Goal: Task Accomplishment & Management: Manage account settings

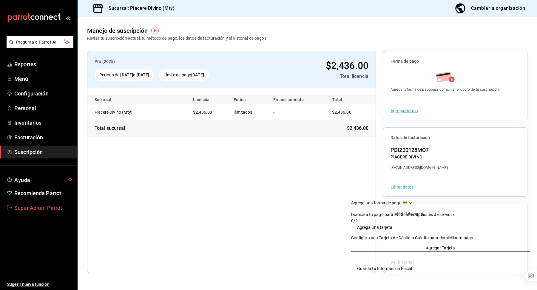
click at [40, 205] on span "Super Admin Parrot" at bounding box center [43, 208] width 58 height 8
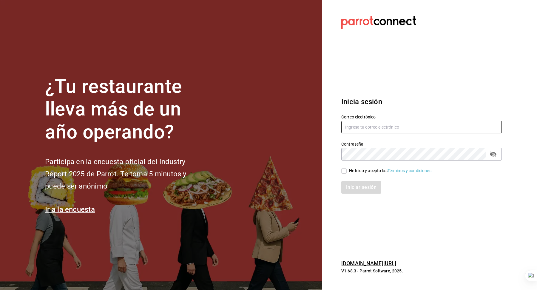
click at [419, 128] on input "text" at bounding box center [422, 127] width 161 height 13
paste input "lacafeterapp@cdmx.com"
type input "lacafeterapp@cdmx.com"
click at [363, 170] on div "He leído y acepto los Términos y condiciones." at bounding box center [391, 171] width 84 height 6
click at [347, 170] on input "He leído y acepto los Términos y condiciones." at bounding box center [344, 170] width 5 height 5
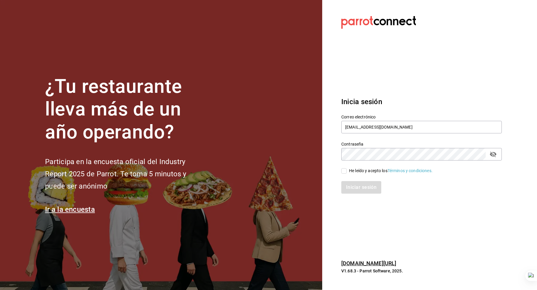
checkbox input "true"
click at [363, 191] on button "Iniciar sesión" at bounding box center [362, 187] width 41 height 13
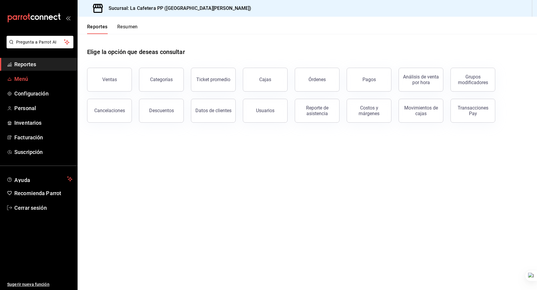
click at [43, 78] on span "Menú" at bounding box center [43, 79] width 58 height 8
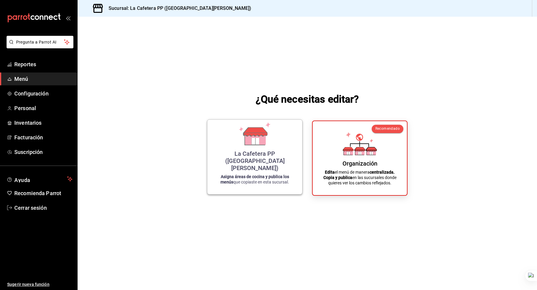
click at [256, 144] on icon at bounding box center [255, 141] width 7 height 7
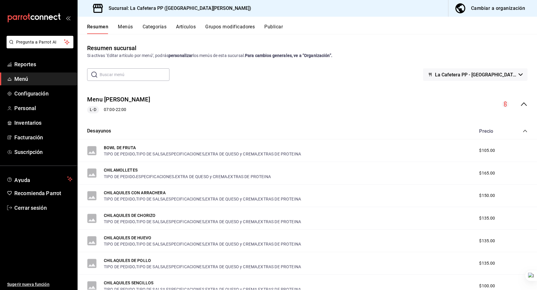
click at [275, 33] on button "Publicar" at bounding box center [274, 29] width 19 height 10
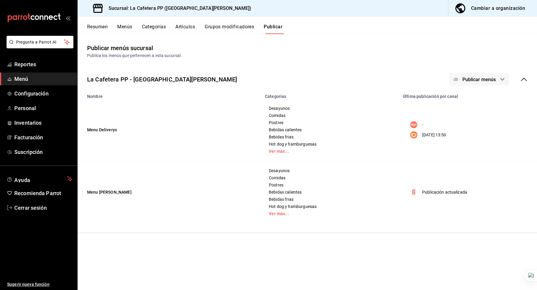
click at [440, 136] on p "26/08/2025 13:50" at bounding box center [434, 135] width 24 height 6
click at [279, 110] on span "Desayunos" at bounding box center [330, 108] width 123 height 4
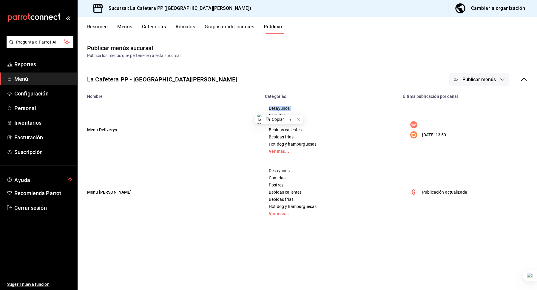
click at [279, 110] on span "Desayunos" at bounding box center [330, 108] width 123 height 4
click at [473, 78] on span "Publicar menús" at bounding box center [479, 80] width 33 height 6
click at [476, 114] on span "DiDi Food" at bounding box center [488, 116] width 29 height 6
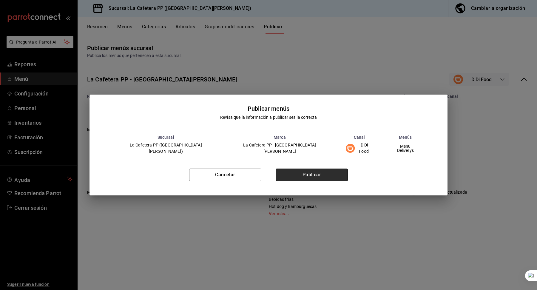
click at [301, 175] on button "Publicar" at bounding box center [312, 175] width 72 height 13
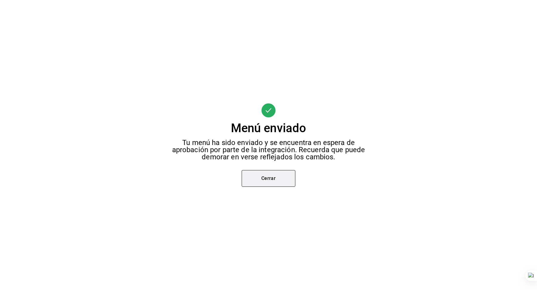
click at [282, 176] on button "Cerrar" at bounding box center [269, 178] width 54 height 17
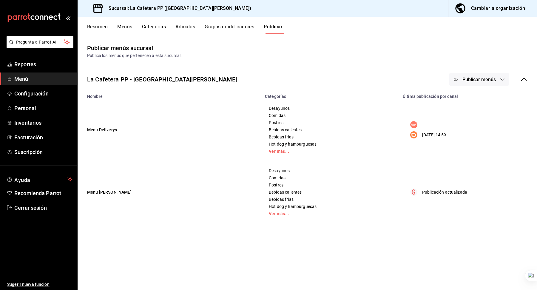
click at [499, 83] on button "Publicar menús" at bounding box center [480, 79] width 60 height 13
click at [482, 101] on span "Rappi" at bounding box center [488, 99] width 29 height 6
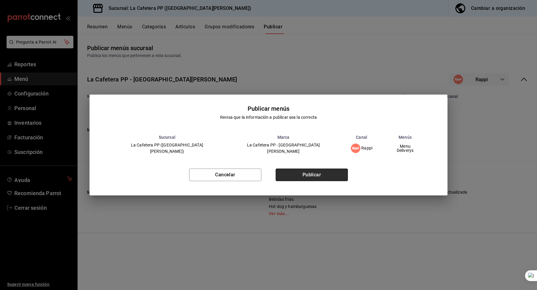
click at [323, 171] on button "Publicar" at bounding box center [312, 175] width 72 height 13
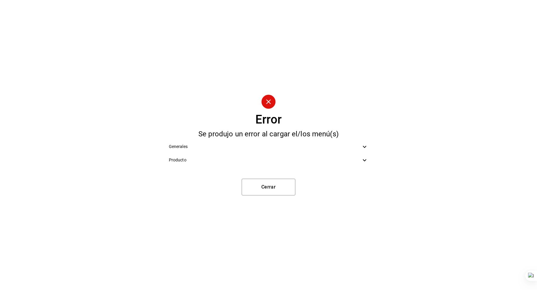
click at [272, 167] on div "Producto" at bounding box center [268, 159] width 209 height 13
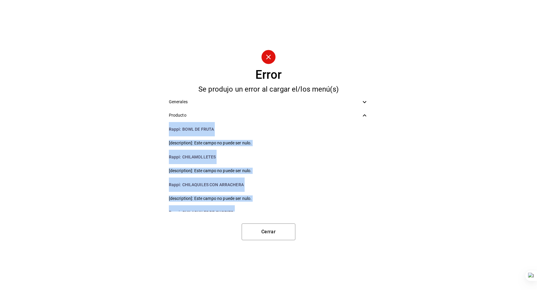
drag, startPoint x: 253, startPoint y: 202, endPoint x: 164, endPoint y: 127, distance: 116.9
click at [164, 127] on ul "Rappi : BOWL DE FRUTA [description]: Este campo no puede ser nulo. Rappi : CHIL…" at bounding box center [268, 167] width 209 height 90
copy ul "Rappi : BOWL DE FRUTA [description]: Este campo no puede ser nulo. Rappi : CHIL…"
click at [267, 237] on button "Cerrar" at bounding box center [269, 232] width 54 height 17
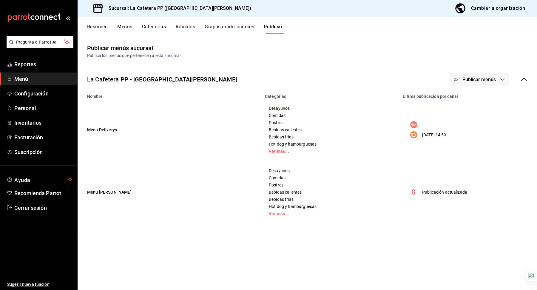
click at [101, 24] on button "Resumen" at bounding box center [97, 29] width 21 height 10
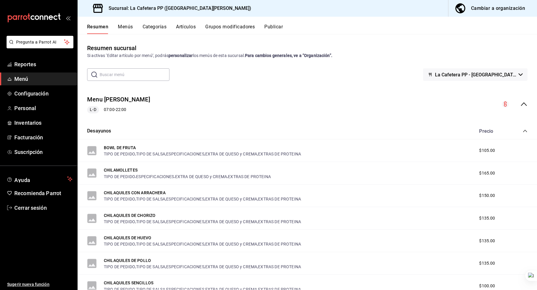
click at [185, 29] on button "Artículos" at bounding box center [186, 29] width 20 height 10
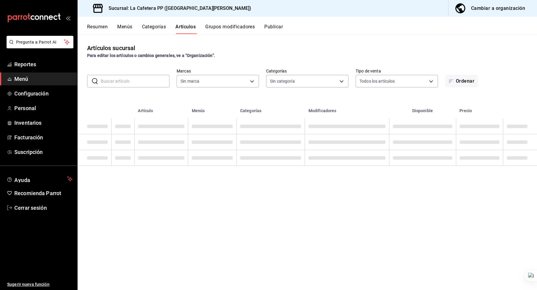
type input "ba4ca7a8-f8f0-4ab8-8555-c350c843c3c0"
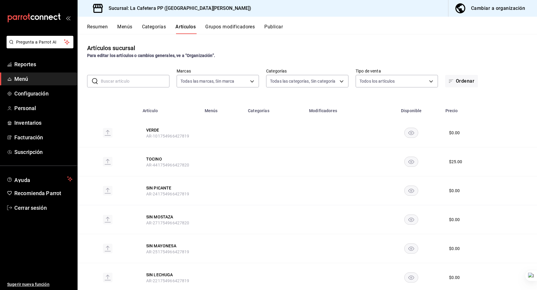
type input "8c44b487-d43a-4b24-a829-36e5a75f528f,09d356ed-4d72-49f7-b9ca-8c4b75095f88,50af0…"
click at [138, 79] on input "text" at bounding box center [135, 81] width 69 height 12
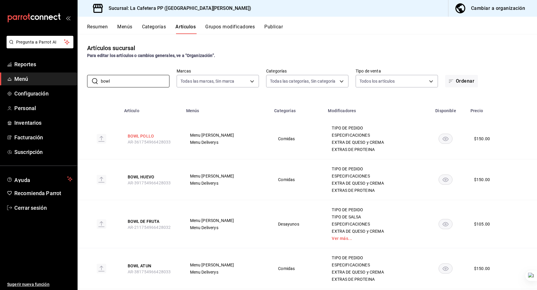
type input "bowl"
click at [141, 136] on button "BOWL POLLO" at bounding box center [152, 136] width 48 height 6
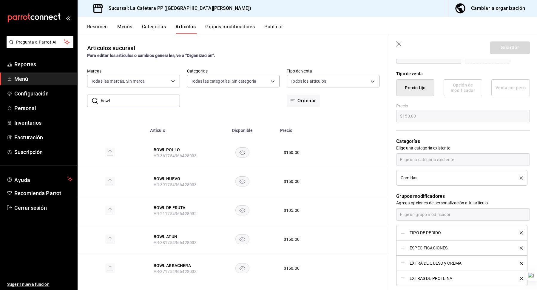
scroll to position [22, 0]
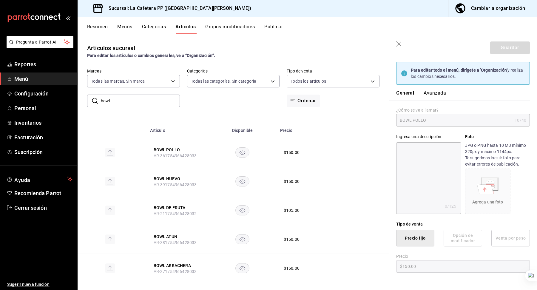
click at [399, 46] on icon "button" at bounding box center [399, 44] width 6 height 6
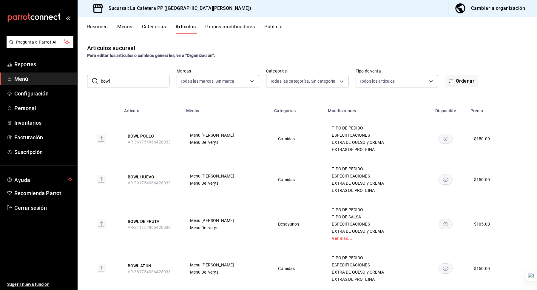
click at [155, 131] on th "BOWL POLLO AR-361754966428033" at bounding box center [152, 139] width 62 height 41
click at [148, 136] on button "BOWL POLLO" at bounding box center [152, 136] width 48 height 6
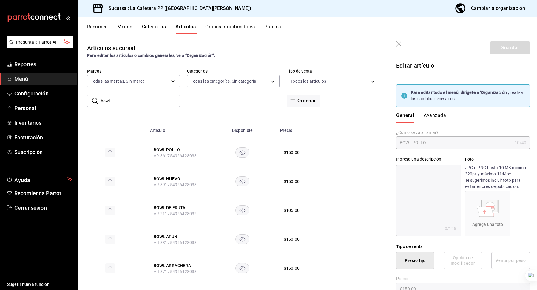
click at [462, 10] on icon "button" at bounding box center [461, 8] width 12 height 12
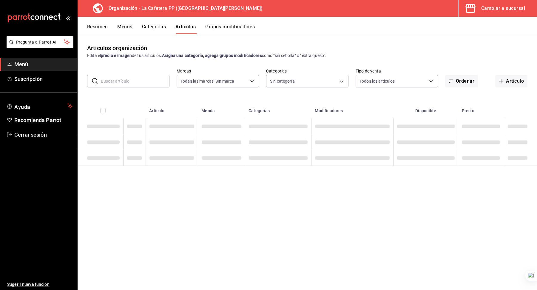
type input "1642e1fb-4b7b-408c-940f-a375db79954d"
type input "51e35d07-9af1-42f5-84ee-4e62be493eea,ad3020c0-6708-436b-95a7-ae1071f16228,53334…"
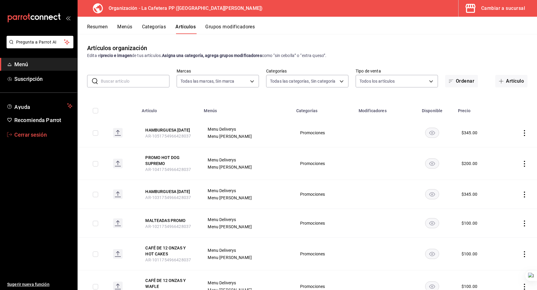
click at [42, 141] on link "Cerrar sesión" at bounding box center [38, 134] width 77 height 13
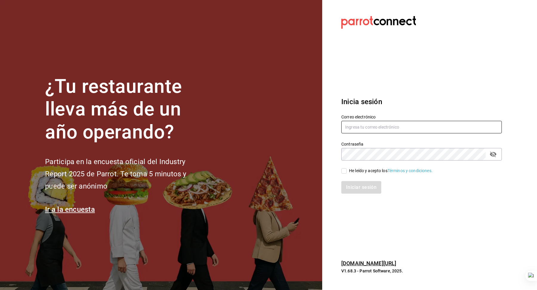
click at [373, 125] on input "text" at bounding box center [422, 127] width 161 height 13
type input "lareyna@nl.com"
click at [367, 172] on div "He leído y acepto los Términos y condiciones." at bounding box center [391, 171] width 84 height 6
click at [347, 172] on input "He leído y acepto los Términos y condiciones." at bounding box center [344, 170] width 5 height 5
checkbox input "true"
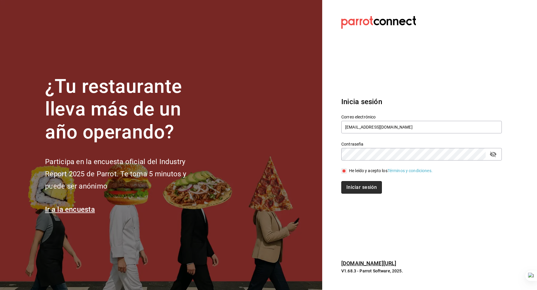
click at [360, 186] on button "Iniciar sesión" at bounding box center [362, 187] width 41 height 13
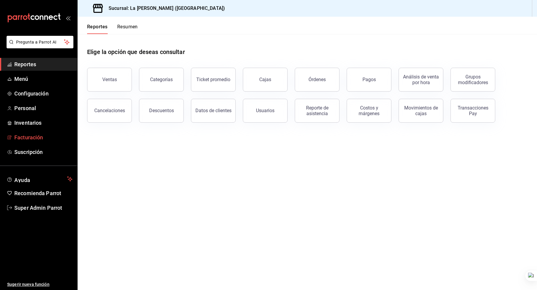
click at [30, 137] on span "Facturación" at bounding box center [43, 137] width 58 height 8
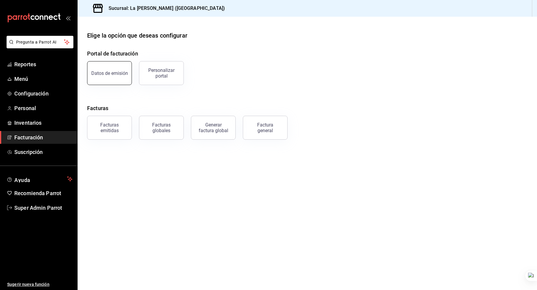
click at [108, 69] on button "Datos de emisión" at bounding box center [109, 73] width 45 height 24
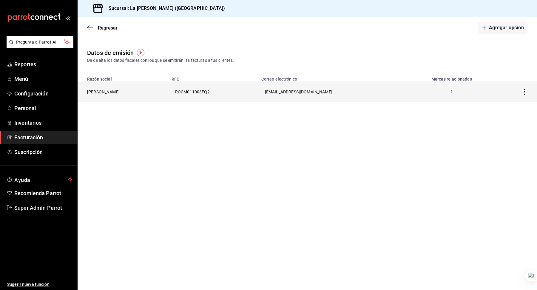
click at [145, 91] on th "MARCO ANTONIO ROMO CARMONA" at bounding box center [123, 92] width 90 height 21
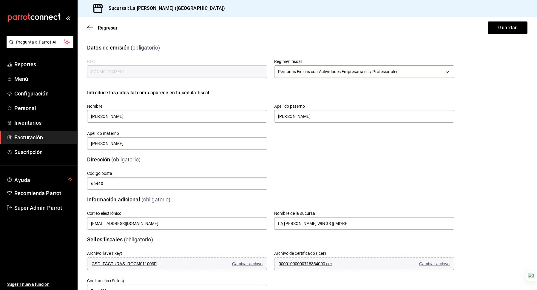
scroll to position [80, 0]
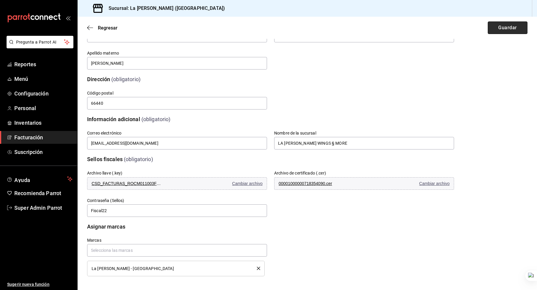
click at [499, 27] on button "Guardar" at bounding box center [508, 27] width 40 height 13
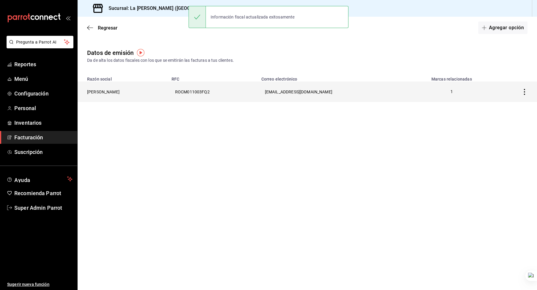
click at [258, 94] on th "ROCM011003FQ2" at bounding box center [213, 92] width 90 height 21
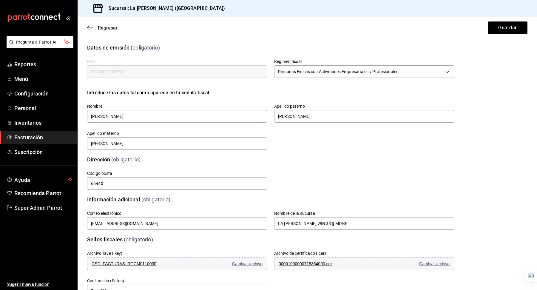
click at [98, 28] on span "Regresar" at bounding box center [102, 28] width 30 height 6
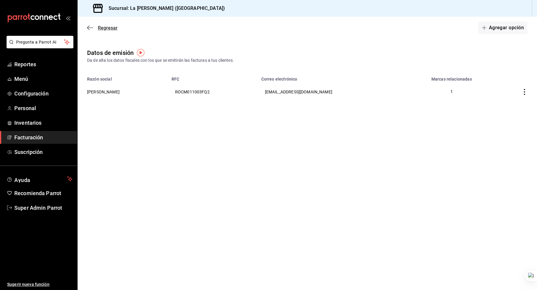
click at [89, 28] on icon "button" at bounding box center [90, 27] width 6 height 5
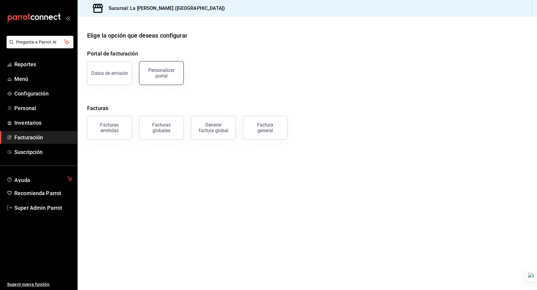
click at [163, 71] on div "Personalizar portal" at bounding box center [161, 72] width 37 height 11
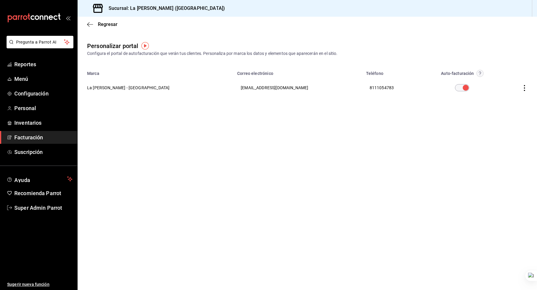
click at [167, 147] on main "Regresar Personalizar portal Configura el portal de autofacturación que verán t…" at bounding box center [308, 153] width 460 height 273
click at [42, 210] on span "Super Admin Parrot" at bounding box center [43, 208] width 58 height 8
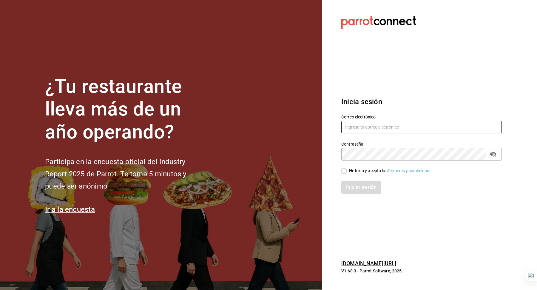
click at [376, 126] on input "text" at bounding box center [422, 127] width 161 height 13
type input "lacafeterapp@cdmx.com"
click at [369, 173] on div "He leído y acepto los Términos y condiciones." at bounding box center [391, 171] width 84 height 6
click at [347, 173] on input "He leído y acepto los Términos y condiciones." at bounding box center [344, 170] width 5 height 5
checkbox input "true"
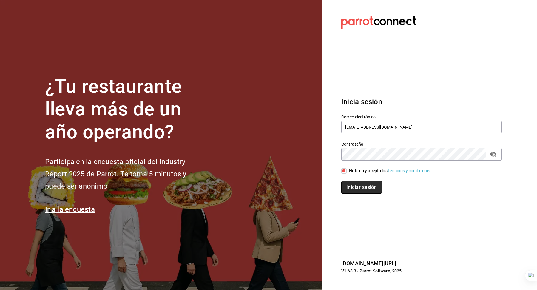
click at [368, 187] on button "Iniciar sesión" at bounding box center [362, 187] width 41 height 13
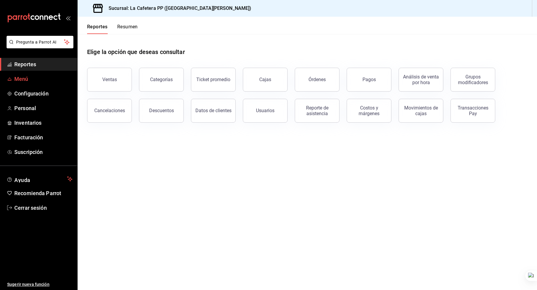
click at [21, 80] on span "Menú" at bounding box center [43, 79] width 58 height 8
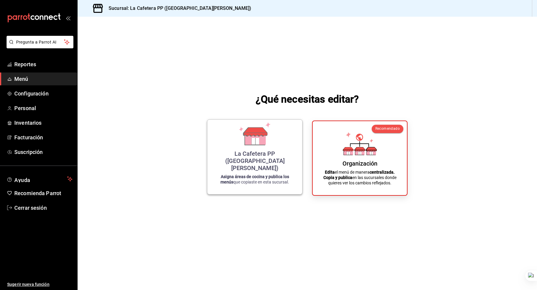
click at [266, 157] on div "La Cafetera PP ([GEOGRAPHIC_DATA][PERSON_NAME])" at bounding box center [255, 160] width 81 height 21
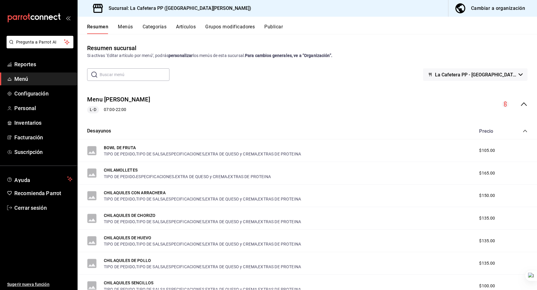
click at [483, 4] on div "Cambiar a organización" at bounding box center [498, 8] width 54 height 8
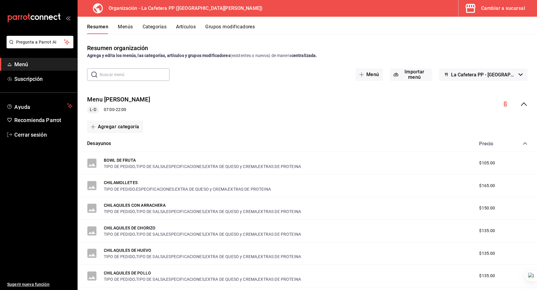
click at [122, 24] on button "Menús" at bounding box center [125, 29] width 15 height 10
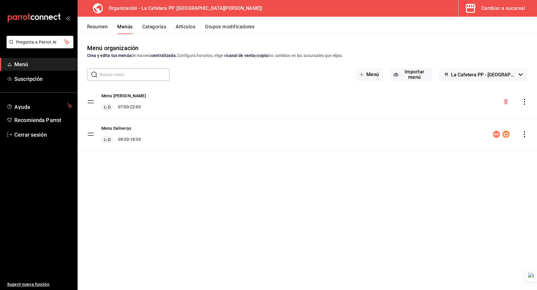
click at [186, 25] on button "Artículos" at bounding box center [186, 29] width 20 height 10
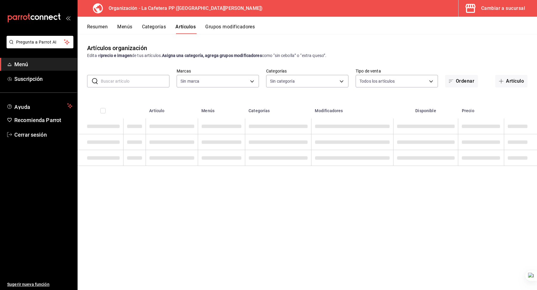
type input "1642e1fb-4b7b-408c-940f-a375db79954d"
type input "51e35d07-9af1-42f5-84ee-4e62be493eea,ad3020c0-6708-436b-95a7-ae1071f16228,53334…"
click at [124, 82] on input "text" at bounding box center [135, 81] width 69 height 12
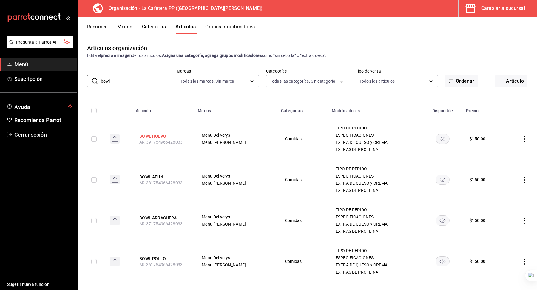
type input "bowl"
click at [155, 136] on button "BOWL HUEVO" at bounding box center [163, 136] width 48 height 6
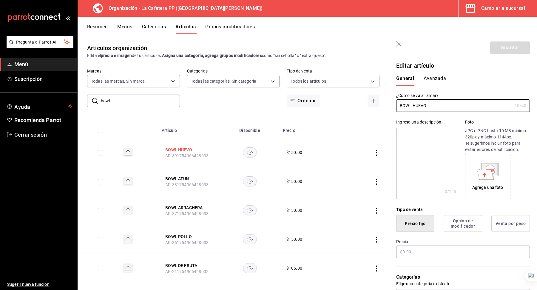
type input "$150.00"
click at [411, 106] on input "BOWL HUEVO" at bounding box center [454, 106] width 116 height 12
click at [421, 146] on textarea at bounding box center [428, 164] width 65 height 72
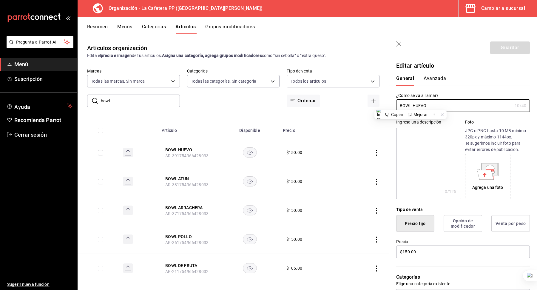
paste textarea "BOWL HUEVO"
type textarea "BOWL HUEVO"
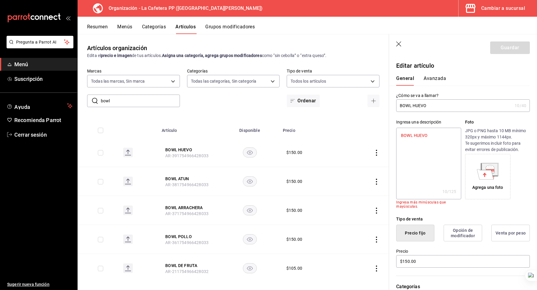
type textarea "x"
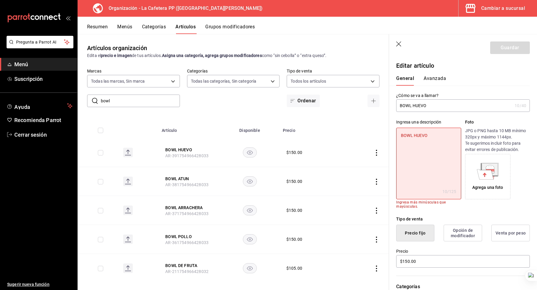
click at [436, 136] on textarea "BOWL HUEVO" at bounding box center [428, 164] width 65 height 72
type textarea "B"
type textarea "x"
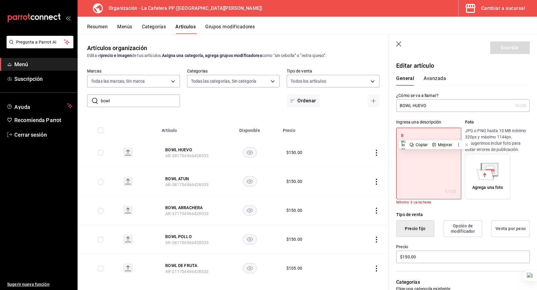
type textarea "Bo"
type textarea "x"
type textarea "Bow"
type textarea "x"
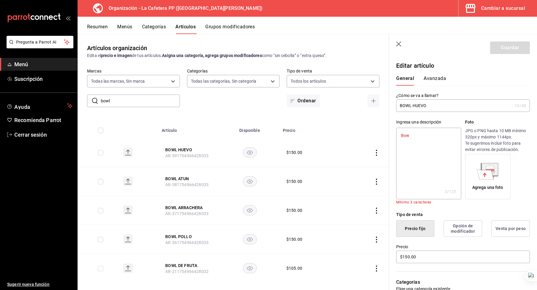
type textarea "Bowl"
type textarea "x"
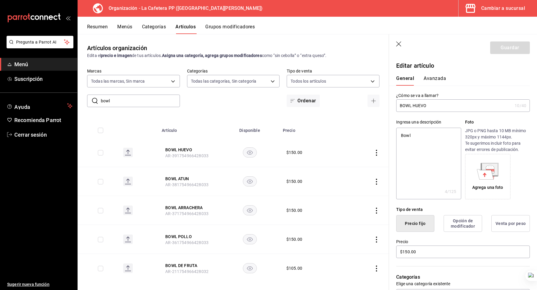
type textarea "Bowl"
type textarea "x"
type textarea "Bowl H"
type textarea "x"
type textarea "Bowl Hu"
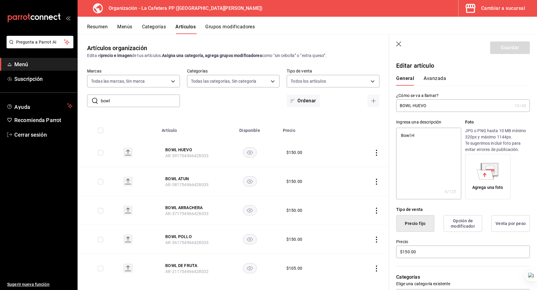
type textarea "x"
type textarea "Bowl Hue"
type textarea "x"
type textarea "Bowl Huev"
type textarea "x"
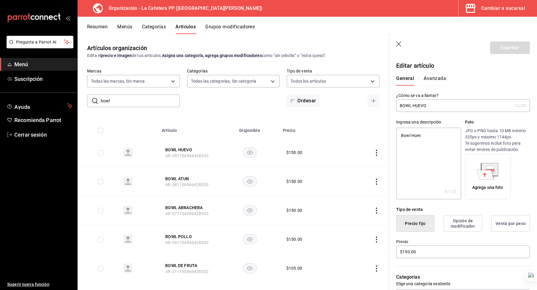
type textarea "Bowl Huevo"
type textarea "x"
click at [418, 133] on textarea "Bowl Huevo" at bounding box center [428, 164] width 65 height 72
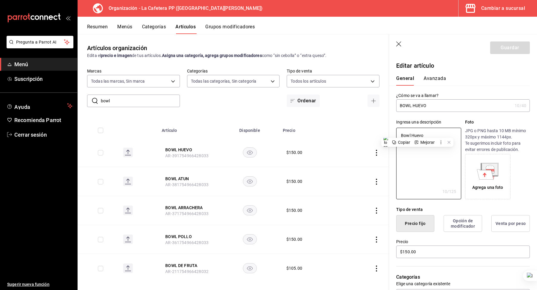
type textarea "Bowl Huevo"
type textarea "x"
click at [415, 100] on input "BOWL HUEVO" at bounding box center [454, 106] width 116 height 12
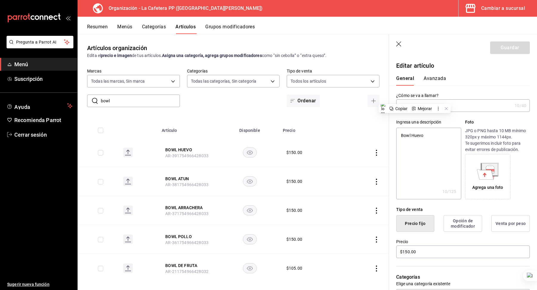
paste input "owl Huevo"
type input "Bowl Huevo"
type textarea "x"
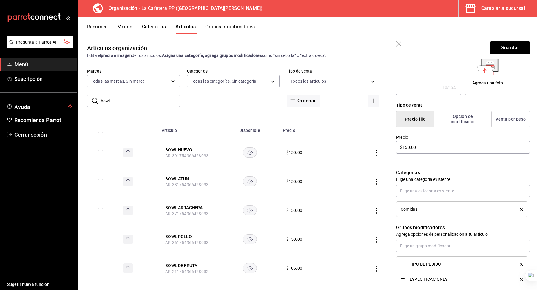
scroll to position [271, 0]
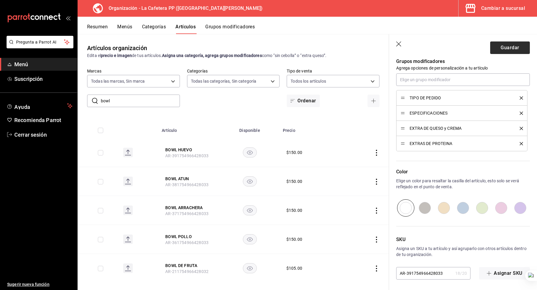
type input "Bowl Huevo"
click at [510, 45] on button "Guardar" at bounding box center [511, 47] width 40 height 13
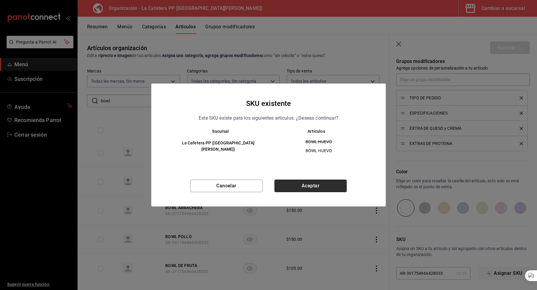
click at [300, 187] on button "Aceptar" at bounding box center [311, 186] width 72 height 13
type textarea "x"
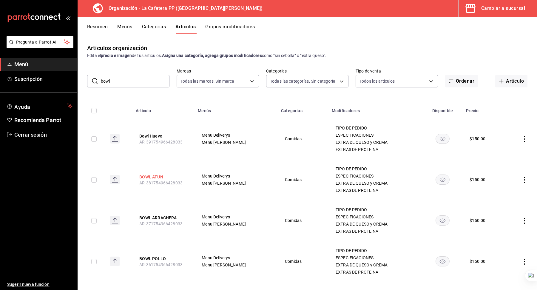
click at [162, 178] on button "BOWL ATUN" at bounding box center [163, 177] width 48 height 6
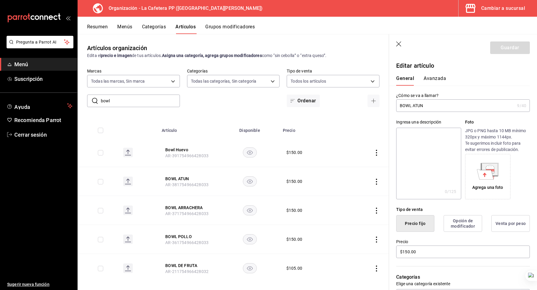
click at [414, 106] on input "BOWL ATUN" at bounding box center [455, 106] width 119 height 12
click at [417, 106] on input "Bowl Huevo" at bounding box center [454, 106] width 116 height 12
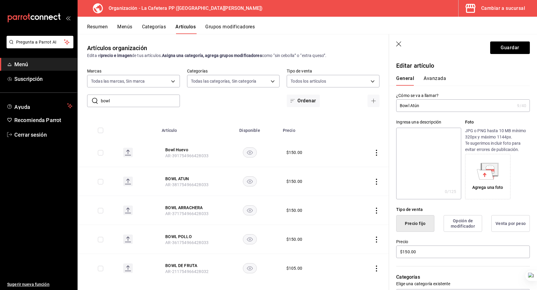
click at [417, 106] on input "Bowl Atún" at bounding box center [455, 106] width 119 height 12
type input "Bowl Atún"
click at [416, 142] on textarea at bounding box center [428, 164] width 65 height 72
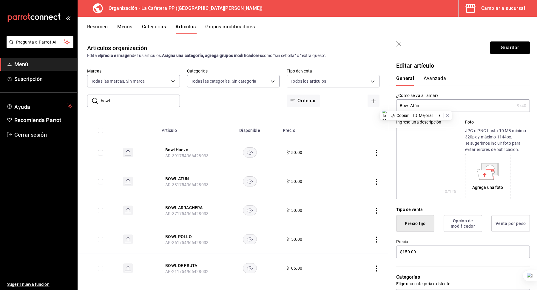
paste textarea "Bowl Atún"
type textarea "Bowl Atún"
type textarea "x"
type textarea "Bowl Atún"
click at [505, 53] on button "Guardar" at bounding box center [511, 47] width 40 height 13
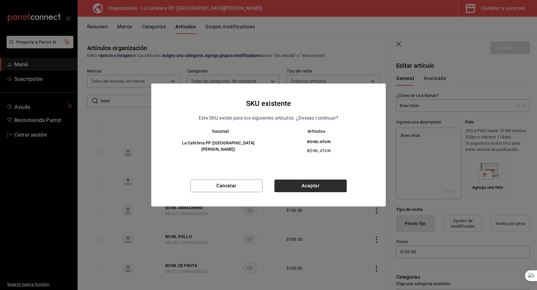
click at [294, 185] on button "Aceptar" at bounding box center [311, 186] width 72 height 13
type textarea "x"
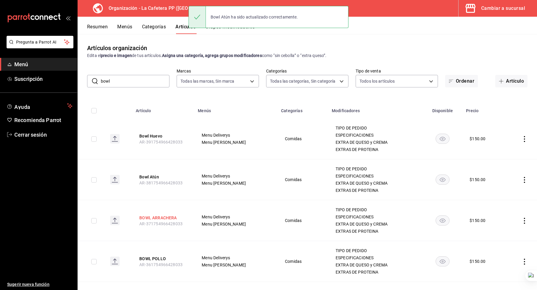
click at [159, 216] on button "BOWL ARRACHERA" at bounding box center [163, 218] width 48 height 6
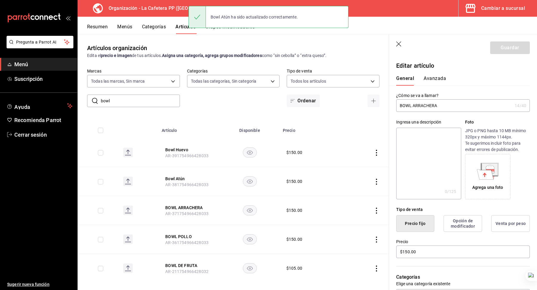
click at [419, 108] on input "BOWL ARRACHERA" at bounding box center [454, 106] width 116 height 12
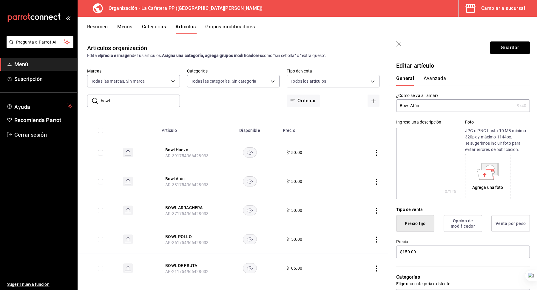
click at [419, 106] on input "Bowl Atún" at bounding box center [455, 106] width 119 height 12
click at [417, 109] on input "Bowl Arrachera" at bounding box center [454, 106] width 116 height 12
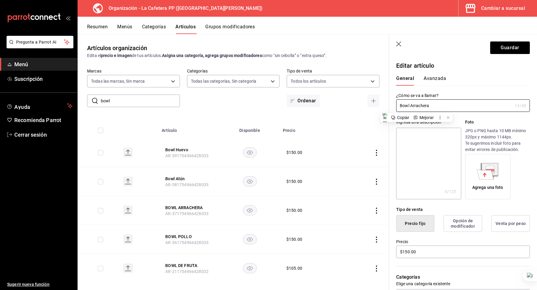
type input "Bowl Arrachera"
click at [422, 136] on textarea at bounding box center [428, 164] width 65 height 72
paste textarea "Bowl Arrachera"
type textarea "Bowl Arrachera"
type textarea "x"
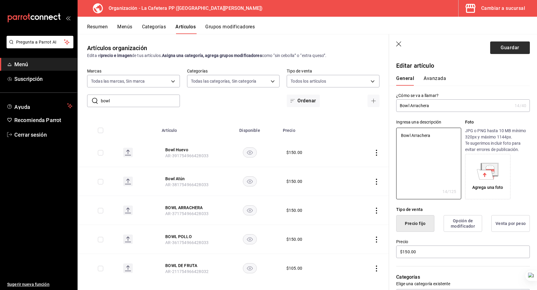
type textarea "Bowl Arrachera"
click at [508, 46] on button "Guardar" at bounding box center [511, 47] width 40 height 13
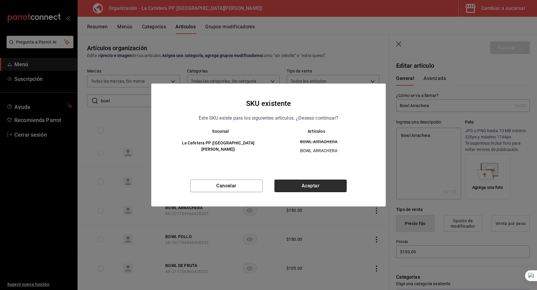
click at [304, 187] on button "Aceptar" at bounding box center [311, 186] width 72 height 13
type textarea "x"
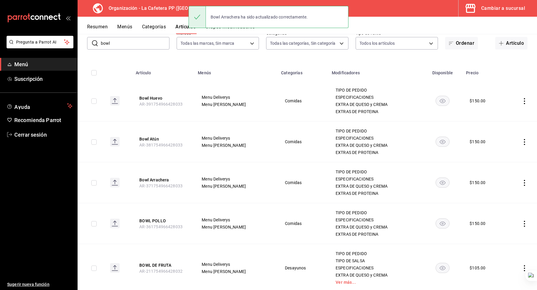
scroll to position [54, 0]
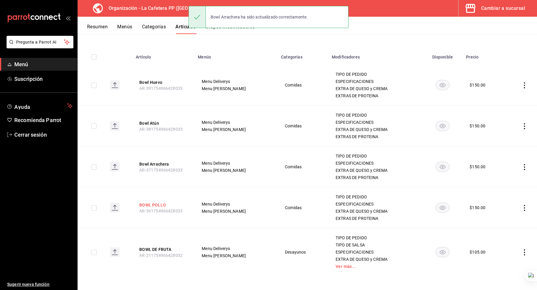
click at [147, 204] on button "BOWL POLLO" at bounding box center [163, 205] width 48 height 6
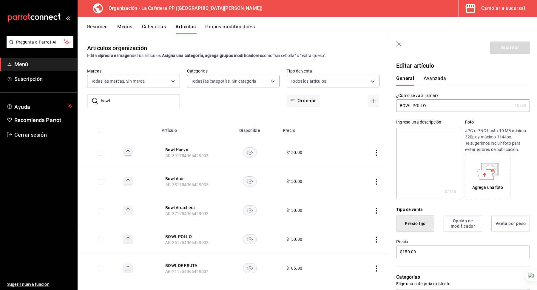
click at [415, 105] on input "BOWL POLLO" at bounding box center [454, 106] width 116 height 12
click at [415, 105] on input "Bowl Pollo" at bounding box center [454, 106] width 116 height 12
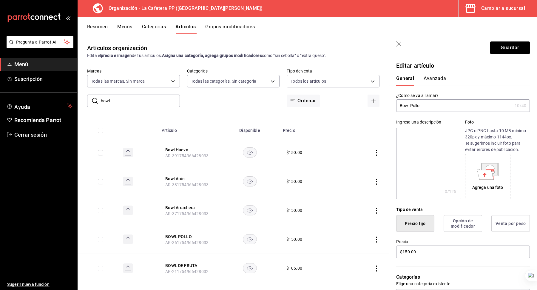
click at [415, 105] on input "Bowl Pollo" at bounding box center [454, 106] width 116 height 12
type input "Bowl Pollo"
click at [418, 142] on textarea at bounding box center [428, 164] width 65 height 72
paste textarea "Bowl Pollo"
type textarea "Bowl Pollo"
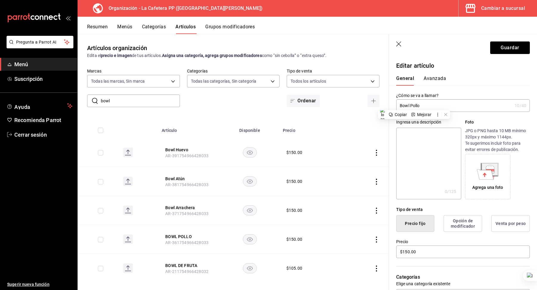
type textarea "x"
type textarea "Bowl Pollo"
click at [513, 54] on header "Guardar" at bounding box center [463, 46] width 148 height 24
click at [511, 48] on button "Guardar" at bounding box center [511, 47] width 40 height 13
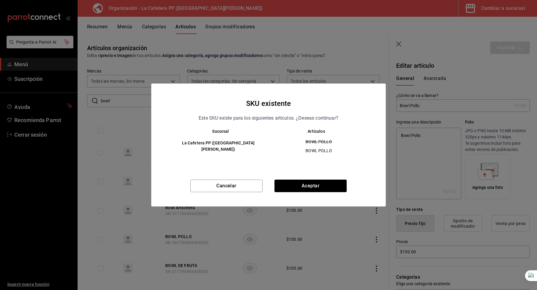
click at [311, 196] on div "Cancelar Aceptar" at bounding box center [268, 193] width 235 height 27
click at [312, 186] on button "Aceptar" at bounding box center [311, 186] width 72 height 13
type textarea "x"
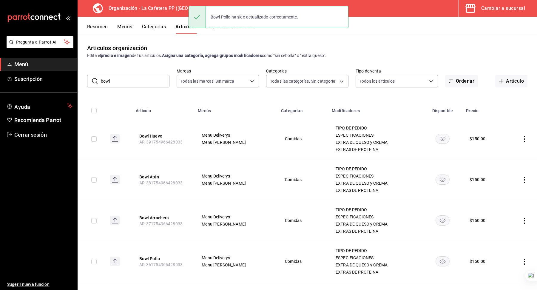
scroll to position [54, 0]
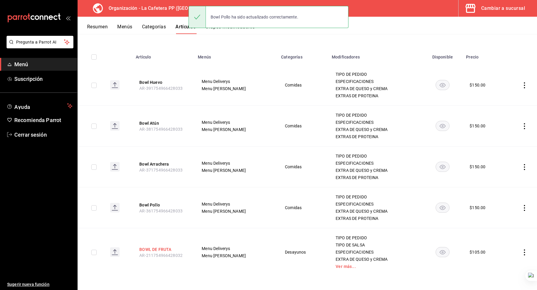
click at [157, 249] on button "BOWL DE FRUTA" at bounding box center [163, 250] width 48 height 6
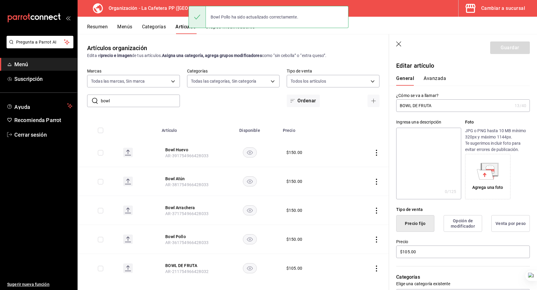
click at [419, 104] on input "BOWL DE FRUTA" at bounding box center [454, 106] width 116 height 12
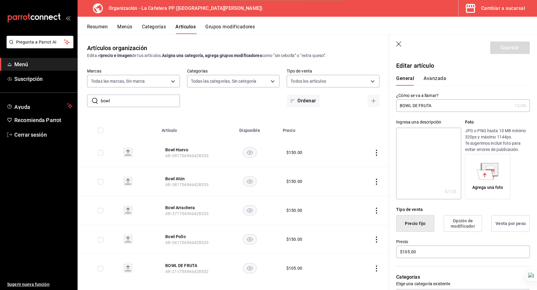
click at [419, 104] on input "BOWL DE FRUTA" at bounding box center [454, 106] width 116 height 12
click at [419, 104] on input "Bowl de fruta" at bounding box center [454, 106] width 116 height 12
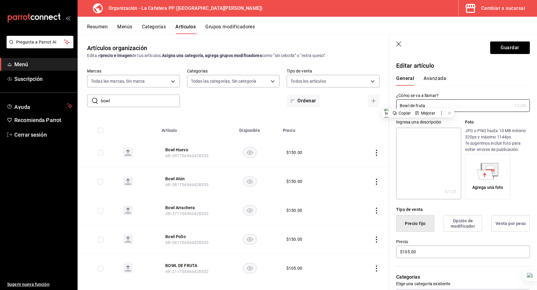
type input "Bowl de fruta"
click at [423, 147] on textarea at bounding box center [428, 164] width 65 height 72
paste textarea "Bowl de fruta"
type textarea "Bowl de fruta"
type textarea "x"
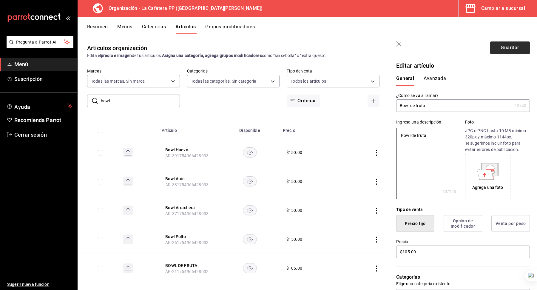
type textarea "Bowl de fruta"
click at [508, 44] on button "Guardar" at bounding box center [511, 47] width 40 height 13
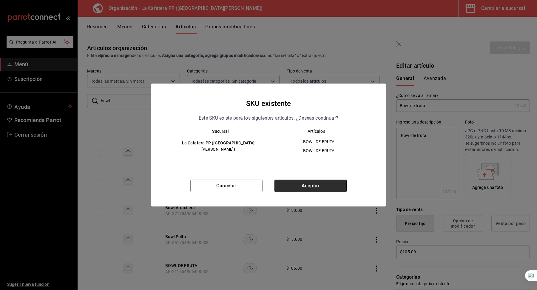
click at [308, 187] on button "Aceptar" at bounding box center [311, 186] width 72 height 13
type textarea "x"
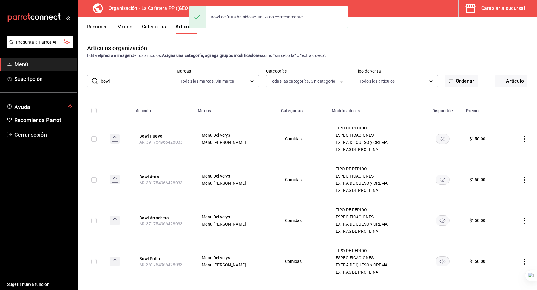
click at [136, 79] on input "bowl" at bounding box center [135, 81] width 69 height 12
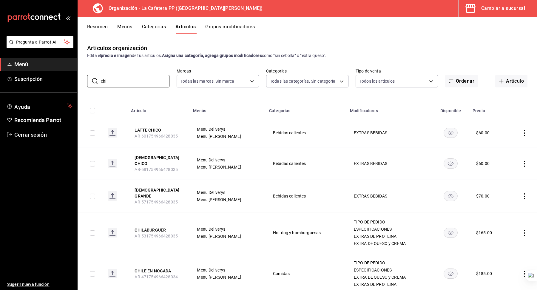
type input "chi"
click at [238, 135] on span "Menu Pedro" at bounding box center [227, 136] width 61 height 4
click at [157, 131] on button "LATTE CHICO" at bounding box center [159, 130] width 48 height 6
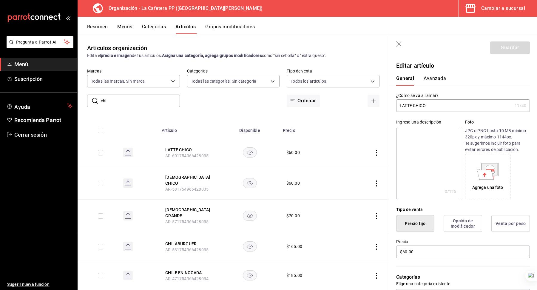
click at [416, 104] on input "LATTE CHICO" at bounding box center [454, 106] width 116 height 12
click at [421, 105] on input "Latte Chico" at bounding box center [454, 106] width 116 height 12
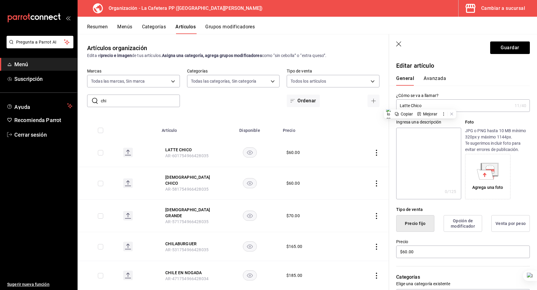
click at [421, 105] on input "Latte Chico" at bounding box center [454, 106] width 116 height 12
type input "Latte Chico"
click at [415, 139] on textarea at bounding box center [428, 164] width 65 height 72
paste textarea "Latte Chico"
type textarea "Latte Chico"
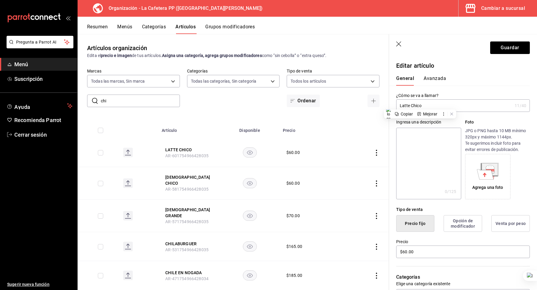
type textarea "x"
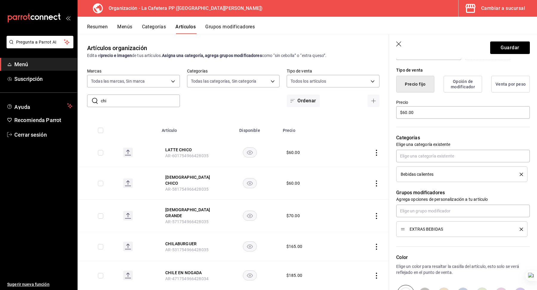
scroll to position [202, 0]
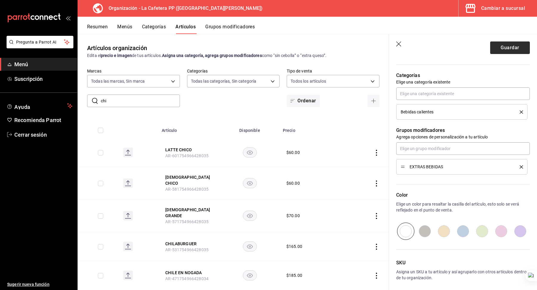
type textarea "Latte Chico"
click at [514, 49] on button "Guardar" at bounding box center [511, 47] width 40 height 13
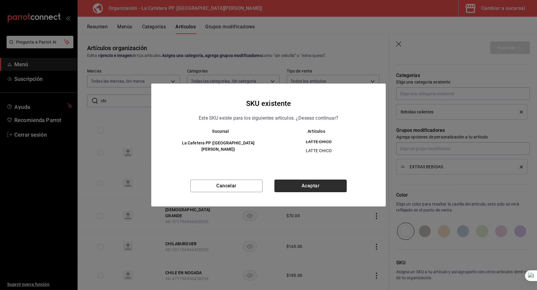
click at [298, 182] on button "Aceptar" at bounding box center [311, 186] width 72 height 13
type textarea "x"
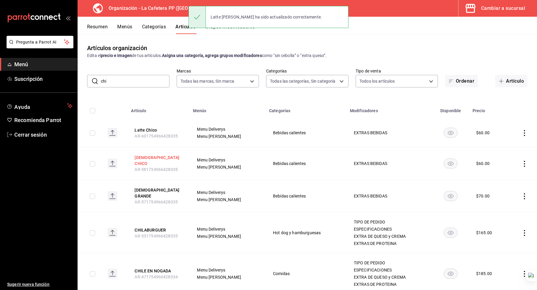
click at [158, 158] on button "CAPUCHINO CHICO" at bounding box center [159, 161] width 48 height 12
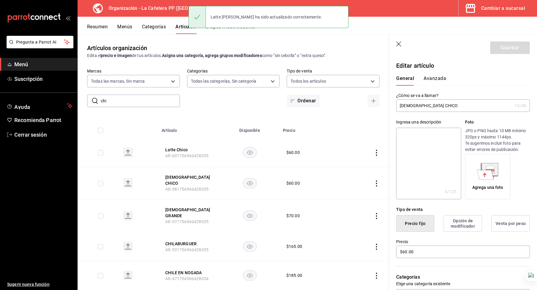
click at [421, 107] on input "CAPUCHINO CHICO" at bounding box center [454, 106] width 116 height 12
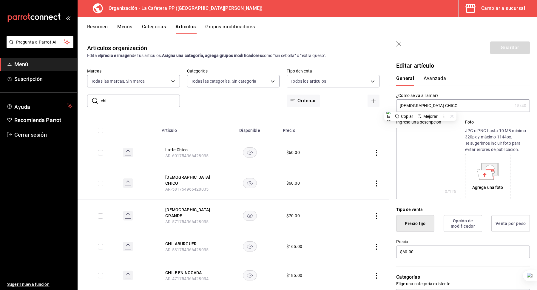
click at [421, 107] on input "CAPUCHINO CHICO" at bounding box center [454, 106] width 116 height 12
click at [428, 107] on input "Capuchino Chico" at bounding box center [454, 106] width 116 height 12
type input "Capuchino Chico"
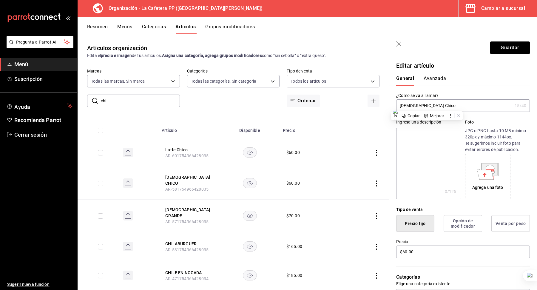
click at [424, 145] on textarea at bounding box center [428, 164] width 65 height 72
paste textarea "Capuchino Chico"
type textarea "Capuchino Chico"
type textarea "x"
type textarea "Capuchino Chico"
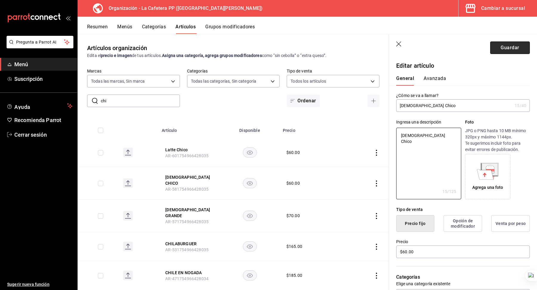
click at [511, 53] on button "Guardar" at bounding box center [511, 47] width 40 height 13
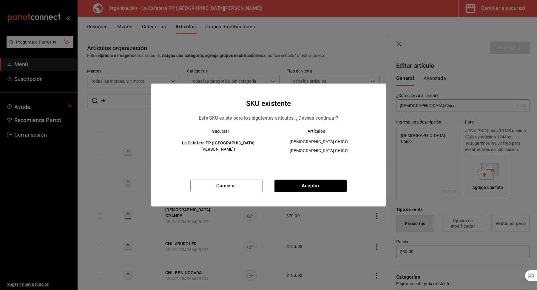
click at [310, 178] on div "SKU existente Este SKU existe para los siguientes articulos. ¿Deseas continuar?…" at bounding box center [268, 145] width 235 height 123
click at [305, 186] on button "Aceptar" at bounding box center [311, 186] width 72 height 13
type textarea "x"
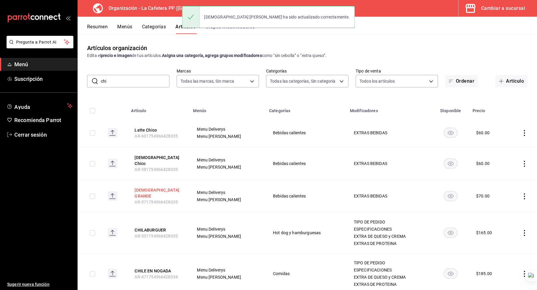
click at [167, 187] on button "CAPUCHINO GRANDE" at bounding box center [159, 193] width 48 height 12
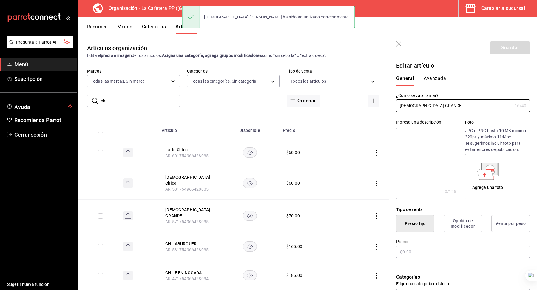
type input "$70.00"
click at [408, 105] on input "CAPUCHINO GRANDE" at bounding box center [454, 106] width 116 height 12
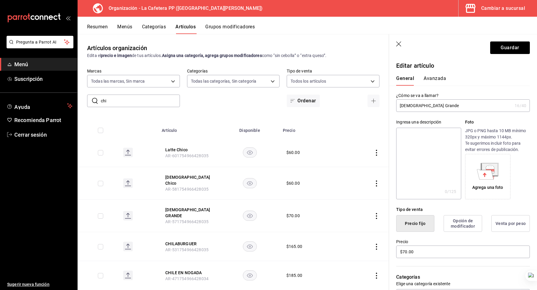
click at [414, 106] on input "Capuchino Grande" at bounding box center [454, 106] width 116 height 12
type input "Capuchino Grande"
click at [412, 135] on textarea at bounding box center [428, 164] width 65 height 72
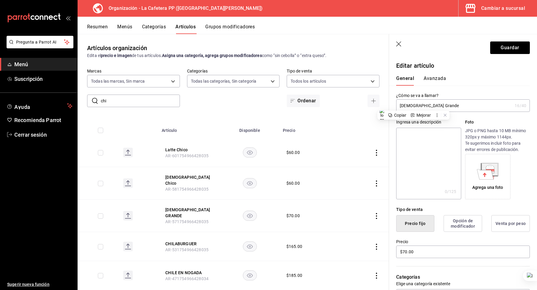
paste textarea "Capuchino Grande"
type textarea "Capuchino Grande"
type textarea "x"
type textarea "Capuchino Grande"
click at [521, 50] on button "Guardar" at bounding box center [511, 47] width 40 height 13
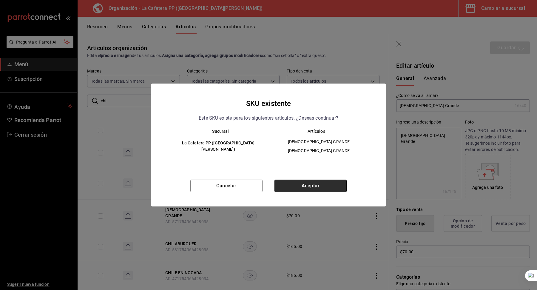
click at [316, 189] on button "Aceptar" at bounding box center [311, 186] width 72 height 13
type textarea "x"
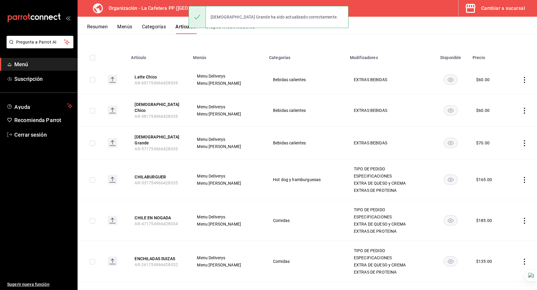
scroll to position [68, 0]
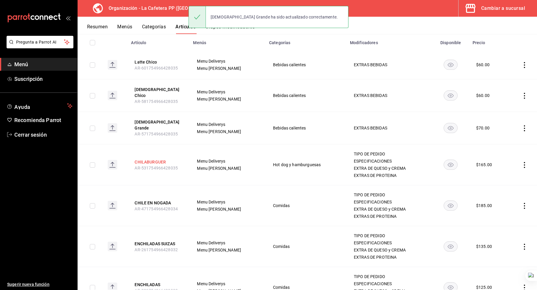
click at [159, 159] on button "CHILABURGUER" at bounding box center [159, 162] width 48 height 6
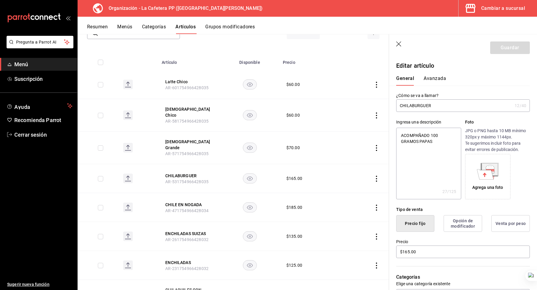
click at [418, 106] on input "CHILABURGUER" at bounding box center [454, 106] width 116 height 12
type input "C"
type textarea "x"
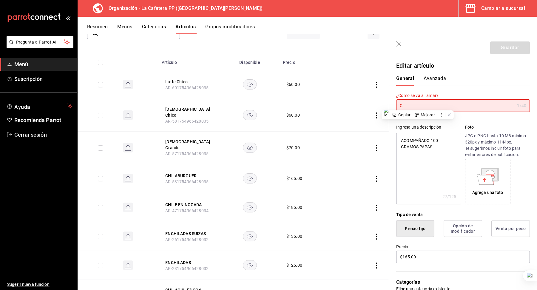
type input "Ch"
type textarea "x"
type input "Chi"
type textarea "x"
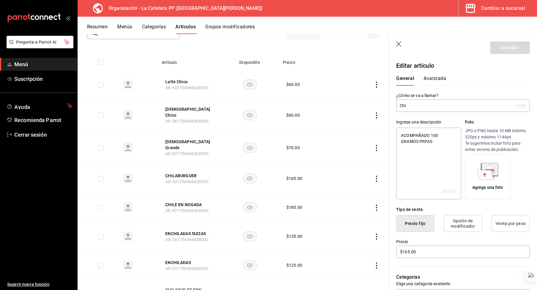
type input "Chil"
type textarea "x"
type input "Chila"
type textarea "x"
type input "Chilabu"
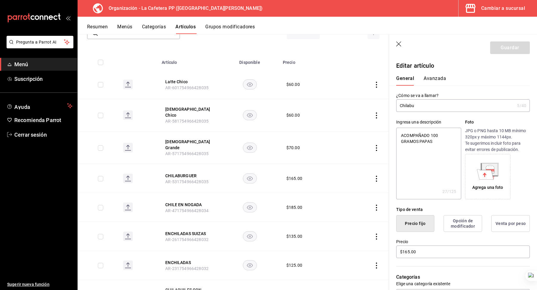
type textarea "x"
type input "Chilabur"
type textarea "x"
type input "Chilaburg"
type textarea "x"
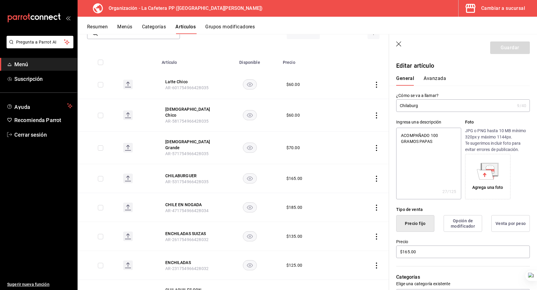
type input "Chilaburgu"
type textarea "x"
type input "Chilaburgue"
type textarea "x"
type input "Chilaburguer"
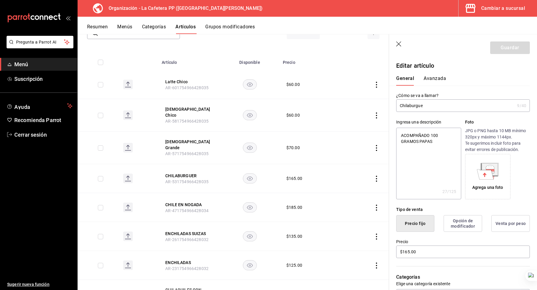
type textarea "x"
type input "Chilaburguers"
type textarea "x"
type input "Chilaburguer"
type textarea "x"
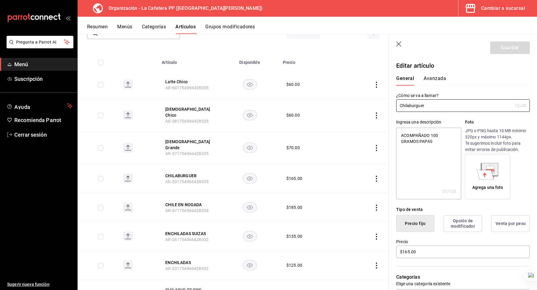
type input "Chilaburguer"
type textarea "x"
click at [424, 136] on textarea "ACOMPAÑADO 100 GRAMOS PAPAS" at bounding box center [428, 164] width 65 height 72
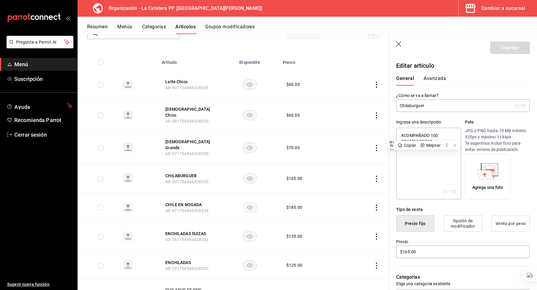
type textarea "A"
type textarea "x"
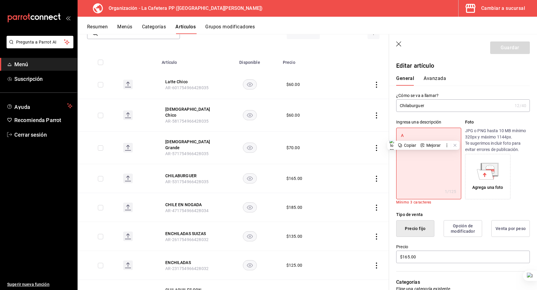
type textarea "Ac"
type textarea "x"
type textarea "Aco"
type textarea "x"
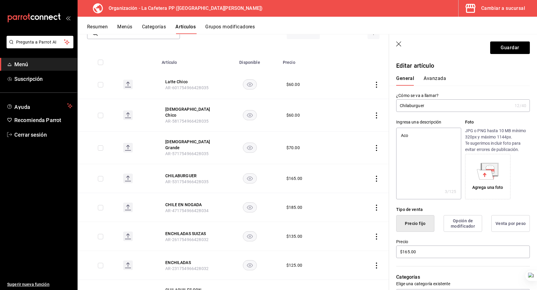
type textarea "Acom"
type textarea "x"
type textarea "Acomp"
type textarea "x"
type textarea "Acompa"
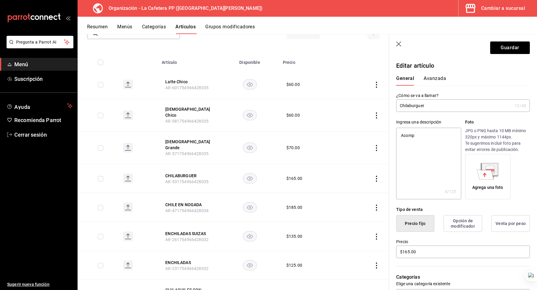
type textarea "x"
type textarea "Acompañ"
type textarea "x"
type textarea "Acompaña"
type textarea "x"
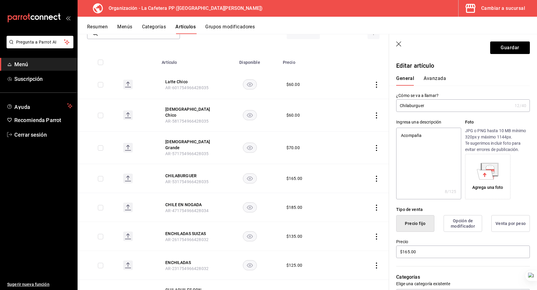
type textarea "Acompañad"
type textarea "x"
type textarea "Acompañado"
type textarea "x"
type textarea "Acompañado"
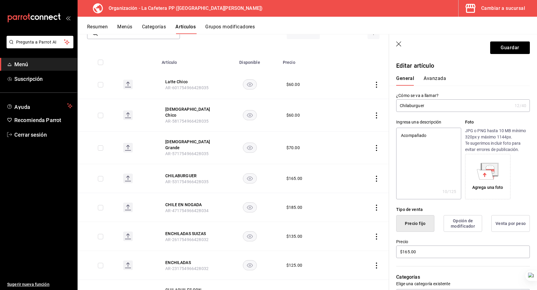
type textarea "x"
type textarea "Acompañado c"
type textarea "x"
type textarea "Acompañado co"
type textarea "x"
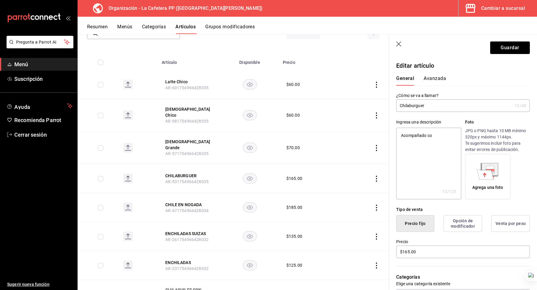
type textarea "Acompañado con"
type textarea "x"
type textarea "Acompañado con"
type textarea "x"
type textarea "Acompañado con 1"
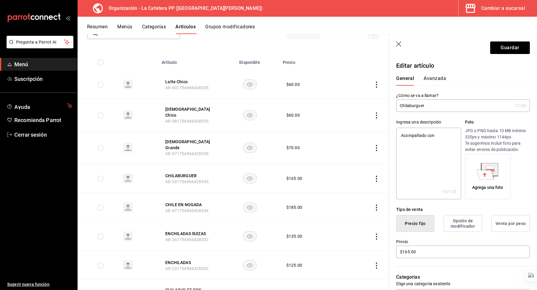
type textarea "x"
type textarea "Acompañado con 10"
type textarea "x"
type textarea "Acompañado con 100"
type textarea "x"
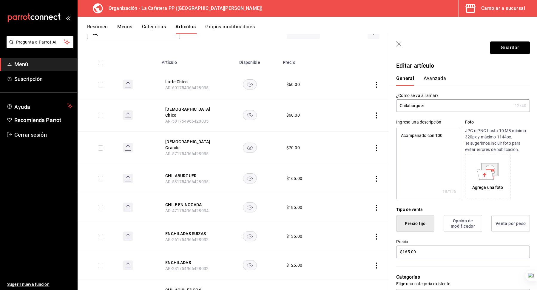
type textarea "Acompañado con 100"
type textarea "x"
type textarea "Acompañado con 100 g"
type textarea "x"
type textarea "Acompañado con 100 gr"
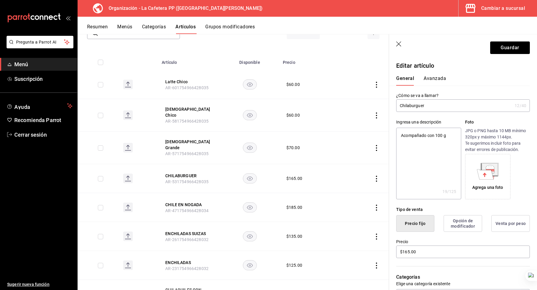
type textarea "x"
type textarea "Acompañado con 100 grs"
type textarea "x"
type textarea "Acompañado con 100 grs"
type textarea "x"
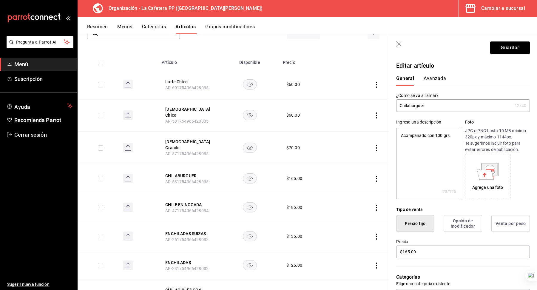
type textarea "Acompañado con 100 grs d"
type textarea "x"
type textarea "Acompañado con 100 grs de"
type textarea "x"
type textarea "Acompañado con 100 grs de"
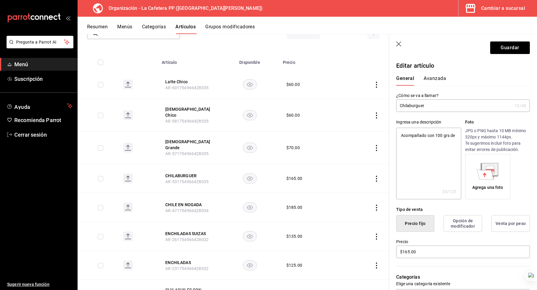
type textarea "x"
type textarea "Acompañado con 100 grs de p"
type textarea "x"
type textarea "Acompañado con 100 grs de pa"
type textarea "x"
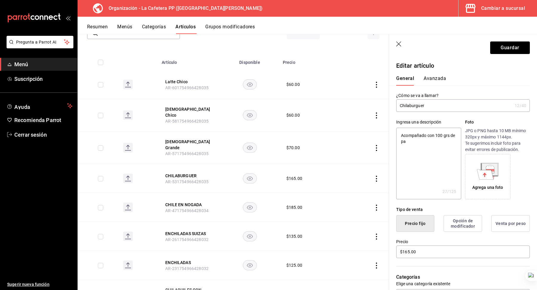
type textarea "Acompañado con 100 grs de pap"
type textarea "x"
type textarea "Acompañado con 100 grs de papa"
type textarea "x"
type textarea "Acompañado con 100 grs de papas"
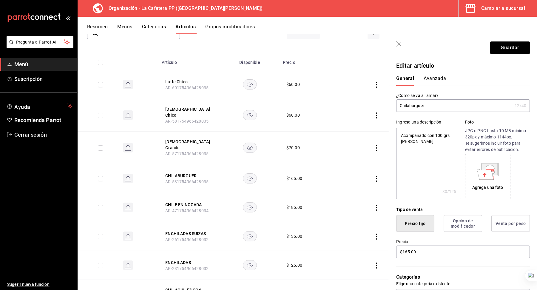
type textarea "x"
type textarea "Acompañado con 100 grs de papas"
click at [500, 50] on button "Guardar" at bounding box center [511, 47] width 40 height 13
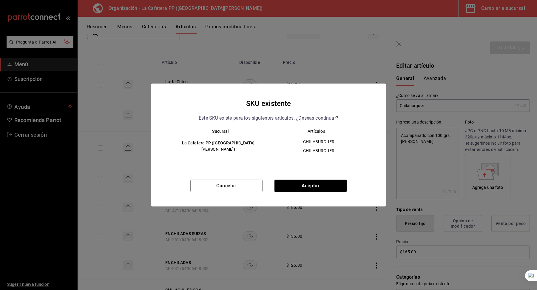
click at [196, 290] on div "SKU existente Este SKU existe para los siguientes articulos. ¿Deseas continuar?…" at bounding box center [268, 145] width 537 height 290
click at [318, 188] on button "Aceptar" at bounding box center [311, 186] width 72 height 13
type textarea "x"
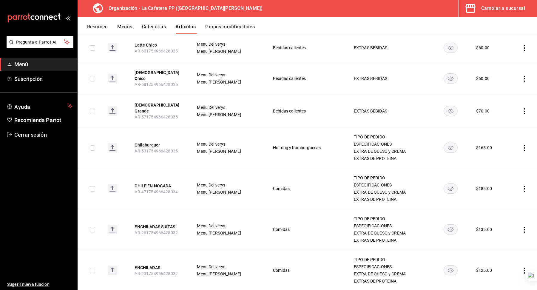
scroll to position [88, 0]
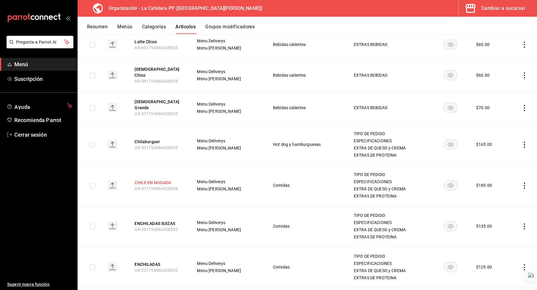
click at [157, 180] on button "CHILE EN NOGADA" at bounding box center [159, 183] width 48 height 6
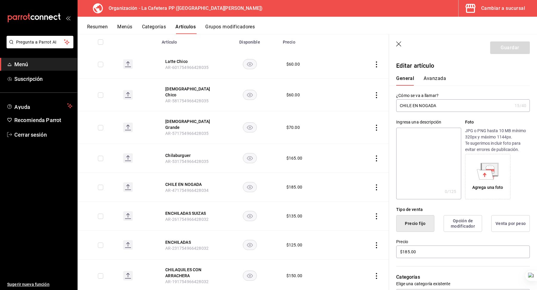
click at [413, 108] on input "CHILE EN NOGADA" at bounding box center [454, 106] width 116 height 12
click at [413, 108] on input "Chile en nogada" at bounding box center [454, 106] width 116 height 12
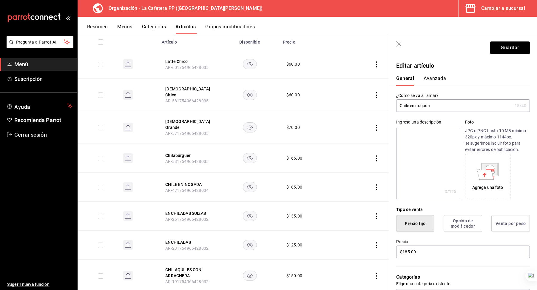
click at [413, 108] on input "Chile en nogada" at bounding box center [454, 106] width 116 height 12
type input "Chile en nogada"
click at [419, 133] on textarea at bounding box center [428, 164] width 65 height 72
paste textarea "Chile en nogada"
type textarea "Chile en nogada"
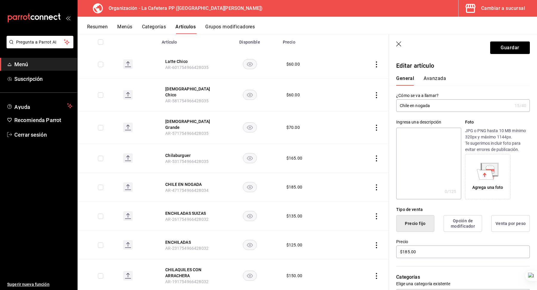
type textarea "x"
type textarea "Chile en nogada"
click at [520, 49] on button "Guardar" at bounding box center [511, 47] width 40 height 13
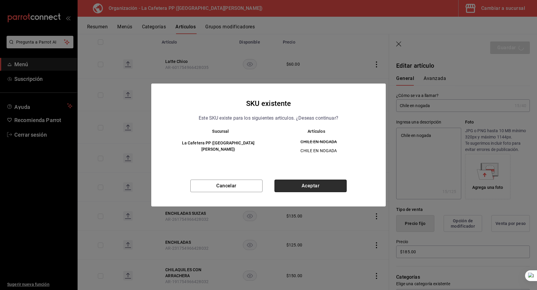
click at [303, 185] on button "Aceptar" at bounding box center [311, 186] width 72 height 13
type textarea "x"
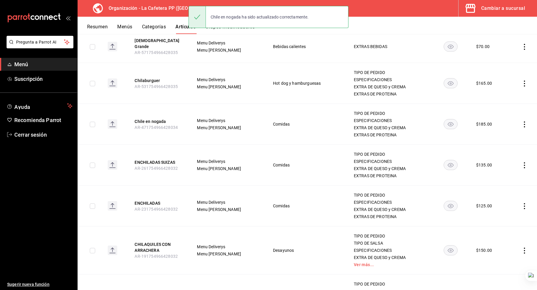
scroll to position [154, 0]
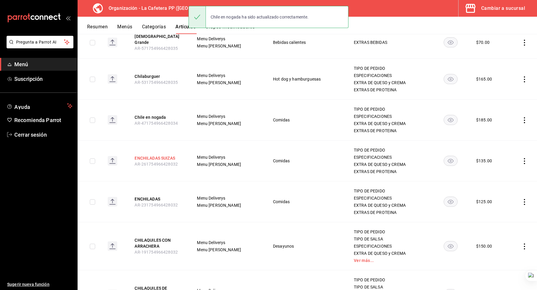
click at [169, 155] on button "ENCHILADAS SUIZAS" at bounding box center [159, 158] width 48 height 6
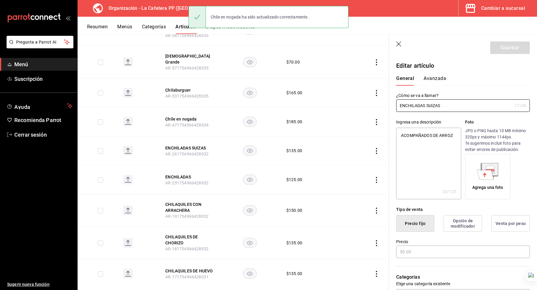
type textarea "x"
type input "$135.00"
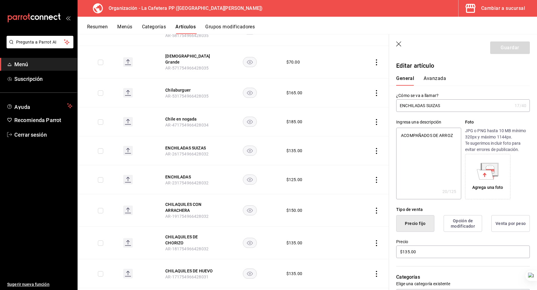
click at [423, 103] on input "ENCHILADAS SUIZAS" at bounding box center [454, 106] width 116 height 12
type input "e"
type textarea "x"
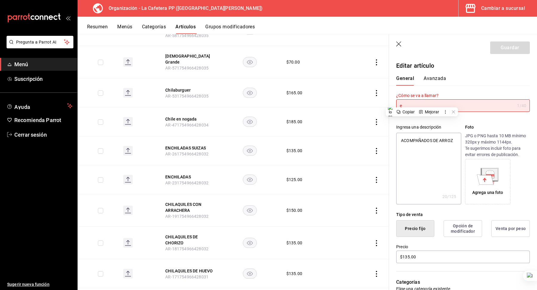
type input "en"
type textarea "x"
type input "enc"
type textarea "x"
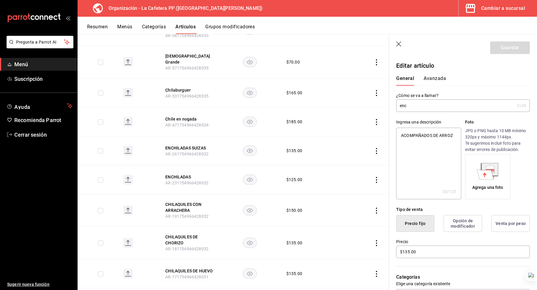
type input "ench"
type textarea "x"
type input "enchi"
type textarea "x"
type input "enchil"
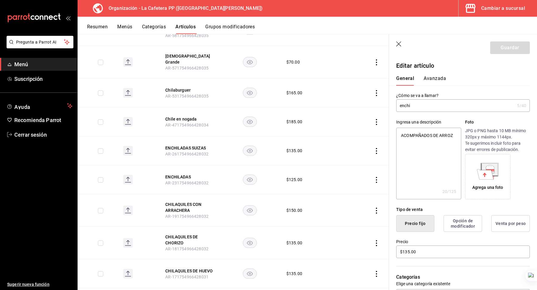
type textarea "x"
type input "enchila"
type textarea "x"
type input "enchilad"
type textarea "x"
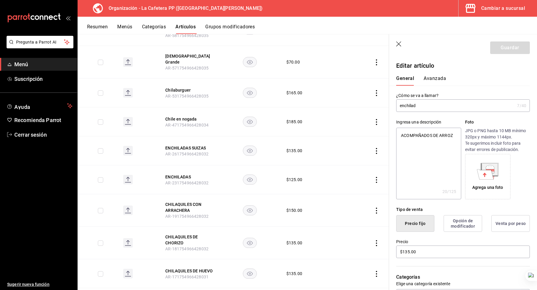
type input "enchilada"
type textarea "x"
type input "enchiladas"
type textarea "x"
type input "enchiladas"
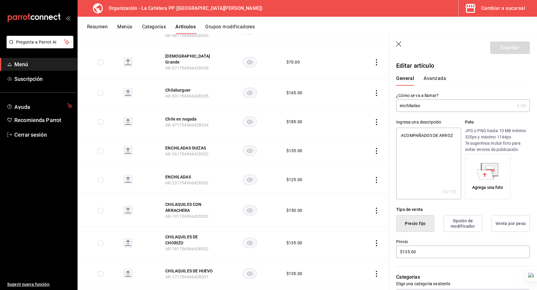
type textarea "x"
type input "enchiladas S"
type textarea "x"
type input "enchiladas Su"
type textarea "x"
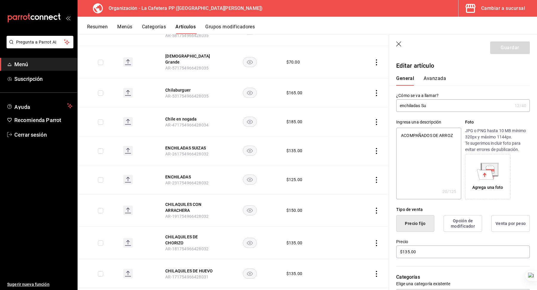
type input "enchiladas Sui"
type textarea "x"
type input "enchiladas Suiz"
type textarea "x"
type input "enchiladas Suiza"
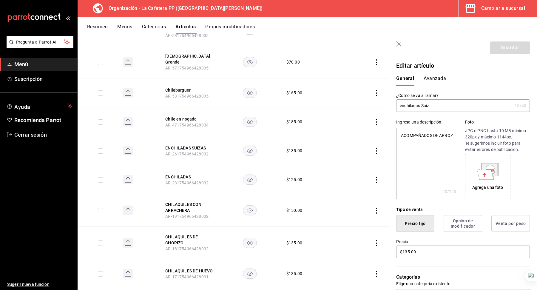
type textarea "x"
click at [428, 107] on input "Enchiladas Suizas" at bounding box center [454, 106] width 116 height 12
click at [419, 138] on textarea "ACOMPAÑADOS DE ARROZ" at bounding box center [428, 164] width 65 height 72
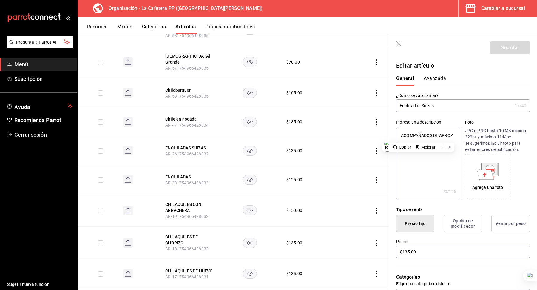
click at [419, 138] on textarea "ACOMPAÑADOS DE ARROZ" at bounding box center [428, 164] width 65 height 72
click at [513, 48] on button "Guardar" at bounding box center [511, 47] width 40 height 13
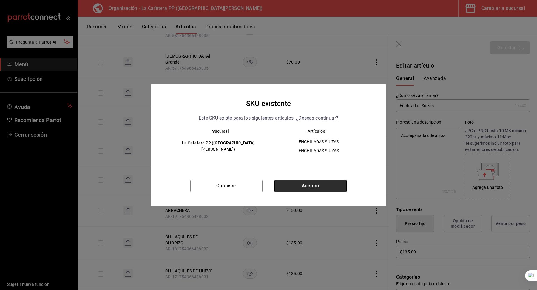
click at [297, 180] on button "Aceptar" at bounding box center [311, 186] width 72 height 13
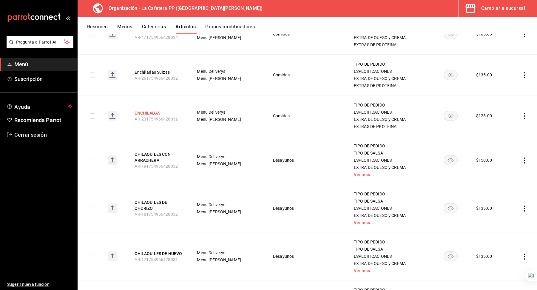
click at [157, 110] on button "ENCHILADAS" at bounding box center [159, 113] width 48 height 6
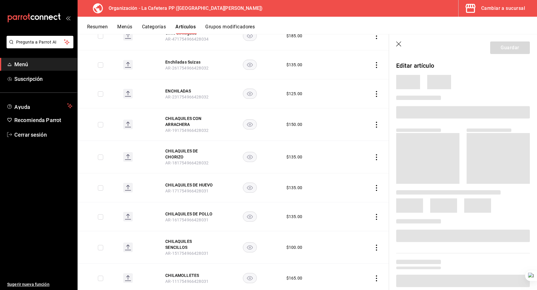
scroll to position [228, 0]
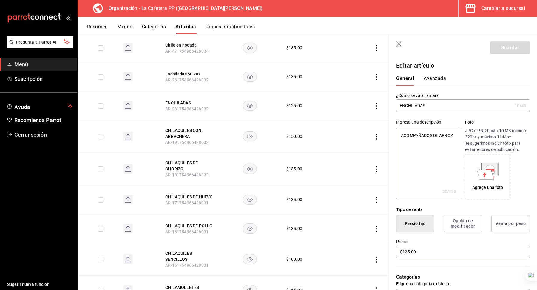
click at [414, 105] on input "ENCHILADAS" at bounding box center [454, 106] width 116 height 12
click at [416, 134] on textarea "ACOMPAÑADOS DE ARROZ" at bounding box center [428, 164] width 65 height 72
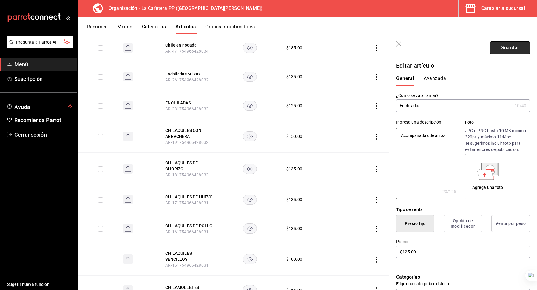
click at [519, 44] on button "Guardar" at bounding box center [511, 47] width 40 height 13
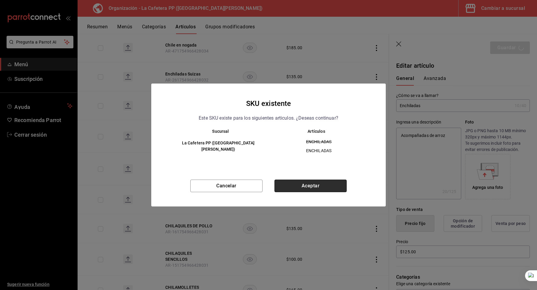
click at [308, 185] on button "Aceptar" at bounding box center [311, 186] width 72 height 13
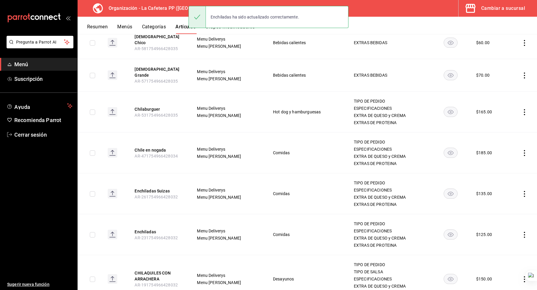
scroll to position [226, 0]
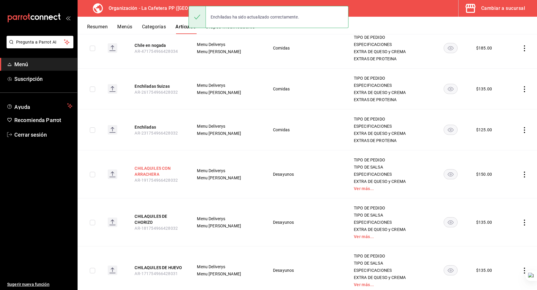
click at [154, 165] on button "CHILAQUILES CON ARRACHERA" at bounding box center [159, 171] width 48 height 12
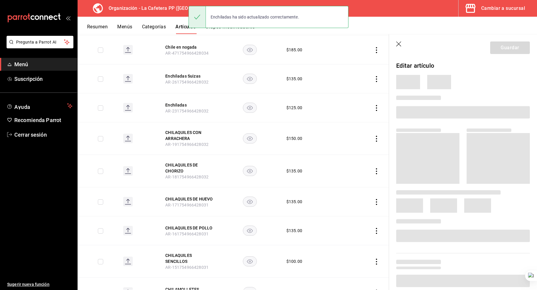
scroll to position [208, 0]
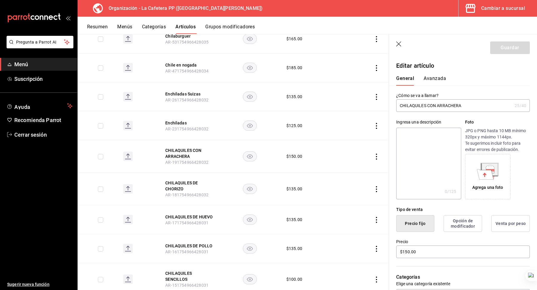
click at [428, 104] on input "CHILAQUILES CON ARRACHERA" at bounding box center [454, 106] width 116 height 12
click at [428, 104] on input "Chilaquiles con arrachera" at bounding box center [454, 106] width 116 height 12
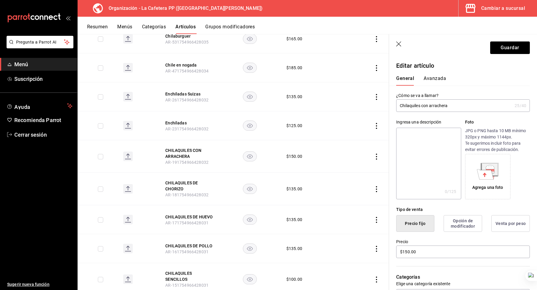
click at [428, 104] on input "Chilaquiles con arrachera" at bounding box center [454, 106] width 116 height 12
click at [424, 129] on textarea at bounding box center [428, 164] width 65 height 72
paste textarea "Chilaquiles con arrachera"
click at [517, 41] on button "Guardar" at bounding box center [511, 47] width 40 height 13
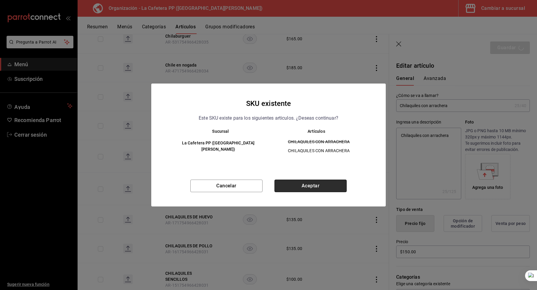
click at [308, 189] on button "Aceptar" at bounding box center [311, 186] width 72 height 13
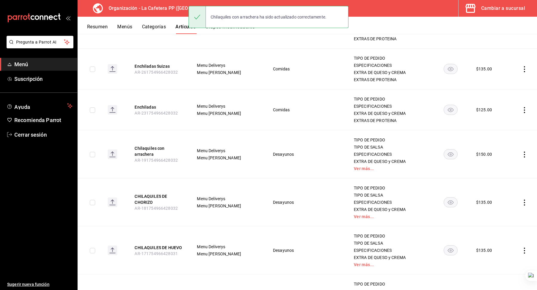
scroll to position [287, 0]
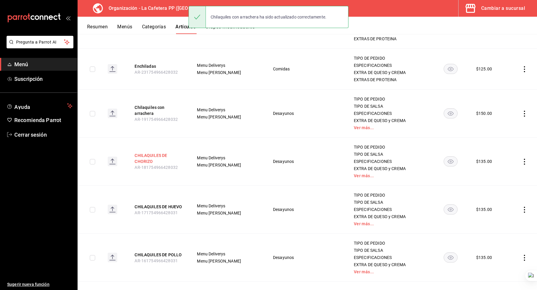
click at [150, 153] on button "CHILAQUILES DE CHORIZO" at bounding box center [159, 159] width 48 height 12
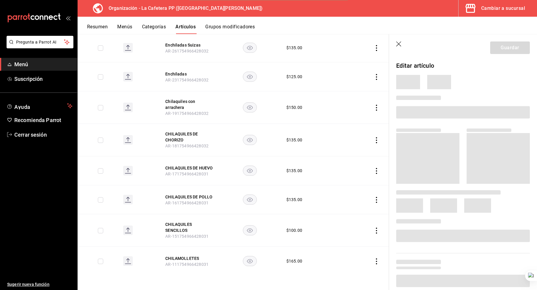
scroll to position [228, 0]
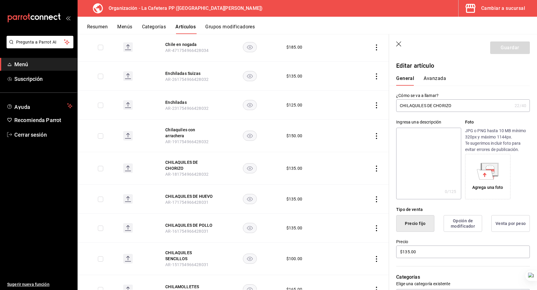
click at [421, 103] on input "CHILAQUILES DE CHORIZO" at bounding box center [454, 106] width 116 height 12
drag, startPoint x: 424, startPoint y: 107, endPoint x: 480, endPoint y: 115, distance: 56.8
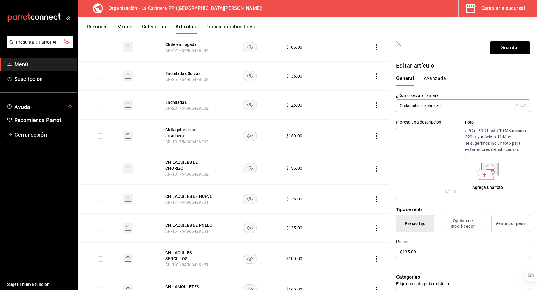
click at [472, 115] on div "Ingresa una descripción x 0 /125 ​ Foto JPG o PNG hasta 10 MB mínimo 320px y má…" at bounding box center [459, 155] width 141 height 87
click at [457, 107] on input "Chilaquiles de chorizo" at bounding box center [454, 106] width 116 height 12
paste textarea "Chilaquiles de chorizo"
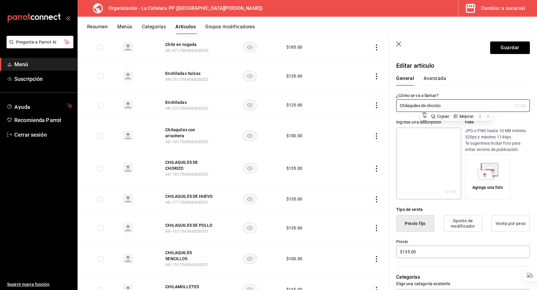
click at [445, 150] on textarea at bounding box center [428, 164] width 65 height 72
click at [516, 41] on button "Guardar" at bounding box center [511, 47] width 40 height 13
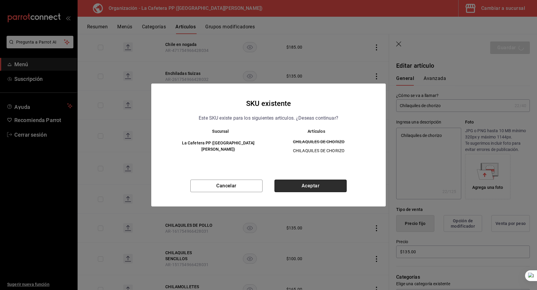
click at [319, 191] on button "Aceptar" at bounding box center [311, 186] width 72 height 13
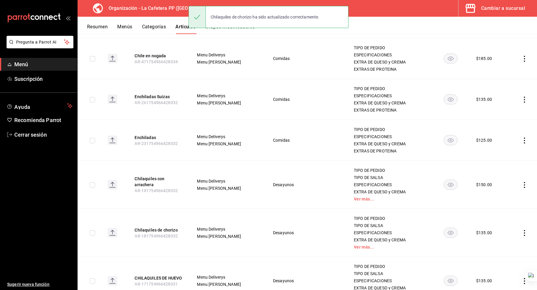
scroll to position [373, 0]
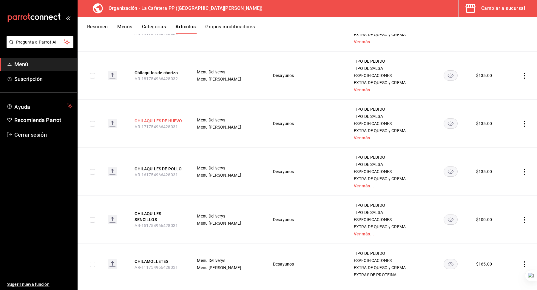
click at [163, 118] on button "CHILAQUILES DE HUEVO" at bounding box center [159, 121] width 48 height 6
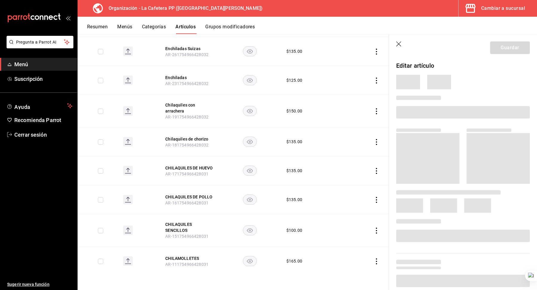
scroll to position [225, 0]
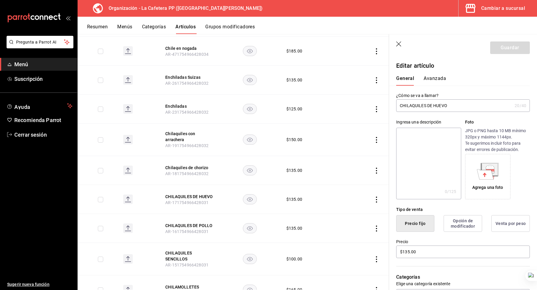
click at [421, 106] on input "CHILAQUILES DE HUEVO" at bounding box center [454, 106] width 116 height 12
click at [433, 104] on input "Chilaquiles de chorizo" at bounding box center [454, 106] width 116 height 12
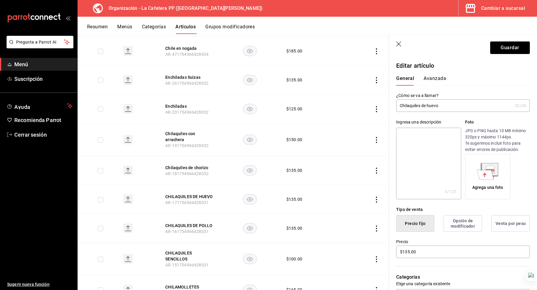
click at [433, 104] on input "Chilaquiles de huevo" at bounding box center [454, 106] width 116 height 12
click at [428, 129] on textarea at bounding box center [428, 164] width 65 height 72
paste textarea "Chilaquiles de huevo"
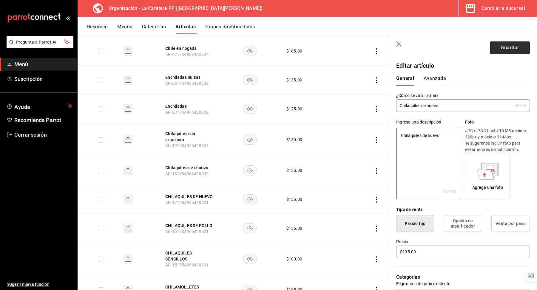
click at [497, 51] on button "Guardar" at bounding box center [511, 47] width 40 height 13
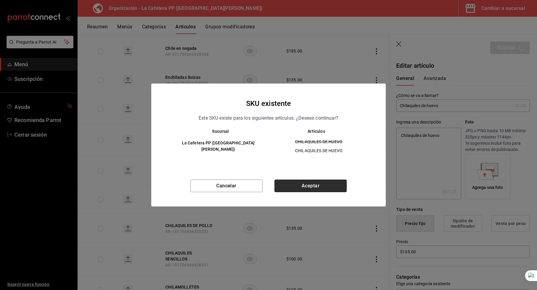
click at [290, 187] on button "Aceptar" at bounding box center [311, 186] width 72 height 13
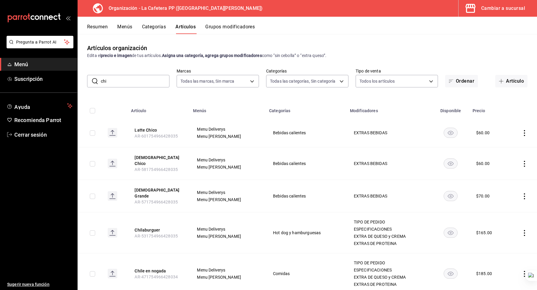
scroll to position [373, 0]
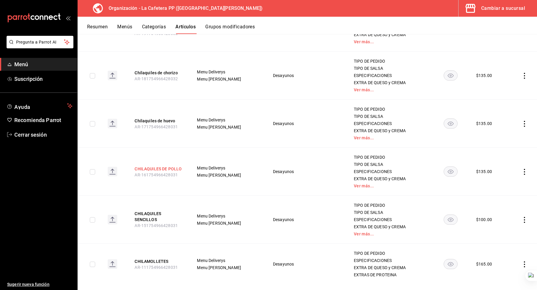
click at [163, 166] on button "CHILAQUILES DE POLLO" at bounding box center [159, 169] width 48 height 6
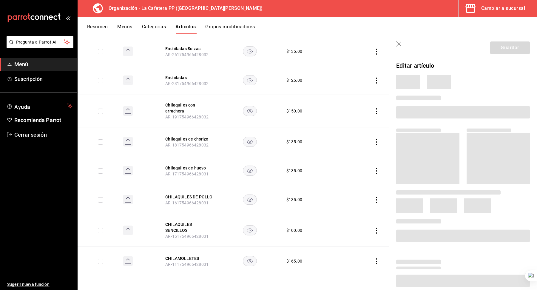
scroll to position [225, 0]
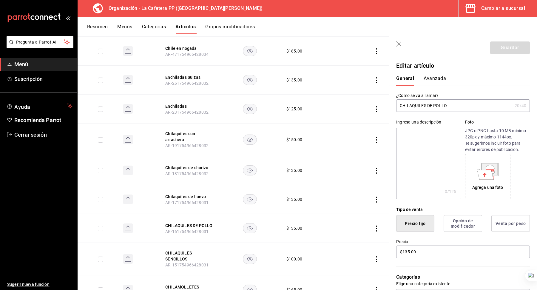
click at [422, 111] on input "CHILAQUILES DE POLLO" at bounding box center [454, 106] width 116 height 12
click at [433, 108] on input "Chilaquiles de huevo" at bounding box center [454, 106] width 116 height 12
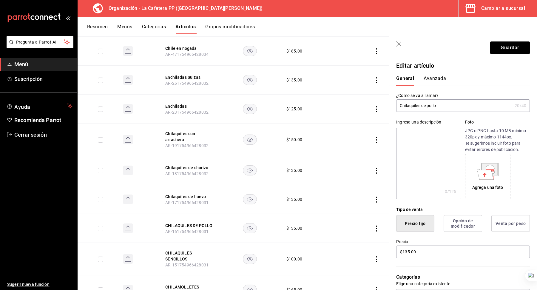
click at [428, 108] on input "Chilaquiles de pollo" at bounding box center [454, 106] width 116 height 12
click at [424, 139] on textarea at bounding box center [428, 164] width 65 height 72
paste textarea "Chilaquiles de pollo"
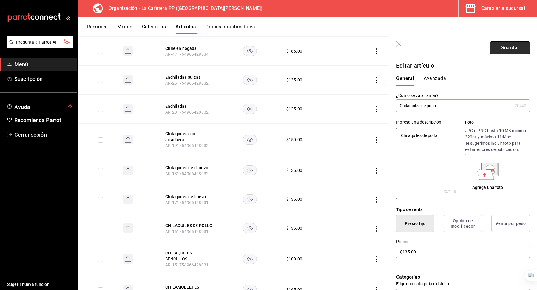
click at [507, 48] on button "Guardar" at bounding box center [511, 47] width 40 height 13
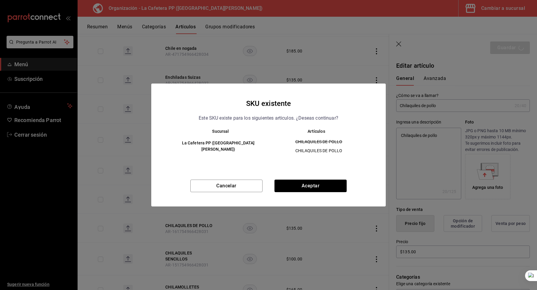
click at [300, 179] on div "SKU existente Este SKU existe para los siguientes articulos. ¿Deseas continuar?…" at bounding box center [268, 145] width 235 height 123
click at [298, 187] on button "Aceptar" at bounding box center [311, 186] width 72 height 13
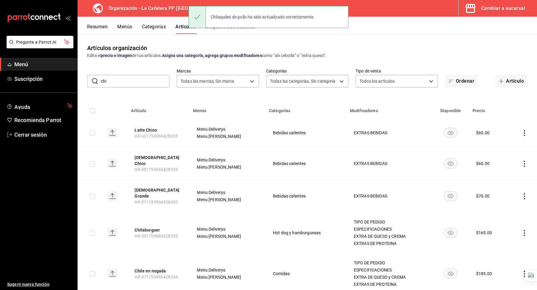
scroll to position [373, 0]
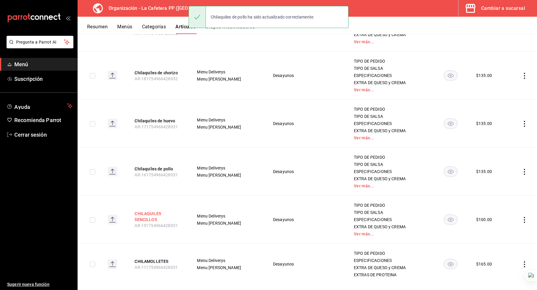
click at [144, 211] on button "CHILAQUILES SENCILLOS" at bounding box center [159, 217] width 48 height 12
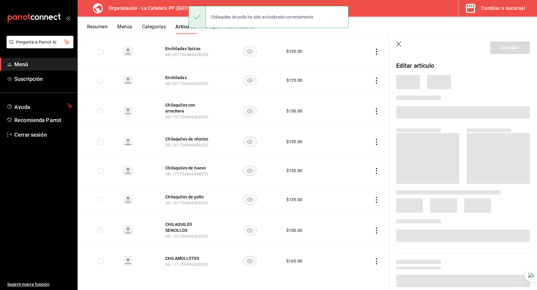
scroll to position [225, 0]
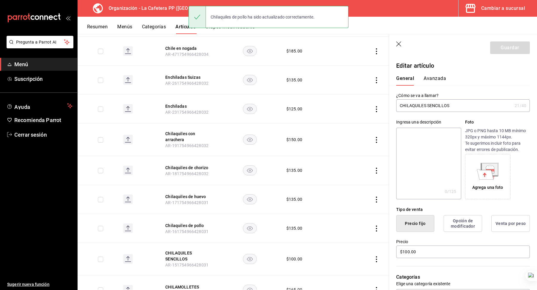
click at [413, 102] on input "CHILAQUILES SENCILLOS" at bounding box center [454, 106] width 116 height 12
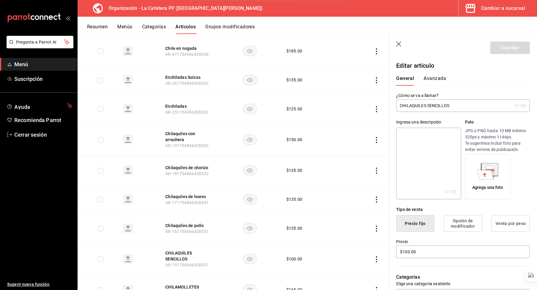
click at [413, 102] on input "CHILAQUILES SENCILLOS" at bounding box center [454, 106] width 116 height 12
click at [433, 103] on input "Chilaquiles de pollo" at bounding box center [454, 106] width 116 height 12
click at [433, 103] on input "Chilaquiles sencillos" at bounding box center [454, 106] width 116 height 12
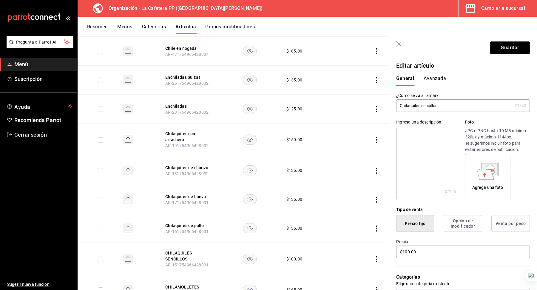
click at [433, 103] on input "Chilaquiles sencillos" at bounding box center [454, 106] width 116 height 12
click at [434, 139] on textarea at bounding box center [428, 164] width 65 height 72
paste textarea "Chilaquiles sencillos"
click at [504, 59] on div "Editar artículo" at bounding box center [459, 62] width 141 height 16
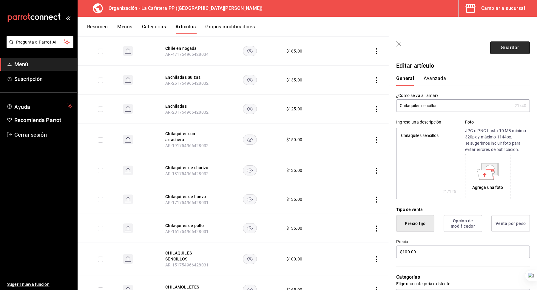
click at [508, 50] on button "Guardar" at bounding box center [511, 47] width 40 height 13
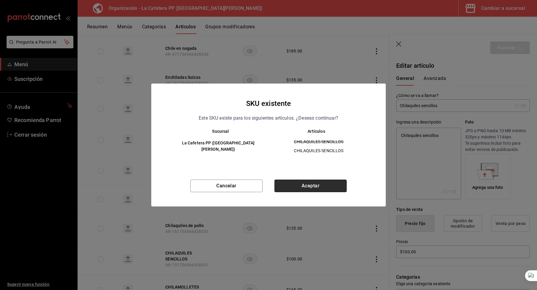
click at [310, 180] on button "Aceptar" at bounding box center [311, 186] width 72 height 13
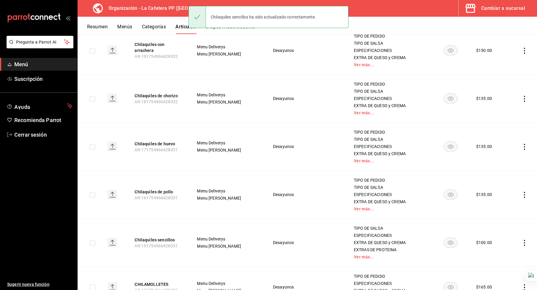
scroll to position [373, 0]
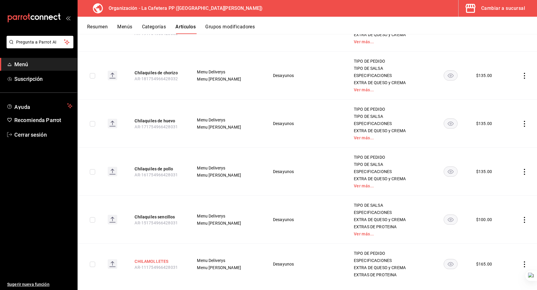
click at [165, 259] on button "CHILAMOLLETES" at bounding box center [159, 262] width 48 height 6
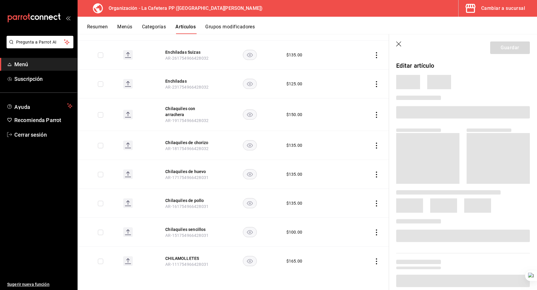
scroll to position [221, 0]
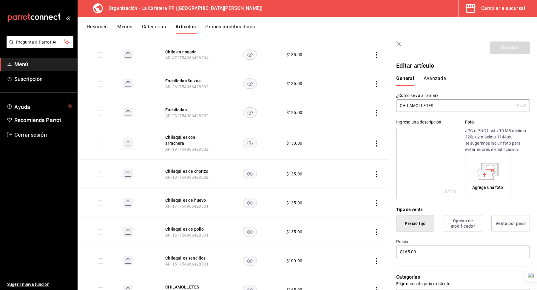
click at [415, 105] on input "CHILAMOLLETES" at bounding box center [454, 106] width 116 height 12
click at [460, 114] on div "Ingresa una descripción x 0 /125 ​ Foto JPG o PNG hasta 10 MB mínimo 320px y má…" at bounding box center [459, 155] width 141 height 87
click at [448, 104] on input "Chilamolletes" at bounding box center [454, 106] width 116 height 12
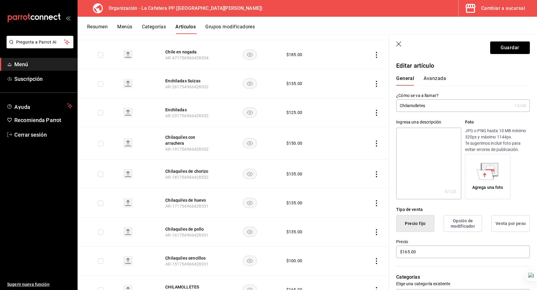
click at [448, 104] on input "Chilamolletes" at bounding box center [454, 106] width 116 height 12
click at [425, 137] on textarea at bounding box center [428, 164] width 65 height 72
paste textarea "Chilamolletes"
click at [510, 47] on button "Guardar" at bounding box center [511, 47] width 40 height 13
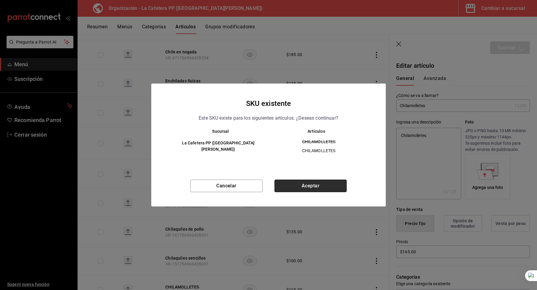
click at [320, 185] on button "Aceptar" at bounding box center [311, 186] width 72 height 13
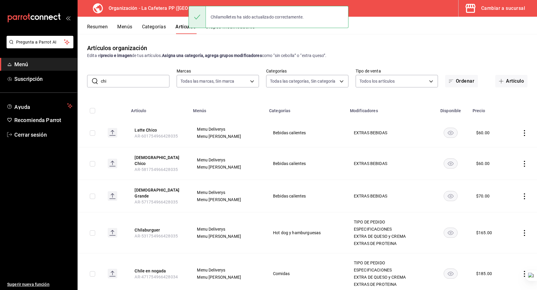
click at [144, 82] on input "chi" at bounding box center [135, 81] width 69 height 12
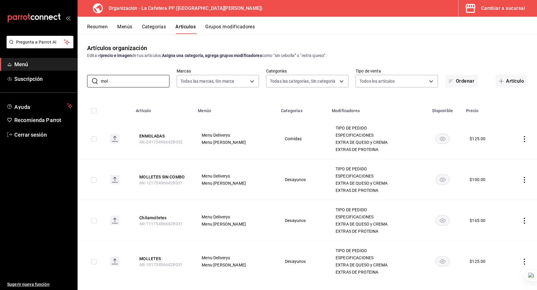
click at [110, 159] on td at bounding box center [118, 139] width 27 height 41
click at [153, 133] on th "ENMOLADAS AR-241754966428032" at bounding box center [163, 139] width 62 height 41
click at [153, 134] on button "ENMOLADAS" at bounding box center [163, 136] width 48 height 6
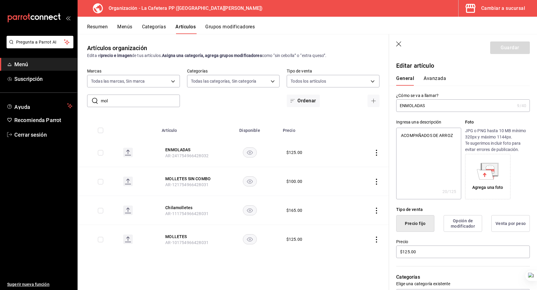
click at [411, 107] on input "ENMOLADAS" at bounding box center [455, 106] width 119 height 12
click at [412, 136] on textarea "ACOMPAÑADOS DE ARROZ" at bounding box center [428, 164] width 65 height 72
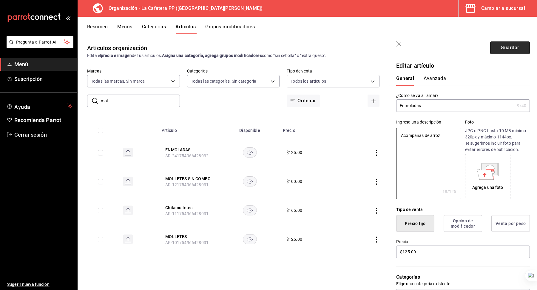
click at [498, 51] on button "Guardar" at bounding box center [511, 47] width 40 height 13
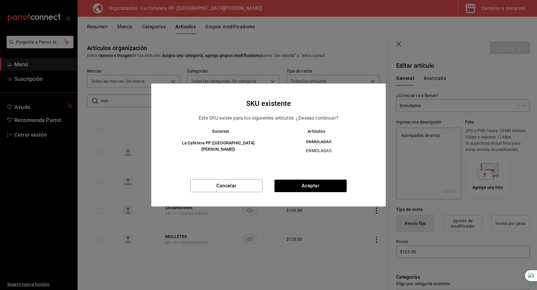
click at [333, 178] on div "SKU existente Este SKU existe para los siguientes articulos. ¿Deseas continuar?…" at bounding box center [268, 145] width 235 height 123
click at [330, 178] on div "SKU existente Este SKU existe para los siguientes articulos. ¿Deseas continuar?…" at bounding box center [268, 145] width 235 height 123
click at [320, 192] on div "Cancelar Aceptar" at bounding box center [268, 193] width 235 height 27
click at [313, 188] on button "Aceptar" at bounding box center [311, 186] width 72 height 13
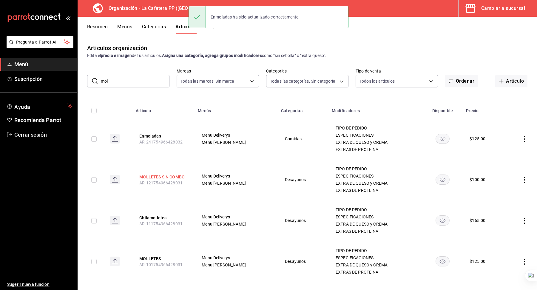
click at [173, 176] on button "MOLLETES SIN COMBO" at bounding box center [163, 177] width 48 height 6
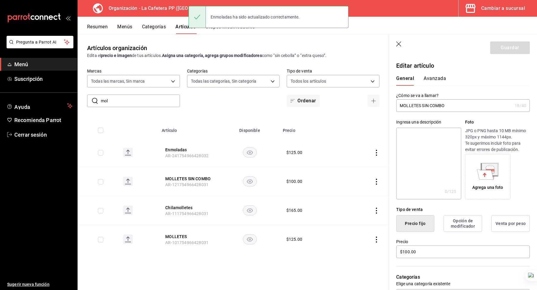
click at [421, 106] on input "MOLLETES SIN COMBO" at bounding box center [454, 106] width 116 height 12
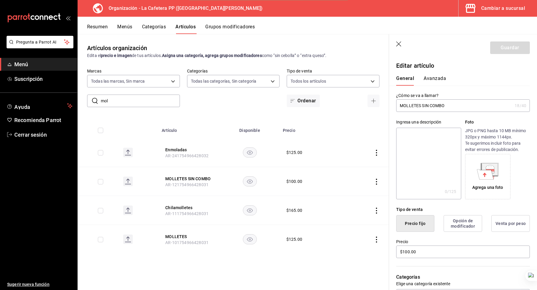
click at [421, 106] on input "MOLLETES SIN COMBO" at bounding box center [454, 106] width 116 height 12
click at [425, 107] on input "Molletes sin combo" at bounding box center [454, 106] width 116 height 12
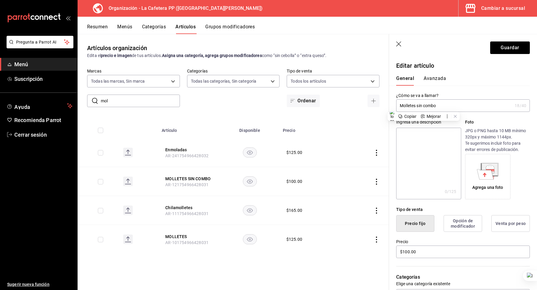
click at [423, 163] on textarea at bounding box center [428, 164] width 65 height 72
paste textarea "Molletes sin combo"
click at [499, 52] on button "Guardar" at bounding box center [511, 47] width 40 height 13
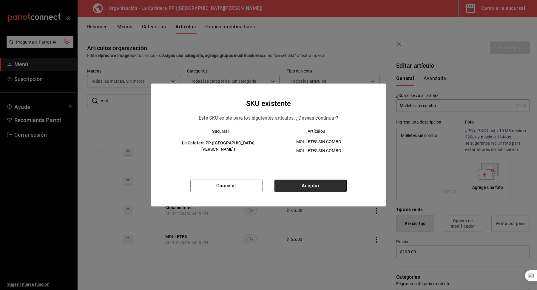
click at [290, 186] on button "Aceptar" at bounding box center [311, 186] width 72 height 13
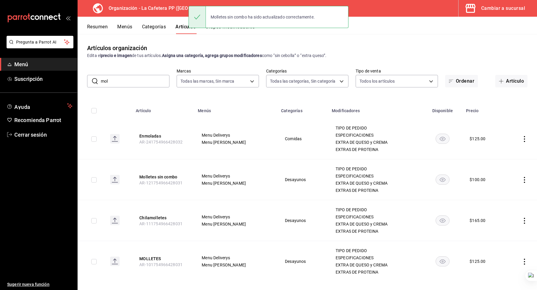
scroll to position [6, 0]
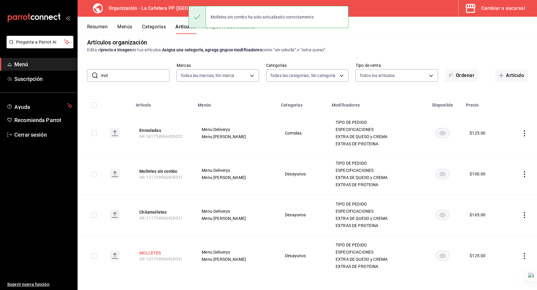
click at [155, 250] on button "MOLLETES" at bounding box center [163, 253] width 48 height 6
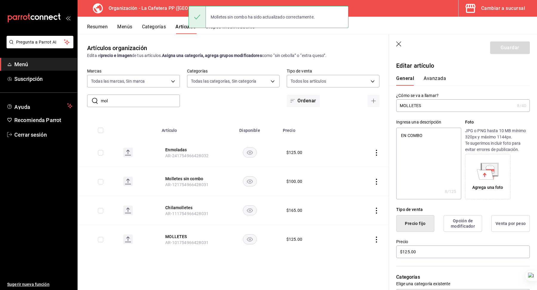
click at [411, 103] on input "MOLLETES" at bounding box center [455, 106] width 119 height 12
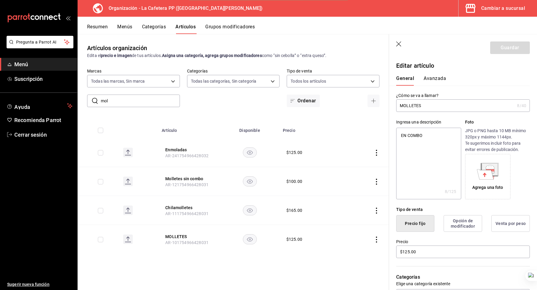
click at [411, 103] on input "MOLLETES" at bounding box center [455, 106] width 119 height 12
click at [419, 103] on input "Molletes sin combo" at bounding box center [454, 106] width 116 height 12
click at [411, 135] on textarea "EN COMBO" at bounding box center [428, 164] width 65 height 72
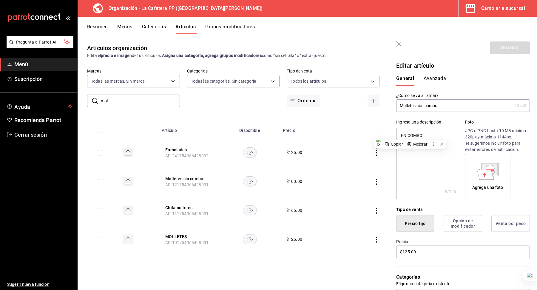
click at [411, 135] on textarea "EN COMBO" at bounding box center [428, 164] width 65 height 72
paste textarea "Molletes sin combo"
click at [420, 106] on input "Molletes con combo" at bounding box center [454, 106] width 116 height 12
click at [420, 136] on textarea "Molletes sin combo" at bounding box center [428, 164] width 65 height 72
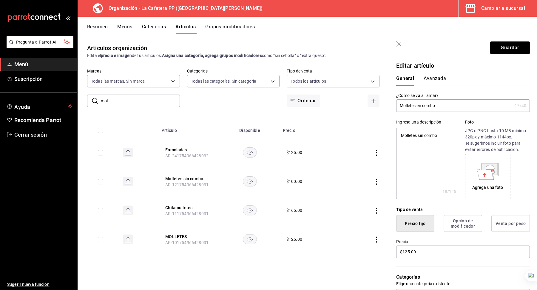
click at [420, 136] on textarea "Molletes sin combo" at bounding box center [428, 164] width 65 height 72
click at [505, 47] on button "Guardar" at bounding box center [511, 47] width 40 height 13
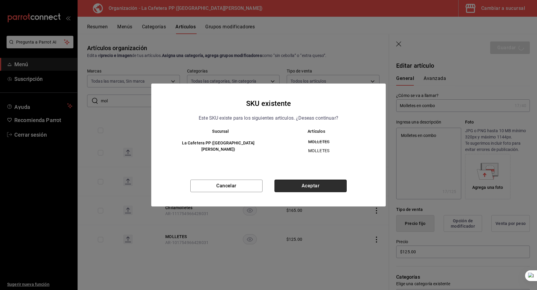
click at [277, 188] on button "Aceptar" at bounding box center [311, 186] width 72 height 13
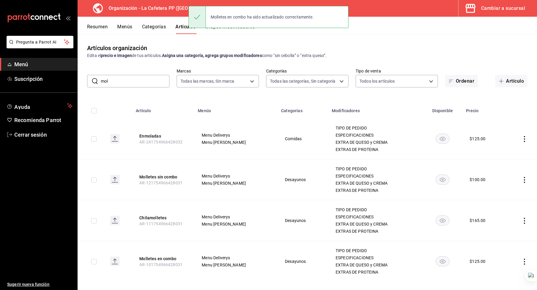
click at [124, 87] on div "​ mol ​" at bounding box center [128, 81] width 82 height 13
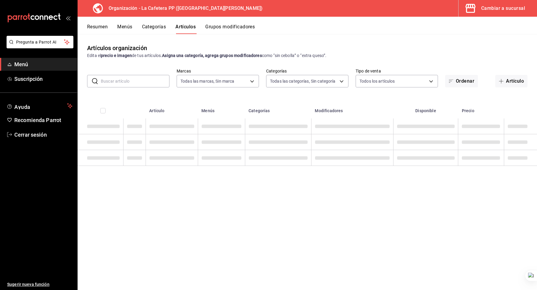
paste input "HUEVOS"
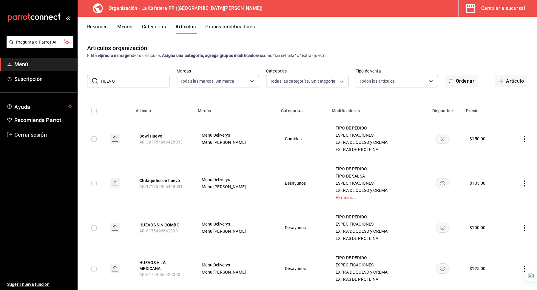
click at [158, 161] on th "Chilaquiles de huevo AR-171754966428031" at bounding box center [163, 183] width 62 height 48
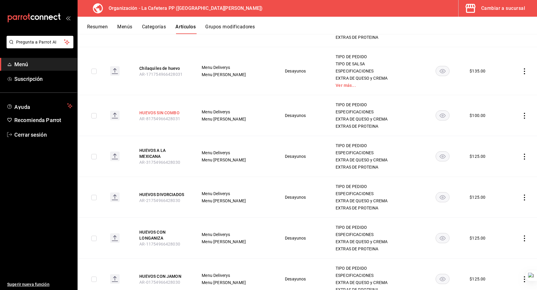
click at [162, 111] on button "HUEVOS SIN COMBO" at bounding box center [163, 113] width 48 height 6
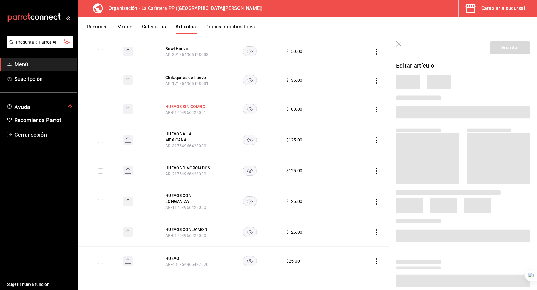
scroll to position [81, 0]
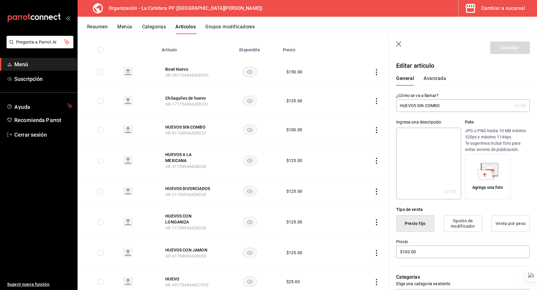
click at [422, 107] on input "HUEVOS SIN COMBO" at bounding box center [454, 106] width 116 height 12
click at [422, 108] on input "Huevos sin combo" at bounding box center [454, 106] width 116 height 12
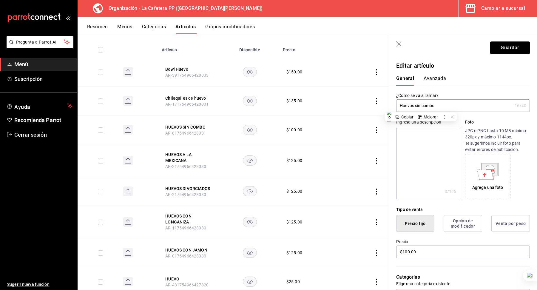
click at [422, 108] on input "Huevos sin combo" at bounding box center [454, 106] width 116 height 12
click at [423, 139] on textarea at bounding box center [428, 164] width 65 height 72
paste textarea "Huevos sin combo"
click at [498, 51] on button "Guardar" at bounding box center [511, 47] width 40 height 13
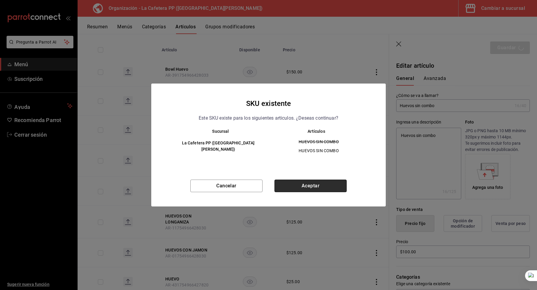
click at [319, 183] on button "Aceptar" at bounding box center [311, 186] width 72 height 13
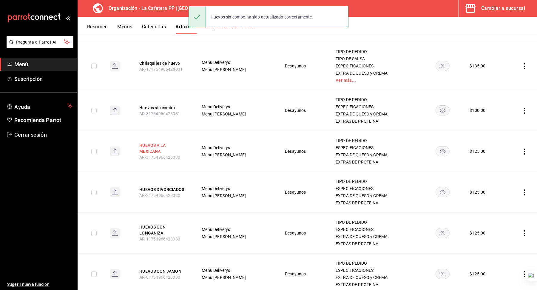
click at [156, 144] on button "HUEVOS A LA MEXICANA" at bounding box center [163, 148] width 48 height 12
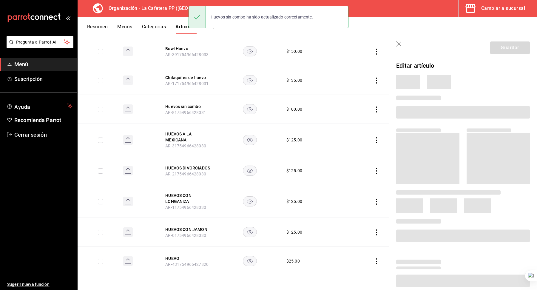
scroll to position [81, 0]
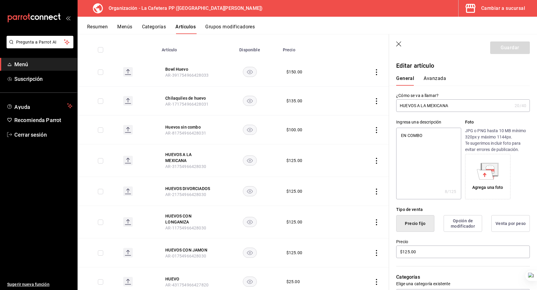
click at [426, 102] on input "HUEVOS A LA MEXICANA" at bounding box center [454, 106] width 116 height 12
click at [453, 101] on input "Huevos a la mexicana en combo" at bounding box center [454, 106] width 116 height 12
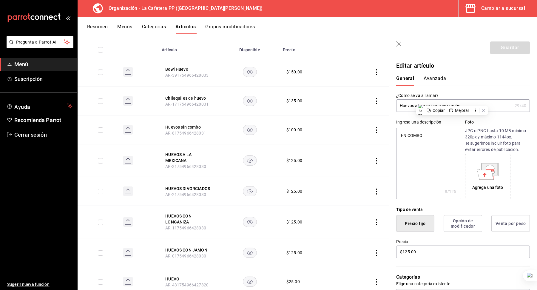
click at [453, 101] on input "Huevos a la mexicana en combo" at bounding box center [454, 106] width 116 height 12
click at [429, 147] on textarea "EN COMBO" at bounding box center [428, 164] width 65 height 72
paste textarea "Huevos a la mexicana en combo"
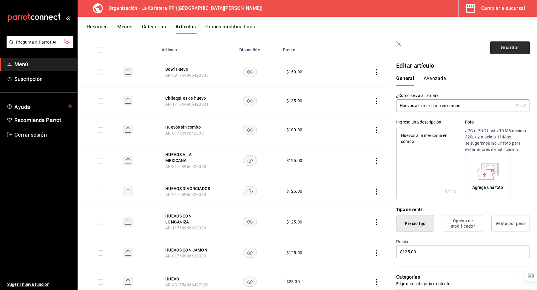
click at [511, 44] on button "Guardar" at bounding box center [511, 47] width 40 height 13
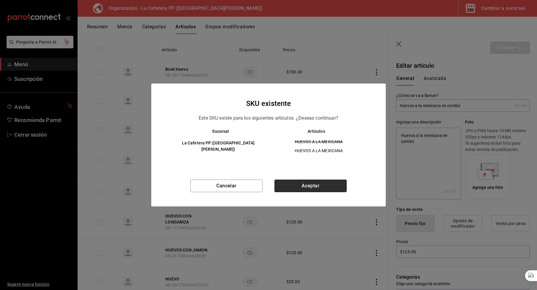
click at [326, 180] on button "Aceptar" at bounding box center [311, 186] width 72 height 13
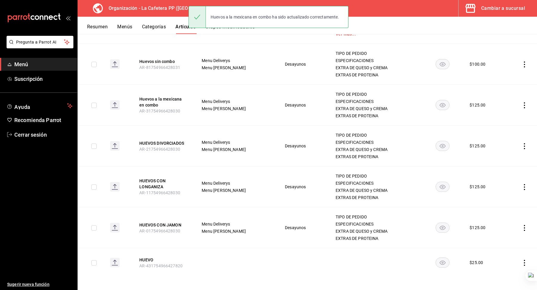
scroll to position [164, 0]
click at [170, 143] on button "HUEVOS DIVORCIADOS" at bounding box center [163, 143] width 48 height 6
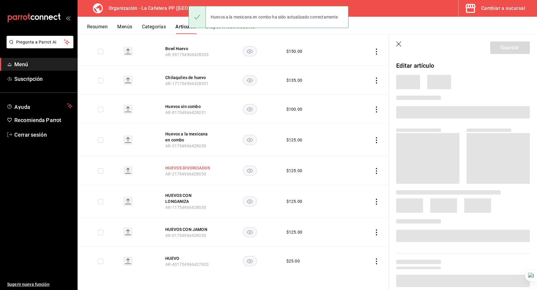
scroll to position [81, 0]
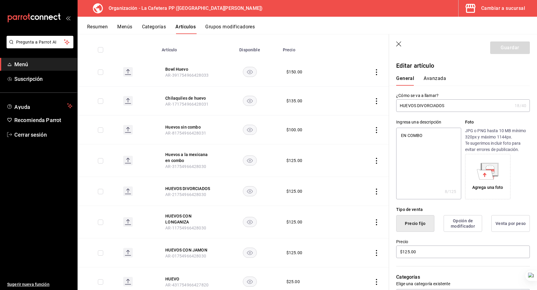
click at [422, 104] on input "HUEVOS DIVORCIADOS" at bounding box center [454, 106] width 116 height 12
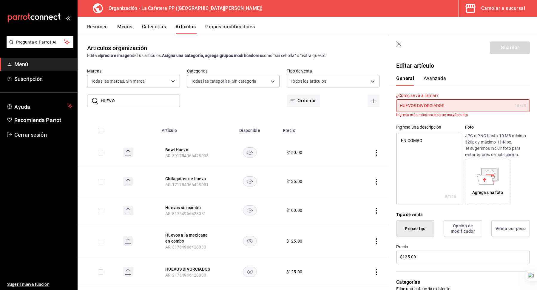
click at [424, 107] on input "HUEVOS DIVORCIADOS" at bounding box center [454, 106] width 116 height 12
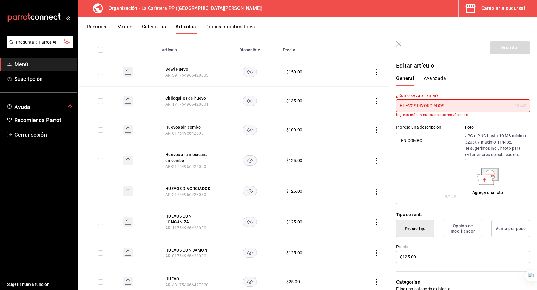
click at [424, 107] on input "HUEVOS DIVORCIADOS" at bounding box center [454, 106] width 116 height 12
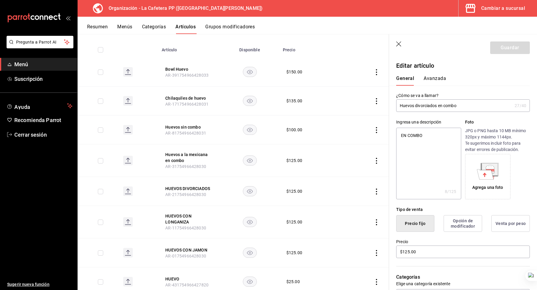
click at [429, 105] on input "Huevos divorciados en combo" at bounding box center [454, 106] width 116 height 12
type input "Huevos divorciados en combo"
click at [413, 147] on textarea "EN COMBO" at bounding box center [428, 164] width 65 height 72
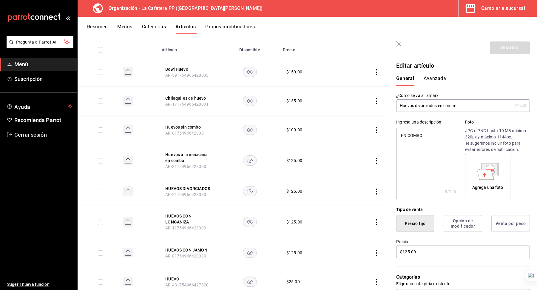
click at [413, 147] on textarea "EN COMBO" at bounding box center [428, 164] width 65 height 72
paste textarea "Huevos divorciados en combo"
type textarea "Huevos divorciados en combo"
click at [506, 42] on button "Guardar" at bounding box center [511, 47] width 40 height 13
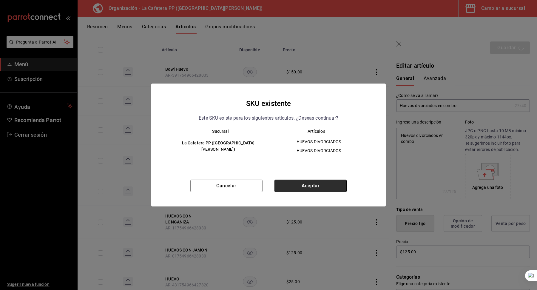
click at [293, 186] on button "Aceptar" at bounding box center [311, 186] width 72 height 13
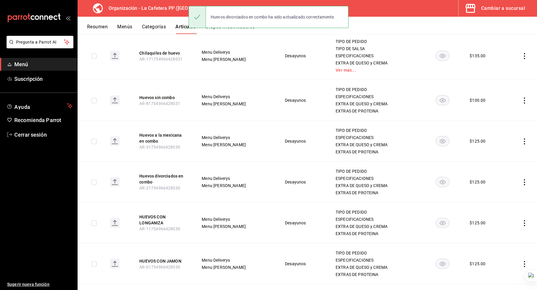
scroll to position [132, 0]
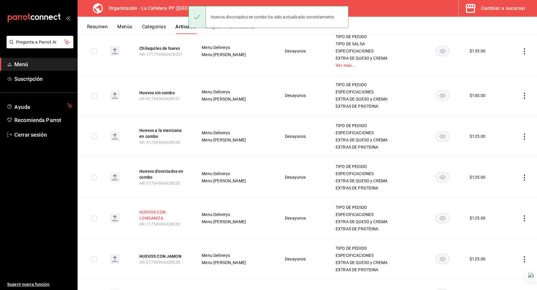
click at [151, 211] on button "HUEVOS CON LONGANIZA" at bounding box center [163, 215] width 48 height 12
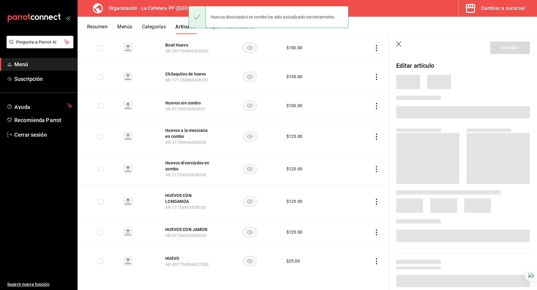
scroll to position [84, 0]
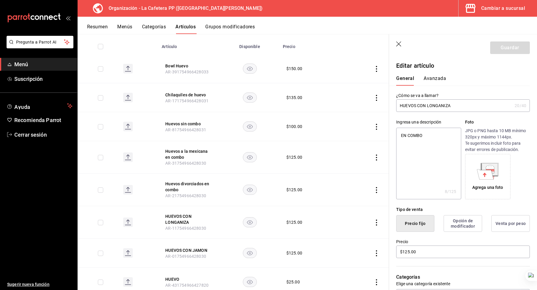
click at [413, 110] on input "HUEVOS CON LONGANIZA" at bounding box center [454, 106] width 116 height 12
type input "Huevos divorciados en combo"
type textarea "x"
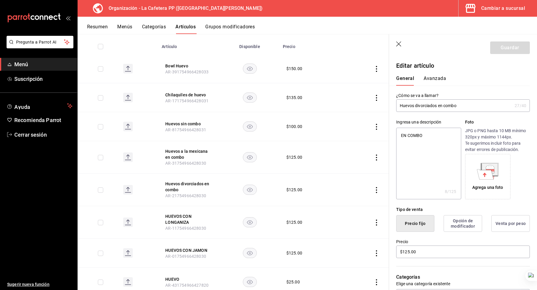
click at [422, 105] on input "Huevos divorciados en combo" at bounding box center [454, 106] width 116 height 12
type input "Huevos c en combo"
type textarea "x"
type input "Huevos co en combo"
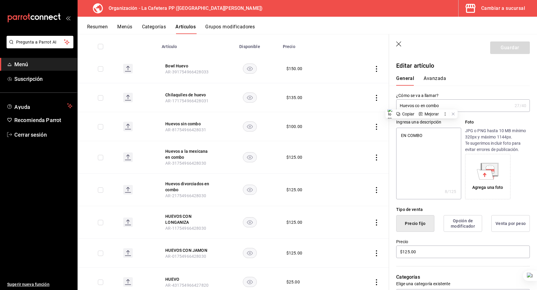
type textarea "x"
type input "Huevos con en combo"
type textarea "x"
type input "Huevos con en combo"
type textarea "x"
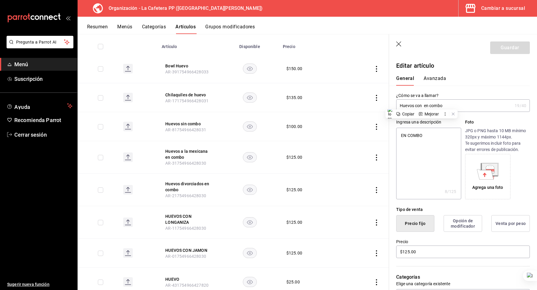
type input "Huevos con l en combo"
type textarea "x"
type input "Huevos con lo en combo"
type textarea "x"
type input "Huevos con lon en combo"
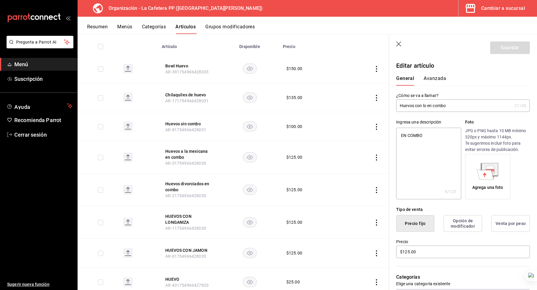
type textarea "x"
type input "Huevos con long en combo"
type textarea "x"
type input "Huevos con longa en combo"
type textarea "x"
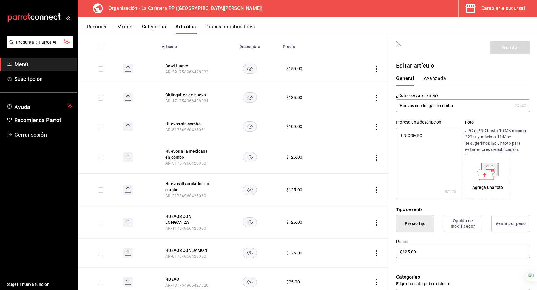
type input "Huevos con longan en combo"
type textarea "x"
type input "Huevos con longani en combo"
type textarea "x"
type input "Huevos con longaniz en combo"
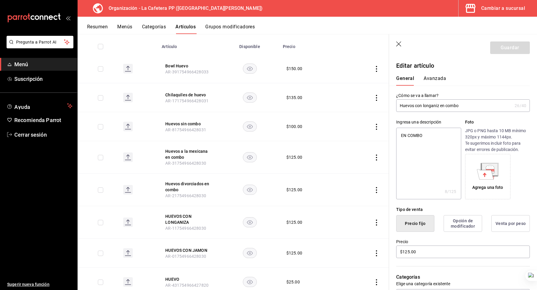
type textarea "x"
type input "Huevos con longaniza en combo"
type textarea "x"
click at [422, 105] on input "Huevos con longaniza en combo" at bounding box center [454, 106] width 116 height 12
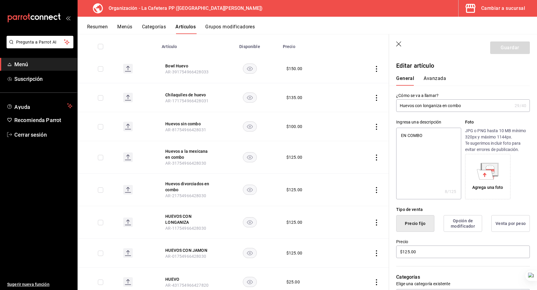
click at [422, 105] on input "Huevos con longaniza en combo" at bounding box center [454, 106] width 116 height 12
type input "Huevos con longaniza en combo"
type textarea "x"
click at [418, 139] on textarea "EN COMBO" at bounding box center [428, 164] width 65 height 72
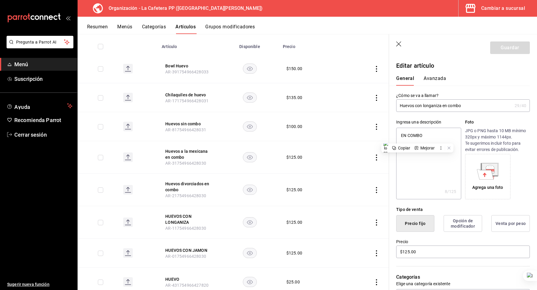
click at [418, 139] on textarea "EN COMBO" at bounding box center [428, 164] width 65 height 72
paste textarea "Huevos con longaniza en combo"
type textarea "Huevos con longaniza en combo"
type textarea "x"
type textarea "Huevos con longaniza en combo"
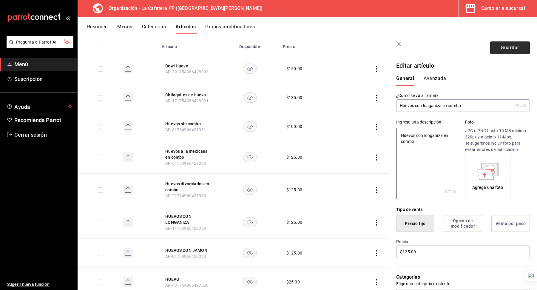
click at [511, 48] on button "Guardar" at bounding box center [511, 47] width 40 height 13
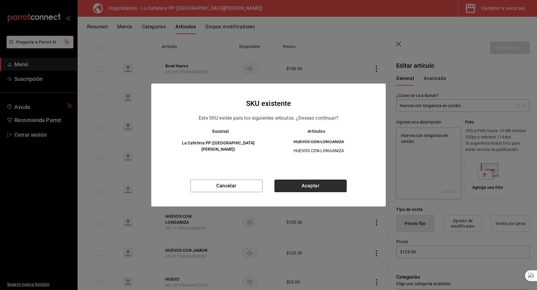
click at [286, 184] on button "Aceptar" at bounding box center [311, 186] width 72 height 13
type textarea "x"
type input "AR-1756244526431"
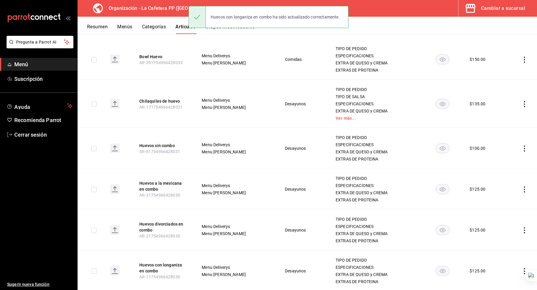
scroll to position [164, 0]
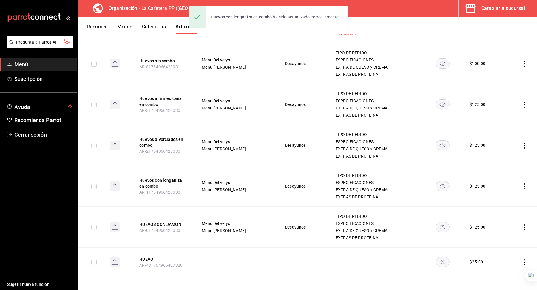
click at [161, 220] on th "HUEVOS CON JAMON AR-01754966428030" at bounding box center [163, 227] width 62 height 41
click at [159, 225] on button "HUEVOS CON JAMON" at bounding box center [163, 225] width 48 height 6
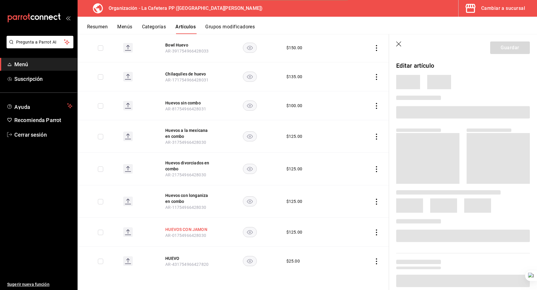
scroll to position [84, 0]
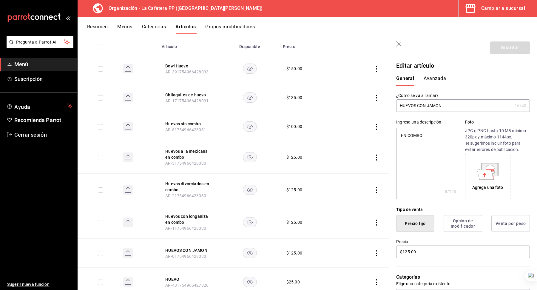
click at [436, 108] on input "HUEVOS CON JAMON" at bounding box center [454, 106] width 116 height 12
type input "Huevos con longaniza en combo"
type textarea "x"
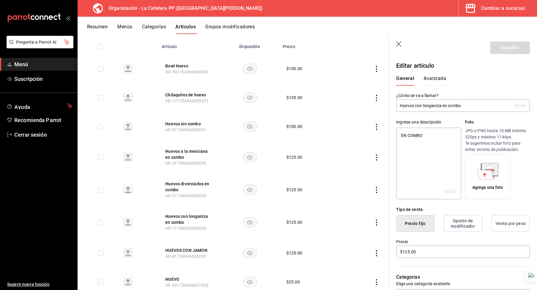
click at [428, 107] on input "Huevos con longaniza en combo" at bounding box center [454, 106] width 116 height 12
type input "Huevos con j en combo"
type textarea "x"
type input "Huevos con ja en combo"
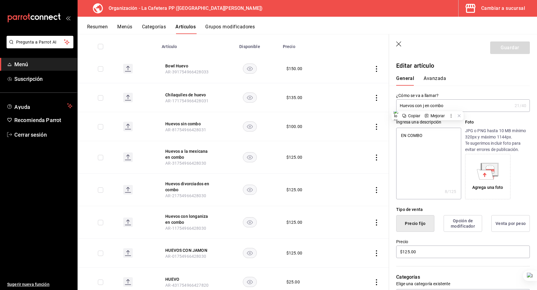
type textarea "x"
type input "Huevos con jam en combo"
type textarea "x"
type input "Huevos con jam´ en combo"
type textarea "x"
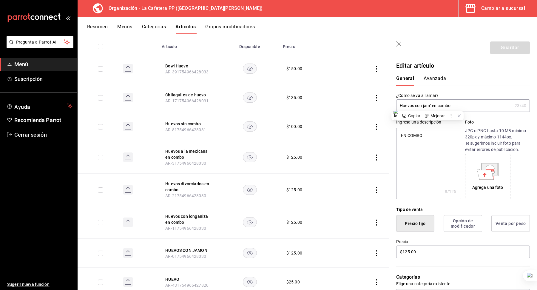
type input "Huevos con jamó en combo"
type textarea "x"
type input "Huevos con jamón en combo"
type textarea "x"
type input "Huevos con jamón en combo"
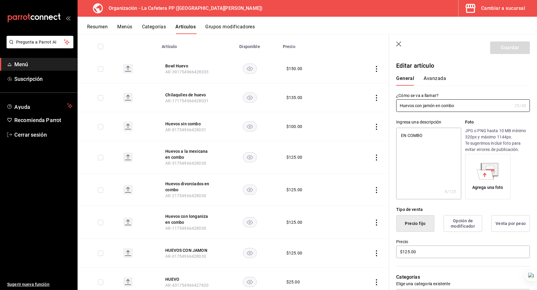
type textarea "x"
click at [412, 135] on textarea "EN COMBO" at bounding box center [428, 164] width 65 height 72
paste textarea "Huevos con longaniza en combo"
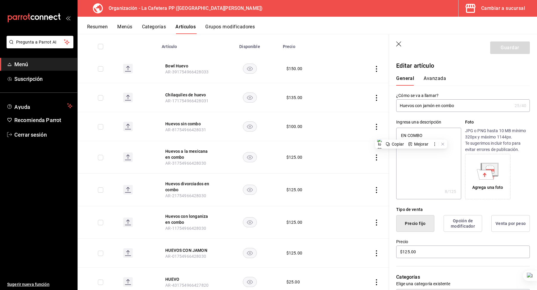
type textarea "Huevos con longaniza en combo"
type textarea "x"
click at [427, 135] on textarea "Huevos con longaniza en combo" at bounding box center [428, 164] width 65 height 72
type textarea "Huevos con j en combo"
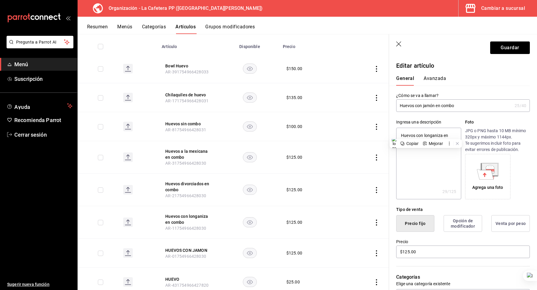
type textarea "x"
type textarea "Huevos con ja en combo"
type textarea "x"
type textarea "Huevos con jam en combo"
type textarea "x"
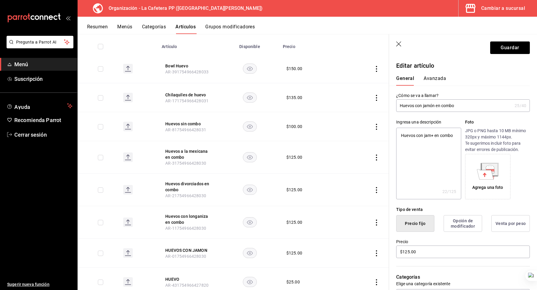
type textarea "Huevos con jam+´ en combo"
type textarea "x"
type textarea "Huevos con jam+ó en combo"
type textarea "x"
type textarea "Huevos con jam+ón en combo"
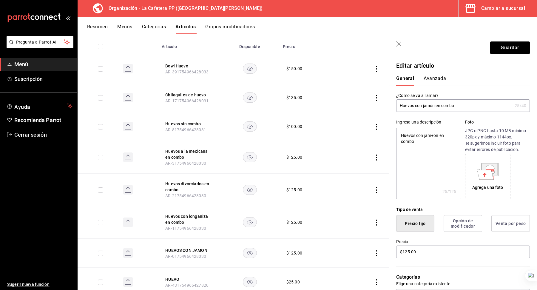
type textarea "x"
type textarea "Huevos con jam+ó en combo"
type textarea "x"
type textarea "Huevos con jam+ en combo"
type textarea "x"
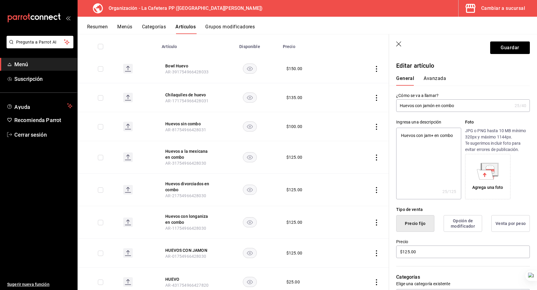
type textarea "Huevos con jam en combo"
type textarea "x"
type textarea "Huevos con jam´ en combo"
type textarea "x"
type textarea "Huevos con jamó en combo"
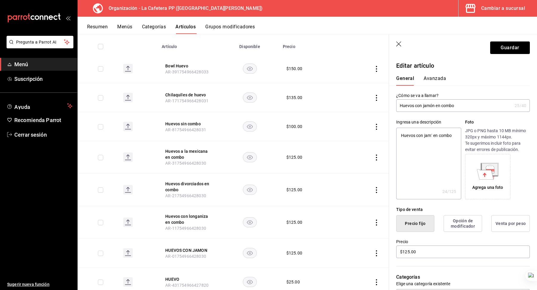
type textarea "x"
type textarea "Huevos con jamón en combo"
type textarea "x"
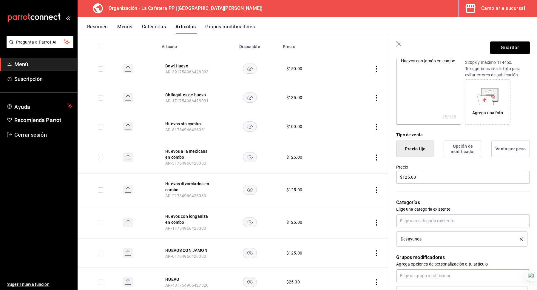
scroll to position [134, 0]
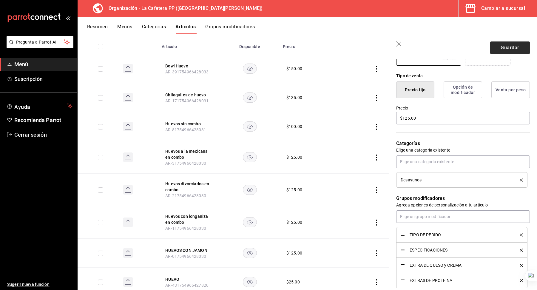
type textarea "Huevos con jamón en combo"
click at [498, 47] on button "Guardar" at bounding box center [511, 47] width 40 height 13
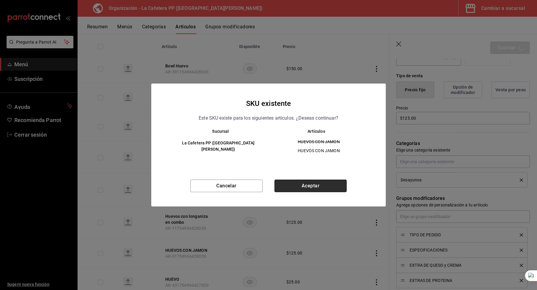
click at [293, 183] on button "Aceptar" at bounding box center [311, 186] width 72 height 13
type textarea "x"
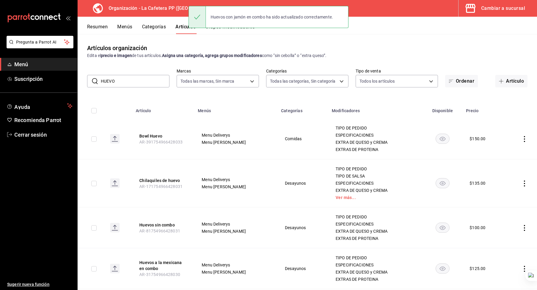
scroll to position [164, 0]
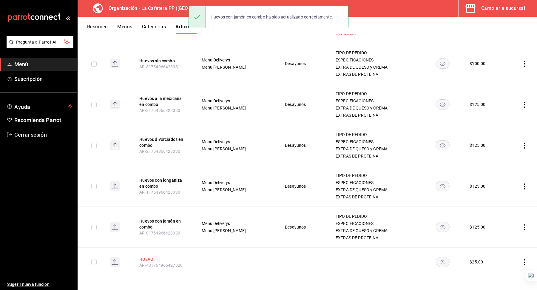
click at [151, 259] on button "HUEVO" at bounding box center [163, 259] width 48 height 6
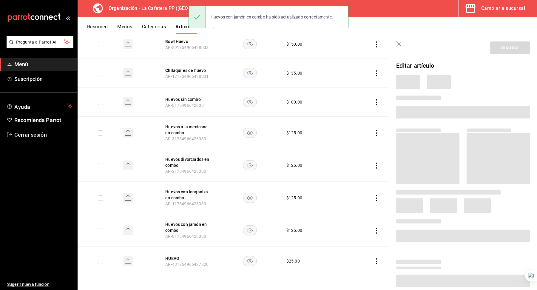
scroll to position [87, 0]
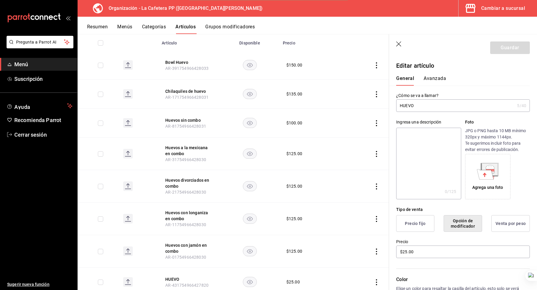
click at [407, 107] on input "HUEVO" at bounding box center [455, 106] width 119 height 12
click at [411, 108] on input "Huevo" at bounding box center [455, 106] width 119 height 12
type input "Huevo"
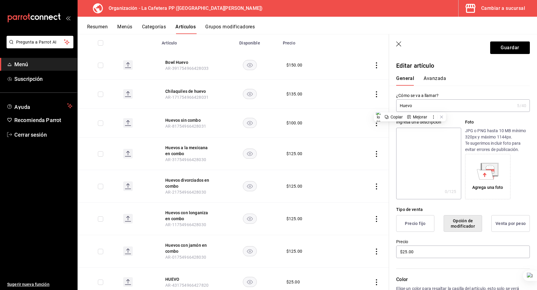
click at [410, 135] on textarea at bounding box center [428, 164] width 65 height 72
paste textarea "Huevo"
type textarea "Huevo"
type textarea "x"
type textarea "Huevo"
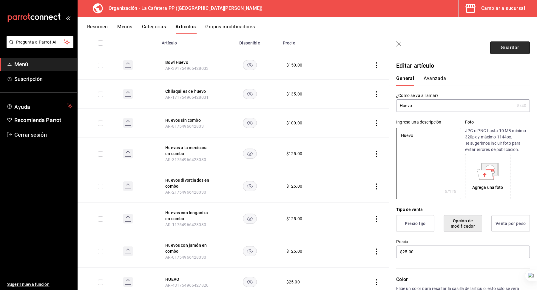
click at [514, 45] on button "Guardar" at bounding box center [511, 47] width 40 height 13
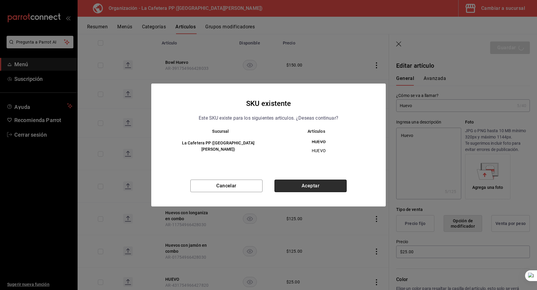
click at [311, 187] on button "Aceptar" at bounding box center [311, 186] width 72 height 13
type textarea "x"
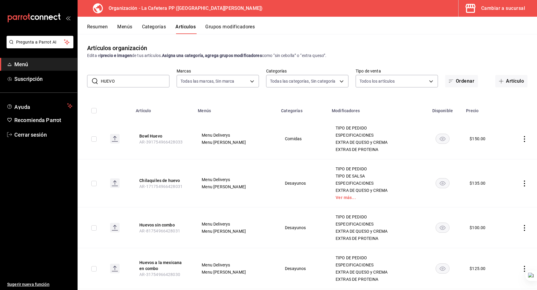
click at [122, 85] on input "HUEVO" at bounding box center [135, 81] width 69 height 12
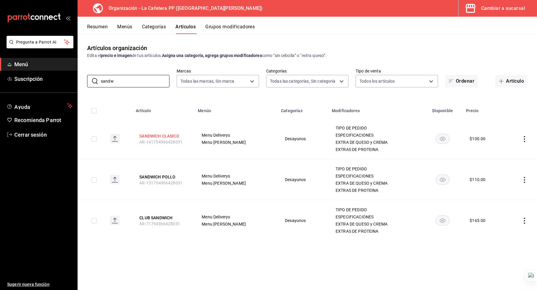
type input "sandw"
click at [167, 138] on button "SANDWICH CLASICO" at bounding box center [163, 136] width 48 height 6
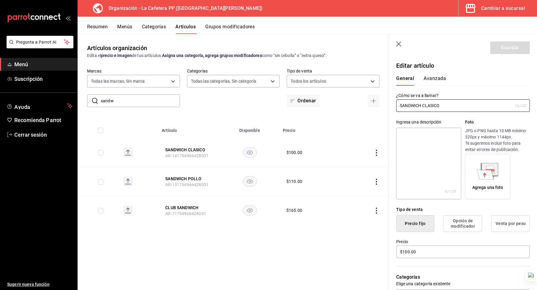
click at [442, 113] on div "Ingresa una descripción x 0 /125 ​ Foto JPG o PNG hasta 10 MB mínimo 320px y má…" at bounding box center [459, 155] width 141 height 87
click at [436, 104] on input "SANDWICH CLASICO" at bounding box center [454, 106] width 116 height 12
click at [425, 104] on input "Sandiwch Clásico" at bounding box center [454, 106] width 116 height 12
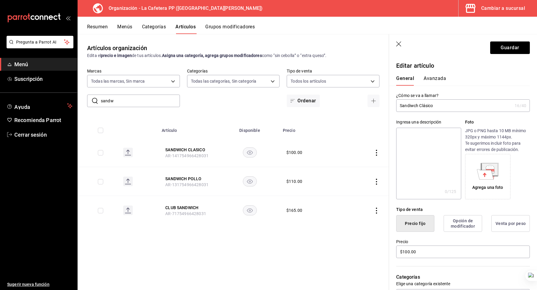
click at [425, 104] on input "Sandiwch Clásico" at bounding box center [454, 106] width 116 height 12
type input "Sandiwch Clásico"
click at [417, 143] on textarea at bounding box center [428, 164] width 65 height 72
paste textarea "Sandiwch Clásico"
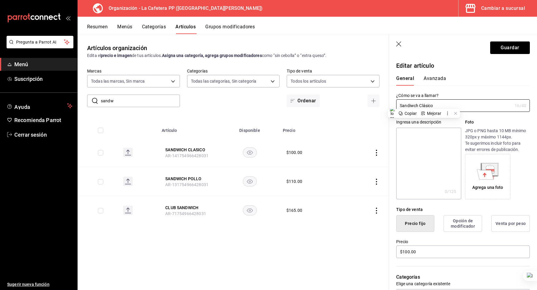
type textarea "Sandiwch Clásico"
type textarea "x"
type textarea "Sandiwch Clásico"
click at [518, 48] on button "Guardar" at bounding box center [511, 47] width 40 height 13
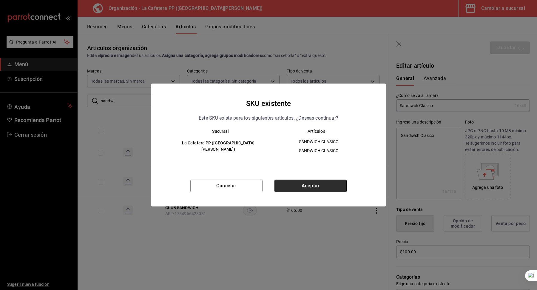
click at [279, 191] on button "Aceptar" at bounding box center [311, 186] width 72 height 13
type textarea "x"
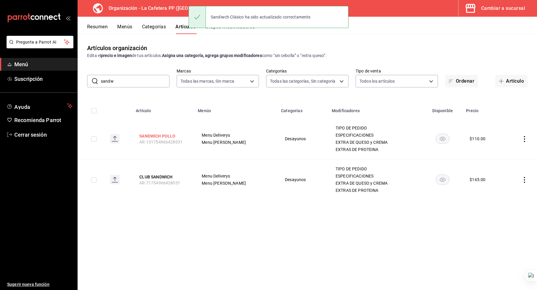
click at [162, 134] on button "SANDWICH POLLO" at bounding box center [163, 136] width 48 height 6
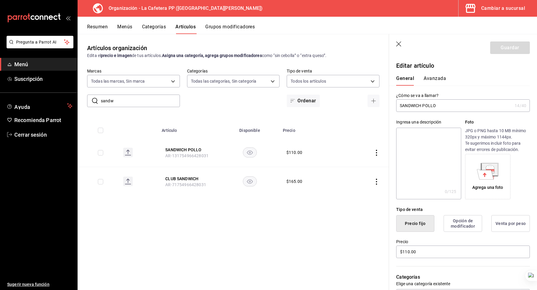
click at [417, 109] on input "SANDWICH POLLO" at bounding box center [454, 106] width 116 height 12
click at [411, 106] on input "Sandiwch Clásico" at bounding box center [454, 106] width 116 height 12
click at [435, 105] on input "Sandwich Clásico" at bounding box center [454, 106] width 116 height 12
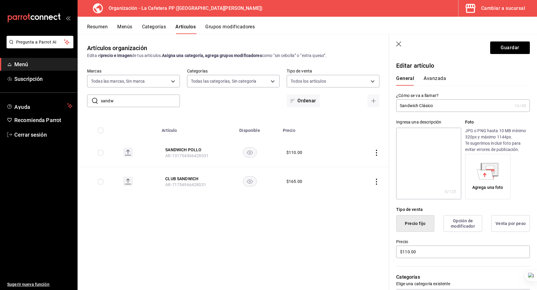
click at [435, 105] on input "Sandwich Clásico" at bounding box center [454, 106] width 116 height 12
click at [432, 105] on input "Sandwich Clásico" at bounding box center [454, 106] width 116 height 12
click at [422, 108] on input "Sandwich Pollo" at bounding box center [454, 106] width 116 height 12
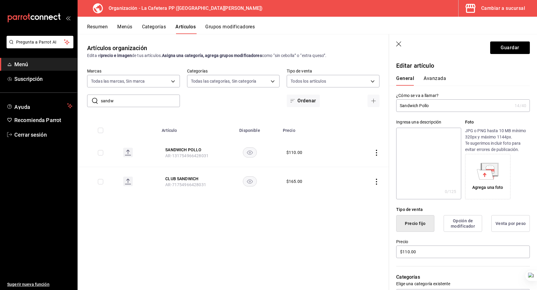
click at [422, 108] on input "Sandwich Pollo" at bounding box center [454, 106] width 116 height 12
type input "Sandwich Pollo"
click at [420, 149] on textarea at bounding box center [428, 164] width 65 height 72
paste textarea "Sandwich Pollo"
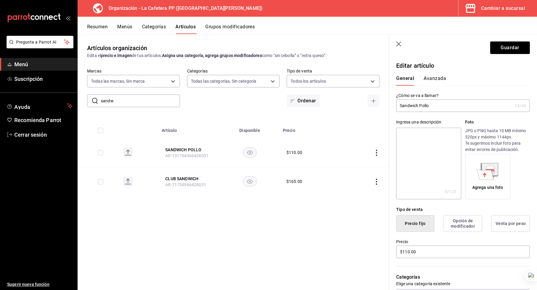
type textarea "Sandwich Pollo"
type textarea "x"
type textarea "Sandwich Pollo"
click at [511, 49] on button "Guardar" at bounding box center [511, 47] width 40 height 13
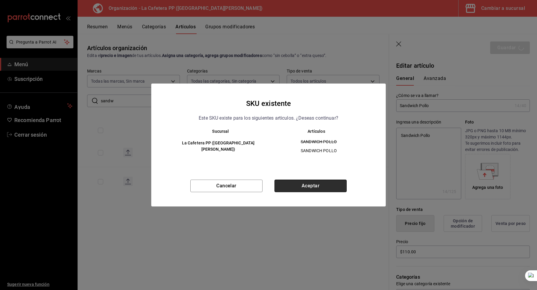
click at [289, 187] on button "Aceptar" at bounding box center [311, 186] width 72 height 13
type textarea "x"
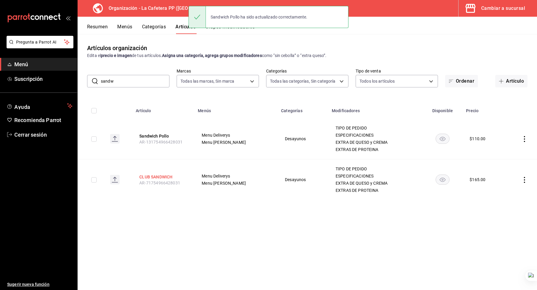
click at [168, 176] on button "CLUB SANDWICH" at bounding box center [163, 177] width 48 height 6
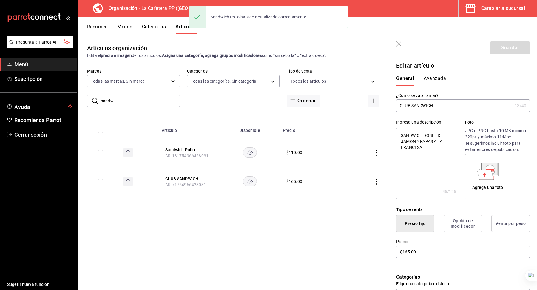
click at [421, 109] on input "CLUB SANDWICH" at bounding box center [454, 106] width 116 height 12
type input "Sandwich Pollo"
type textarea "x"
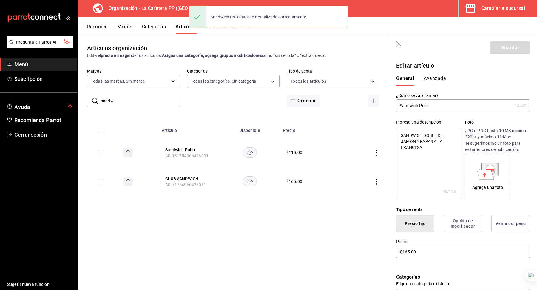
click at [405, 107] on input "Sandwich Pollo" at bounding box center [454, 106] width 116 height 12
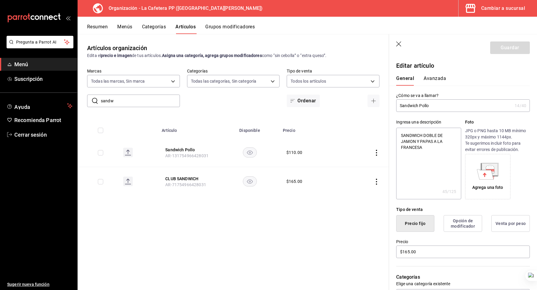
click at [405, 107] on input "Sandwich Pollo" at bounding box center [454, 106] width 116 height 12
click at [429, 105] on input "Sandwich Pollo" at bounding box center [454, 106] width 116 height 12
type input "Sandwich"
type textarea "x"
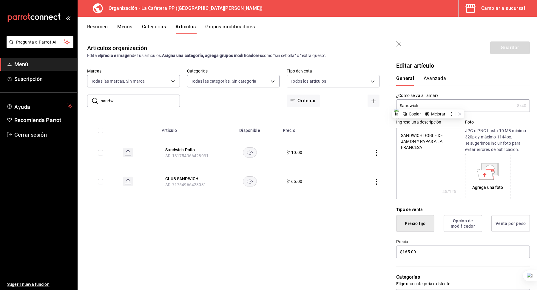
type input "Sandwic"
type textarea "x"
type input "Sandwich"
type textarea "x"
type input "CSandwich"
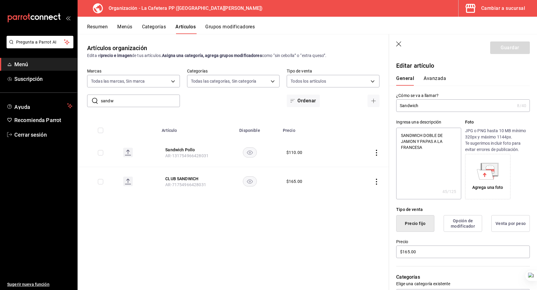
type textarea "x"
type input "ClSandwich"
type textarea "x"
type input "CliuSandwich"
type textarea "x"
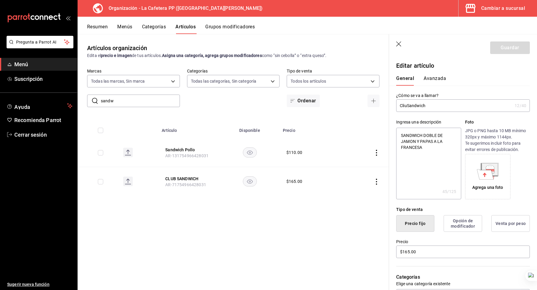
type input "CliSandwich"
type textarea "x"
type input "CliuSandwich"
type textarea "x"
type input "CliubSandwich"
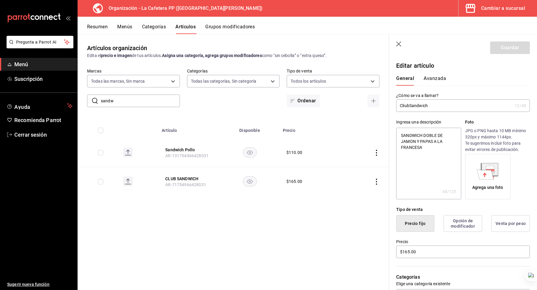
type textarea "x"
type input "Cliub Sandwich"
type textarea "x"
type input "Cliub Sandwich"
click at [416, 144] on textarea "SANDWICH DOBLE DE JAMON Y PAPAS A LA FRANCESA" at bounding box center [428, 164] width 65 height 72
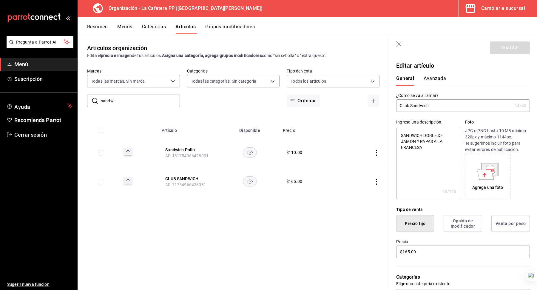
click at [416, 144] on textarea "SANDWICH DOBLE DE JAMON Y PAPAS A LA FRANCESA" at bounding box center [428, 164] width 65 height 72
click at [407, 133] on textarea "SANDWICH DOBLE DE JAMON Y PAPAS A LA FRANCESA" at bounding box center [428, 164] width 65 height 72
click at [418, 105] on input "Cliub Sandwich" at bounding box center [454, 106] width 116 height 12
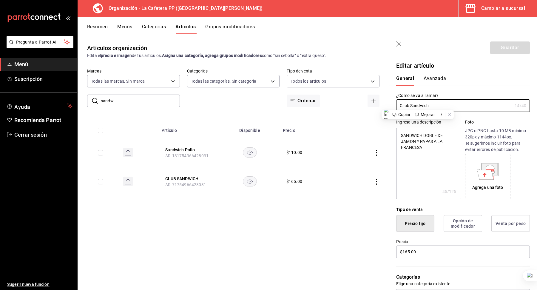
type textarea "x"
click at [405, 135] on textarea "SANDWICH DOBLE DE JAMON Y PAPAS A LA FRANCESA" at bounding box center [428, 164] width 65 height 72
type textarea "S DOBLE DE JAMON Y PAPAS A LA FRANCESA"
type textarea "x"
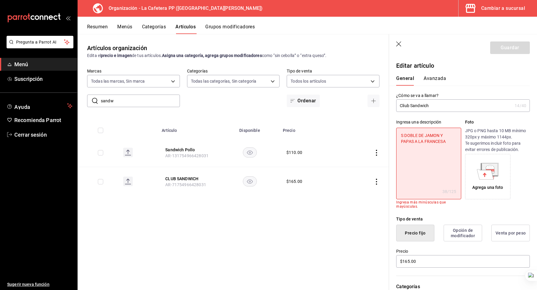
type textarea "Sa DOBLE DE JAMON Y PAPAS A LA FRANCESA"
type textarea "x"
type textarea "San DOBLE DE JAMON Y PAPAS A LA FRANCESA"
type textarea "x"
type textarea "Sand DOBLE DE JAMON Y PAPAS A LA FRANCESA"
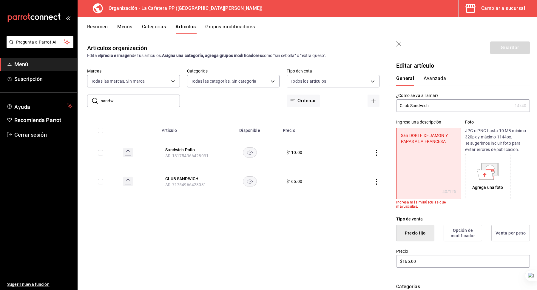
type textarea "x"
type textarea "Sandw DOBLE DE JAMON Y PAPAS A LA FRANCESA"
type textarea "x"
type textarea "Sandwi DOBLE DE JAMON Y PAPAS A LA FRANCESA"
type textarea "x"
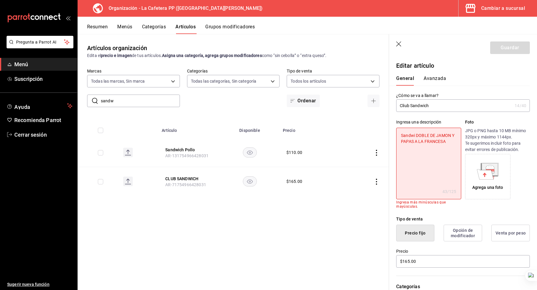
type textarea "Sandwic DOBLE DE JAMON Y PAPAS A LA FRANCESA"
type textarea "x"
type textarea "Sandwich DOBLE DE JAMON Y PAPAS A LA FRANCESA"
type textarea "x"
type textarea "Sandwich DOBLE DE JAMON Y PAPAS A LA FRANCESA"
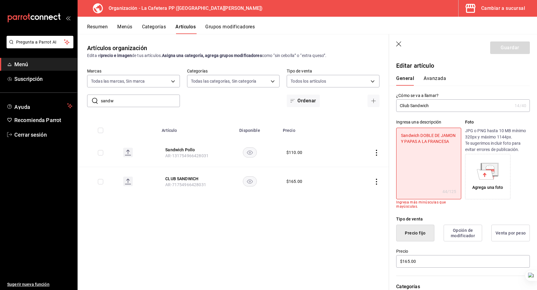
type textarea "x"
type textarea "Sandwich d DOBLE DE JAMON Y PAPAS A LA FRANCESA"
type textarea "x"
type textarea "Sandwich do DOBLE DE JAMON Y PAPAS A LA FRANCESA"
type textarea "x"
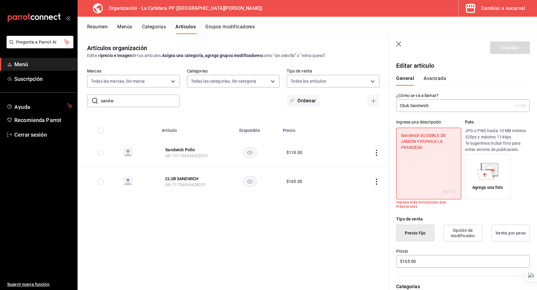
type textarea "Sandwich dob DOBLE DE JAMON Y PAPAS A LA FRANCESA"
type textarea "x"
type textarea "Sandwich dobl DOBLE DE JAMON Y PAPAS A LA FRANCESA"
type textarea "x"
type textarea "Sandwich doble DOBLE DE JAMON Y PAPAS A LA FRANCESA"
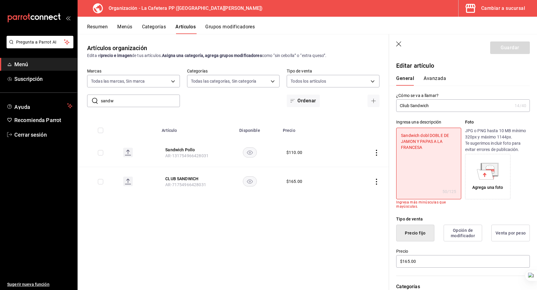
type textarea "x"
type textarea "Sandwich doble DOBLE DE JAMON Y PAPAS A LA FRANCESA"
type textarea "x"
type textarea "Sandwich doble d DOBLE DE JAMON Y PAPAS A LA FRANCESA"
type textarea "x"
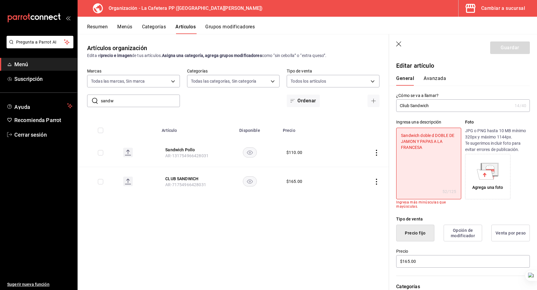
type textarea "Sandwich doble de DOBLE DE JAMON Y PAPAS A LA FRANCESA"
type textarea "x"
type textarea "Sandwich doble de DOBLE DE JAMON Y PAPAS A LA FRANCESA"
type textarea "x"
type textarea "Sandwich doble de j DOBLE DE JAMON Y PAPAS A LA FRANCESA"
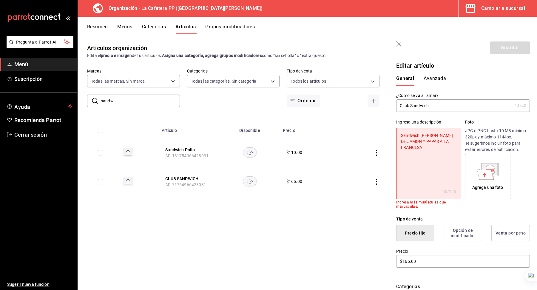
type textarea "x"
type textarea "Sandwich doble de ja DOBLE DE JAMON Y PAPAS A LA FRANCESA"
type textarea "x"
type textarea "Sandwich doble de jam DOBLE DE JAMON Y PAPAS A LA FRANCESA"
type textarea "x"
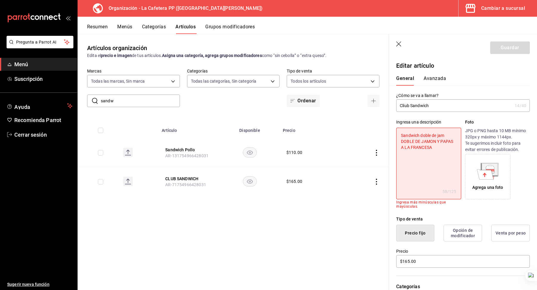
type textarea "Sandwich doble de jam´ DOBLE DE JAMON Y PAPAS A LA FRANCESA"
type textarea "x"
type textarea "Sandwich doble de jamó DOBLE DE JAMON Y PAPAS A LA FRANCESA"
type textarea "x"
type textarea "Sandwich doble de jamón DOBLE DE JAMON Y PAPAS A LA FRANCESA"
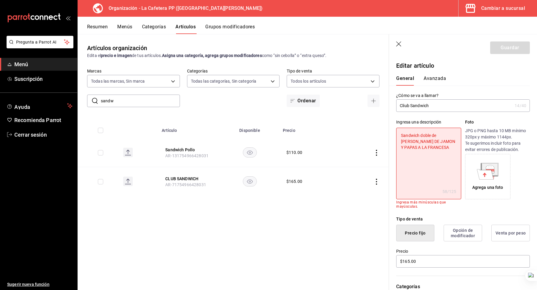
type textarea "x"
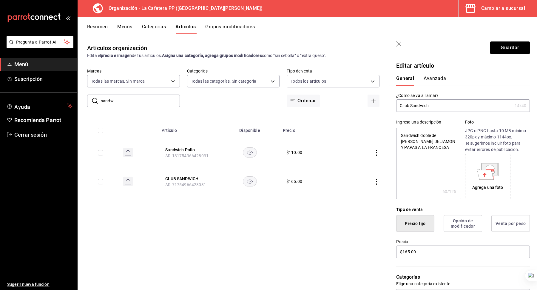
type textarea "Sandwich doble de jamón DOBLE DE JAMON Y PAPAS A LA FRANCESA"
type textarea "x"
type textarea "Sandwich doble de jamón y DOBLE DE JAMON Y PAPAS A LA FRANCESA"
type textarea "x"
type textarea "Sandwich doble de jamón y DOBLE DE JAMON Y PAPAS A LA FRANCESA"
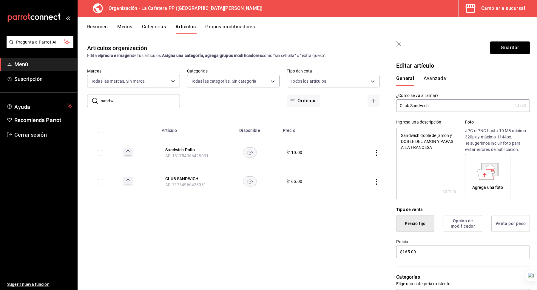
type textarea "x"
type textarea "Sandwich doble de jamón y p DOBLE DE JAMON Y PAPAS A LA FRANCESA"
type textarea "x"
type textarea "Sandwich doble de jamón y pa DOBLE DE JAMON Y PAPAS A LA FRANCESA"
type textarea "x"
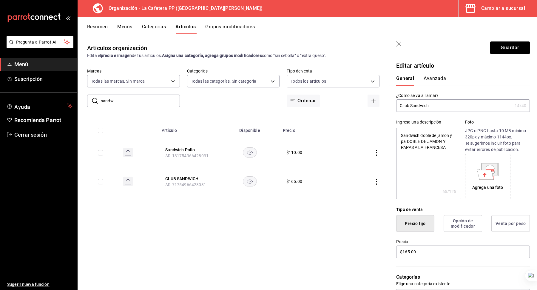
type textarea "Sandwich doble de jamón y par DOBLE DE JAMON Y PAPAS A LA FRANCESA"
type textarea "x"
type textarea "Sandwich doble de jamón y para DOBLE DE JAMON Y PAPAS A LA FRANCESA"
type textarea "x"
type textarea "Sandwich doble de jamón y par DOBLE DE JAMON Y PAPAS A LA FRANCESA"
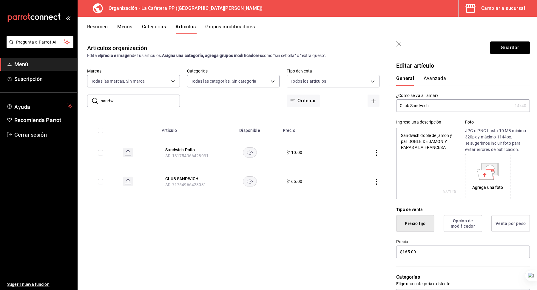
type textarea "x"
type textarea "Sandwich doble de jamón y pa DOBLE DE JAMON Y PAPAS A LA FRANCESA"
type textarea "x"
type textarea "Sandwich doble de jamón y pap DOBLE DE JAMON Y PAPAS A LA FRANCESA"
type textarea "x"
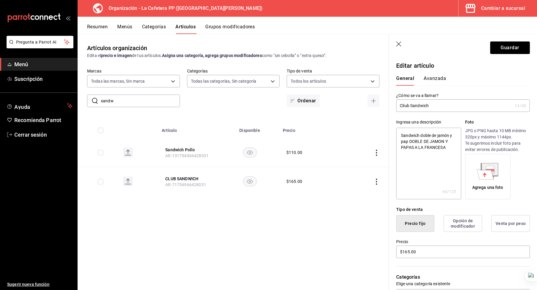
type textarea "Sandwich doble de jamón y papa DOBLE DE JAMON Y PAPAS A LA FRANCESA"
type textarea "x"
type textarea "Sandwich doble de jamón y papas DOBLE DE JAMON Y PAPAS A LA FRANCESA"
type textarea "x"
type textarea "Sandwich doble de jamón y papas DOBLE DE JAMON Y PAPAS A LA FRANCESA"
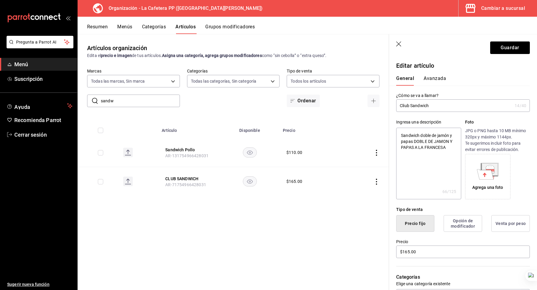
type textarea "x"
type textarea "Sandwich doble de jamón y papas a DOBLE DE JAMON Y PAPAS A LA FRANCESA"
type textarea "x"
drag, startPoint x: 442, startPoint y: 142, endPoint x: 471, endPoint y: 190, distance: 55.9
click at [471, 190] on div "Ingresa una descripción Sandwich doble de jamón y papas a la francesa DOBLE DE …" at bounding box center [463, 159] width 134 height 80
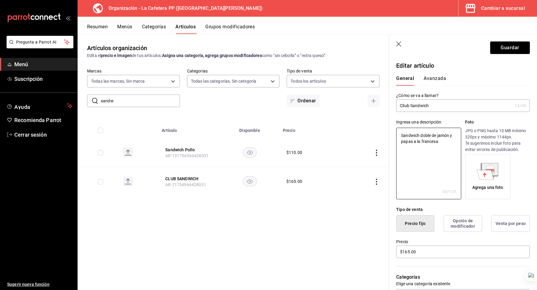
click at [502, 54] on header "Guardar" at bounding box center [463, 46] width 148 height 24
click at [505, 49] on button "Guardar" at bounding box center [511, 47] width 40 height 13
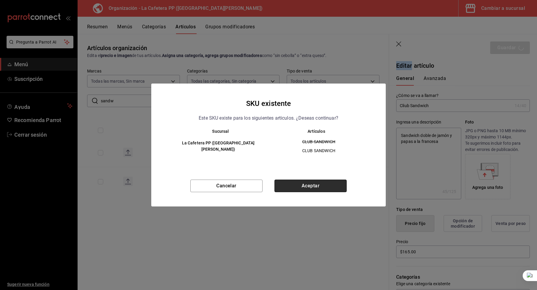
click at [314, 182] on button "Aceptar" at bounding box center [311, 186] width 72 height 13
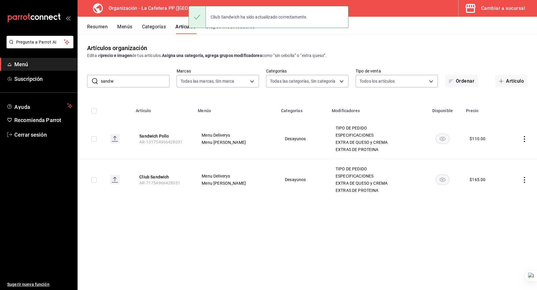
click at [147, 84] on input "sandw" at bounding box center [135, 81] width 69 height 12
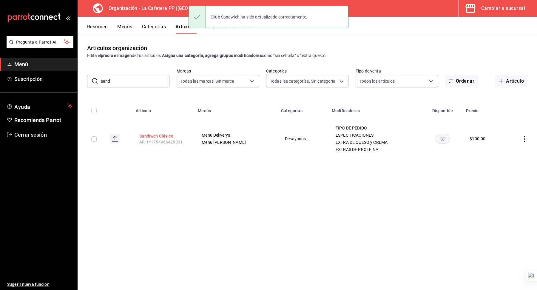
click at [167, 137] on button "Sandiwch Clásico" at bounding box center [163, 136] width 48 height 6
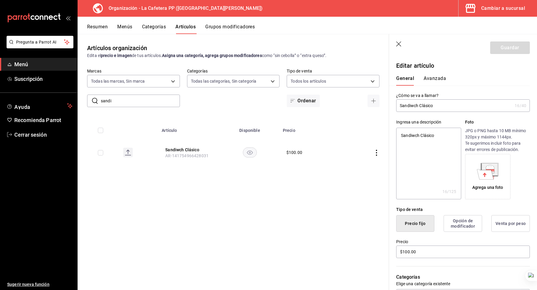
click at [412, 108] on input "Sandiwch Clásico" at bounding box center [454, 106] width 116 height 12
click at [412, 136] on textarea "Sandiwch Clásico" at bounding box center [428, 164] width 65 height 72
click at [508, 52] on button "Guardar" at bounding box center [511, 47] width 40 height 13
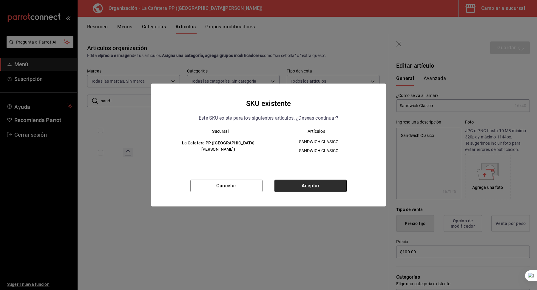
click at [306, 186] on button "Aceptar" at bounding box center [311, 186] width 72 height 13
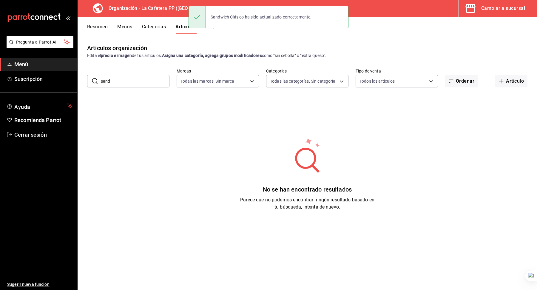
click at [123, 80] on input "sandi" at bounding box center [135, 81] width 69 height 12
paste input "WAFFLE"
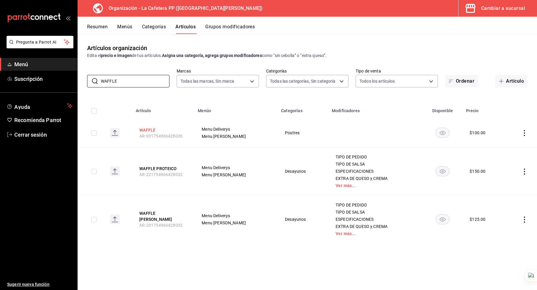
click at [155, 130] on button "WAFFLE" at bounding box center [163, 130] width 48 height 6
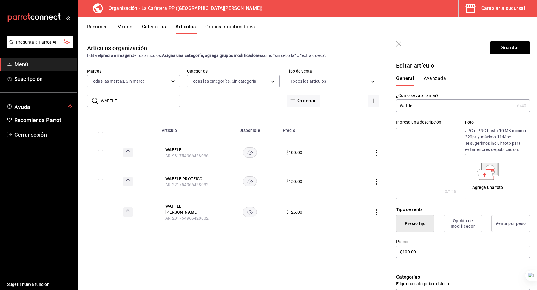
click at [408, 106] on input "Waffle" at bounding box center [455, 106] width 119 height 12
click at [405, 147] on textarea at bounding box center [428, 164] width 65 height 72
paste textarea "Waffle"
click at [507, 47] on button "Guardar" at bounding box center [511, 47] width 40 height 13
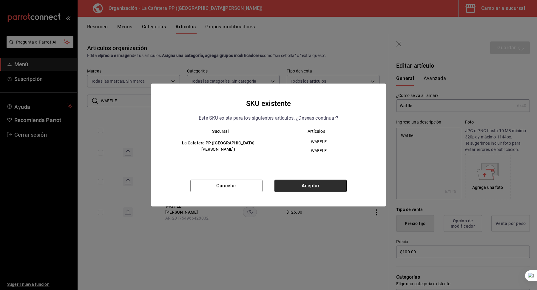
click at [311, 183] on button "Aceptar" at bounding box center [311, 186] width 72 height 13
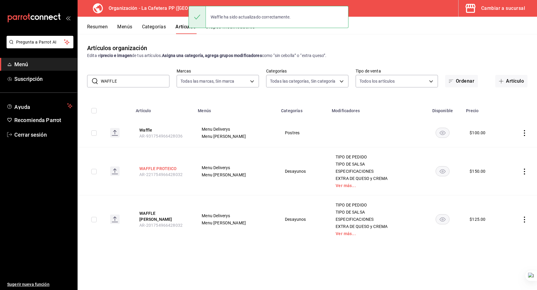
click at [161, 170] on button "WAFFLE PROTEICO" at bounding box center [163, 169] width 48 height 6
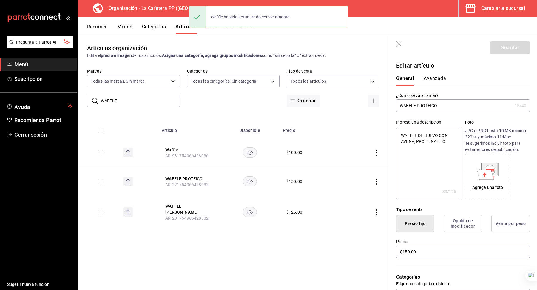
click at [407, 107] on input "WAFFLE PROTEICO" at bounding box center [454, 106] width 116 height 12
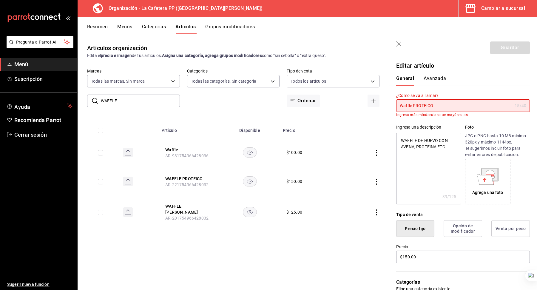
click at [425, 104] on input "Waffle PROTEICO" at bounding box center [454, 106] width 116 height 12
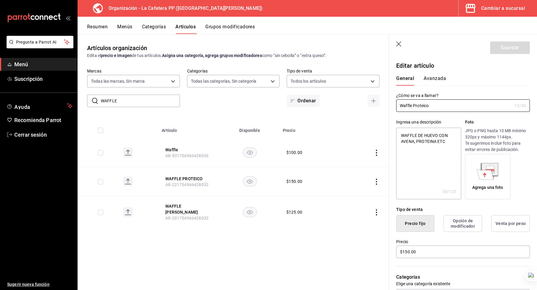
click at [405, 135] on textarea "WAFFLE DE HUEVO CON AVENA, PROTEINA ETC" at bounding box center [428, 164] width 65 height 72
drag, startPoint x: 426, startPoint y: 143, endPoint x: 498, endPoint y: 176, distance: 79.2
click at [498, 176] on div "Ingresa una descripción Waffle de huevo con avena, proteína, etc. DE HUEVO CON …" at bounding box center [463, 159] width 134 height 80
click at [505, 48] on button "Guardar" at bounding box center [511, 47] width 40 height 13
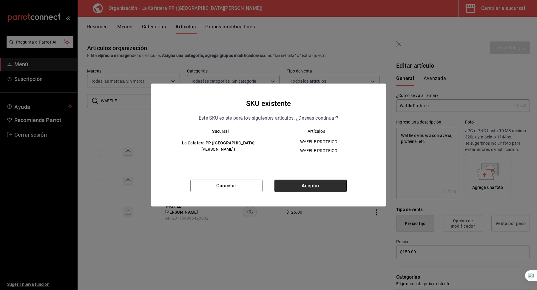
click at [309, 189] on button "Aceptar" at bounding box center [311, 186] width 72 height 13
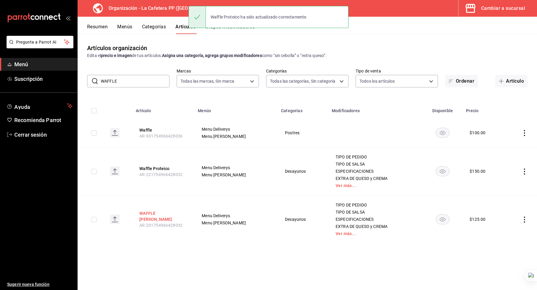
click at [161, 215] on button "WAFFLE DE AVENA" at bounding box center [163, 216] width 48 height 12
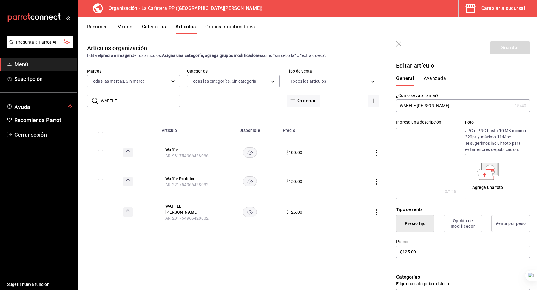
click at [408, 105] on input "WAFFLE DE AVENA" at bounding box center [454, 106] width 116 height 12
click at [413, 102] on input "Waffle de avena" at bounding box center [454, 106] width 116 height 12
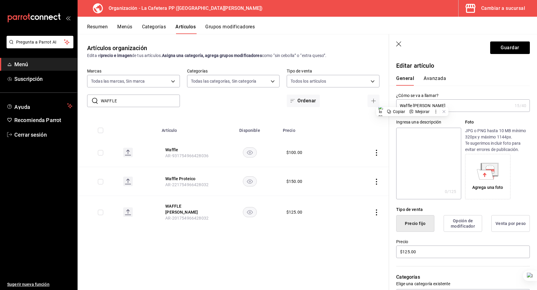
click at [413, 102] on input "Waffle de avena" at bounding box center [454, 106] width 116 height 12
paste textarea "Waffle de avena"
click at [420, 145] on textarea at bounding box center [428, 164] width 65 height 72
click at [514, 54] on header "Guardar" at bounding box center [463, 46] width 148 height 24
click at [514, 49] on button "Guardar" at bounding box center [511, 47] width 40 height 13
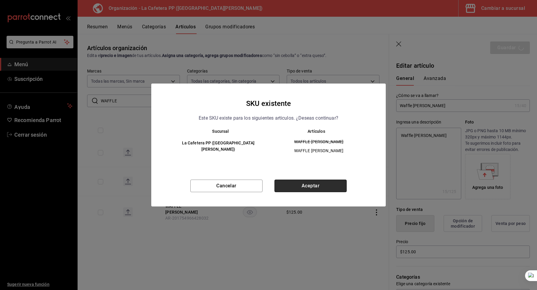
click at [313, 181] on button "Aceptar" at bounding box center [311, 186] width 72 height 13
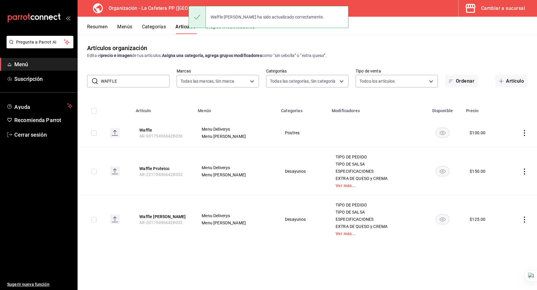
click at [128, 76] on input "WAFFLE" at bounding box center [135, 81] width 69 height 12
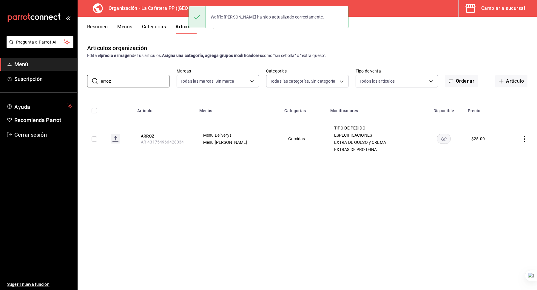
click at [132, 185] on div "Artículos organización Edita el precio e imagen de tus artículos. Asigna una ca…" at bounding box center [308, 162] width 460 height 256
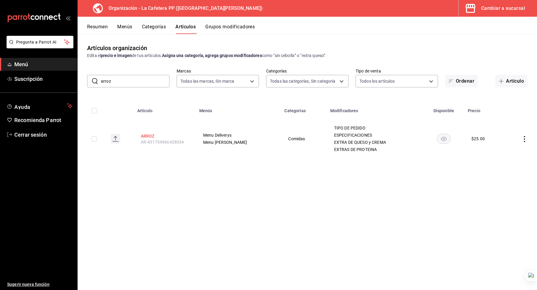
click at [150, 133] on button "ARROZ" at bounding box center [165, 136] width 48 height 6
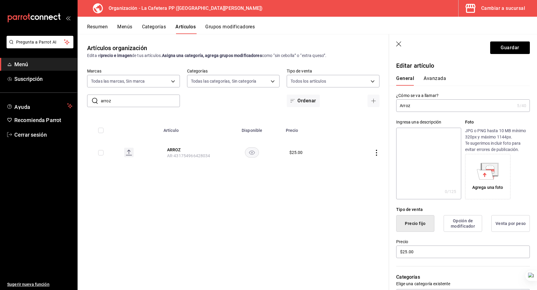
click at [435, 106] on input "Arroz" at bounding box center [455, 106] width 119 height 12
click at [427, 137] on textarea at bounding box center [428, 164] width 65 height 72
paste textarea "Arroz"
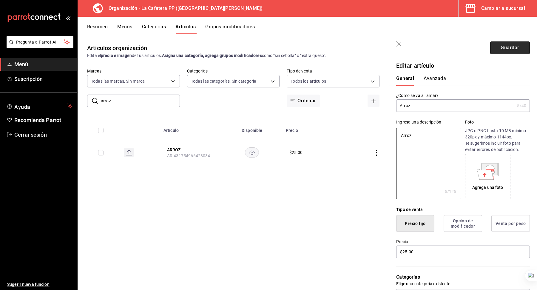
click at [513, 49] on button "Guardar" at bounding box center [511, 47] width 40 height 13
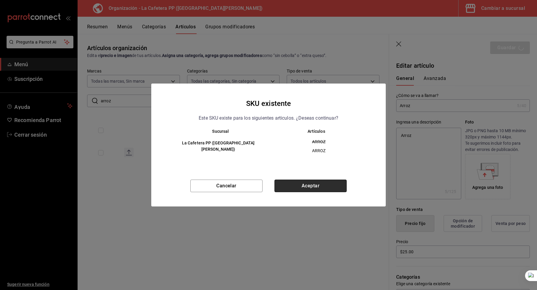
click at [312, 184] on button "Aceptar" at bounding box center [311, 186] width 72 height 13
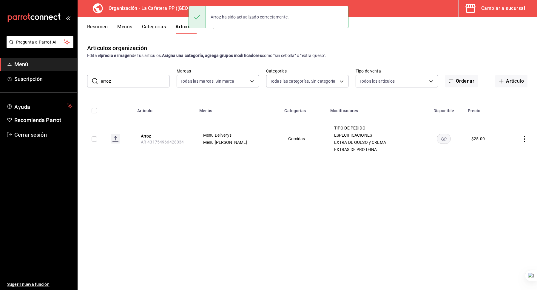
click at [127, 88] on div "Artículos organización Edita el precio e imagen de tus artículos. Asigna una ca…" at bounding box center [308, 162] width 460 height 256
click at [120, 81] on input "arroz" at bounding box center [135, 81] width 69 height 12
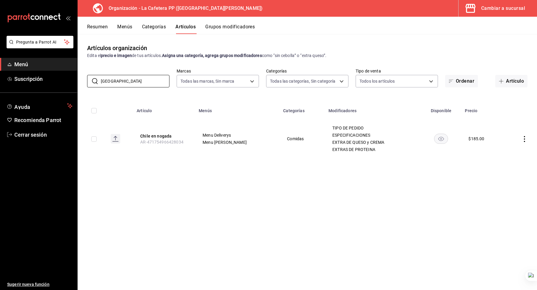
click at [152, 166] on div "Artículos organización Edita el precio e imagen de tus artículos. Asigna una ca…" at bounding box center [308, 162] width 460 height 256
click at [119, 74] on div "​ chile ​ Marcas Todas las marcas, Sin marca 1642e1fb-4b7b-408c-940f-a375db7995…" at bounding box center [308, 77] width 460 height 19
click at [119, 82] on div "Copiar" at bounding box center [118, 83] width 12 height 5
click at [119, 82] on input "chile" at bounding box center [135, 81] width 69 height 12
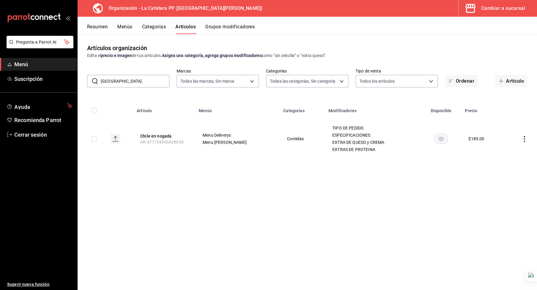
click at [118, 85] on input "chile" at bounding box center [135, 81] width 69 height 12
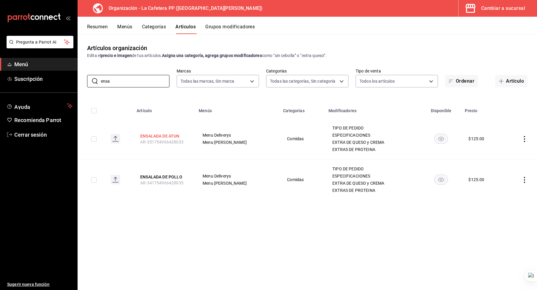
click at [171, 135] on button "ENSALADA DE ATUN" at bounding box center [164, 136] width 48 height 6
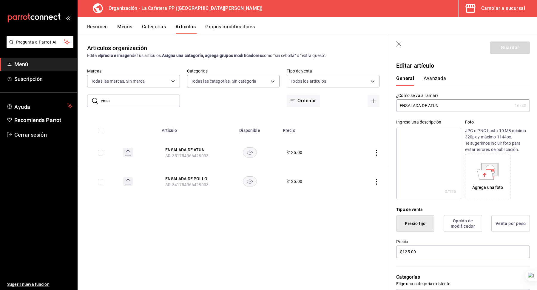
click at [410, 105] on input "ENSALADA DE ATUN" at bounding box center [454, 106] width 116 height 12
click at [410, 105] on input "Ensalada de atún" at bounding box center [454, 106] width 116 height 12
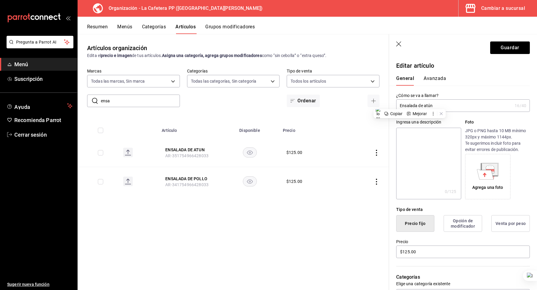
click at [410, 105] on input "Ensalada de atún" at bounding box center [454, 106] width 116 height 12
click at [413, 150] on textarea at bounding box center [428, 164] width 65 height 72
paste textarea "Ensalada de atún"
click at [511, 49] on button "Guardar" at bounding box center [511, 47] width 40 height 13
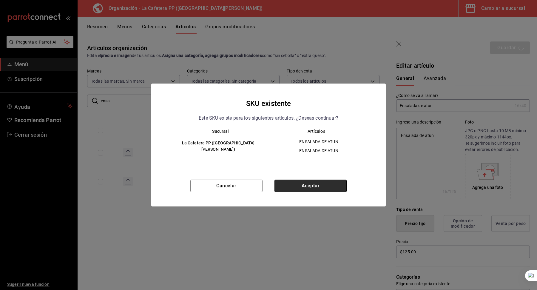
click at [320, 185] on button "Aceptar" at bounding box center [311, 186] width 72 height 13
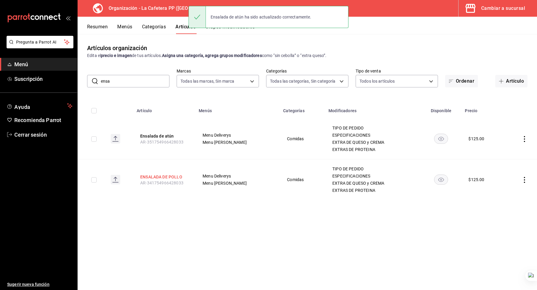
click at [175, 174] on button "ENSALADA DE POLLO" at bounding box center [164, 177] width 48 height 6
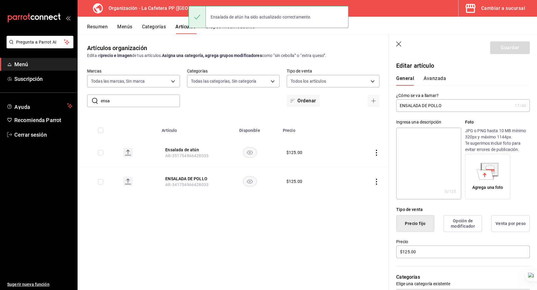
click at [412, 108] on input "ENSALADA DE POLLO" at bounding box center [454, 106] width 116 height 12
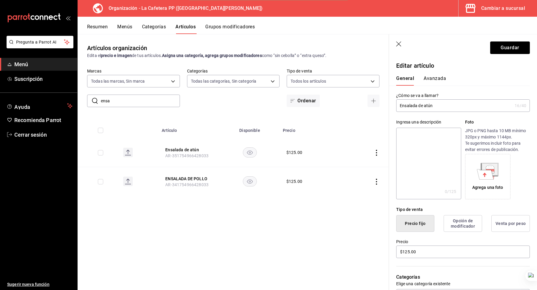
click at [423, 107] on input "Ensalada de atún" at bounding box center [454, 106] width 116 height 12
click at [427, 108] on input "Ensalada de atún" at bounding box center [454, 106] width 116 height 12
click at [427, 108] on input "Ensalada de pollo" at bounding box center [454, 106] width 116 height 12
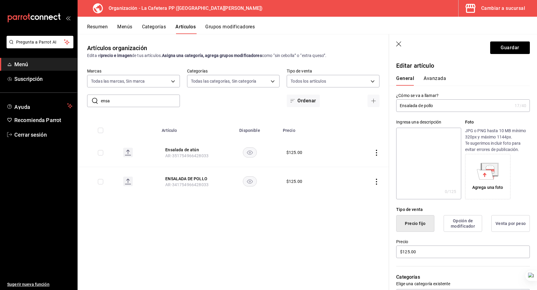
click at [427, 108] on input "Ensalada de pollo" at bounding box center [454, 106] width 116 height 12
click at [425, 137] on textarea at bounding box center [428, 164] width 65 height 72
paste textarea "Ensalada de pollo"
click at [505, 45] on button "Guardar" at bounding box center [511, 47] width 40 height 13
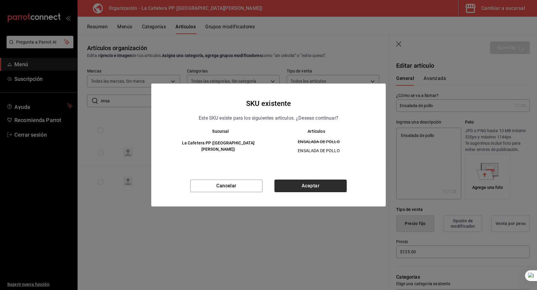
click at [304, 188] on button "Aceptar" at bounding box center [311, 186] width 72 height 13
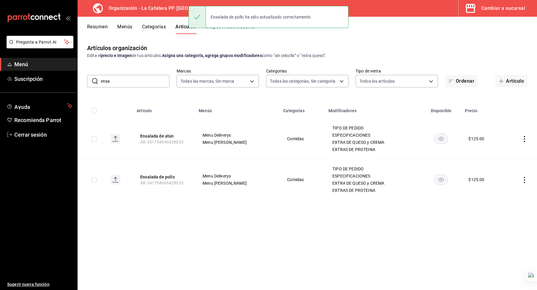
click at [144, 81] on input "ensa" at bounding box center [135, 81] width 69 height 12
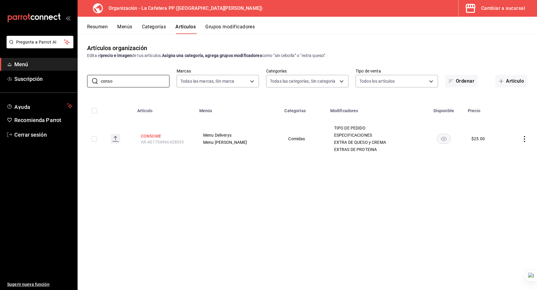
click at [152, 136] on button "CONSOME" at bounding box center [165, 136] width 48 height 6
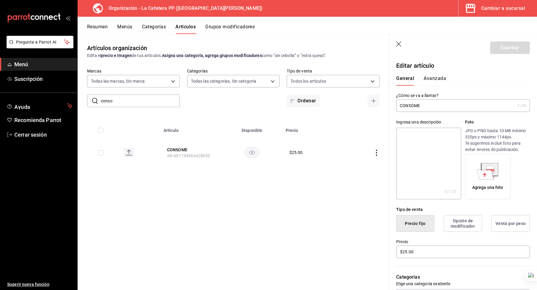
click at [433, 104] on input "CONSOME" at bounding box center [455, 106] width 119 height 12
click at [433, 104] on input "Consome" at bounding box center [455, 106] width 119 height 12
click at [422, 143] on textarea at bounding box center [428, 164] width 65 height 72
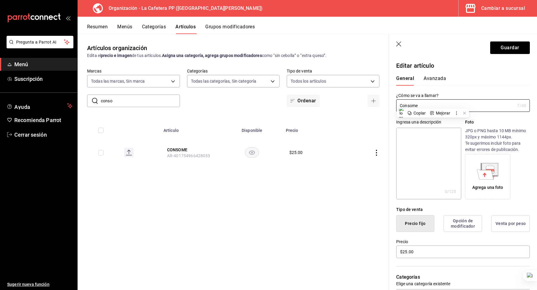
paste textarea "Consome"
click at [506, 46] on button "Guardar" at bounding box center [511, 47] width 40 height 13
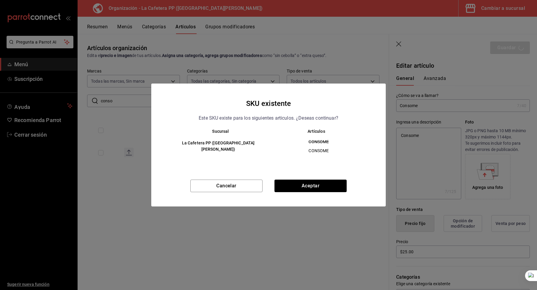
click at [301, 178] on div "SKU existente Este SKU existe para los siguientes articulos. ¿Deseas continuar?…" at bounding box center [268, 145] width 235 height 123
click at [300, 185] on button "Aceptar" at bounding box center [311, 186] width 72 height 13
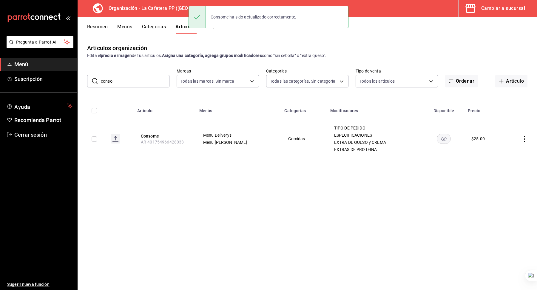
click at [128, 79] on input "conso" at bounding box center [135, 81] width 69 height 12
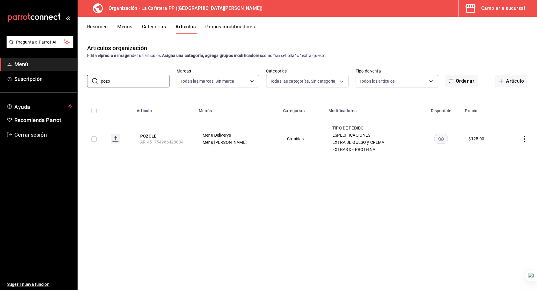
click at [141, 190] on div "Artículos organización Edita el precio e imagen de tus artículos. Asigna una ca…" at bounding box center [308, 162] width 460 height 256
click at [151, 139] on button "POZOLE" at bounding box center [164, 136] width 48 height 6
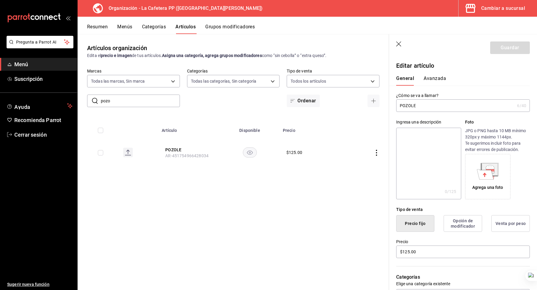
click at [410, 107] on input "POZOLE" at bounding box center [455, 106] width 119 height 12
click at [406, 111] on input "Pozole" at bounding box center [455, 106] width 119 height 12
paste textarea "Pozole"
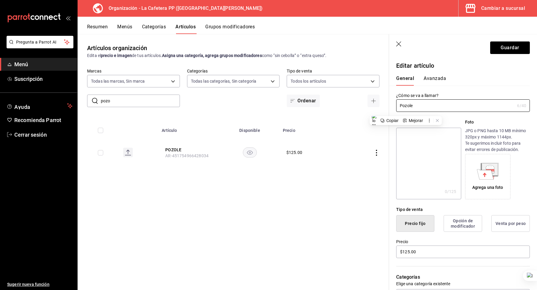
click at [417, 152] on textarea at bounding box center [428, 164] width 65 height 72
click at [508, 47] on button "Guardar" at bounding box center [511, 47] width 40 height 13
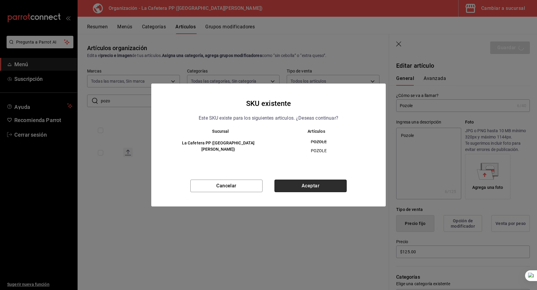
click at [330, 190] on button "Aceptar" at bounding box center [311, 186] width 72 height 13
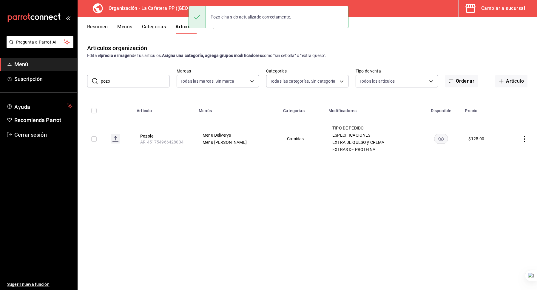
click at [151, 79] on input "pozo" at bounding box center [135, 81] width 69 height 12
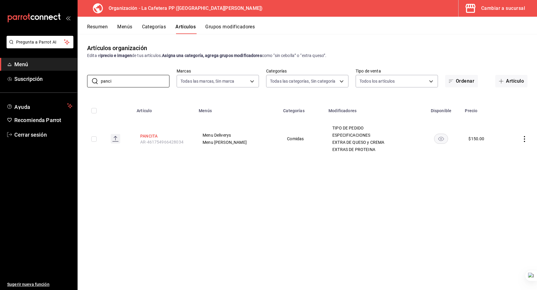
click at [155, 135] on button "PANCITA" at bounding box center [164, 136] width 48 height 6
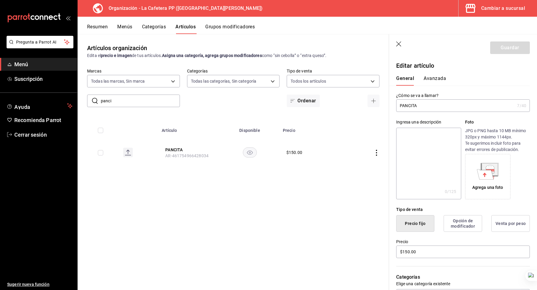
click at [411, 109] on input "PANCITA" at bounding box center [455, 106] width 119 height 12
click at [415, 104] on input "Pancita" at bounding box center [455, 106] width 119 height 12
click at [414, 146] on textarea at bounding box center [428, 164] width 65 height 72
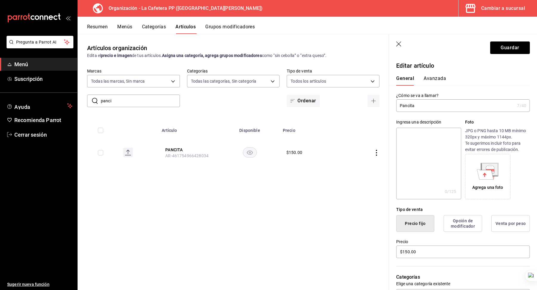
paste textarea "Pancita"
click at [516, 50] on button "Guardar" at bounding box center [511, 47] width 40 height 13
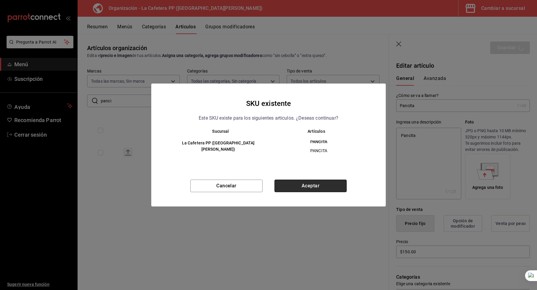
click at [301, 191] on button "Aceptar" at bounding box center [311, 186] width 72 height 13
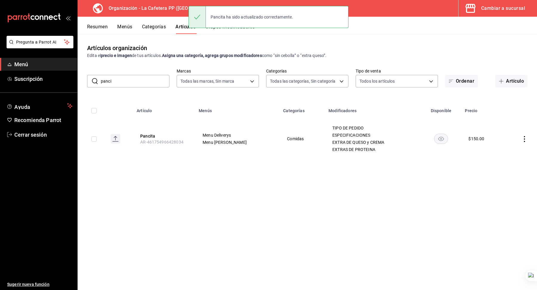
click at [140, 84] on input "panci" at bounding box center [135, 81] width 69 height 12
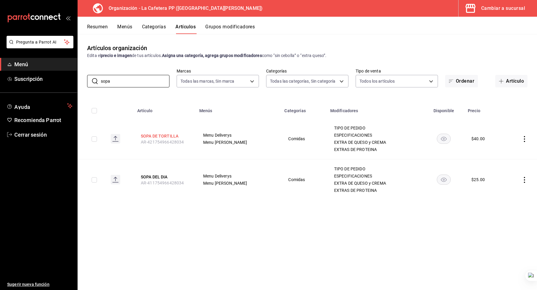
click at [161, 136] on button "SOPA DE TORTILLA" at bounding box center [165, 136] width 48 height 6
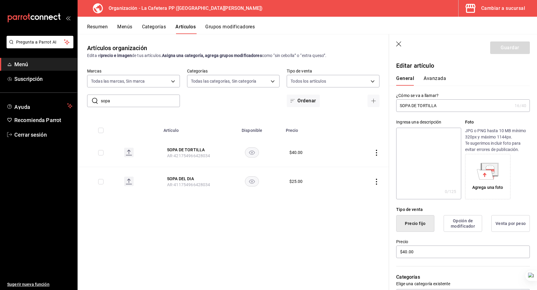
click at [415, 108] on input "SOPA DE TORTILLA" at bounding box center [454, 106] width 116 height 12
click at [415, 108] on input "Sopa de tortilla" at bounding box center [454, 106] width 116 height 12
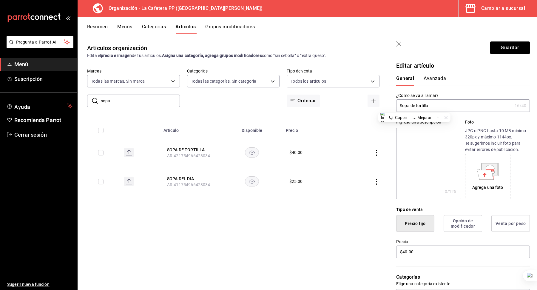
click at [415, 108] on input "Sopa de tortilla" at bounding box center [454, 106] width 116 height 12
click at [422, 139] on textarea at bounding box center [428, 164] width 65 height 72
paste textarea "Sopa de tortilla"
click at [513, 45] on button "Guardar" at bounding box center [511, 47] width 40 height 13
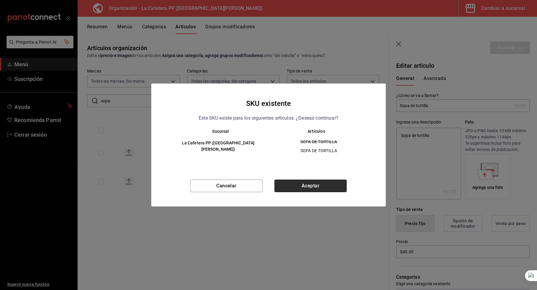
click at [319, 187] on button "Aceptar" at bounding box center [311, 186] width 72 height 13
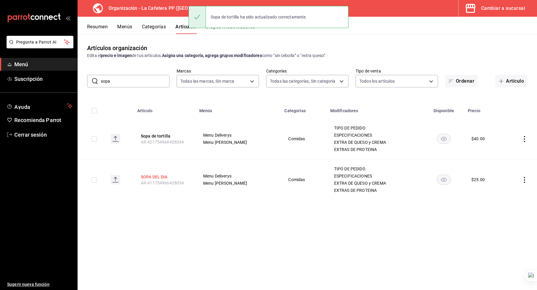
click at [166, 179] on button "SOPA DEL DIA" at bounding box center [165, 177] width 48 height 6
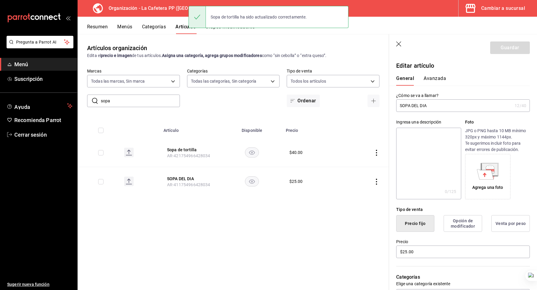
click at [431, 107] on input "SOPA DEL DIA" at bounding box center [454, 106] width 116 height 12
click at [431, 107] on input "SOPA DEL Sopa de tortilla" at bounding box center [454, 106] width 116 height 12
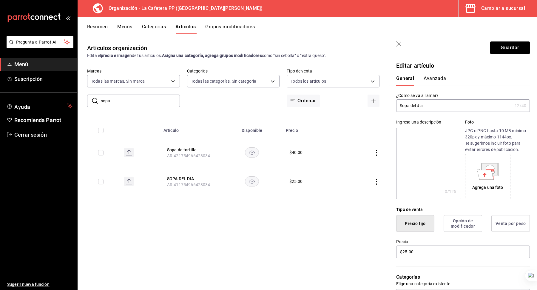
click at [431, 107] on input "Sopa del día" at bounding box center [454, 106] width 116 height 12
click at [429, 136] on textarea at bounding box center [428, 164] width 65 height 72
paste textarea "Sopa del día"
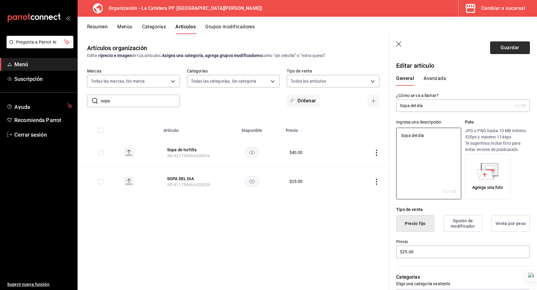
click at [513, 49] on button "Guardar" at bounding box center [511, 47] width 40 height 13
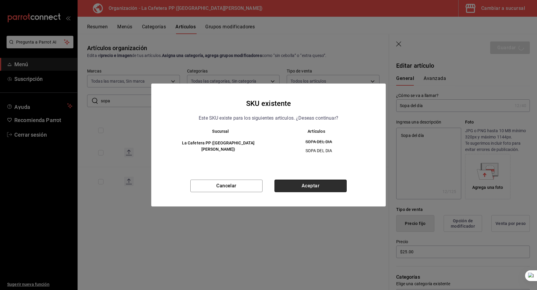
click at [322, 188] on button "Aceptar" at bounding box center [311, 186] width 72 height 13
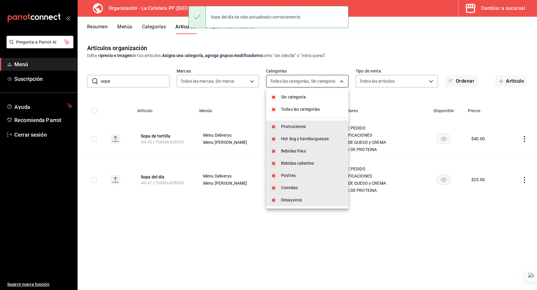
click at [293, 84] on body "Pregunta a Parrot AI Menú Suscripción Ayuda Recomienda Parrot Cerrar sesión Sug…" at bounding box center [268, 145] width 537 height 290
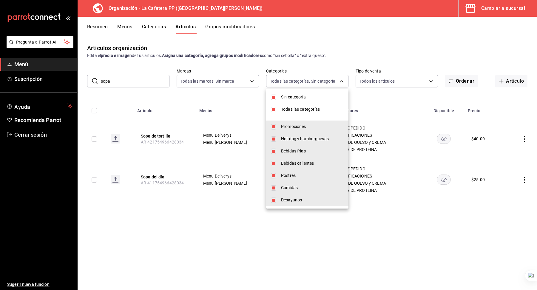
click at [293, 107] on span "Todas las categorías" at bounding box center [312, 109] width 63 height 6
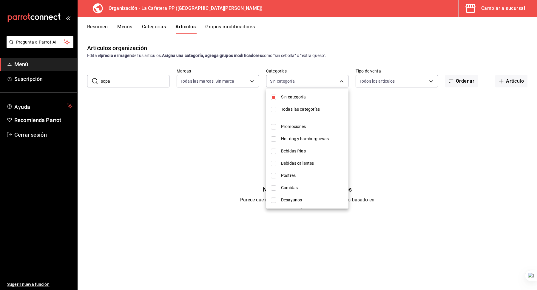
click at [291, 129] on span "Promociones" at bounding box center [312, 127] width 63 height 6
click at [131, 82] on div at bounding box center [268, 145] width 537 height 290
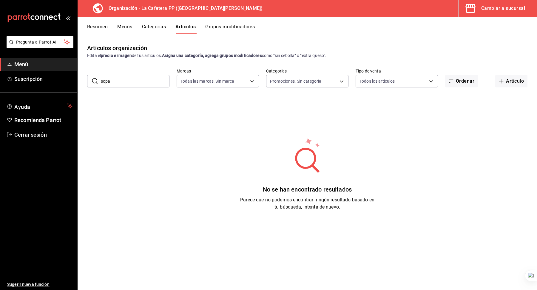
click at [131, 82] on div at bounding box center [268, 145] width 537 height 290
click at [131, 82] on div "Sin categoría Todas las categorías Promociones Hot dog y hamburguesas Bebidas f…" at bounding box center [268, 145] width 537 height 290
click at [131, 82] on input "sopa" at bounding box center [135, 81] width 69 height 12
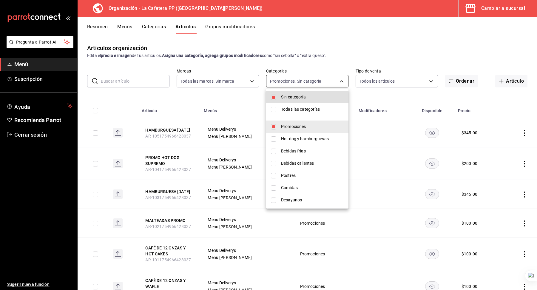
click at [301, 80] on body "Pregunta a Parrot AI Menú Suscripción Ayuda Recomienda Parrot Cerrar sesión Sug…" at bounding box center [268, 145] width 537 height 290
click at [316, 55] on div at bounding box center [268, 145] width 537 height 290
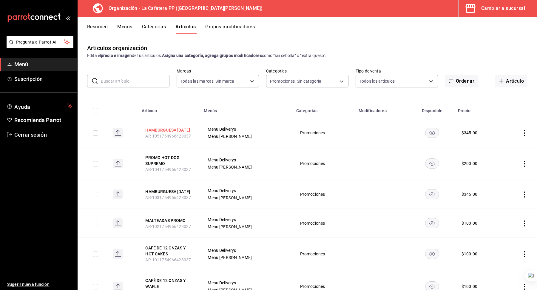
click at [170, 127] on button "HAMBURGUESA SABADO" at bounding box center [169, 130] width 48 height 6
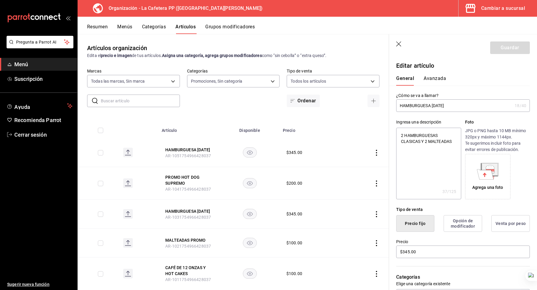
click at [422, 105] on input "HAMBURGUESA SABADO" at bounding box center [454, 106] width 116 height 12
click at [419, 136] on textarea "2 HAMBURGUESAS CLASICAS Y 2 MALTEADAS" at bounding box center [428, 164] width 65 height 72
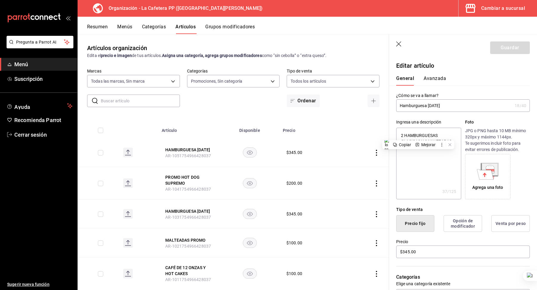
click at [410, 107] on input "Hamburguesa sábado" at bounding box center [454, 106] width 116 height 12
click at [422, 135] on textarea "2 HAMBURGUESAS CLASICAS Y 2 MALTEADAS" at bounding box center [428, 164] width 65 height 72
paste textarea "amburguesa"
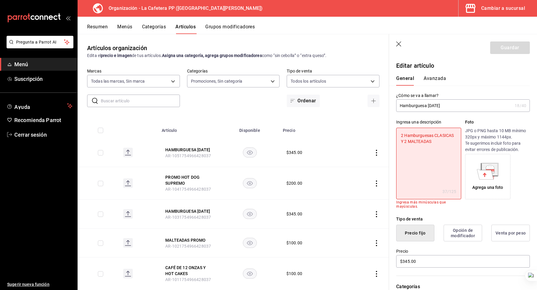
click at [436, 137] on textarea "2 Hamburguesas CLASICAS Y 2 MALTEADAS" at bounding box center [428, 164] width 65 height 72
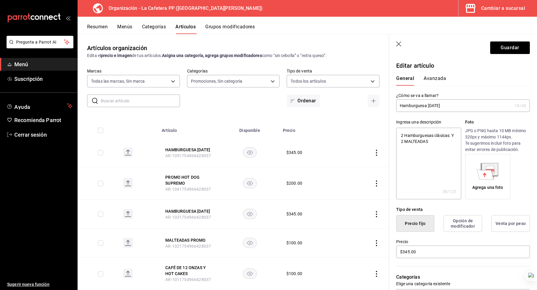
click at [416, 143] on textarea "2 Hamburguesas clásicas Y 2 MALTEADAS" at bounding box center [428, 164] width 65 height 72
click at [504, 46] on button "Guardar" at bounding box center [511, 47] width 40 height 13
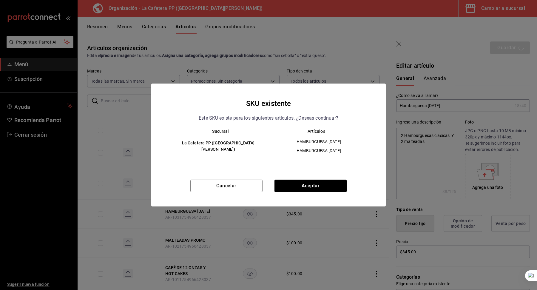
click at [312, 193] on div "Cancelar Aceptar" at bounding box center [268, 193] width 235 height 27
click at [307, 191] on button "Aceptar" at bounding box center [311, 186] width 72 height 13
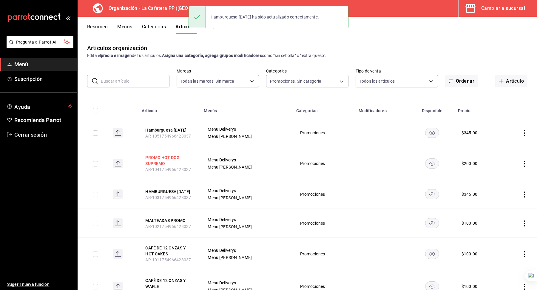
click at [164, 159] on button "PROMO HOT DOG SUPREMO" at bounding box center [169, 161] width 48 height 12
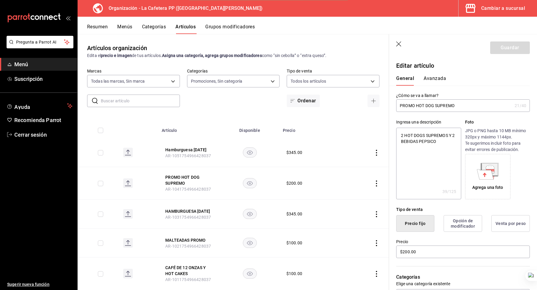
click at [415, 106] on input "PROMO HOT DOG SUPREMO" at bounding box center [454, 106] width 116 height 12
click at [435, 136] on textarea "2 HOT DOGS SUPREMOS Y 2 BEBIDAS PEPSICO" at bounding box center [428, 164] width 65 height 72
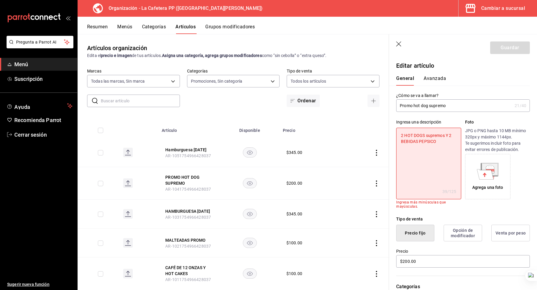
click at [410, 142] on textarea "2 HOT DOGS supremos Y 2 BEBIDAS PEPSICO" at bounding box center [428, 164] width 65 height 72
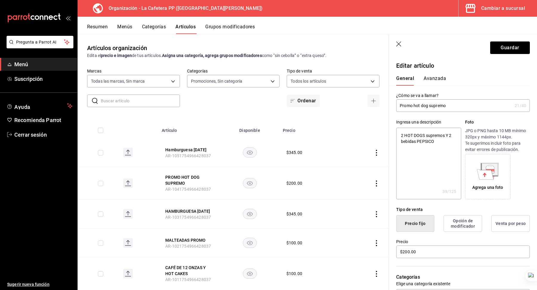
click at [423, 142] on textarea "2 HOT DOGS supremos Y 2 bebidas PEPSICO" at bounding box center [428, 164] width 65 height 72
click at [420, 136] on textarea "2 HOT DOGS supremos Y 2 bebidas PEPSICO" at bounding box center [428, 164] width 65 height 72
click at [410, 136] on textarea "2 HOTdogs supremos Y 2 bebidas PEPSICO" at bounding box center [428, 164] width 65 height 72
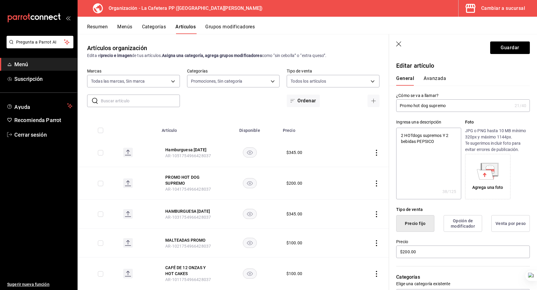
click at [412, 136] on textarea "2 HOTdogs supremos Y 2 bebidas PEPSICO" at bounding box center [428, 164] width 65 height 72
click at [514, 42] on button "Guardar" at bounding box center [511, 47] width 40 height 13
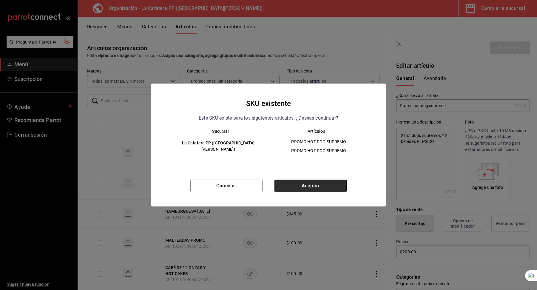
click at [295, 186] on button "Aceptar" at bounding box center [311, 186] width 72 height 13
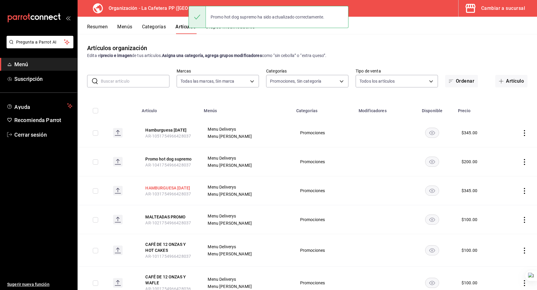
click at [179, 190] on button "HAMBURGUESA JUEVES" at bounding box center [169, 188] width 48 height 6
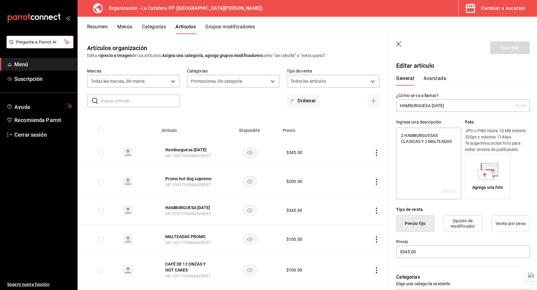
click at [444, 105] on input "HAMBURGUESA JUEVES" at bounding box center [454, 106] width 116 height 12
click at [431, 106] on input "HAMBURGUESA JUEVES" at bounding box center [454, 106] width 116 height 12
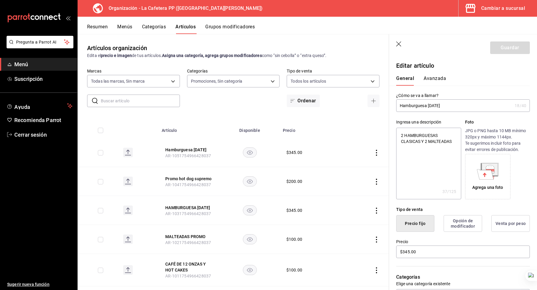
click at [431, 105] on input "Hamburguesa jueves" at bounding box center [454, 106] width 116 height 12
click at [411, 134] on textarea "2 HAMBURGUESAS CLASICAS Y 2 MALTEADAS" at bounding box center [428, 164] width 65 height 72
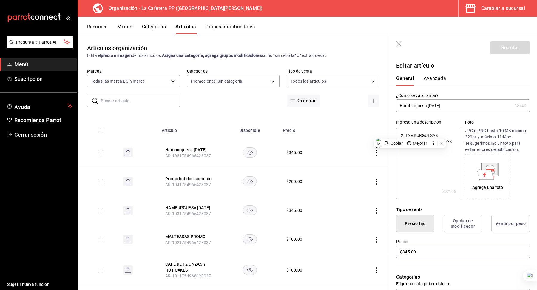
click at [411, 134] on textarea "2 HAMBURGUESAS CLASICAS Y 2 MALTEADAS" at bounding box center [428, 164] width 65 height 72
click at [413, 134] on textarea "2 HAMBURGUESAS CLASICAS Y 2 MALTEADAS" at bounding box center [428, 164] width 65 height 72
click at [510, 45] on button "Guardar" at bounding box center [511, 47] width 40 height 13
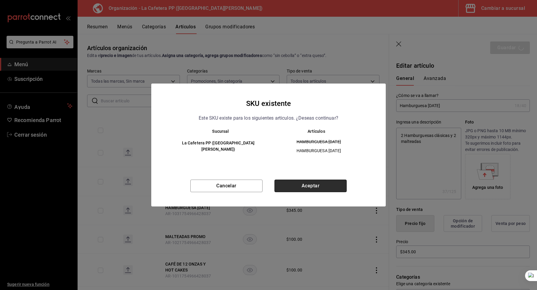
click at [333, 185] on button "Aceptar" at bounding box center [311, 186] width 72 height 13
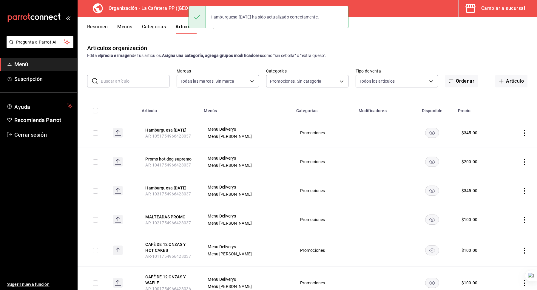
click at [178, 216] on button "MALTEADAS PROMO" at bounding box center [169, 217] width 48 height 6
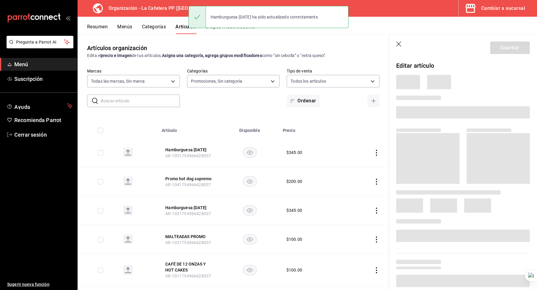
click at [168, 218] on th "Hamburguesa jueves AR-1031754966428037" at bounding box center [189, 210] width 62 height 29
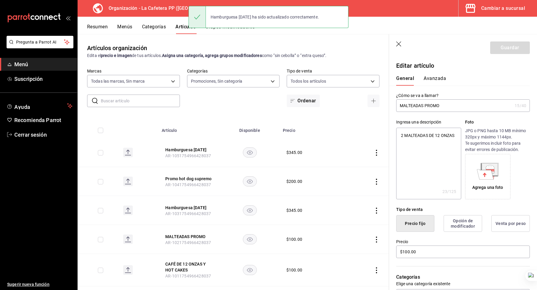
click at [415, 107] on input "MALTEADAS PROMO" at bounding box center [454, 106] width 116 height 12
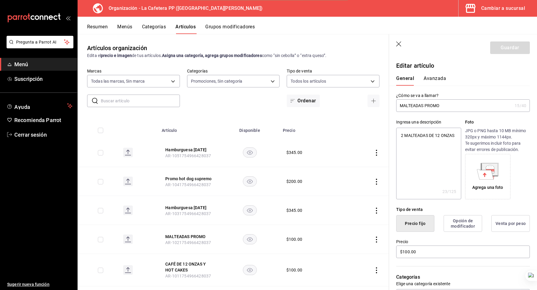
click at [415, 107] on input "MALTEADAS PROMO" at bounding box center [454, 106] width 116 height 12
click at [422, 131] on textarea "2 MALTEADAS DE 12 ONZAS" at bounding box center [428, 164] width 65 height 72
click at [417, 136] on div "Mejorar" at bounding box center [428, 140] width 23 height 8
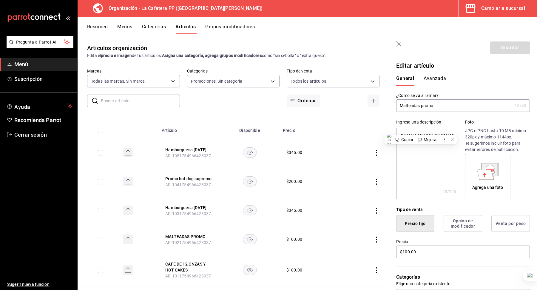
click at [417, 136] on div "Mejorar" at bounding box center [428, 140] width 23 height 8
click at [414, 134] on textarea "2 MALTEADAS DE 12 ONZAS" at bounding box center [428, 164] width 65 height 72
click at [502, 43] on button "Guardar" at bounding box center [511, 47] width 40 height 13
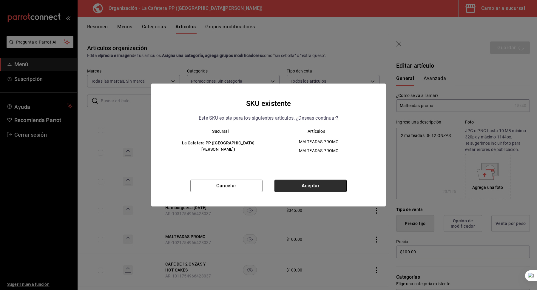
click at [311, 184] on button "Aceptar" at bounding box center [311, 186] width 72 height 13
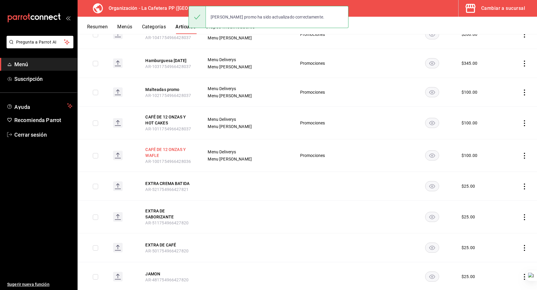
scroll to position [129, 0]
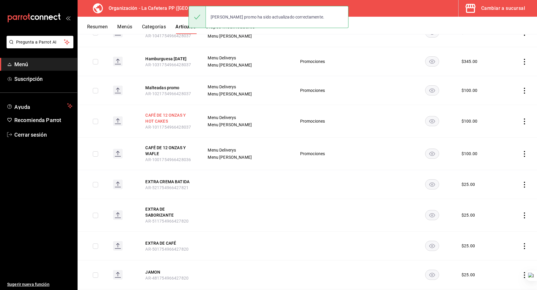
click at [164, 119] on button "CAFÉ DE 12 ONZAS Y HOT CAKES" at bounding box center [169, 118] width 48 height 12
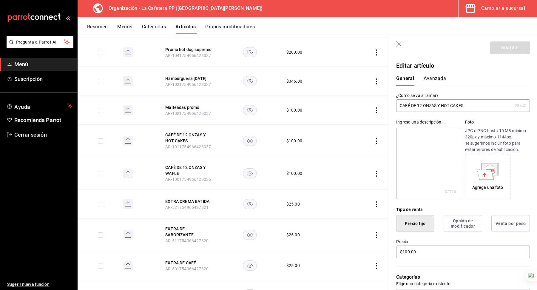
click at [403, 107] on input "CAFÉ DE 12 ONZAS Y HOT CAKES" at bounding box center [454, 106] width 116 height 12
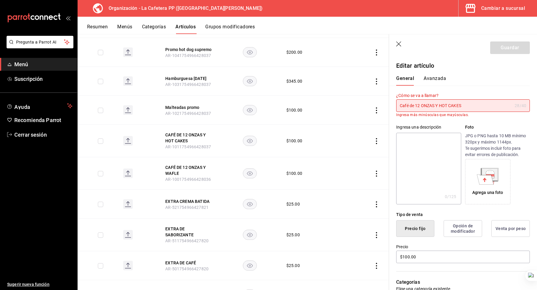
click at [421, 105] on input "Café de 12 ONZAS Y HOT CAKES" at bounding box center [454, 106] width 116 height 12
click at [428, 105] on input "Café de 12 ONZAS Y HOT CAKES" at bounding box center [454, 106] width 116 height 12
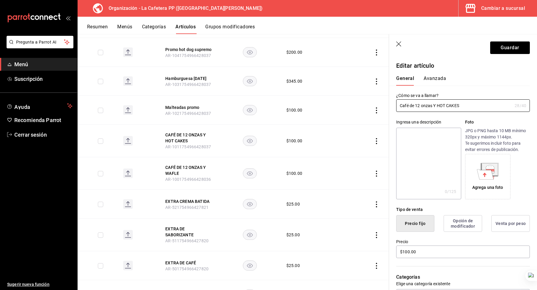
drag, startPoint x: 439, startPoint y: 104, endPoint x: 534, endPoint y: 99, distance: 95.4
click at [531, 107] on div "Editar artículo General Avanzada ¿Cómo se va a llamar? Café de 12 onzas Y HOT C…" at bounding box center [463, 278] width 148 height 438
click at [473, 105] on input "Café de 12 onzas Y hot cakes" at bounding box center [454, 106] width 116 height 12
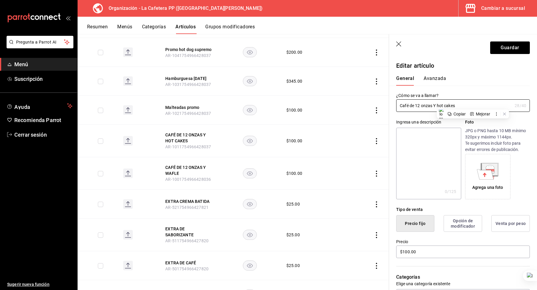
click at [431, 139] on textarea at bounding box center [428, 164] width 65 height 72
paste textarea "Café de 12 onzas Y hot cakes"
click at [513, 48] on button "Guardar" at bounding box center [511, 47] width 40 height 13
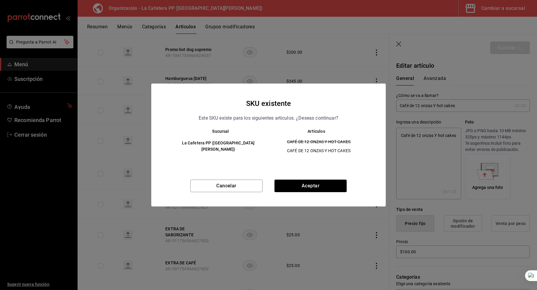
click at [336, 290] on div "SKU existente Este SKU existe para los siguientes articulos. ¿Deseas continuar?…" at bounding box center [268, 145] width 537 height 290
click at [318, 285] on div "SKU existente Este SKU existe para los siguientes articulos. ¿Deseas continuar?…" at bounding box center [268, 145] width 537 height 290
click at [314, 177] on div "SKU existente Este SKU existe para los siguientes articulos. ¿Deseas continuar?…" at bounding box center [268, 145] width 235 height 123
click at [309, 185] on button "Aceptar" at bounding box center [311, 186] width 72 height 13
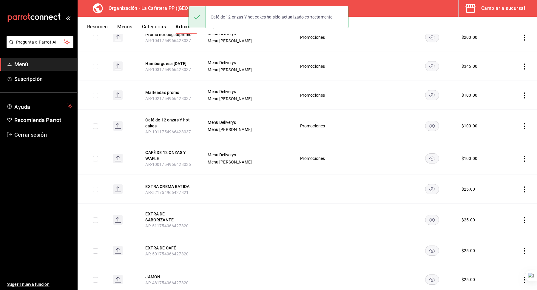
scroll to position [129, 0]
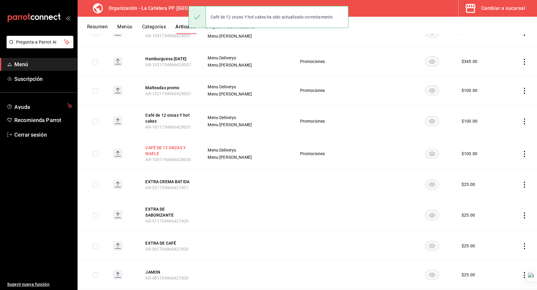
click at [170, 148] on button "CAFÉ DE 12 ONZAS Y WAFLE" at bounding box center [169, 151] width 48 height 12
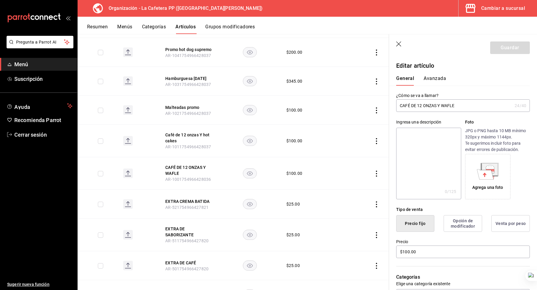
click at [415, 103] on input "CAFÉ DE 12 ONZAS Y WAFLE" at bounding box center [454, 106] width 116 height 12
click at [448, 106] on input "Café de 12 onzas Y hot cakes" at bounding box center [454, 106] width 116 height 12
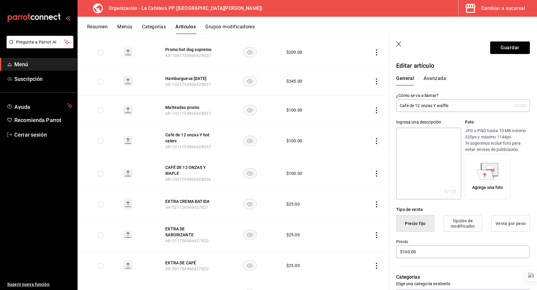
click at [448, 106] on input "Café de 12 onzas Y waffle" at bounding box center [454, 106] width 116 height 12
click at [438, 138] on textarea at bounding box center [428, 164] width 65 height 72
paste textarea "Café de 12 onzas Y waffle"
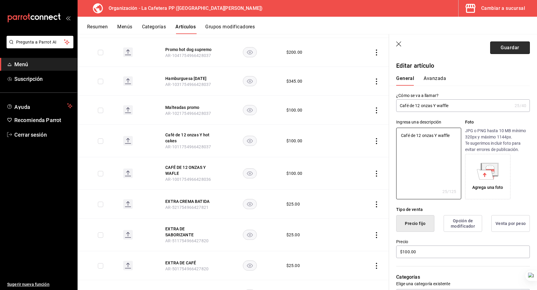
click at [502, 51] on button "Guardar" at bounding box center [511, 47] width 40 height 13
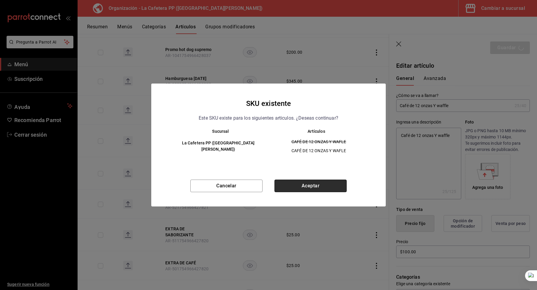
click at [325, 190] on button "Aceptar" at bounding box center [311, 186] width 72 height 13
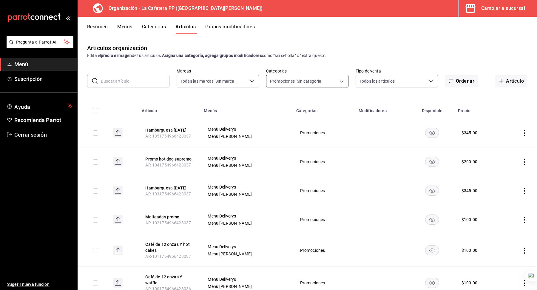
click at [309, 84] on body "Pregunta a Parrot AI Menú Suscripción Ayuda Recomienda Parrot Cerrar sesión Sug…" at bounding box center [268, 145] width 537 height 290
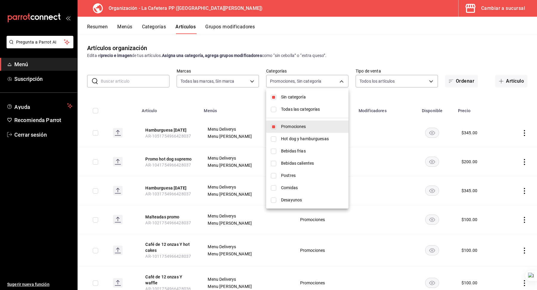
click at [303, 97] on span "Sin categoría" at bounding box center [312, 97] width 63 height 6
click at [303, 127] on span "Promociones" at bounding box center [312, 127] width 63 height 6
click at [307, 137] on span "Hot dog y hamburguesas" at bounding box center [312, 139] width 63 height 6
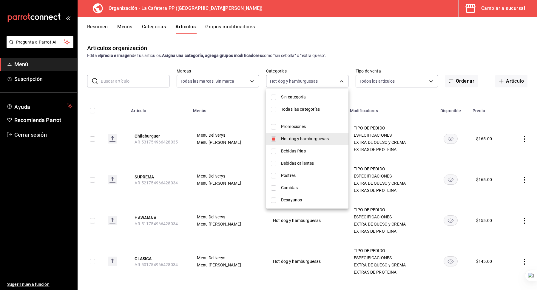
click at [239, 170] on div at bounding box center [268, 145] width 537 height 290
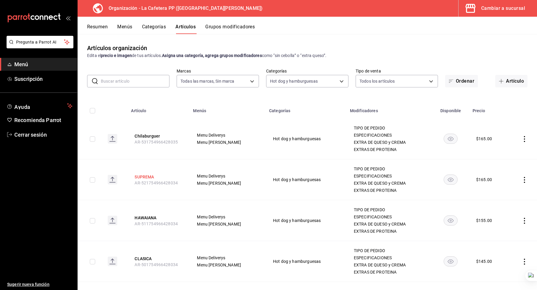
click at [145, 175] on button "SUPREMA" at bounding box center [159, 177] width 48 height 6
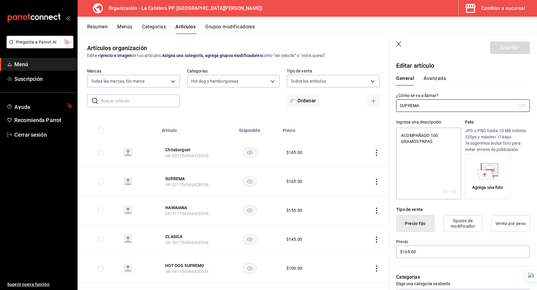
click at [407, 146] on textarea "ACOMPAÑADO 100 GRAMOS PAPAS" at bounding box center [428, 164] width 65 height 72
click at [411, 105] on input "SUPREMA" at bounding box center [455, 106] width 119 height 12
click at [413, 104] on input "SUPREMA" at bounding box center [455, 106] width 119 height 12
click at [413, 103] on input "SUPREMA" at bounding box center [455, 106] width 119 height 12
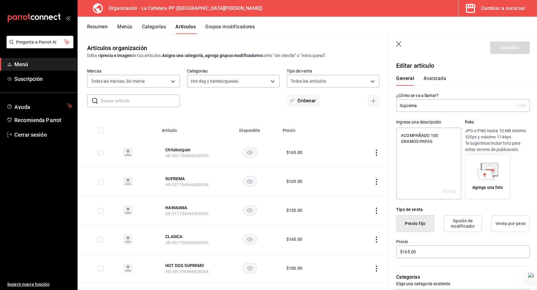
click at [416, 136] on textarea "ACOMPAÑADO 100 GRAMOS PAPAS" at bounding box center [428, 164] width 65 height 72
click at [504, 52] on button "Guardar" at bounding box center [511, 47] width 40 height 13
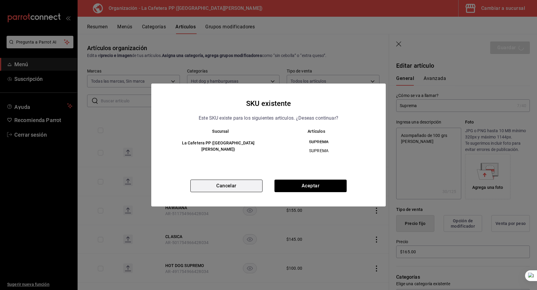
click at [240, 182] on button "Cancelar" at bounding box center [226, 186] width 72 height 13
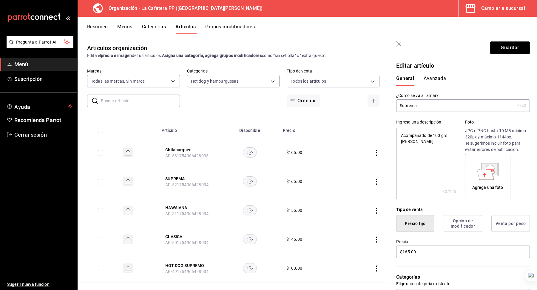
click at [420, 133] on textarea "Acompañado de 100 grs de papas" at bounding box center [428, 164] width 65 height 72
click at [511, 40] on header "Guardar" at bounding box center [463, 46] width 148 height 24
click at [510, 49] on button "Guardar" at bounding box center [511, 47] width 40 height 13
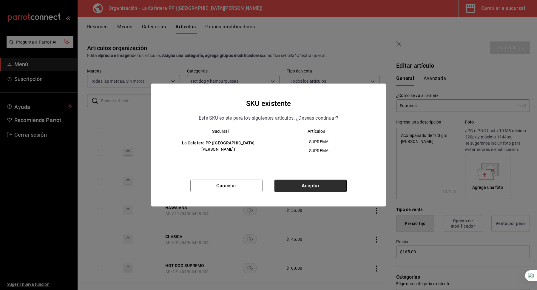
click at [323, 185] on button "Aceptar" at bounding box center [311, 186] width 72 height 13
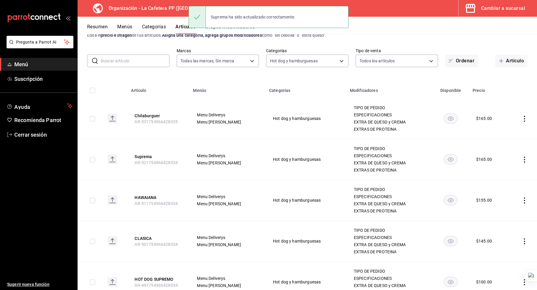
scroll to position [21, 0]
click at [154, 197] on button "HAWAIANA" at bounding box center [159, 197] width 48 height 6
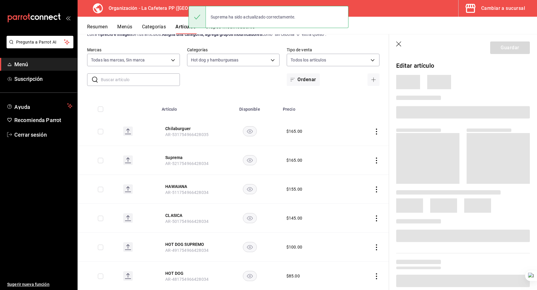
scroll to position [16, 0]
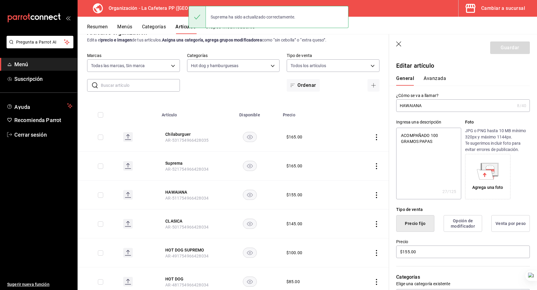
click at [420, 113] on div "Ingresa una descripción ACOMPAÑADO 100 GRAMOS PAPAS x 27 /125 ​ Foto JPG o PNG …" at bounding box center [459, 155] width 141 height 87
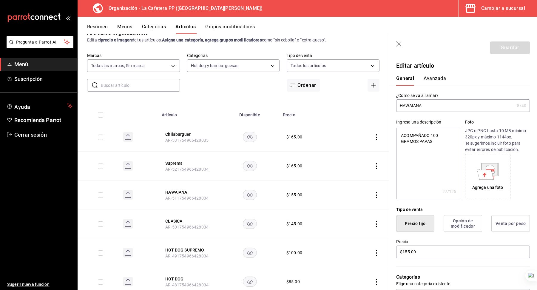
click at [415, 106] on input "HAWAIANA" at bounding box center [455, 106] width 119 height 12
click at [421, 132] on textarea "ACOMPAÑADO 100 GRAMOS PAPAS" at bounding box center [428, 164] width 65 height 72
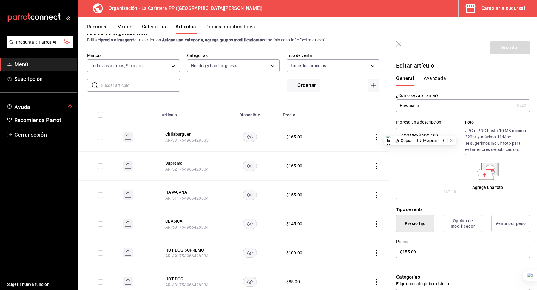
paste textarea "compañado de 100 grs de papas"
click at [511, 45] on button "Guardar" at bounding box center [511, 47] width 40 height 13
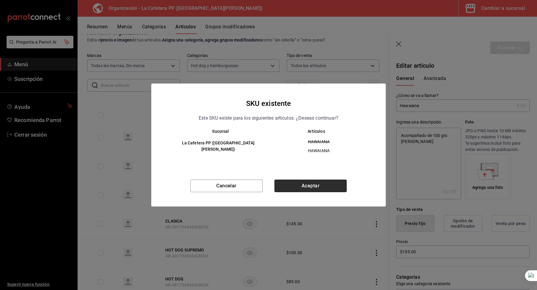
click at [296, 190] on button "Aceptar" at bounding box center [311, 186] width 72 height 13
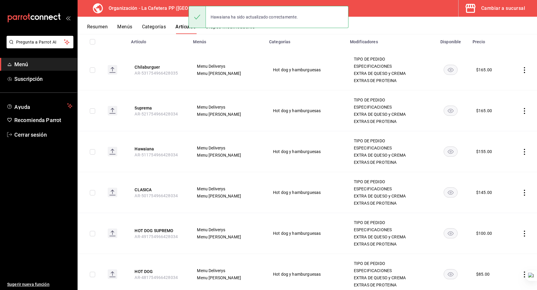
scroll to position [87, 0]
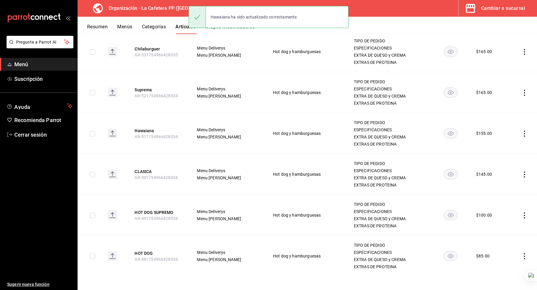
click at [148, 167] on th "CLASICA AR-501754966428034" at bounding box center [158, 174] width 62 height 41
click at [145, 172] on button "CLASICA" at bounding box center [159, 172] width 48 height 6
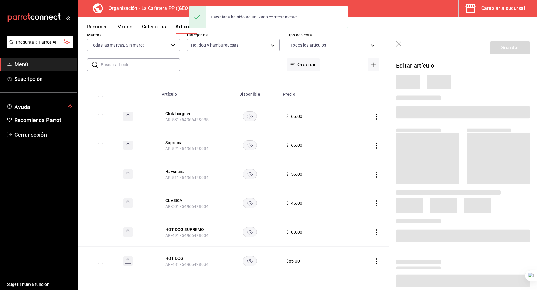
scroll to position [16, 0]
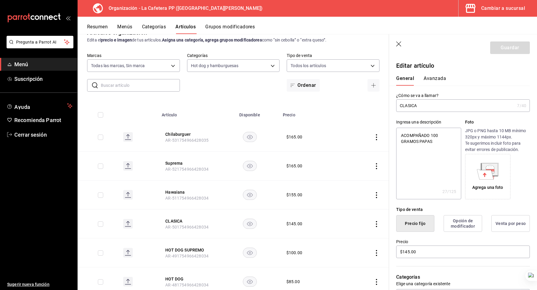
click at [408, 105] on input "CLASICA" at bounding box center [455, 106] width 119 height 12
click at [413, 141] on textarea "ACOMPAÑADO 100 GRAMOS PAPAS" at bounding box center [428, 164] width 65 height 72
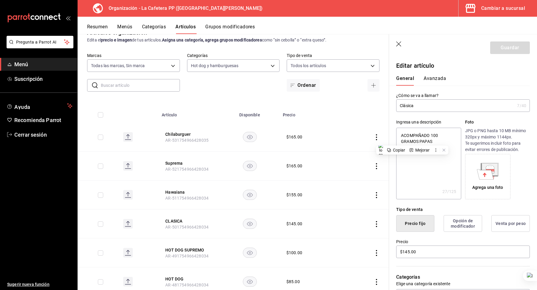
paste textarea "compañado de 100 grs de papas"
click at [515, 43] on button "Guardar" at bounding box center [511, 47] width 40 height 13
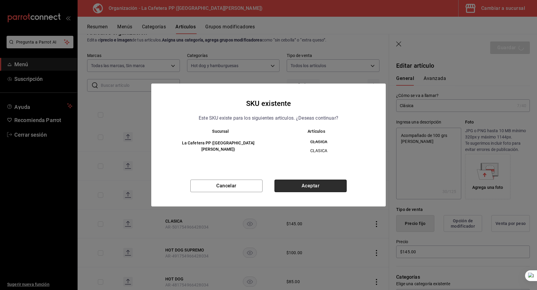
click at [289, 184] on button "Aceptar" at bounding box center [311, 186] width 72 height 13
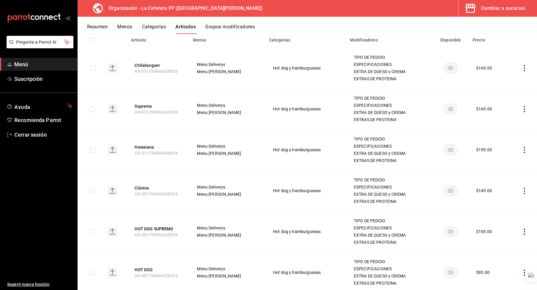
scroll to position [87, 0]
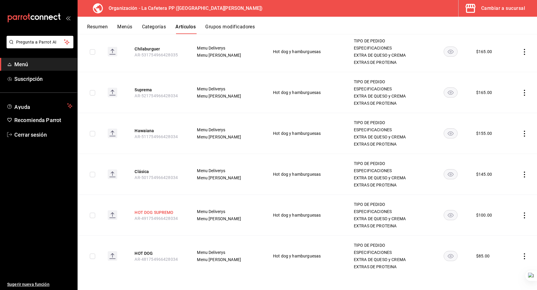
click at [158, 213] on button "HOT DOG SUPREMO" at bounding box center [159, 213] width 48 height 6
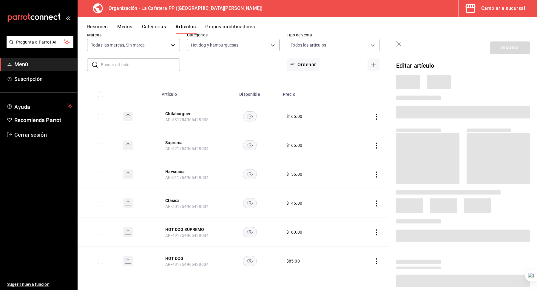
scroll to position [16, 0]
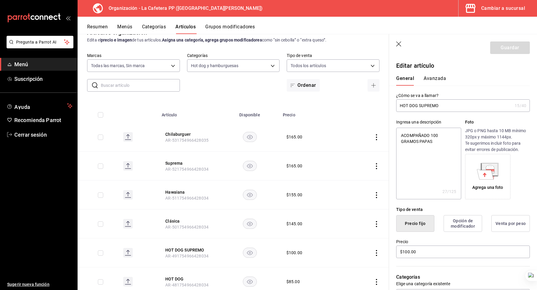
click at [413, 106] on input "HOT DOG SUPREMO" at bounding box center [454, 106] width 116 height 12
click at [407, 133] on textarea "ACOMPAÑADO 100 GRAMOS PAPAS" at bounding box center [428, 164] width 65 height 72
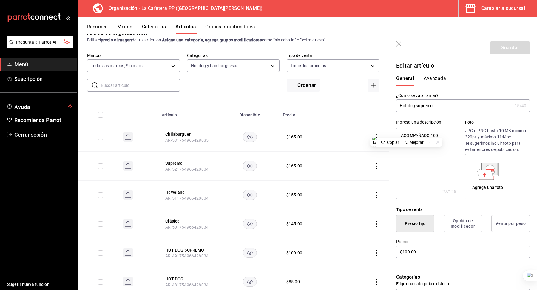
click at [407, 133] on textarea "ACOMPAÑADO 100 GRAMOS PAPAS" at bounding box center [428, 164] width 65 height 72
paste textarea "compañado de 100 grs de papas"
click at [517, 50] on button "Guardar" at bounding box center [511, 47] width 40 height 13
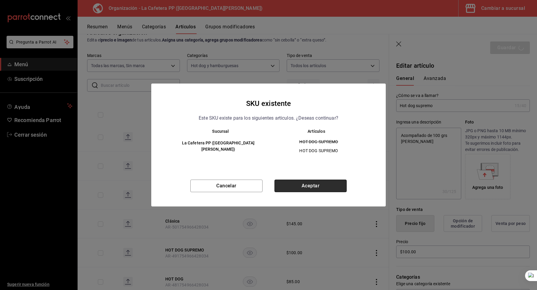
click at [293, 184] on button "Aceptar" at bounding box center [311, 186] width 72 height 13
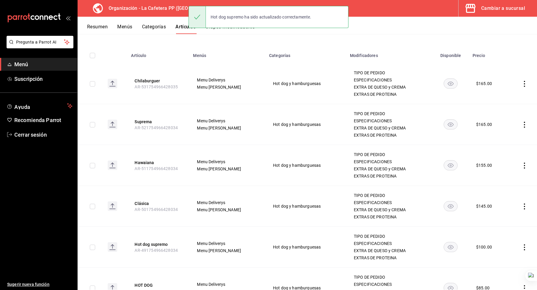
scroll to position [87, 0]
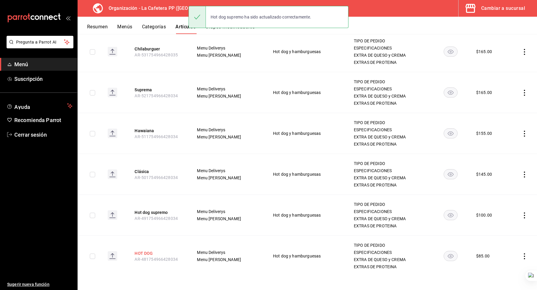
click at [147, 250] on button "HOT DOG" at bounding box center [159, 253] width 48 height 6
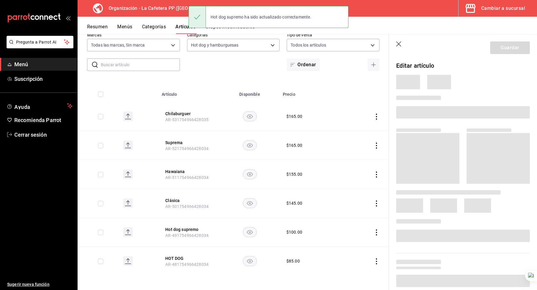
scroll to position [16, 0]
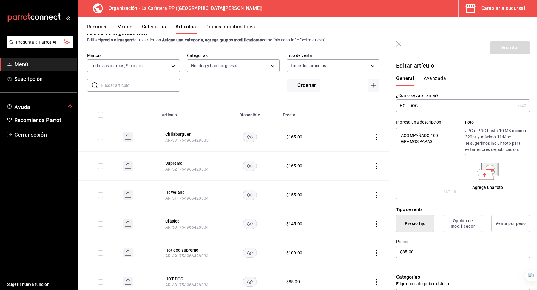
click at [410, 105] on input "HOT DOG" at bounding box center [455, 106] width 119 height 12
click at [420, 143] on textarea "ACOMPAÑADO 100 GRAMOS PAPAS" at bounding box center [428, 164] width 65 height 72
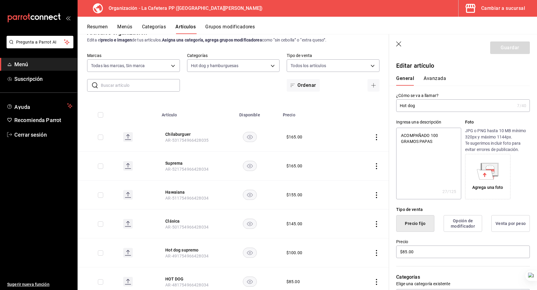
click at [420, 143] on textarea "ACOMPAÑADO 100 GRAMOS PAPAS" at bounding box center [428, 164] width 65 height 72
paste textarea "compañado de 100 grs de papas"
click at [519, 39] on header "Guardar" at bounding box center [463, 46] width 148 height 24
click at [514, 46] on button "Guardar" at bounding box center [511, 47] width 40 height 13
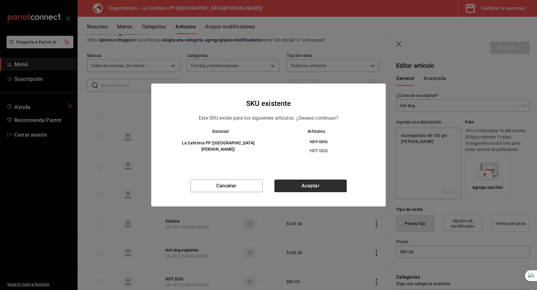
click at [304, 189] on button "Aceptar" at bounding box center [311, 186] width 72 height 13
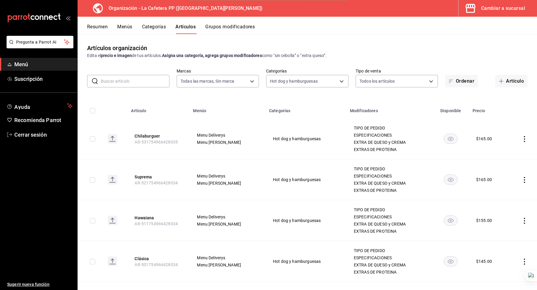
click at [291, 72] on label "Categorías" at bounding box center [307, 71] width 82 height 4
click at [291, 79] on body "Pregunta a Parrot AI Menú Suscripción Ayuda Recomienda Parrot Cerrar sesión Sug…" at bounding box center [268, 145] width 537 height 290
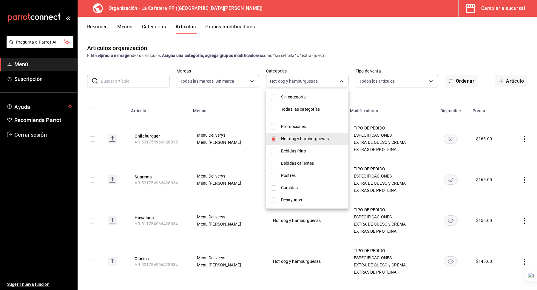
click at [294, 136] on span "Hot dog y hamburguesas" at bounding box center [312, 139] width 63 height 6
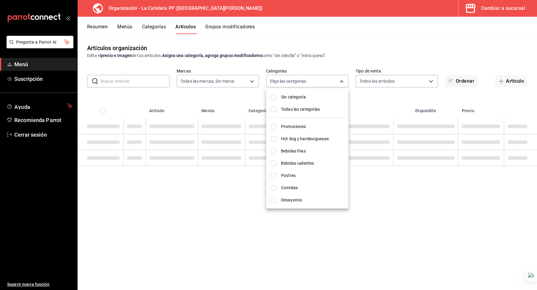
click at [292, 152] on span "Bebidas frias" at bounding box center [312, 151] width 63 height 6
click at [238, 95] on div at bounding box center [268, 145] width 537 height 290
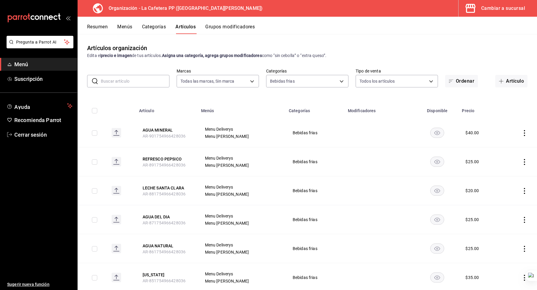
click at [160, 134] on span "AR-901754966428036" at bounding box center [164, 136] width 43 height 5
click at [163, 130] on button "AGUA MINERAL" at bounding box center [167, 130] width 48 height 6
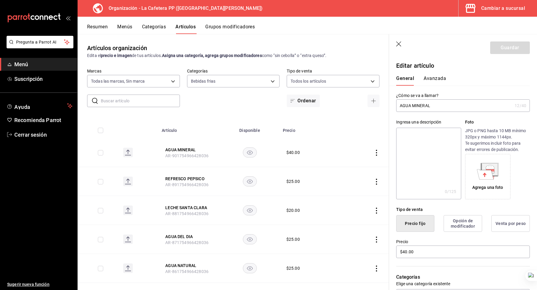
click at [442, 106] on input "AGUA MINERAL" at bounding box center [454, 106] width 116 height 12
click at [448, 107] on input "Agua mineral" at bounding box center [454, 106] width 116 height 12
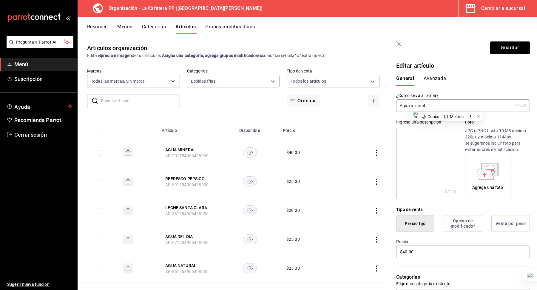
click at [448, 107] on input "Agua mineral" at bounding box center [454, 106] width 116 height 12
click at [426, 148] on textarea at bounding box center [428, 164] width 65 height 72
paste textarea "Agua mineral"
click at [506, 53] on button "Guardar" at bounding box center [511, 47] width 40 height 13
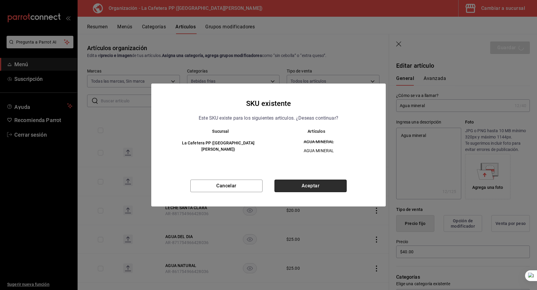
click at [294, 189] on button "Aceptar" at bounding box center [311, 186] width 72 height 13
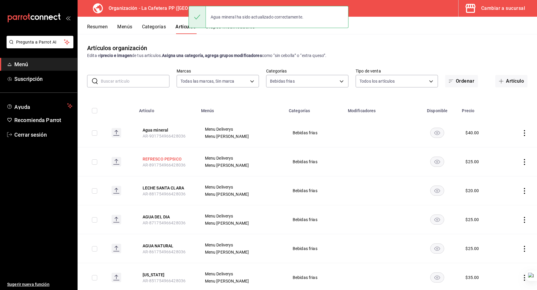
click at [163, 157] on button "REFRESCO PEPSICO" at bounding box center [167, 159] width 48 height 6
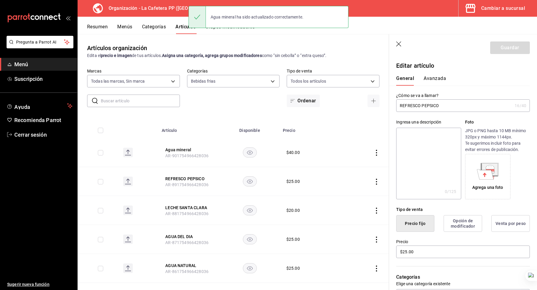
click at [425, 114] on div "Ingresa una descripción x 0 /125 ​ Foto JPG o PNG hasta 10 MB mínimo 320px y má…" at bounding box center [459, 155] width 141 height 87
click at [425, 109] on input "REFRESCO PEPSICO" at bounding box center [454, 106] width 116 height 12
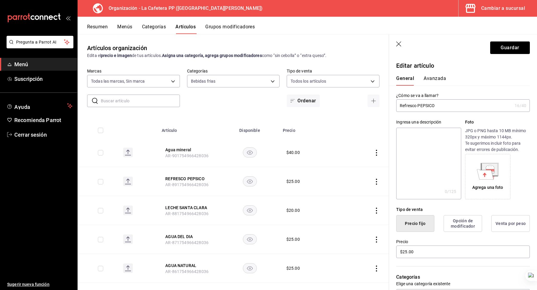
click at [425, 109] on input "Refresco PEPSICO" at bounding box center [454, 106] width 116 height 12
click at [509, 45] on button "Guardar" at bounding box center [511, 47] width 40 height 13
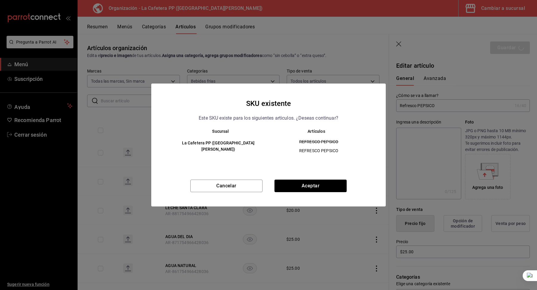
click at [442, 145] on div "SKU existente Este SKU existe para los siguientes articulos. ¿Deseas continuar?…" at bounding box center [268, 145] width 537 height 290
click at [236, 184] on button "Cancelar" at bounding box center [226, 186] width 72 height 13
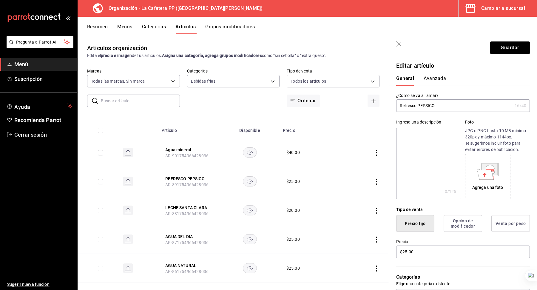
click at [391, 159] on div "Ingresa una descripción x 0 /125 ​ Foto JPG o PNG hasta 10 MB mínimo 320px y má…" at bounding box center [459, 155] width 141 height 87
click at [412, 149] on textarea at bounding box center [428, 164] width 65 height 72
paste textarea "Refresco PEPSICO"
click at [510, 47] on button "Guardar" at bounding box center [511, 47] width 40 height 13
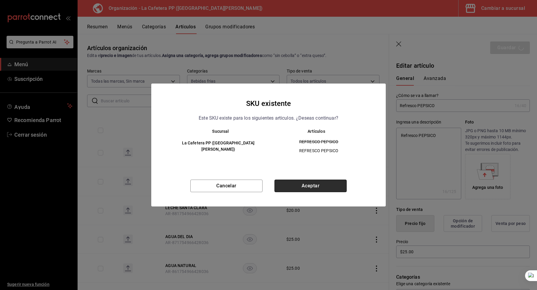
click at [303, 189] on button "Aceptar" at bounding box center [311, 186] width 72 height 13
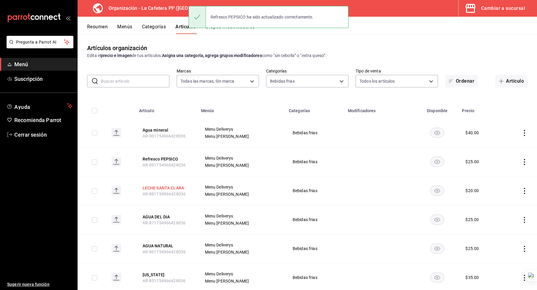
click at [173, 185] on button "LECHE SANTA CLARA" at bounding box center [167, 188] width 48 height 6
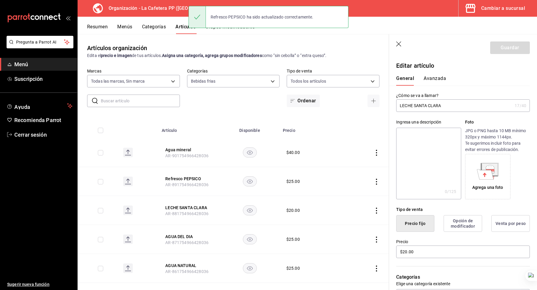
click at [419, 107] on input "LECHE SANTA CLARA" at bounding box center [454, 106] width 116 height 12
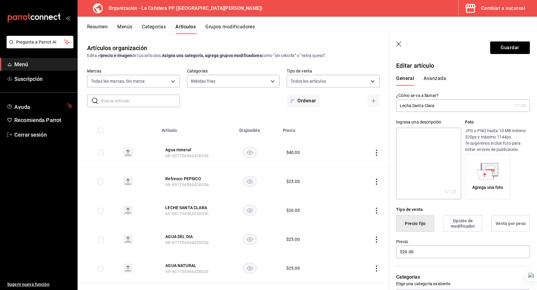
click at [423, 107] on input "Lecha Santa Clara" at bounding box center [454, 106] width 116 height 12
click at [425, 144] on textarea at bounding box center [428, 164] width 65 height 72
paste textarea "Lecha Santa Clara"
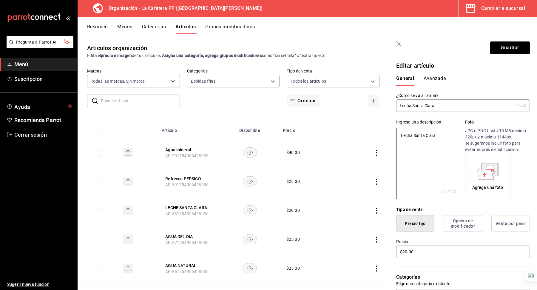
click at [521, 54] on header "Guardar" at bounding box center [463, 46] width 148 height 24
click at [520, 50] on button "Guardar" at bounding box center [511, 47] width 40 height 13
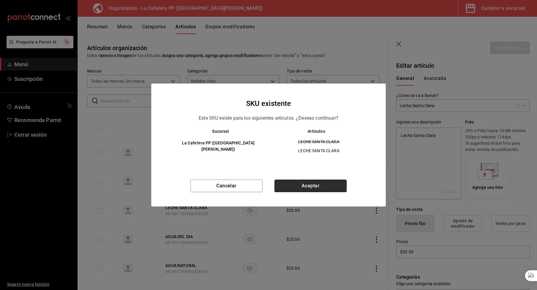
click at [314, 188] on button "Aceptar" at bounding box center [311, 186] width 72 height 13
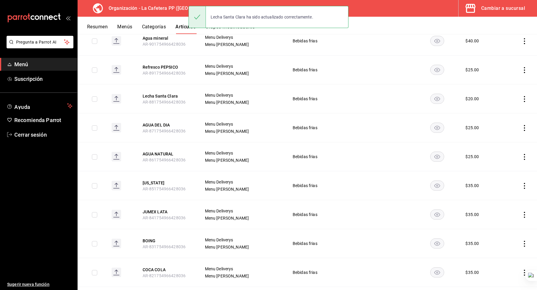
scroll to position [113, 0]
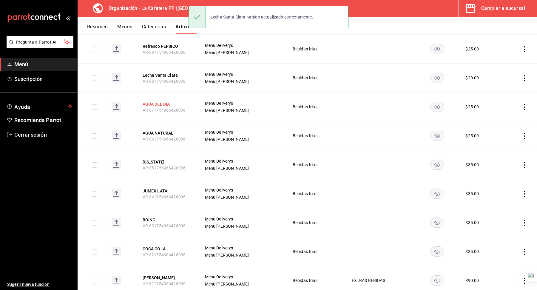
click at [159, 103] on button "AGUA DEL DIA" at bounding box center [167, 104] width 48 height 6
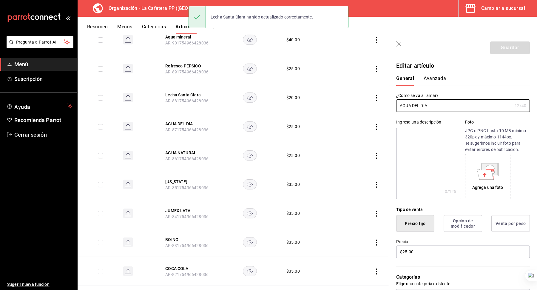
click at [416, 113] on div "Ingresa una descripción x 0 /125 ​ Foto JPG o PNG hasta 10 MB mínimo 320px y má…" at bounding box center [459, 155] width 141 height 87
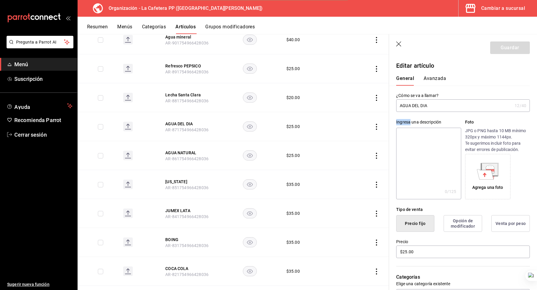
click at [416, 113] on div "Ingresa una descripción x 0 /125 ​ Foto JPG o PNG hasta 10 MB mínimo 320px y má…" at bounding box center [459, 155] width 141 height 87
click at [416, 106] on input "AGUA DEL DIA" at bounding box center [454, 106] width 116 height 12
click at [416, 106] on input "Agua del día" at bounding box center [454, 106] width 116 height 12
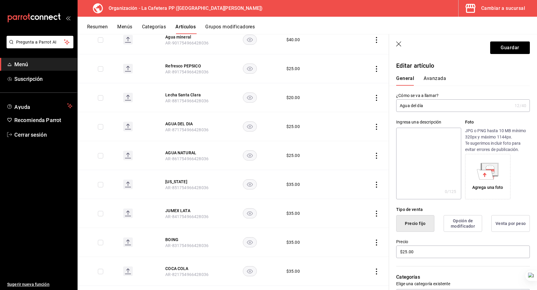
click at [416, 106] on input "Agua del día" at bounding box center [454, 106] width 116 height 12
click at [408, 147] on textarea at bounding box center [428, 164] width 65 height 72
paste textarea "Agua del día"
click at [513, 50] on button "Guardar" at bounding box center [511, 47] width 40 height 13
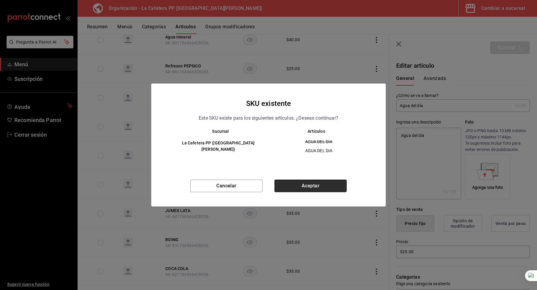
click at [329, 185] on button "Aceptar" at bounding box center [311, 186] width 72 height 13
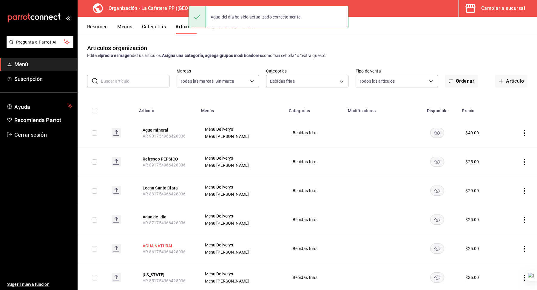
click at [162, 243] on button "AGUA NATURAL" at bounding box center [167, 246] width 48 height 6
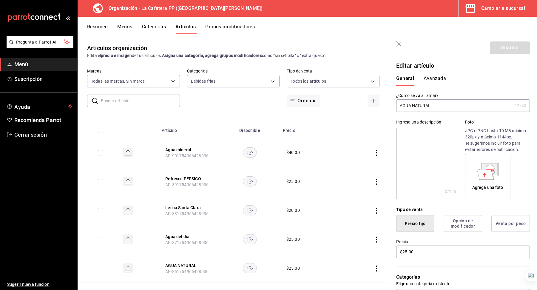
click at [414, 101] on input "AGUA NATURAL" at bounding box center [454, 106] width 116 height 12
click at [424, 106] on input "Agua natural" at bounding box center [454, 106] width 116 height 12
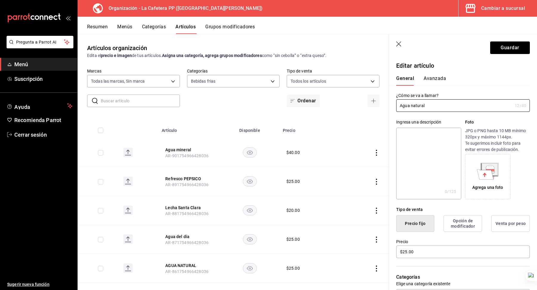
click at [424, 106] on input "Agua natural" at bounding box center [454, 106] width 116 height 12
type input "Agua natural"
click at [422, 153] on textarea at bounding box center [428, 164] width 65 height 72
paste textarea "Agua natural"
type textarea "Agua natural"
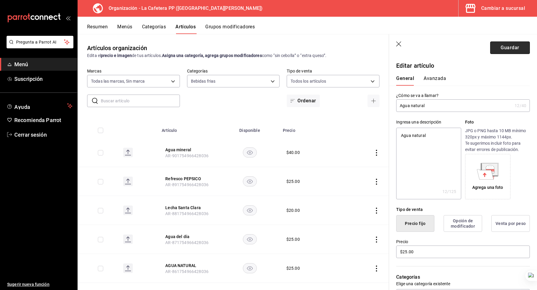
click at [517, 48] on button "Guardar" at bounding box center [511, 47] width 40 height 13
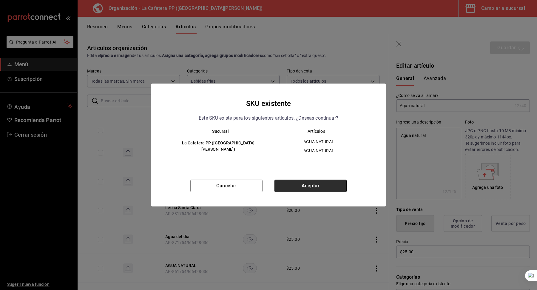
click at [323, 190] on button "Aceptar" at bounding box center [311, 186] width 72 height 13
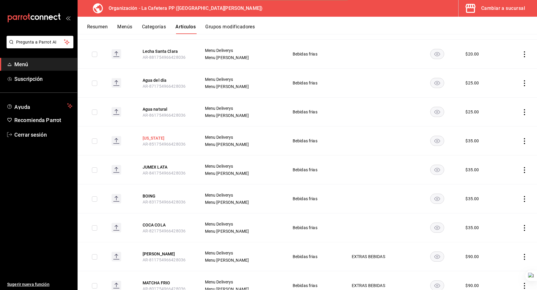
scroll to position [144, 0]
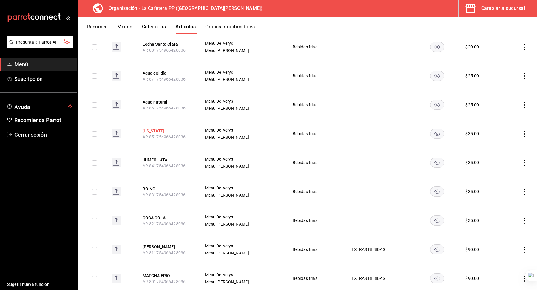
click at [158, 131] on button "[US_STATE]" at bounding box center [167, 131] width 48 height 6
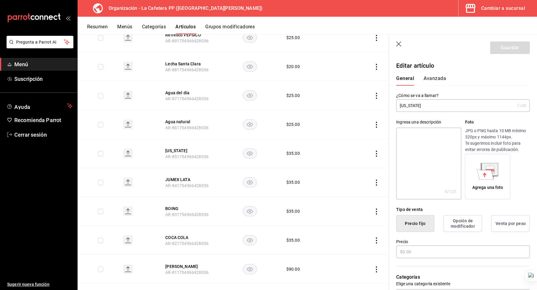
type input "$35.00"
click at [417, 109] on input "[US_STATE]" at bounding box center [455, 106] width 119 height 12
click at [409, 104] on input "[US_STATE]" at bounding box center [455, 106] width 119 height 12
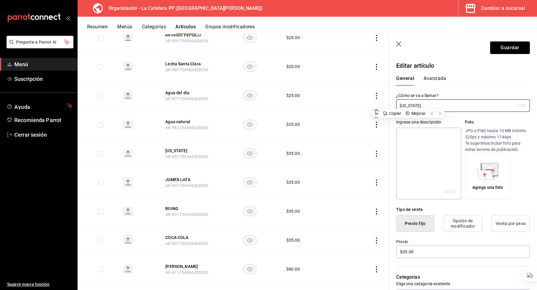
type input "[US_STATE]"
click at [404, 135] on textarea at bounding box center [428, 164] width 65 height 72
paste textarea "[US_STATE]"
type textarea "[US_STATE]"
type textarea "x"
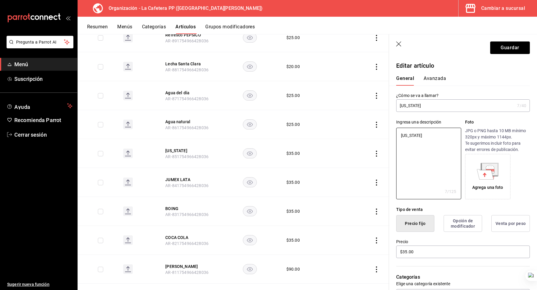
type textarea "[US_STATE]"
click at [509, 57] on header "Guardar" at bounding box center [463, 46] width 148 height 24
click at [514, 47] on button "Guardar" at bounding box center [511, 47] width 40 height 13
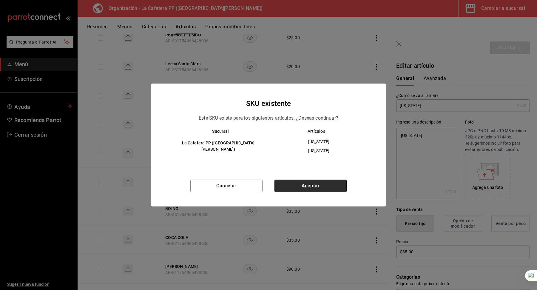
click at [314, 182] on button "Aceptar" at bounding box center [311, 186] width 72 height 13
type textarea "x"
type input "AR-1756245550796"
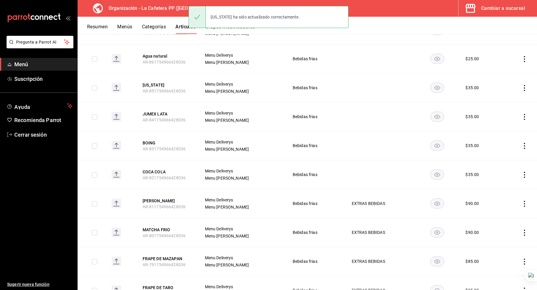
scroll to position [192, 0]
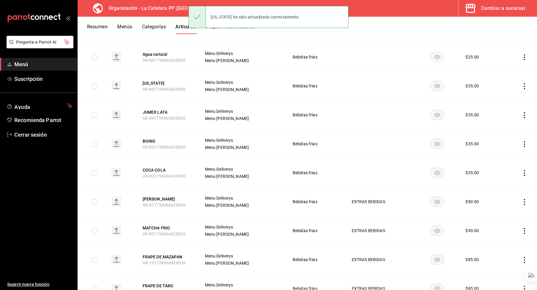
click at [160, 107] on th "JUMEX LATA AR-841754966428036" at bounding box center [167, 115] width 62 height 29
click at [159, 112] on button "JUMEX LATA" at bounding box center [167, 112] width 48 height 6
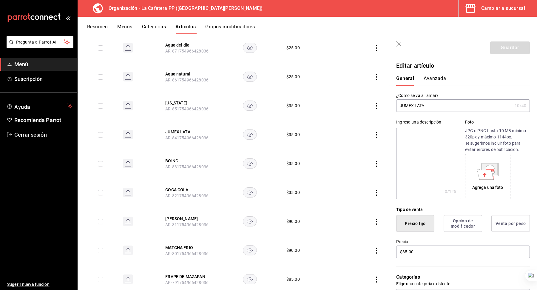
click at [420, 108] on input "JUMEX LATA" at bounding box center [454, 106] width 116 height 12
click at [414, 104] on input "Jumex lata" at bounding box center [454, 106] width 116 height 12
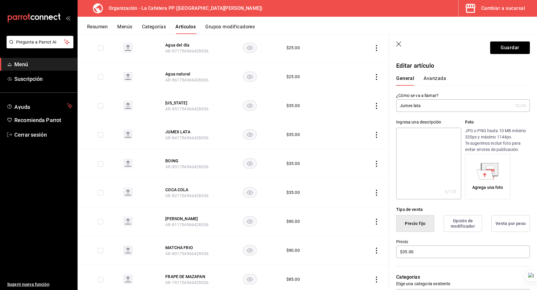
click at [414, 104] on input "Jumex lata" at bounding box center [454, 106] width 116 height 12
type input "Jumex lata"
click at [433, 131] on textarea at bounding box center [428, 164] width 65 height 72
click at [505, 48] on button "Guardar" at bounding box center [511, 47] width 40 height 13
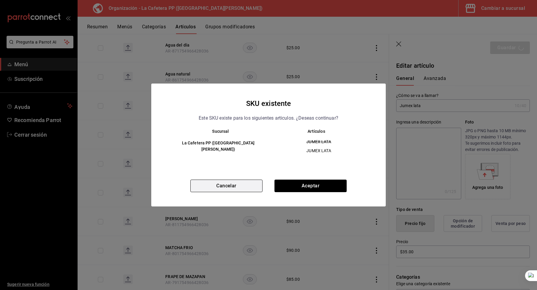
click at [242, 189] on button "Cancelar" at bounding box center [226, 186] width 72 height 13
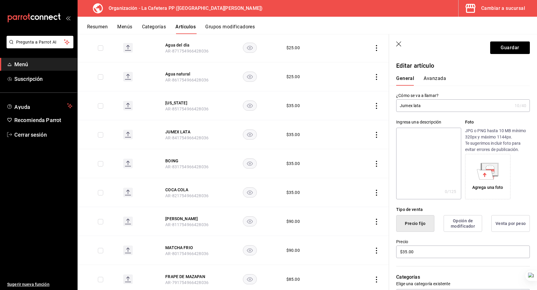
click at [398, 155] on textarea at bounding box center [428, 164] width 65 height 72
paste textarea "Jumex lata"
type textarea "Jumex lata"
type textarea "x"
type textarea "Jumex lata"
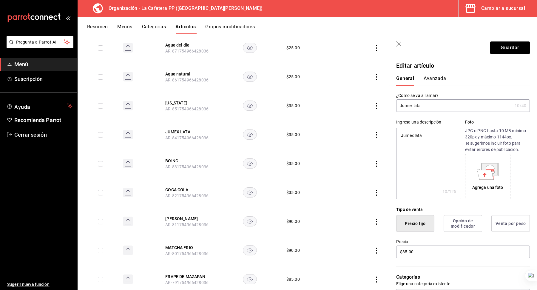
click at [498, 55] on header "Guardar" at bounding box center [463, 46] width 148 height 24
click at [501, 53] on button "Guardar" at bounding box center [511, 47] width 40 height 13
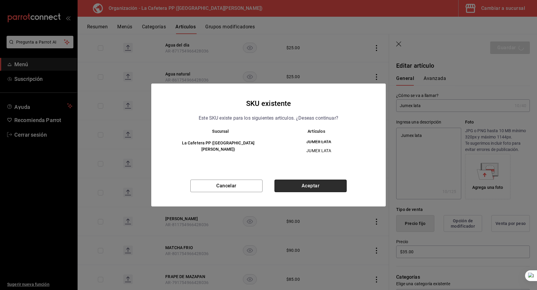
click at [314, 184] on button "Aceptar" at bounding box center [311, 186] width 72 height 13
type textarea "x"
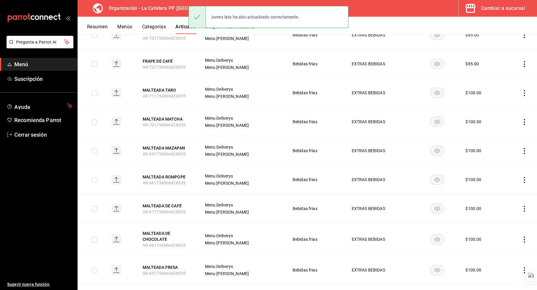
scroll to position [625, 0]
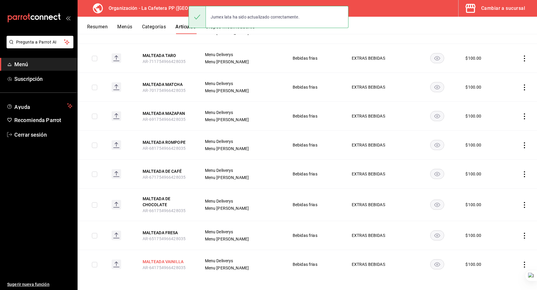
click at [179, 259] on button "MALTEADA VAINILLA" at bounding box center [167, 262] width 48 height 6
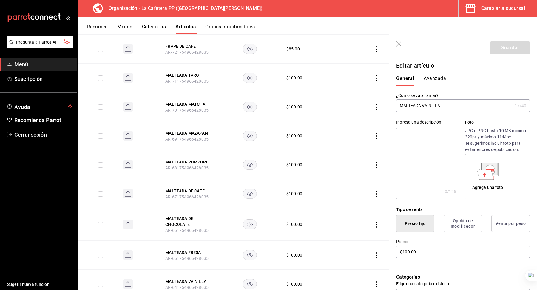
click at [412, 105] on input "MALTEADA VAINILLA" at bounding box center [454, 106] width 116 height 12
click at [412, 105] on input "Malteada vainilla" at bounding box center [454, 106] width 116 height 12
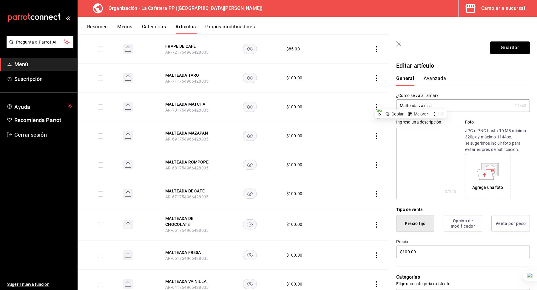
click at [412, 105] on input "Malteada vainilla" at bounding box center [454, 106] width 116 height 12
type input "Malteada vainilla"
click at [432, 157] on textarea at bounding box center [428, 164] width 65 height 72
paste textarea "Malteada vainilla"
type textarea "Malteada vainilla"
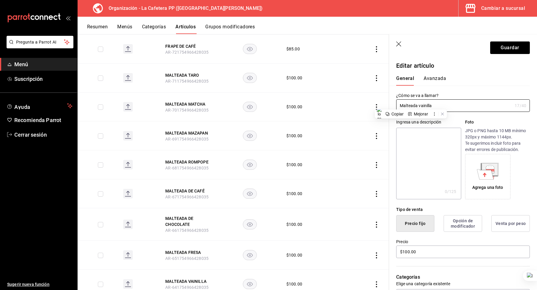
type textarea "x"
type textarea "Malteada vainilla"
click at [519, 47] on button "Guardar" at bounding box center [511, 47] width 40 height 13
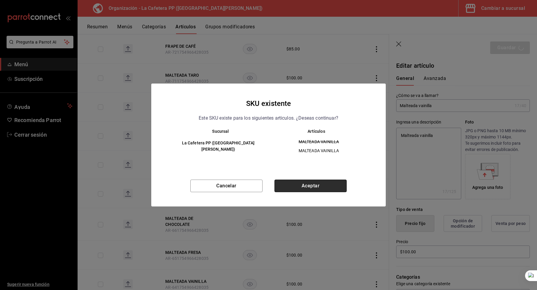
click at [297, 186] on button "Aceptar" at bounding box center [311, 186] width 72 height 13
type textarea "x"
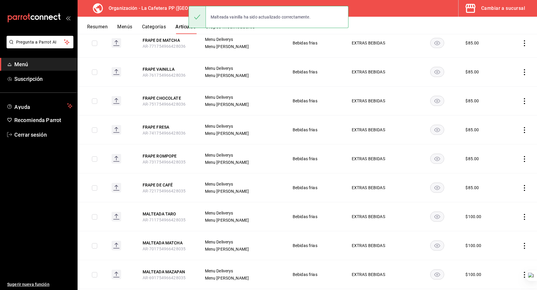
scroll to position [625, 0]
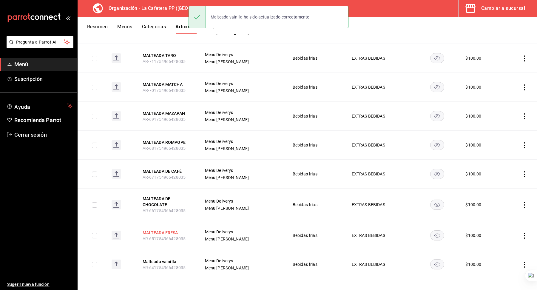
click at [159, 230] on button "MALTEADA FRESA" at bounding box center [167, 233] width 48 height 6
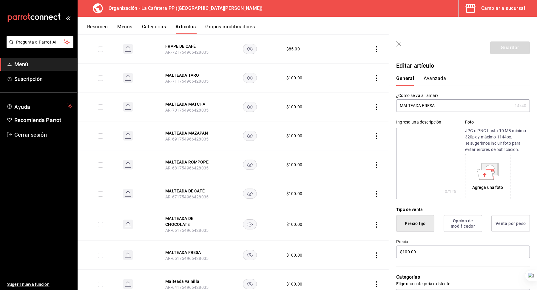
click at [429, 106] on input "MALTEADA FRESA" at bounding box center [454, 106] width 116 height 12
click at [429, 106] on input "Malteada fresa" at bounding box center [454, 106] width 116 height 12
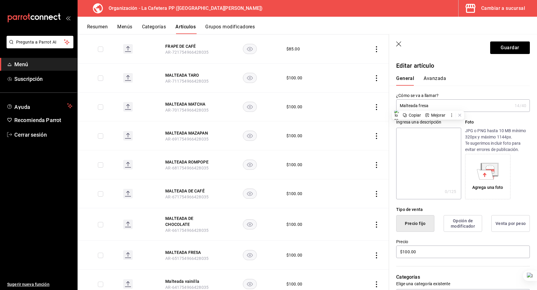
click at [429, 106] on input "Malteada fresa" at bounding box center [454, 106] width 116 height 12
type input "Malteada fresa"
click at [424, 157] on textarea at bounding box center [428, 164] width 65 height 72
paste textarea "Malteada fresa"
type textarea "Malteada fresa"
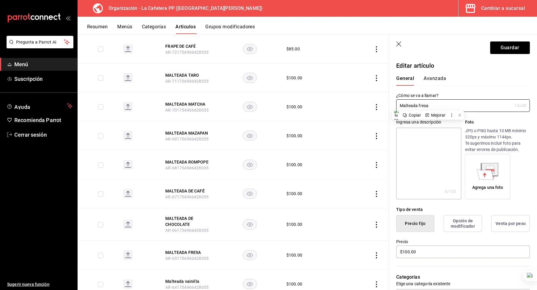
type textarea "x"
type textarea "Malteada fresa"
click at [522, 49] on button "Guardar" at bounding box center [511, 47] width 40 height 13
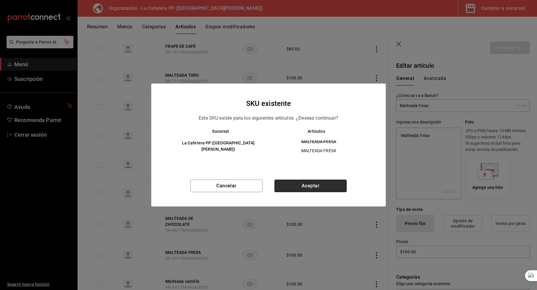
click at [297, 189] on button "Aceptar" at bounding box center [311, 186] width 72 height 13
type textarea "x"
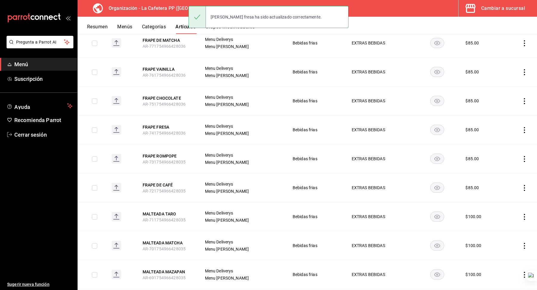
scroll to position [625, 0]
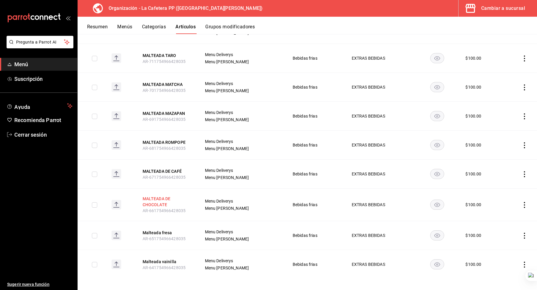
click at [163, 202] on button "MALTEADA DE CHOCOLATE" at bounding box center [167, 202] width 48 height 12
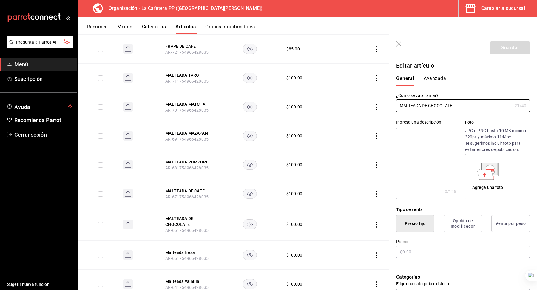
type input "$100.00"
click at [437, 107] on input "MALTEADA DE CHOCOLATE" at bounding box center [454, 106] width 116 height 12
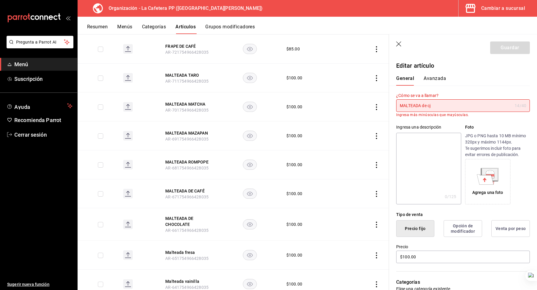
click at [437, 107] on input "MALTEADA de cj" at bounding box center [454, 106] width 116 height 12
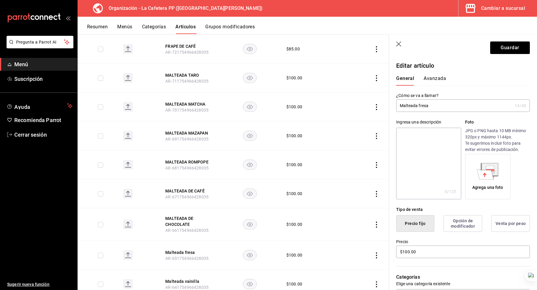
click at [422, 107] on input "Malteada fresa" at bounding box center [454, 106] width 116 height 12
click at [455, 101] on input "Malteada de chocolate" at bounding box center [454, 106] width 116 height 12
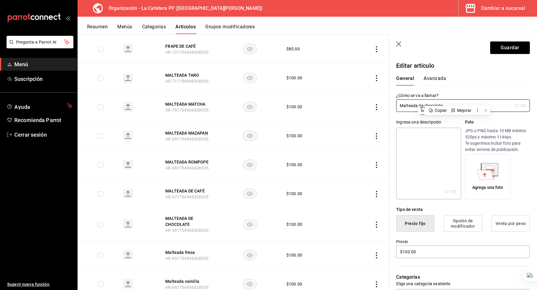
type input "Malteada de chocolate"
click at [427, 151] on textarea at bounding box center [428, 164] width 65 height 72
paste textarea "Malteada de chocolate"
type textarea "Malteada de chocolate"
type textarea "x"
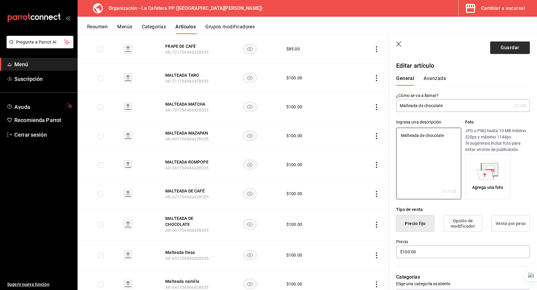
type textarea "Malteada de chocolate"
click at [511, 49] on button "Guardar" at bounding box center [511, 47] width 40 height 13
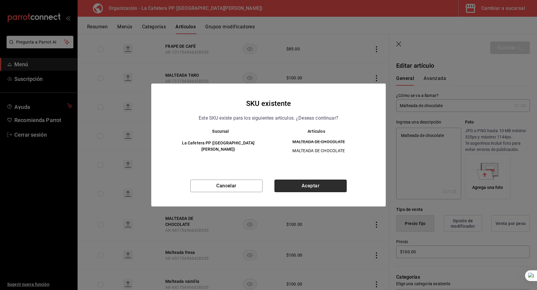
click at [298, 182] on button "Aceptar" at bounding box center [311, 186] width 72 height 13
type textarea "x"
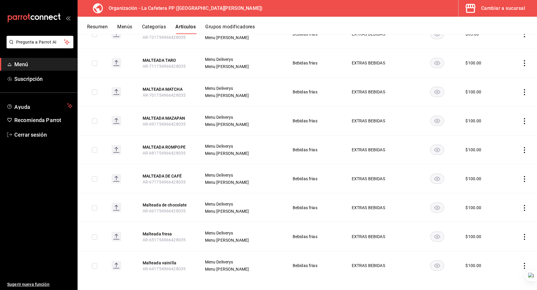
scroll to position [621, 0]
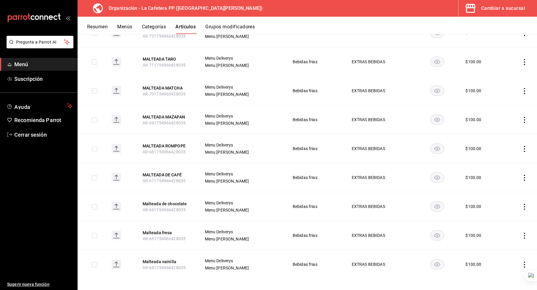
click at [170, 179] on span "AR-671754966428035" at bounding box center [164, 181] width 43 height 5
click at [170, 173] on button "MALTEADA DE CAFÉ" at bounding box center [167, 175] width 48 height 6
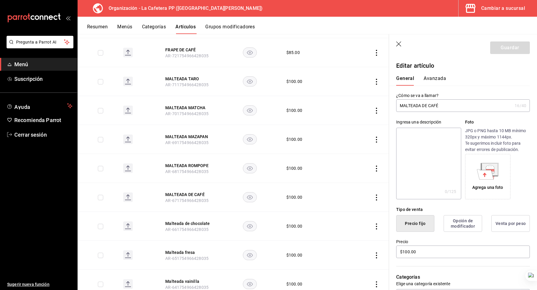
click at [432, 101] on input "MALTEADA DE CAFÉ" at bounding box center [454, 106] width 116 height 12
click at [434, 108] on input "Malteada de chocolate" at bounding box center [454, 106] width 116 height 12
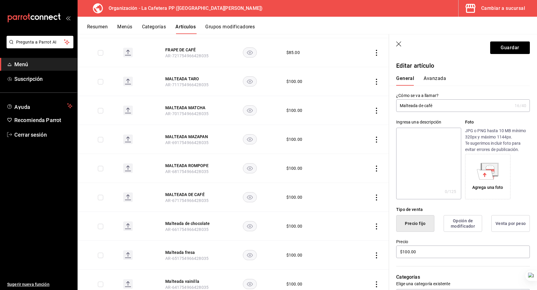
click at [434, 108] on input "Malteada de café" at bounding box center [454, 106] width 116 height 12
type input "Malteada de café"
click at [429, 147] on textarea at bounding box center [428, 164] width 65 height 72
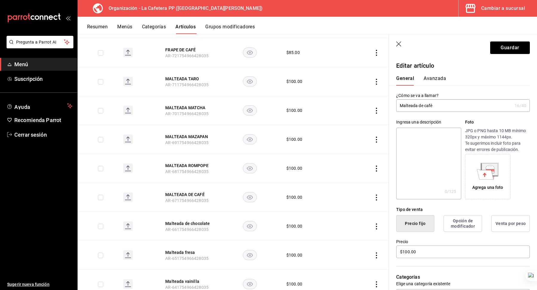
paste textarea "Malteada de café"
type textarea "Malteada de café"
type textarea "x"
type textarea "Malteada de café"
click at [509, 49] on button "Guardar" at bounding box center [511, 47] width 40 height 13
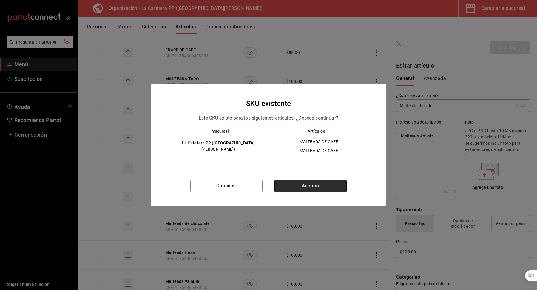
click at [334, 185] on button "Aceptar" at bounding box center [311, 186] width 72 height 13
type textarea "x"
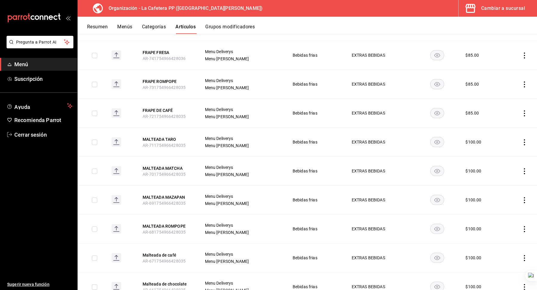
scroll to position [621, 0]
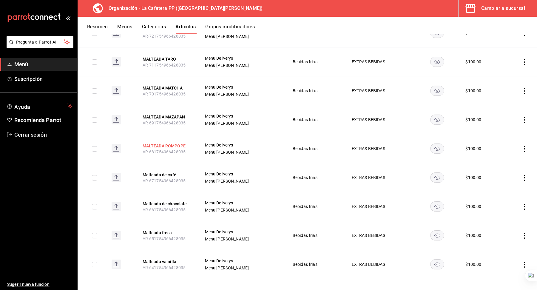
click at [181, 143] on button "MALTEADA ROMPOPE" at bounding box center [167, 146] width 48 height 6
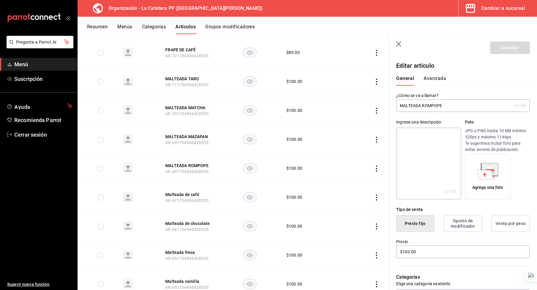
click at [407, 102] on input "MALTEADA ROMPOPE" at bounding box center [454, 106] width 116 height 12
click at [430, 106] on input "Malteada de café" at bounding box center [454, 106] width 116 height 12
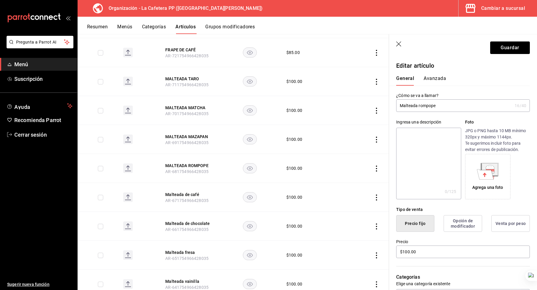
click at [429, 107] on input "Malteada rompope" at bounding box center [454, 106] width 116 height 12
type input "Malteada rompope"
click at [430, 140] on textarea at bounding box center [428, 164] width 65 height 72
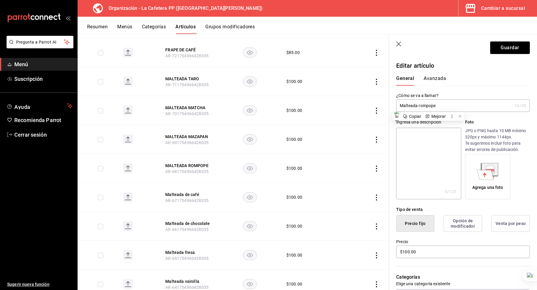
paste textarea "Malteada rompope"
type textarea "Malteada rompope"
type textarea "x"
type textarea "Malteada rompope"
click at [502, 51] on button "Guardar" at bounding box center [511, 47] width 40 height 13
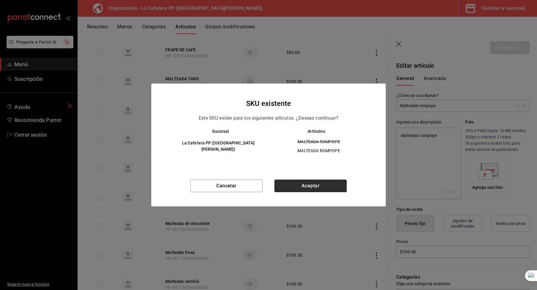
click at [312, 191] on button "Aceptar" at bounding box center [311, 186] width 72 height 13
type textarea "x"
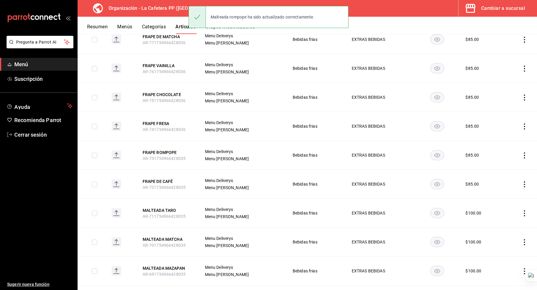
scroll to position [621, 0]
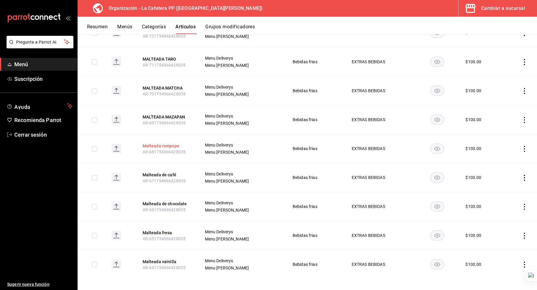
click at [167, 144] on button "Malteada rompope" at bounding box center [167, 146] width 48 height 6
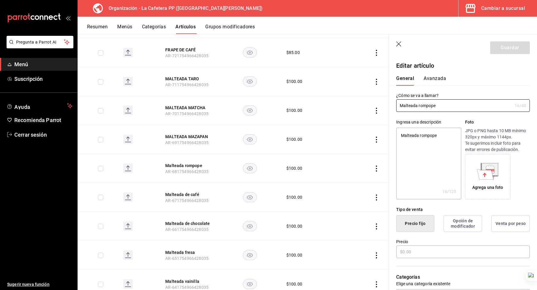
type textarea "x"
type input "$100.00"
click at [181, 134] on button "MALTEADA MAZAPAN" at bounding box center [189, 137] width 48 height 6
type input "$100.00"
click at [426, 109] on input "MALTEADA MAZAPAN" at bounding box center [454, 106] width 116 height 12
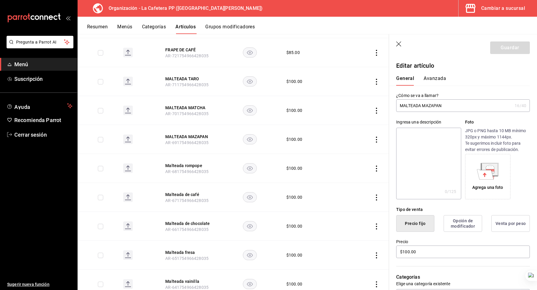
click at [426, 109] on input "MALTEADA MAZAPAN" at bounding box center [454, 106] width 116 height 12
click at [431, 107] on input "Malteada rompope" at bounding box center [454, 106] width 116 height 12
click at [431, 107] on input "Malteada mazapan" at bounding box center [454, 106] width 116 height 12
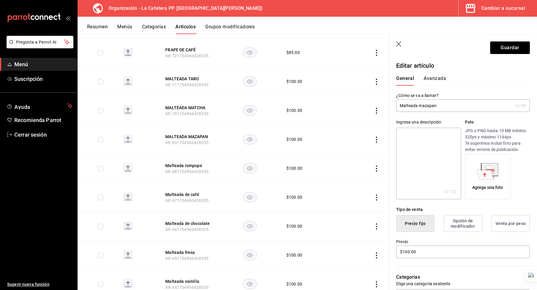
click at [431, 107] on input "Malteada mazapan" at bounding box center [454, 106] width 116 height 12
type input "Malteada mazapan"
click at [429, 131] on textarea at bounding box center [428, 164] width 65 height 72
paste textarea "Malteada mazapan"
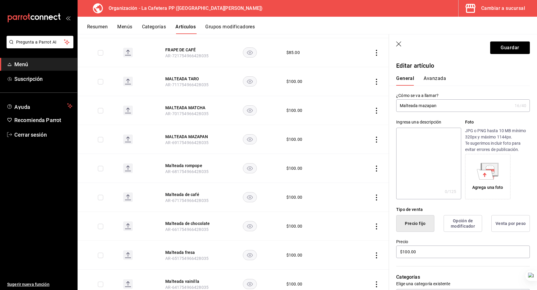
type textarea "Malteada mazapan"
type textarea "x"
type textarea "Malteada mazapan"
click at [498, 49] on button "Guardar" at bounding box center [511, 47] width 40 height 13
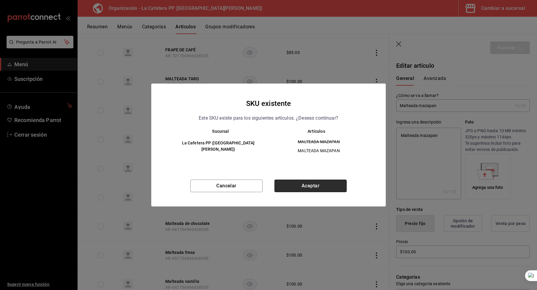
click at [282, 182] on button "Aceptar" at bounding box center [311, 186] width 72 height 13
type textarea "x"
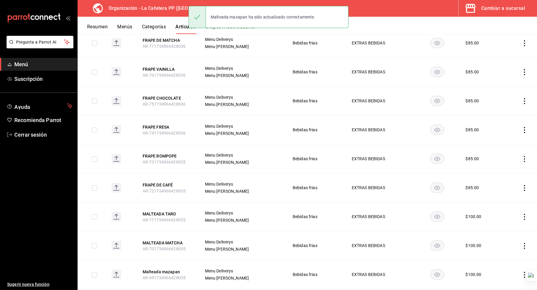
scroll to position [621, 0]
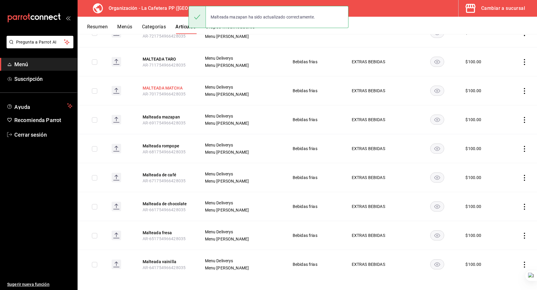
click at [172, 85] on button "MALTEADA MATCHA" at bounding box center [167, 88] width 48 height 6
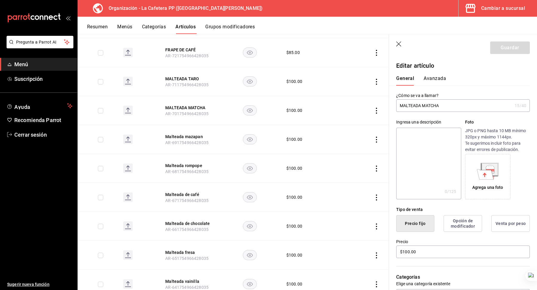
click at [432, 104] on input "MALTEADA MATCHA" at bounding box center [454, 106] width 116 height 12
click at [428, 107] on input "Malteada mazapan" at bounding box center [454, 106] width 116 height 12
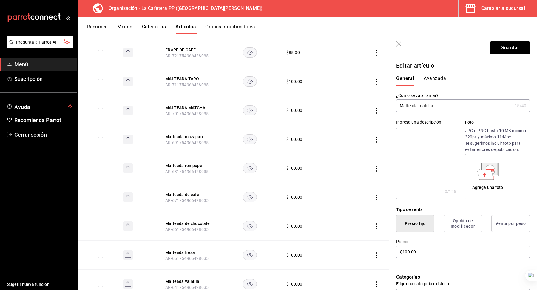
click at [431, 107] on input "Malteada matcha" at bounding box center [454, 106] width 116 height 12
type input "Malteada matcha"
click at [431, 127] on div "Ingresa una descripción x 0 /125 ​" at bounding box center [428, 159] width 65 height 80
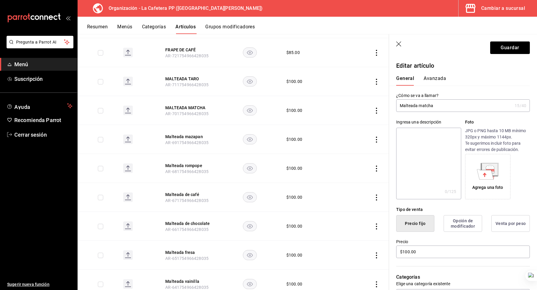
click at [429, 135] on textarea at bounding box center [428, 164] width 65 height 72
paste textarea "Malteada matcha"
type textarea "Malteada matcha"
type textarea "x"
type textarea "Malteada matcha"
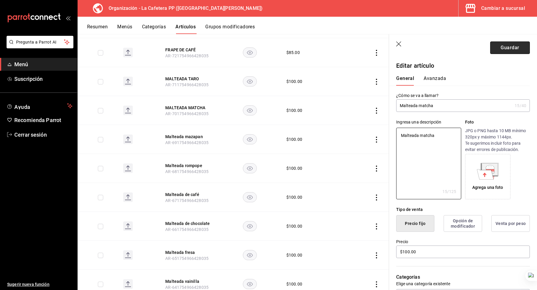
click at [503, 47] on button "Guardar" at bounding box center [511, 47] width 40 height 13
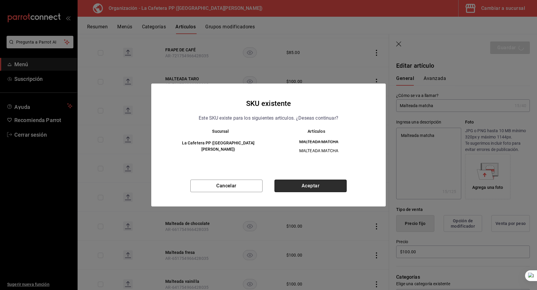
click at [318, 182] on button "Aceptar" at bounding box center [311, 186] width 72 height 13
type textarea "x"
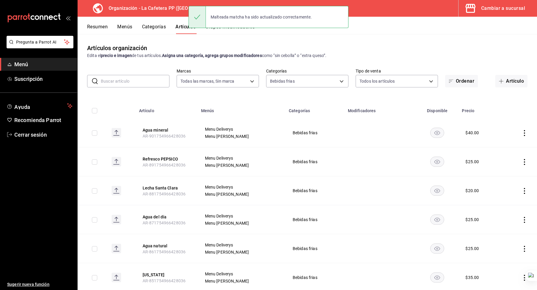
scroll to position [466, 0]
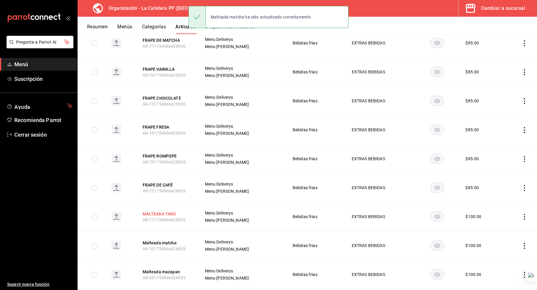
click at [170, 211] on button "MALTEADA TARO" at bounding box center [167, 214] width 48 height 6
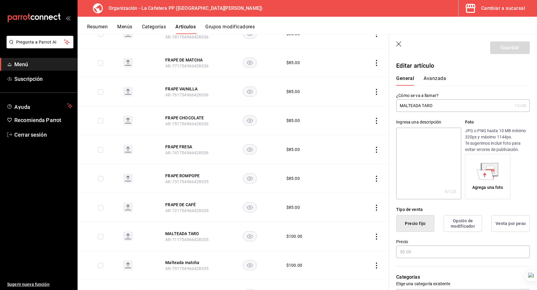
type input "$100.00"
click at [431, 110] on input "MALTEADA TARO" at bounding box center [454, 106] width 116 height 12
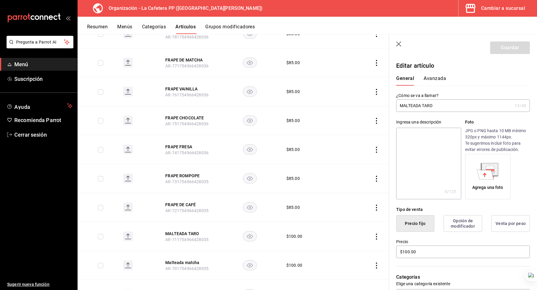
click at [431, 110] on input "MALTEADA TARO" at bounding box center [454, 106] width 116 height 12
click at [423, 103] on input "Malteada matcha" at bounding box center [454, 106] width 116 height 12
click at [422, 111] on icon at bounding box center [422, 112] width 4 height 4
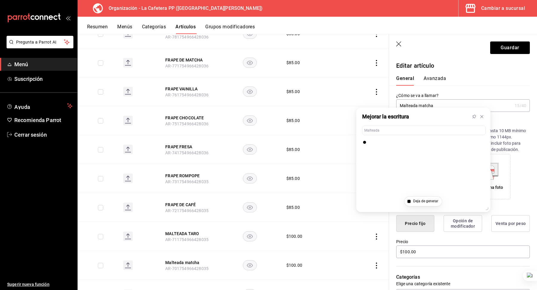
click at [423, 105] on input "Malteada matcha" at bounding box center [454, 106] width 116 height 12
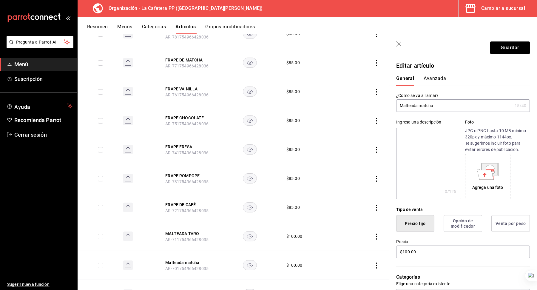
click at [423, 105] on input "Malteada matcha" at bounding box center [454, 106] width 116 height 12
click at [428, 105] on input "Malteada Taro" at bounding box center [454, 106] width 116 height 12
type input "Malteada Taro"
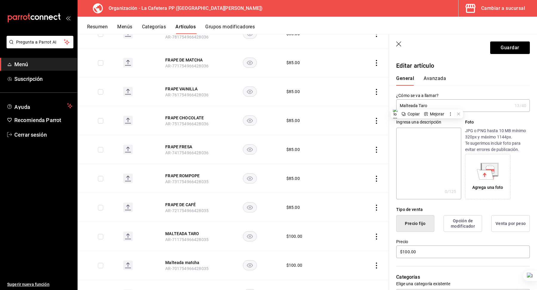
click at [415, 139] on textarea at bounding box center [428, 164] width 65 height 72
paste textarea "Malteada Taro"
type textarea "Malteada Taro"
type textarea "x"
type textarea "Malteada Taro"
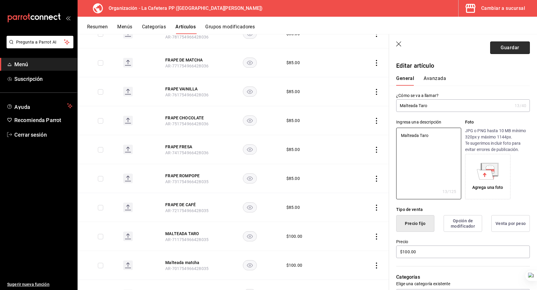
click at [506, 53] on button "Guardar" at bounding box center [511, 47] width 40 height 13
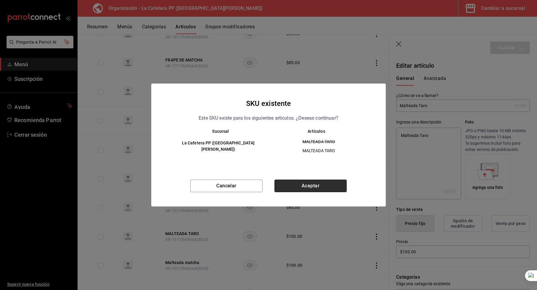
click at [306, 188] on button "Aceptar" at bounding box center [311, 186] width 72 height 13
type textarea "x"
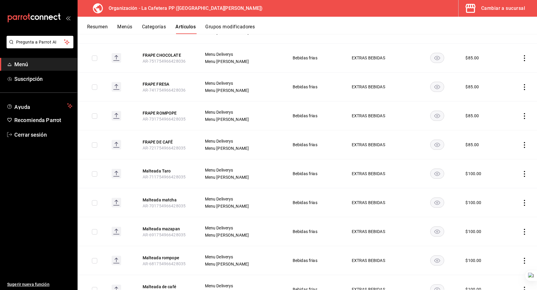
scroll to position [503, 0]
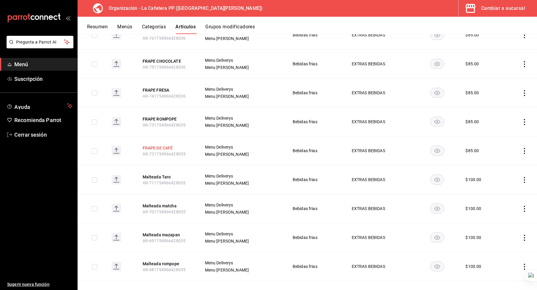
click at [160, 145] on button "FRAPE DE CAFÉ" at bounding box center [167, 148] width 48 height 6
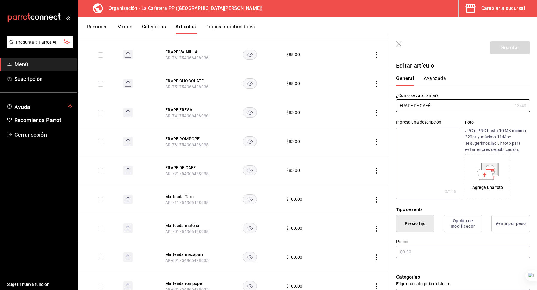
type input "$85.00"
click at [413, 110] on input "FRAPE DE CAFÉ" at bounding box center [454, 106] width 116 height 12
click at [415, 109] on input "Frape de café" at bounding box center [454, 106] width 116 height 12
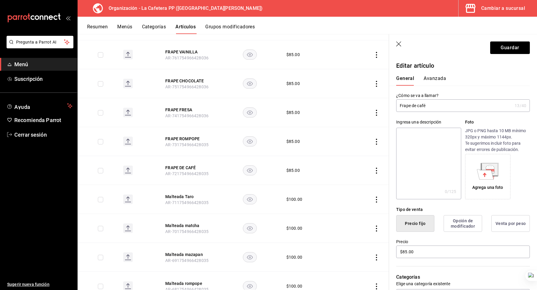
click at [415, 109] on input "Frape de café" at bounding box center [454, 106] width 116 height 12
type input "Frape de café"
click at [418, 135] on textarea at bounding box center [428, 164] width 65 height 72
paste textarea "Frape de café"
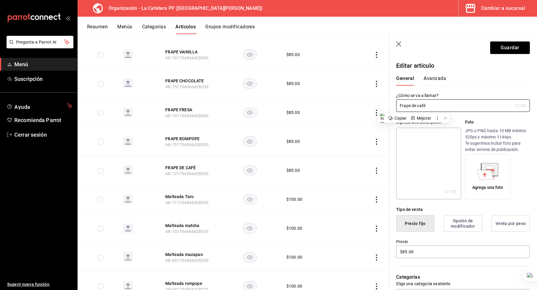
type textarea "Frape de café"
type textarea "x"
type textarea "Frape de café"
click at [509, 48] on button "Guardar" at bounding box center [511, 47] width 40 height 13
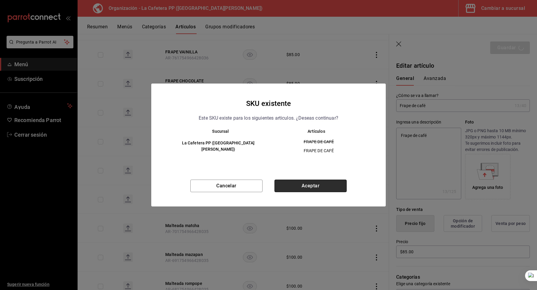
click at [302, 187] on button "Aceptar" at bounding box center [311, 186] width 72 height 13
type textarea "x"
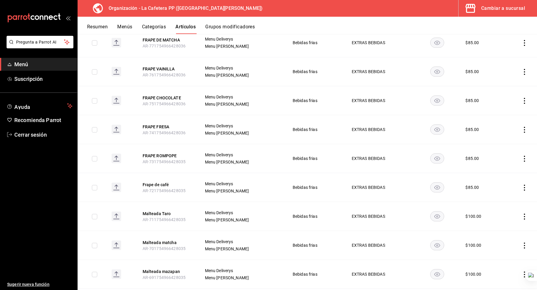
scroll to position [462, 0]
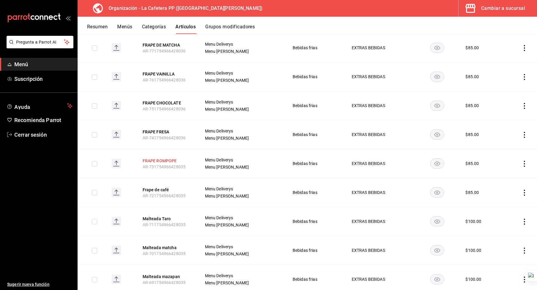
click at [167, 158] on button "FRAPE ROMPOPE" at bounding box center [167, 161] width 48 height 6
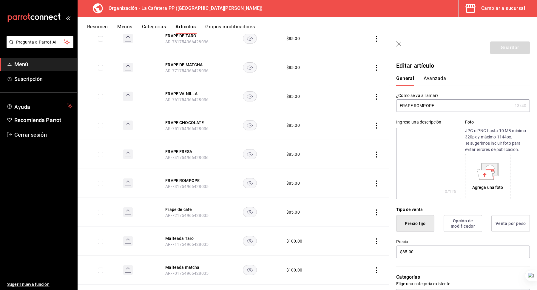
click at [425, 106] on input "FRAPE ROMPOPE" at bounding box center [454, 106] width 116 height 12
click at [422, 107] on input "Frape de café" at bounding box center [454, 106] width 116 height 12
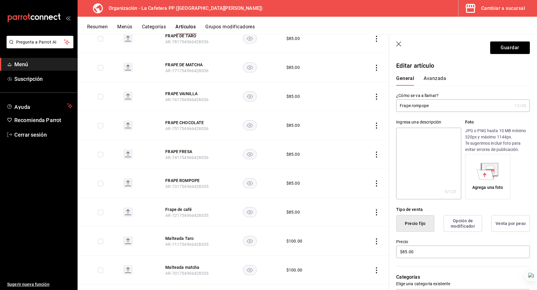
click at [422, 107] on input "Frape rompope" at bounding box center [454, 106] width 116 height 12
type input "Frape rompope"
click at [419, 150] on textarea at bounding box center [428, 164] width 65 height 72
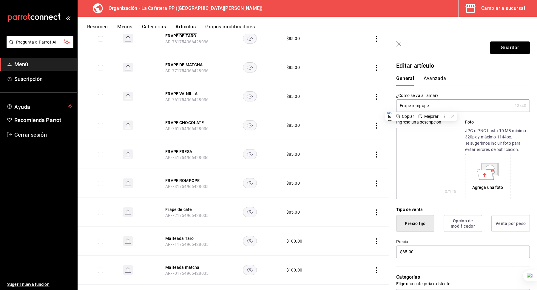
paste textarea "Frape rompope"
type textarea "Frape rompope"
type textarea "x"
type textarea "Frape rompope"
click at [514, 57] on header "Guardar" at bounding box center [463, 46] width 148 height 24
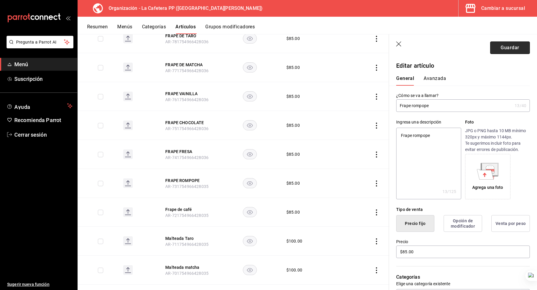
click at [515, 50] on button "Guardar" at bounding box center [511, 47] width 40 height 13
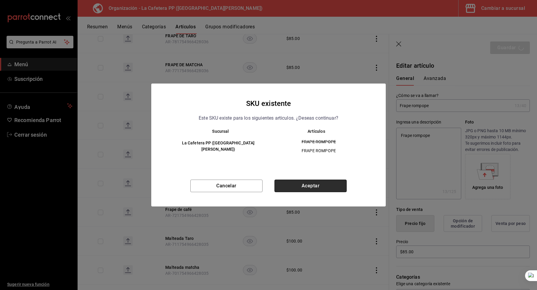
click at [295, 182] on button "Aceptar" at bounding box center [311, 186] width 72 height 13
type textarea "x"
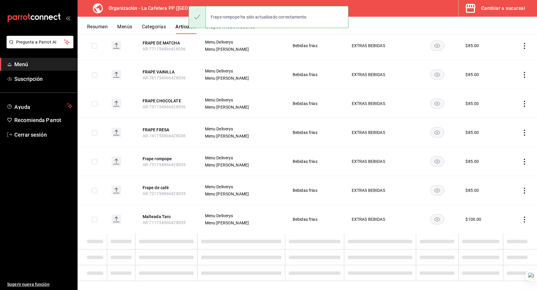
scroll to position [467, 0]
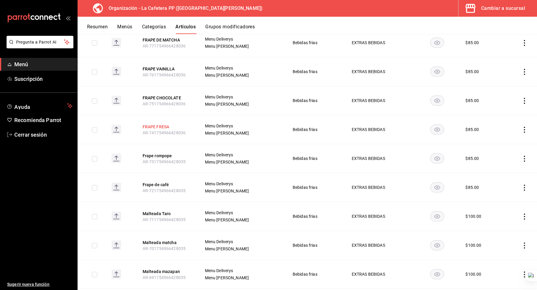
click at [162, 125] on button "FRAPE FRESA" at bounding box center [167, 127] width 48 height 6
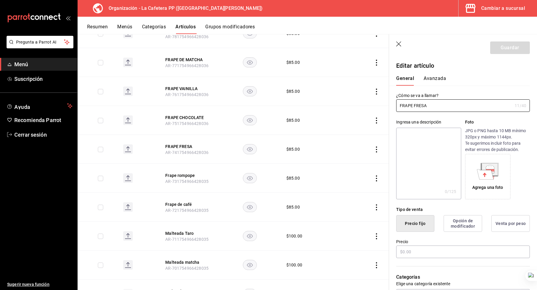
type input "$85.00"
click at [413, 102] on input "FRAPE FRESA" at bounding box center [454, 106] width 116 height 12
click at [418, 106] on input "Frape rompope" at bounding box center [454, 106] width 116 height 12
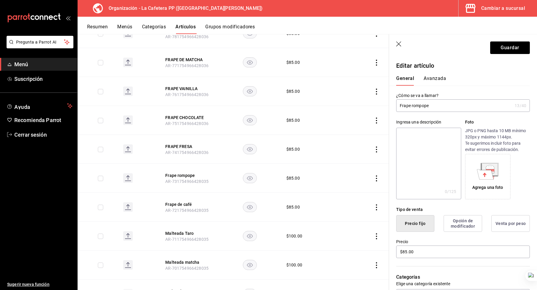
click at [418, 106] on input "Frape rompope" at bounding box center [454, 106] width 116 height 12
click at [422, 104] on input "Frape fresa" at bounding box center [454, 106] width 116 height 12
click at [416, 108] on input "Frape fresa" at bounding box center [454, 106] width 116 height 12
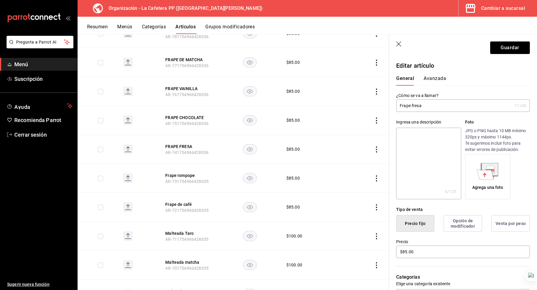
click at [416, 108] on input "Frape fresa" at bounding box center [454, 106] width 116 height 12
type input "Frape fresa"
click at [416, 145] on textarea at bounding box center [428, 164] width 65 height 72
paste textarea "Frape fresa"
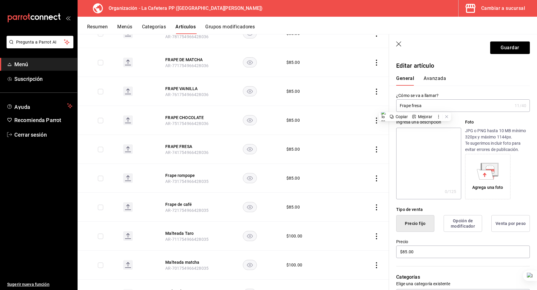
type textarea "Frape fresa"
type textarea "x"
type textarea "Frape fresa"
click at [517, 47] on button "Guardar" at bounding box center [511, 47] width 40 height 13
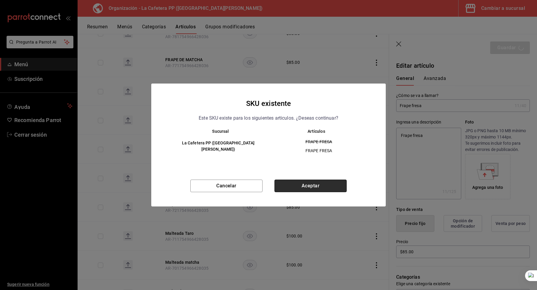
click at [293, 182] on button "Aceptar" at bounding box center [311, 186] width 72 height 13
type textarea "x"
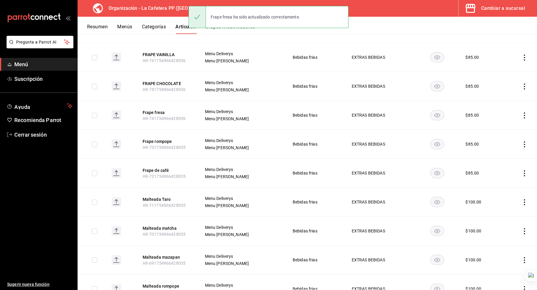
scroll to position [482, 0]
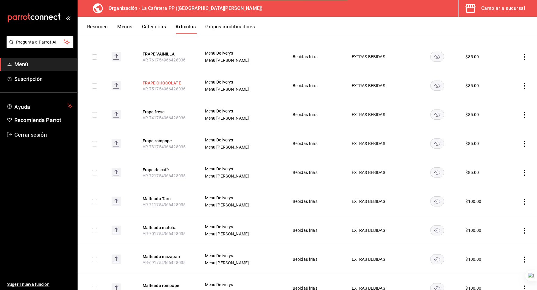
click at [172, 81] on button "FRAPE CHOCOLATE" at bounding box center [167, 83] width 48 height 6
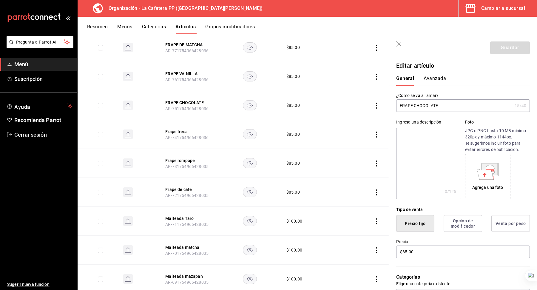
click at [425, 104] on input "FRAPE CHOCOLATE" at bounding box center [454, 106] width 116 height 12
click at [416, 110] on input "Frape fresa" at bounding box center [454, 106] width 116 height 12
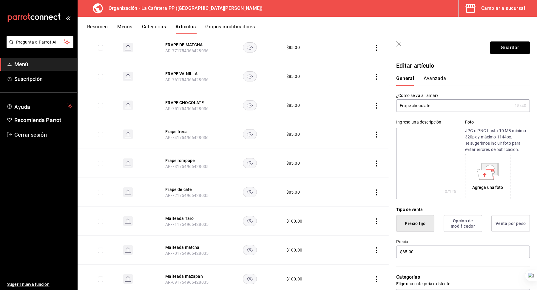
click at [409, 108] on input "Frape chocolate" at bounding box center [454, 106] width 116 height 12
type input "Frape chocolate"
click at [422, 135] on textarea at bounding box center [428, 164] width 65 height 72
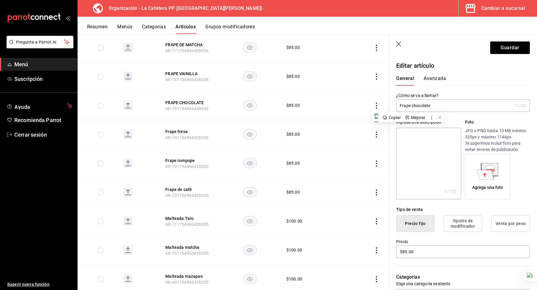
paste textarea "Frape chocolate"
type textarea "Frape chocolate"
type textarea "x"
type textarea "Frape chocolate"
click at [502, 50] on button "Guardar" at bounding box center [511, 47] width 40 height 13
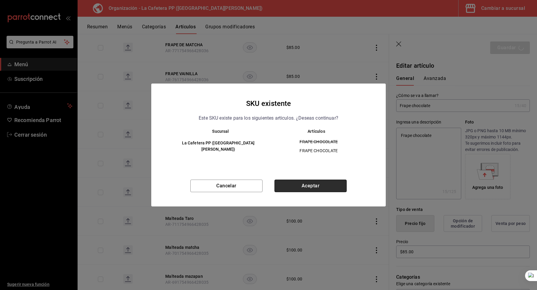
click at [306, 190] on button "Aceptar" at bounding box center [311, 186] width 72 height 13
type textarea "x"
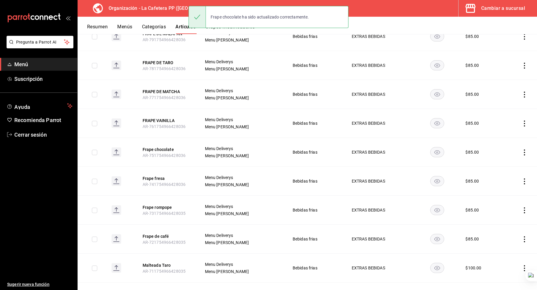
scroll to position [374, 0]
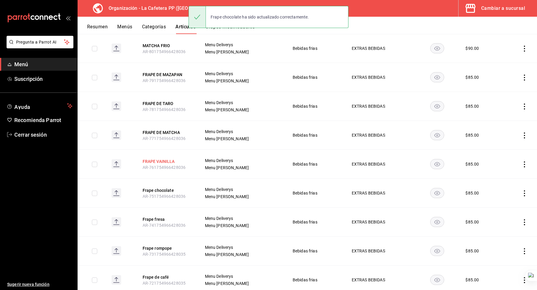
click at [166, 159] on button "FRAPE VAINILLA" at bounding box center [167, 162] width 48 height 6
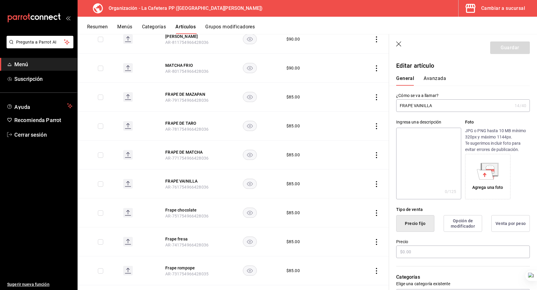
type input "$85.00"
click at [443, 111] on input "FRAPE VAINILLA" at bounding box center [454, 106] width 116 height 12
click at [424, 108] on input "Frape chocolate" at bounding box center [454, 106] width 116 height 12
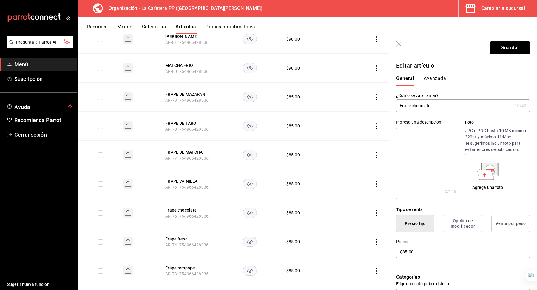
click at [424, 108] on input "Frape chocolate" at bounding box center [454, 106] width 116 height 12
click at [424, 108] on input "Frape vainilla" at bounding box center [454, 106] width 116 height 12
type input "Frape vainilla"
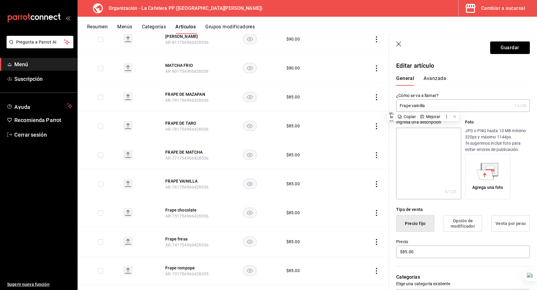
click at [419, 136] on textarea at bounding box center [428, 164] width 65 height 72
paste textarea "Frape vainilla"
type textarea "Frape vainilla"
type textarea "x"
type textarea "Frape vainilla"
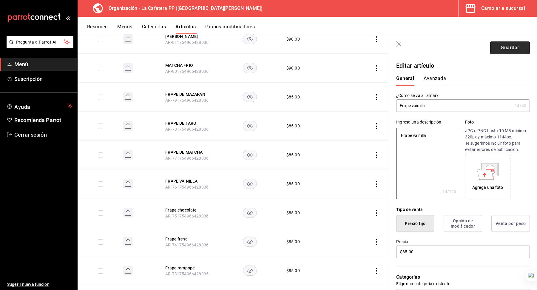
click at [518, 44] on button "Guardar" at bounding box center [511, 47] width 40 height 13
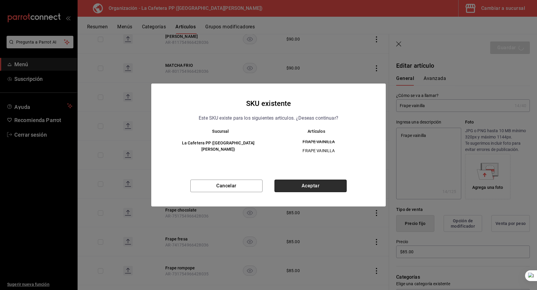
click at [310, 183] on button "Aceptar" at bounding box center [311, 186] width 72 height 13
type textarea "x"
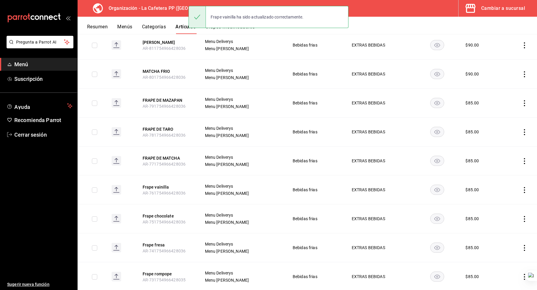
scroll to position [357, 0]
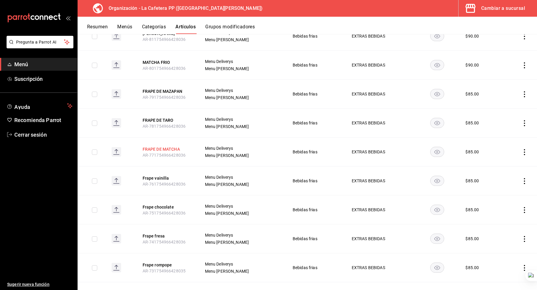
click at [172, 147] on button "FRAPE DE MATCHA" at bounding box center [167, 149] width 48 height 6
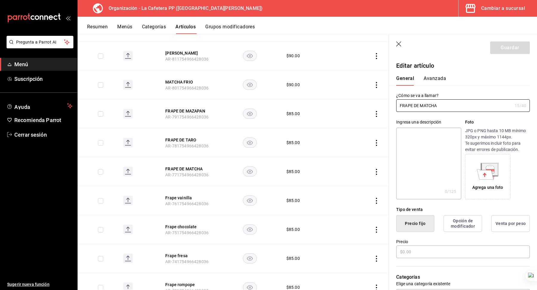
type input "$85.00"
click at [430, 107] on input "FRAPE DE MATCHA" at bounding box center [454, 106] width 116 height 12
click at [419, 106] on input "Frape vainilla" at bounding box center [454, 106] width 116 height 12
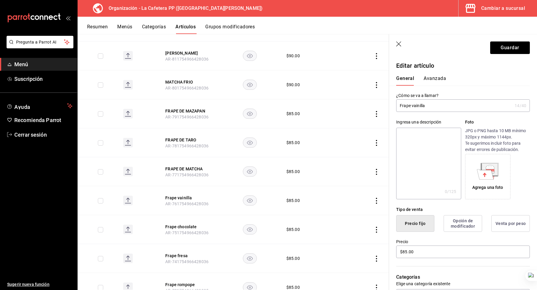
click at [419, 106] on input "Frape vainilla" at bounding box center [454, 106] width 116 height 12
click at [419, 111] on input "Frape de matcha" at bounding box center [454, 106] width 116 height 12
type input "Frape de matcha"
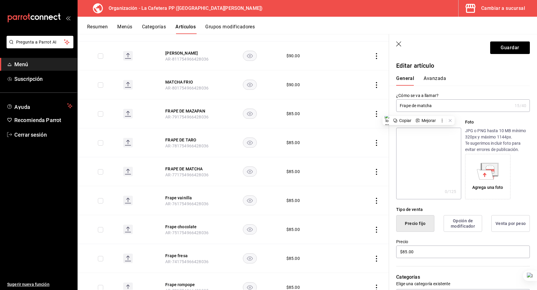
click at [427, 157] on textarea at bounding box center [428, 164] width 65 height 72
paste textarea "Frape de matcha"
type textarea "Frape de matcha"
type textarea "x"
type textarea "Frape de matcha"
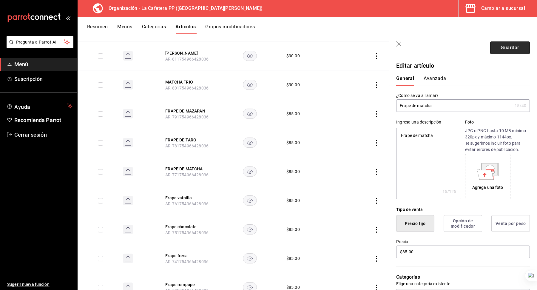
click at [511, 43] on button "Guardar" at bounding box center [511, 47] width 40 height 13
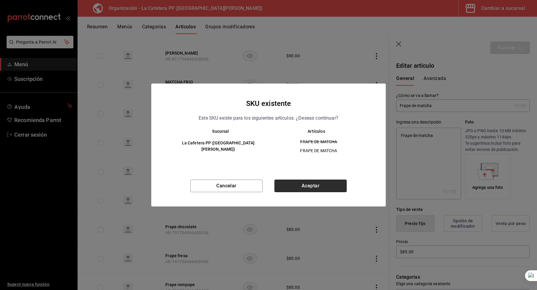
click at [311, 185] on button "Aceptar" at bounding box center [311, 186] width 72 height 13
type textarea "x"
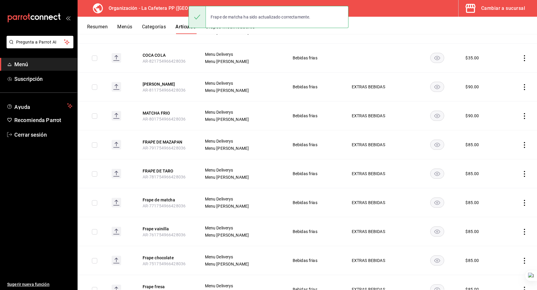
scroll to position [311, 0]
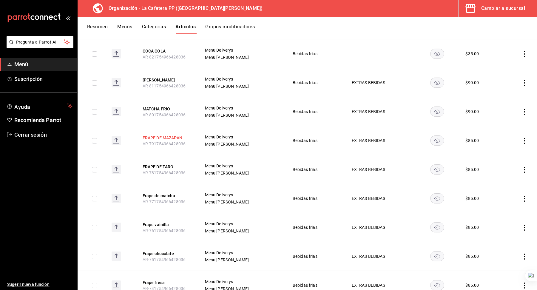
click at [168, 164] on button "FRAPE DE TARO" at bounding box center [167, 167] width 48 height 6
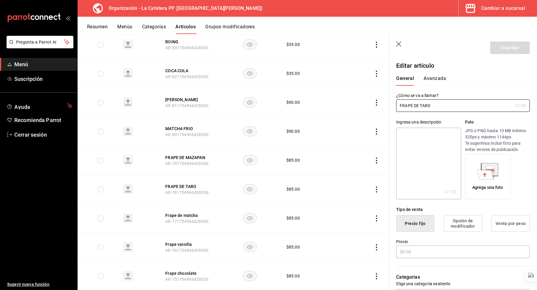
type input "$85.00"
click at [442, 110] on input "FRAPE DE TARO" at bounding box center [454, 106] width 116 height 12
click at [422, 105] on input "Frape de matcha" at bounding box center [454, 106] width 116 height 12
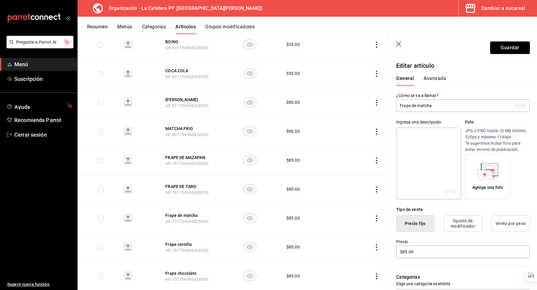
click at [422, 105] on input "Frape de matcha" at bounding box center [454, 106] width 116 height 12
click at [422, 105] on input "Frape de taro" at bounding box center [454, 106] width 116 height 12
type input "Frape de taro"
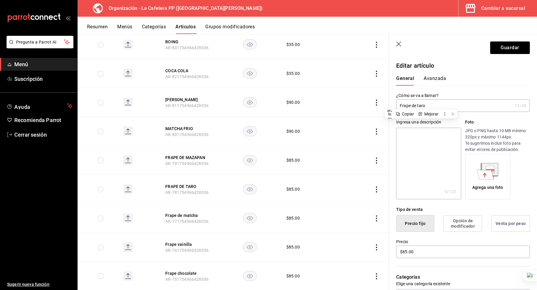
click at [426, 147] on textarea at bounding box center [428, 164] width 65 height 72
paste textarea "Frape de taro"
type textarea "Frape de taro"
type textarea "x"
type textarea "Frape de taro"
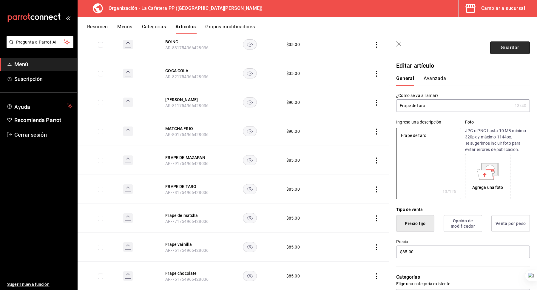
click at [511, 47] on button "Guardar" at bounding box center [511, 47] width 40 height 13
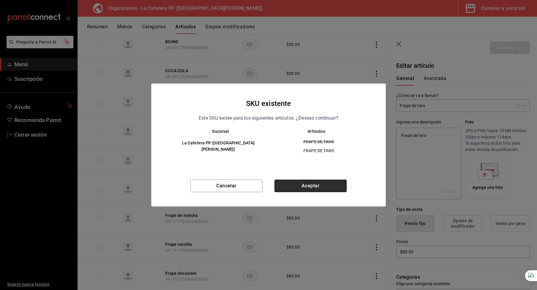
click at [317, 191] on button "Aceptar" at bounding box center [311, 186] width 72 height 13
type textarea "x"
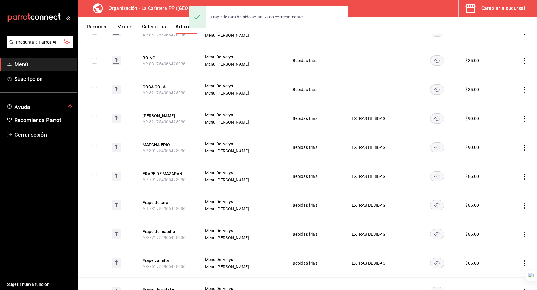
scroll to position [291, 0]
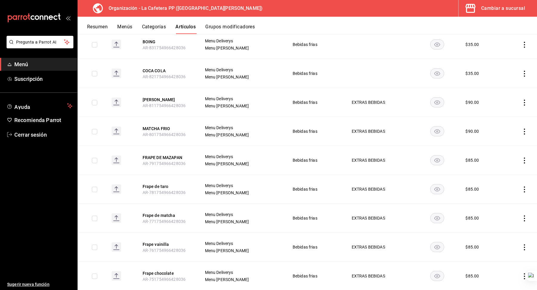
click at [170, 159] on th "FRAPE DE MAZAPAN AR-791754966428036" at bounding box center [167, 160] width 62 height 29
click at [174, 156] on button "FRAPE DE MAZAPAN" at bounding box center [167, 158] width 48 height 6
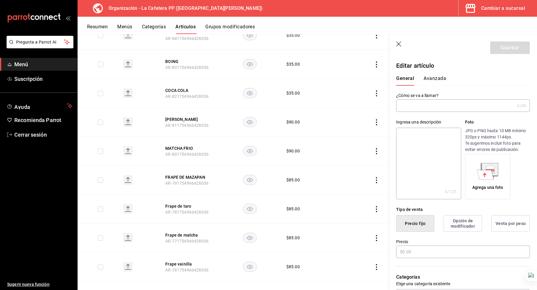
type input "FRAPE DE MAZAPAN"
type input "AR-791754966428036"
type input "$85.00"
click at [434, 107] on input "FRAPE DE MAZAPAN" at bounding box center [454, 106] width 116 height 12
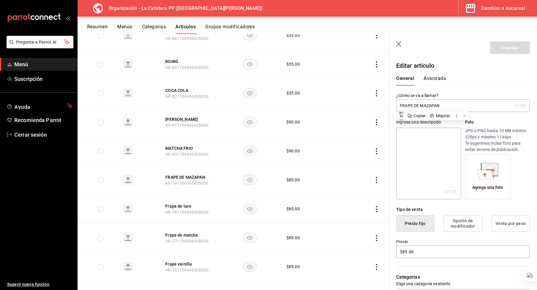
click at [434, 107] on input "FRAPE DE MAZAPAN" at bounding box center [454, 106] width 116 height 12
click at [417, 104] on input "Frape de taro" at bounding box center [454, 106] width 116 height 12
click at [413, 105] on input "Frape de Mazapán" at bounding box center [454, 106] width 116 height 12
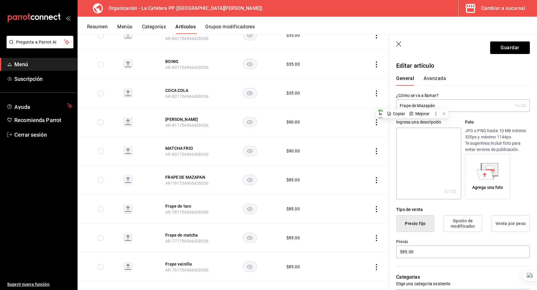
click at [413, 105] on input "Frape de Mazapán" at bounding box center [454, 106] width 116 height 12
type input "Frape de Mazapán"
click at [412, 130] on textarea at bounding box center [428, 164] width 65 height 72
paste textarea "Frape de Mazapán"
type textarea "Frape de Mazapán"
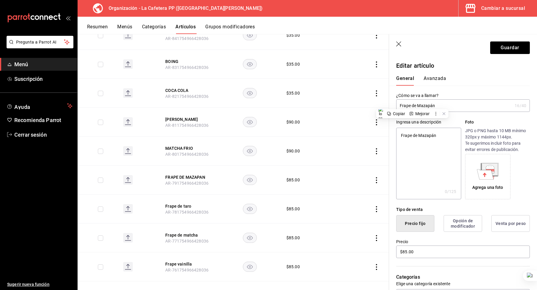
type textarea "x"
type textarea "Frape de Mazapán"
click at [513, 45] on button "Guardar" at bounding box center [511, 47] width 40 height 13
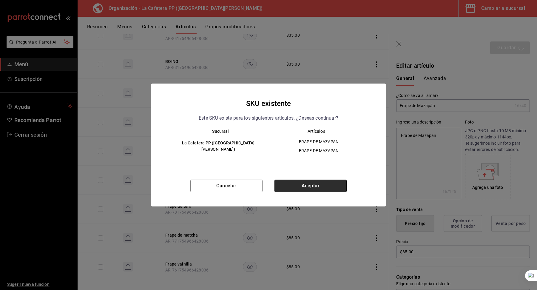
click at [309, 181] on button "Aceptar" at bounding box center [311, 186] width 72 height 13
type textarea "x"
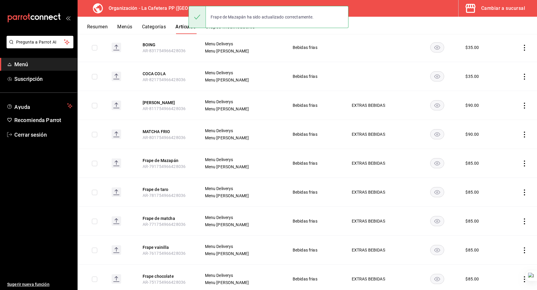
scroll to position [298, 0]
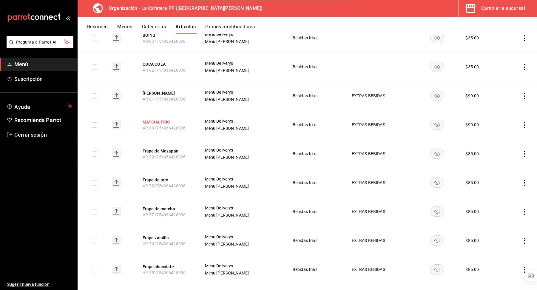
click at [161, 121] on button "MATCHA FRIO" at bounding box center [167, 122] width 48 height 6
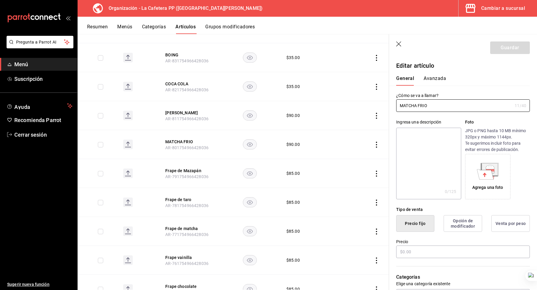
type input "$90.00"
click at [412, 106] on input "MATCHA FRIO" at bounding box center [454, 106] width 116 height 12
click at [420, 107] on input "Matcha frío" at bounding box center [454, 106] width 116 height 12
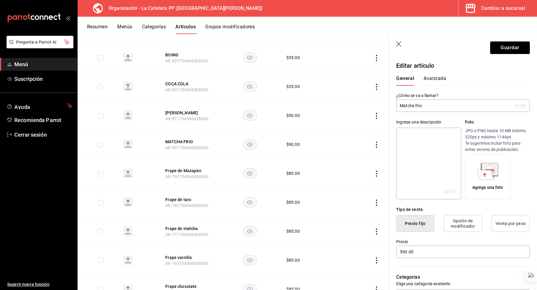
click at [420, 107] on input "Matcha frío" at bounding box center [454, 106] width 116 height 12
type input "Matcha frío"
click at [423, 145] on textarea at bounding box center [428, 164] width 65 height 72
paste textarea "Matcha frío"
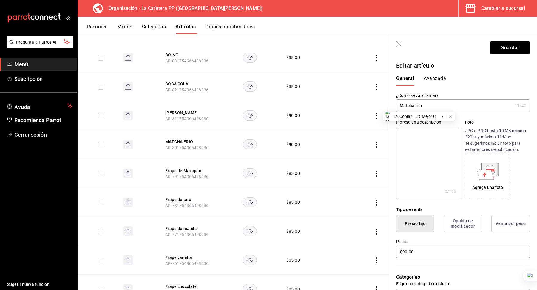
type textarea "Matcha frío"
type textarea "x"
type textarea "Matcha frío"
click at [505, 44] on button "Guardar" at bounding box center [511, 47] width 40 height 13
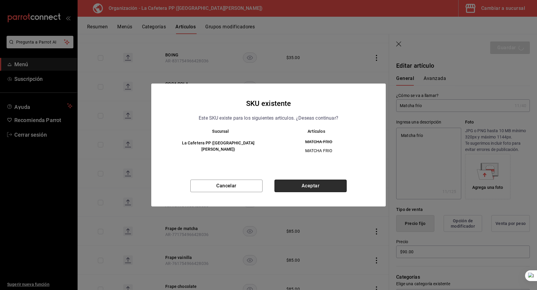
click at [315, 188] on button "Aceptar" at bounding box center [311, 186] width 72 height 13
type textarea "x"
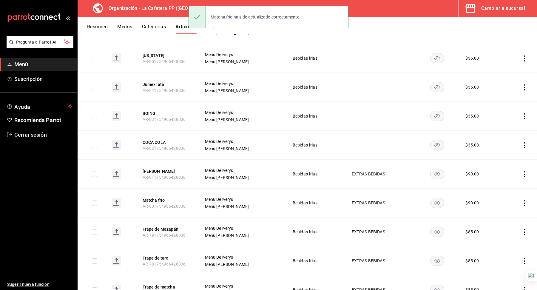
scroll to position [223, 0]
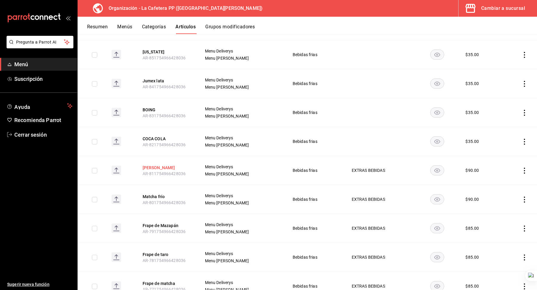
click at [152, 168] on button "TARO FRIO" at bounding box center [167, 168] width 48 height 6
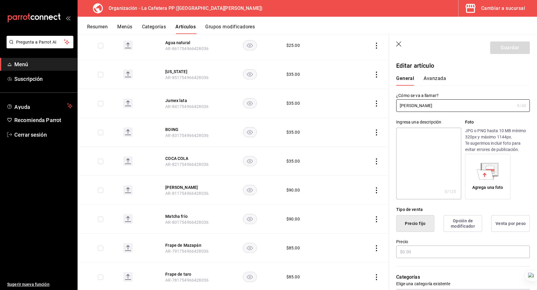
type input "$90.00"
click at [423, 111] on input "TARO FRIO" at bounding box center [455, 106] width 119 height 12
click at [423, 111] on input "Taro frío" at bounding box center [455, 106] width 119 height 12
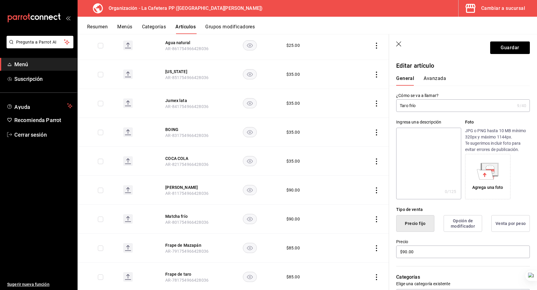
click at [423, 111] on input "Taro frío" at bounding box center [455, 106] width 119 height 12
type input "Taro frío"
click at [417, 130] on textarea at bounding box center [428, 164] width 65 height 72
paste textarea "Taro frío"
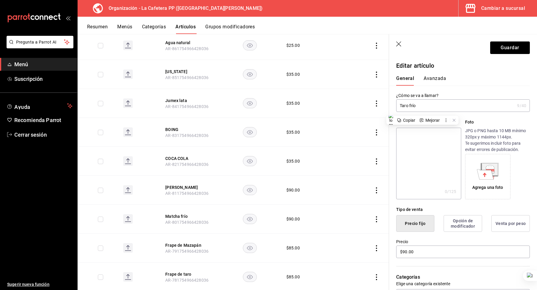
type textarea "Taro frío"
type textarea "x"
type textarea "Taro frío"
click at [505, 44] on button "Guardar" at bounding box center [511, 47] width 40 height 13
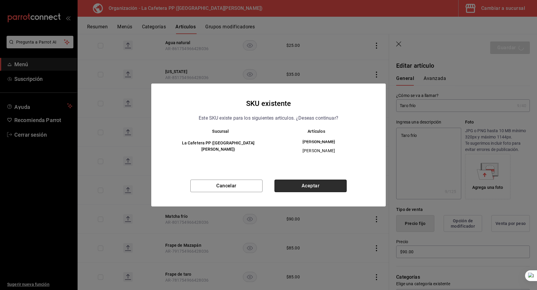
click at [308, 188] on button "Aceptar" at bounding box center [311, 186] width 72 height 13
type textarea "x"
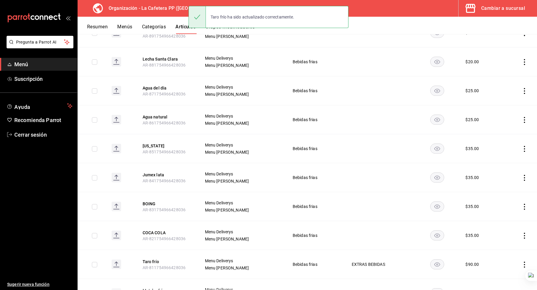
scroll to position [167, 0]
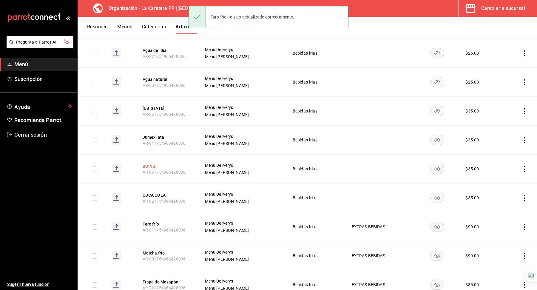
click at [153, 165] on button "BOING" at bounding box center [167, 166] width 48 height 6
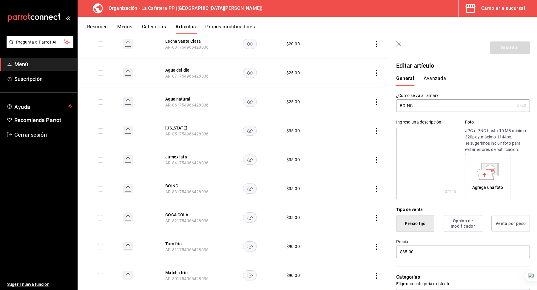
click at [416, 110] on input "BOING" at bounding box center [455, 106] width 119 height 12
click at [413, 107] on input "BOING" at bounding box center [455, 106] width 119 height 12
type input "Boing"
click at [412, 136] on textarea at bounding box center [428, 164] width 65 height 72
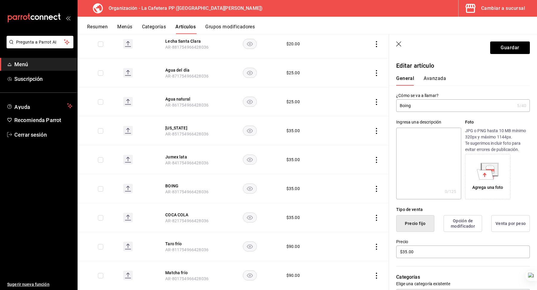
type textarea "B"
type textarea "x"
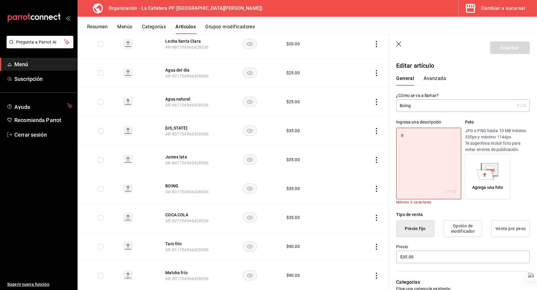
type textarea "Bo"
type textarea "x"
type textarea "Boi"
type textarea "x"
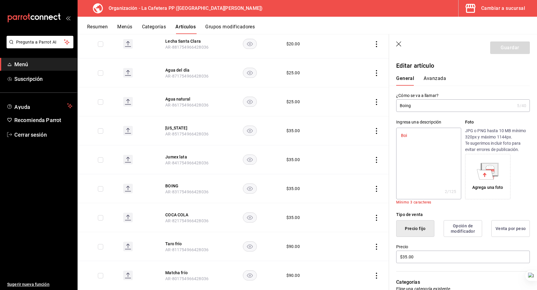
type textarea "Boin"
type textarea "x"
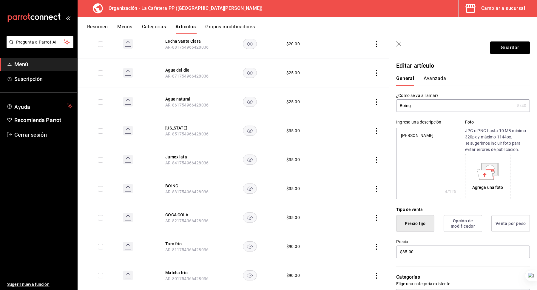
type textarea "Boing"
type textarea "x"
type textarea "Boing"
click at [500, 48] on button "Guardar" at bounding box center [511, 47] width 40 height 13
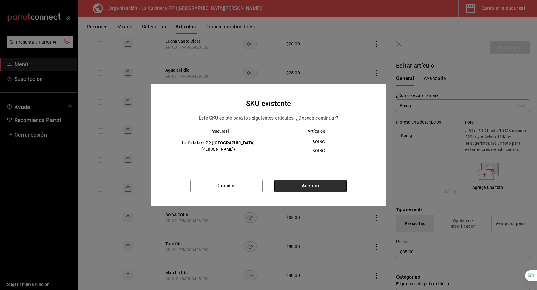
click at [315, 188] on button "Aceptar" at bounding box center [311, 186] width 72 height 13
type textarea "x"
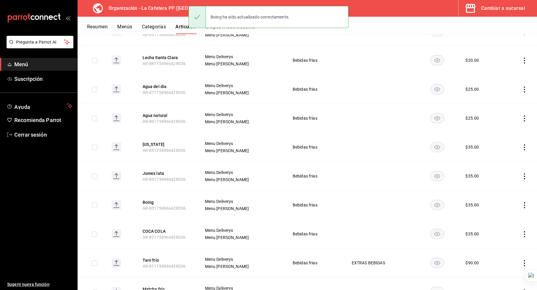
scroll to position [135, 0]
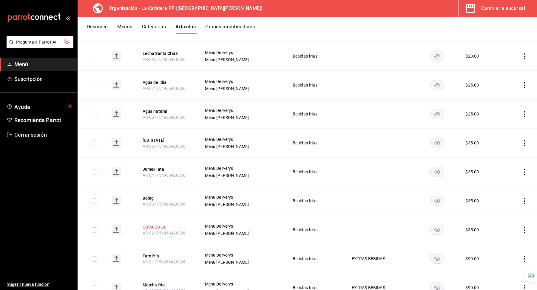
click at [160, 225] on button "COCA COLA" at bounding box center [167, 227] width 48 height 6
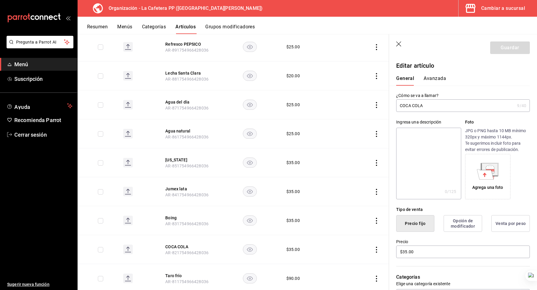
click at [420, 102] on input "COCA COLA" at bounding box center [455, 106] width 119 height 12
click at [420, 102] on input "Coca Cola" at bounding box center [455, 106] width 119 height 12
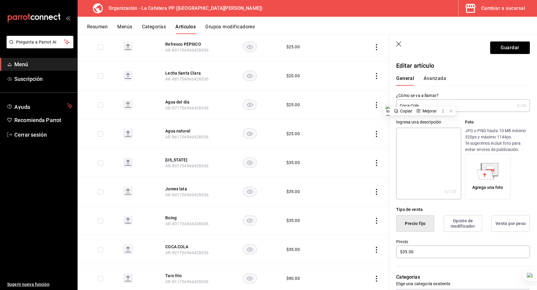
click at [420, 102] on input "Coca Cola" at bounding box center [455, 106] width 119 height 12
type input "Coca Cola"
click at [414, 145] on textarea at bounding box center [428, 164] width 65 height 72
paste textarea "Coca Cola"
type textarea "Coca Cola"
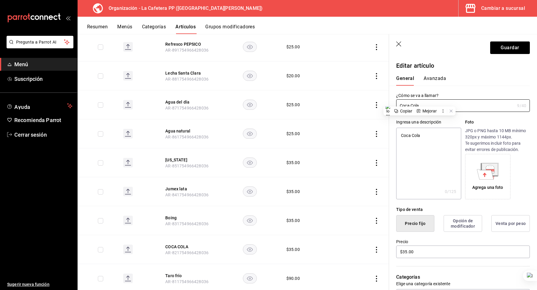
type textarea "x"
type textarea "Coca Cola"
click at [500, 53] on button "Guardar" at bounding box center [511, 47] width 40 height 13
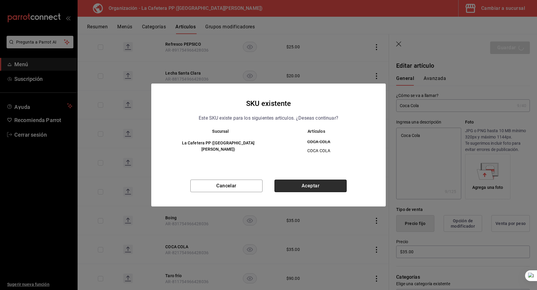
click at [327, 186] on button "Aceptar" at bounding box center [311, 186] width 72 height 13
type textarea "x"
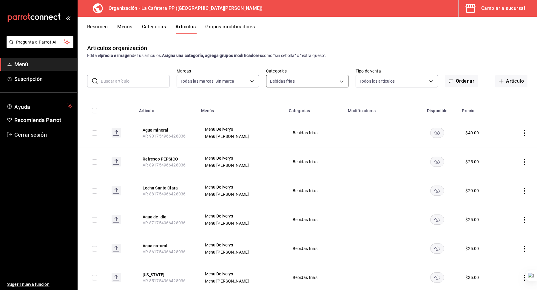
click at [279, 79] on body "Pregunta a Parrot AI Menú Suscripción Ayuda Recomienda Parrot Cerrar sesión Sug…" at bounding box center [268, 145] width 537 height 290
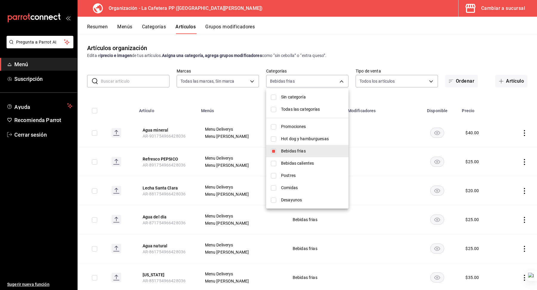
click at [285, 149] on span "Bebidas frias" at bounding box center [312, 151] width 63 height 6
checkbox input "false"
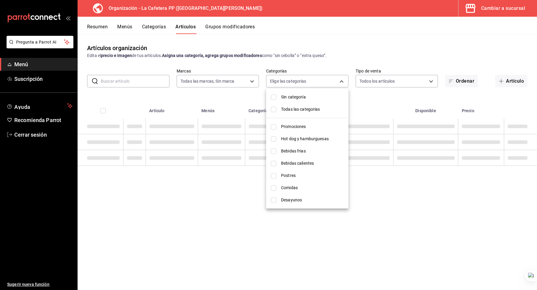
click at [286, 163] on span "Bebidas calientes" at bounding box center [312, 163] width 63 height 6
type input "abbd1caf-9de3-4843-9c47-e108387f5eaa"
checkbox input "true"
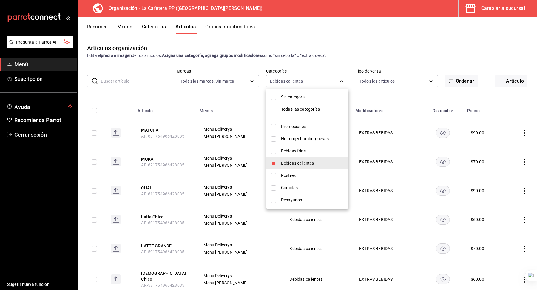
click at [248, 101] on div at bounding box center [268, 145] width 537 height 290
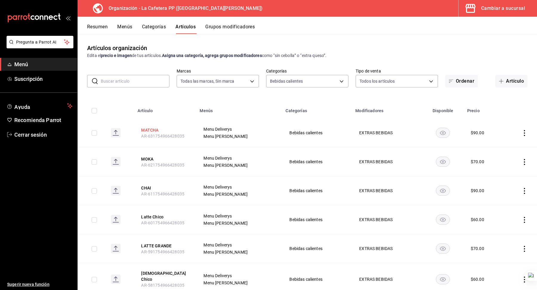
click at [157, 130] on button "MATCHA" at bounding box center [165, 130] width 48 height 6
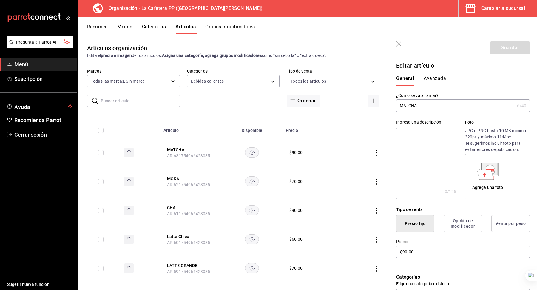
click at [406, 114] on div "Ingresa una descripción x 0 /125 ​ Foto JPG o PNG hasta 10 MB mínimo 320px y má…" at bounding box center [459, 155] width 141 height 87
click at [412, 108] on input "MATCHA" at bounding box center [455, 106] width 119 height 12
click at [416, 107] on input "Matcha" at bounding box center [455, 106] width 119 height 12
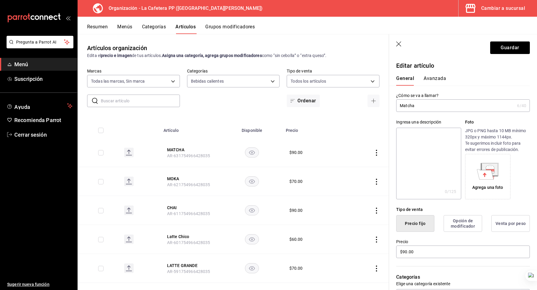
click at [416, 107] on input "Matcha" at bounding box center [455, 106] width 119 height 12
type input "Matcha"
click at [406, 143] on textarea at bounding box center [428, 164] width 65 height 72
paste textarea "Matcha"
type textarea "Matcha"
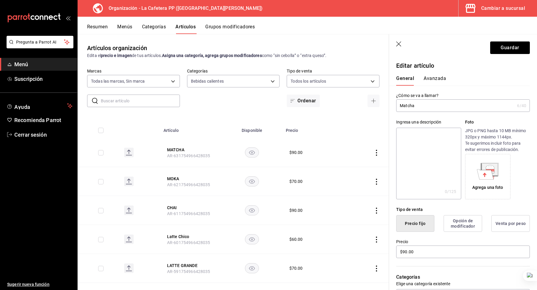
type textarea "x"
type textarea "Matcha"
click at [498, 60] on div "Editar artículo" at bounding box center [459, 62] width 141 height 16
click at [502, 56] on header "Guardar" at bounding box center [463, 46] width 148 height 24
click at [503, 54] on header "Guardar" at bounding box center [463, 46] width 148 height 24
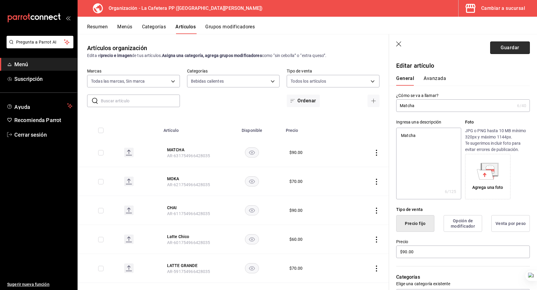
click at [505, 49] on button "Guardar" at bounding box center [511, 47] width 40 height 13
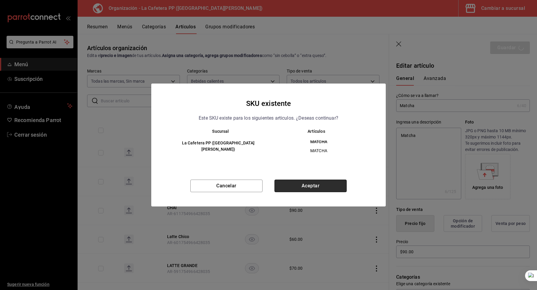
click at [308, 186] on button "Aceptar" at bounding box center [311, 186] width 72 height 13
type textarea "x"
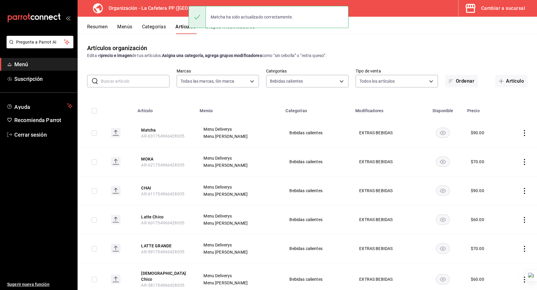
scroll to position [131, 0]
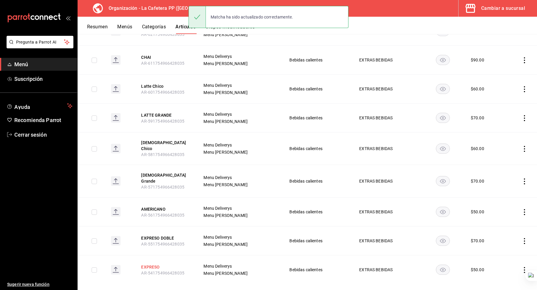
click at [154, 264] on button "EXPRESO" at bounding box center [165, 267] width 48 height 6
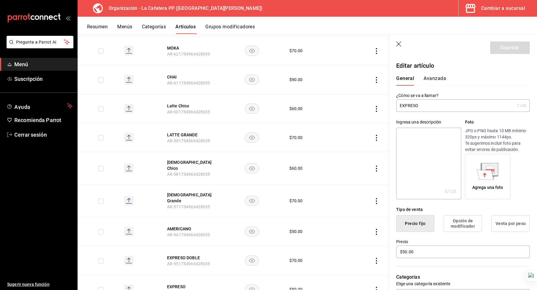
click at [417, 101] on input "EXPRESO" at bounding box center [455, 106] width 119 height 12
click at [417, 101] on input "Expreso" at bounding box center [455, 106] width 119 height 12
type input "Expreso"
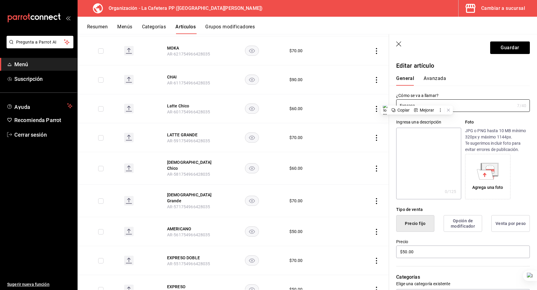
paste textarea "Expreso"
click at [413, 146] on textarea at bounding box center [428, 164] width 65 height 72
type textarea "Expreso"
type textarea "x"
type textarea "Expreso"
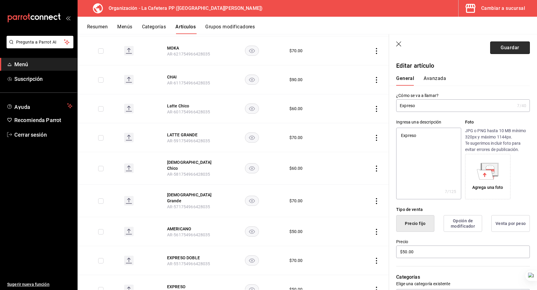
click at [507, 52] on button "Guardar" at bounding box center [511, 47] width 40 height 13
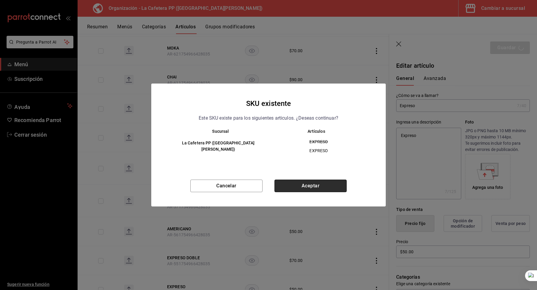
click at [312, 182] on button "Aceptar" at bounding box center [311, 186] width 72 height 13
type textarea "x"
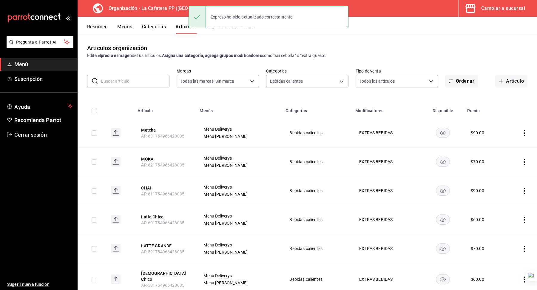
scroll to position [131, 0]
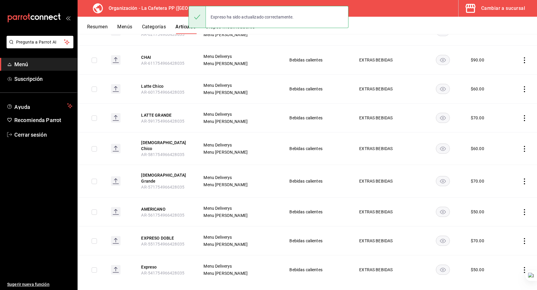
click at [166, 227] on th "EXPRESO DOBLE AR-551754966428035" at bounding box center [165, 241] width 62 height 29
click at [165, 235] on button "EXPRESO DOBLE" at bounding box center [165, 238] width 48 height 6
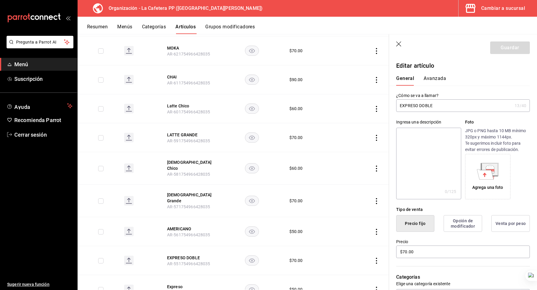
click at [413, 107] on input "EXPRESO DOBLE" at bounding box center [454, 106] width 116 height 12
click at [415, 107] on input "Expreso doble" at bounding box center [454, 106] width 116 height 12
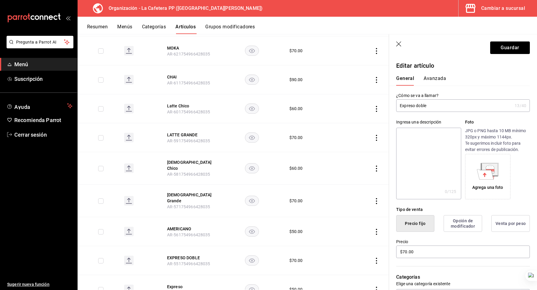
click at [415, 107] on input "Expreso doble" at bounding box center [454, 106] width 116 height 12
type input "Expreso doble"
click at [407, 143] on textarea at bounding box center [428, 164] width 65 height 72
paste textarea "Expreso doble"
type textarea "Expreso doble"
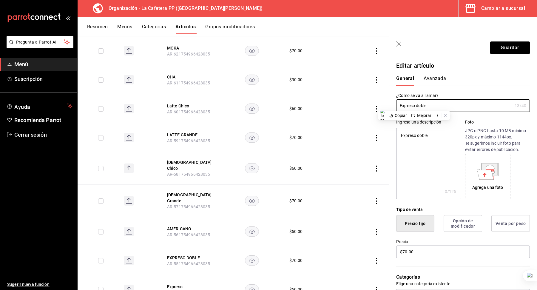
type textarea "x"
type textarea "Expreso doble"
click at [508, 53] on button "Guardar" at bounding box center [511, 47] width 40 height 13
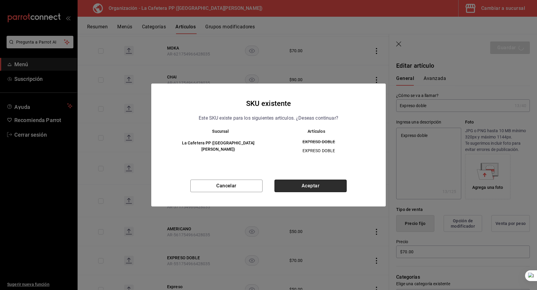
click at [290, 186] on button "Aceptar" at bounding box center [311, 186] width 72 height 13
type textarea "x"
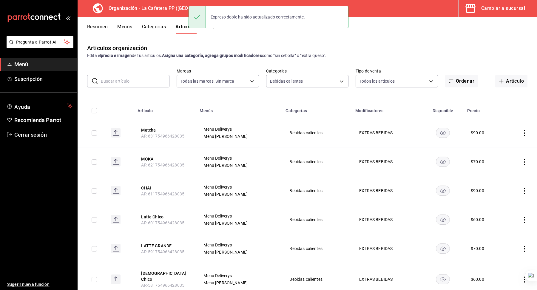
scroll to position [131, 0]
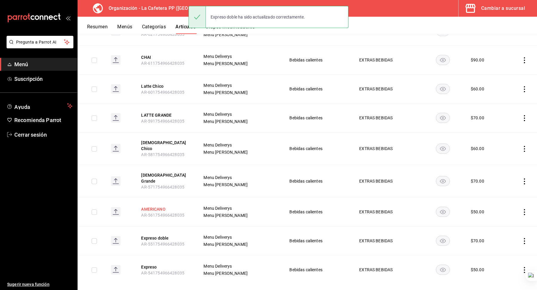
click at [163, 206] on button "AMERICANO" at bounding box center [165, 209] width 48 height 6
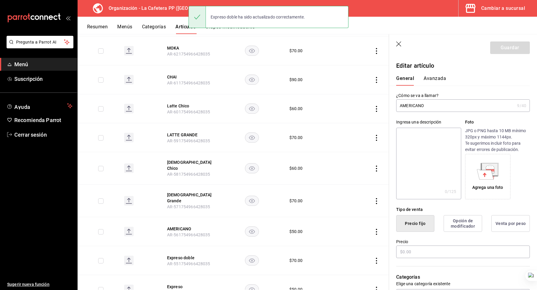
type input "$50.00"
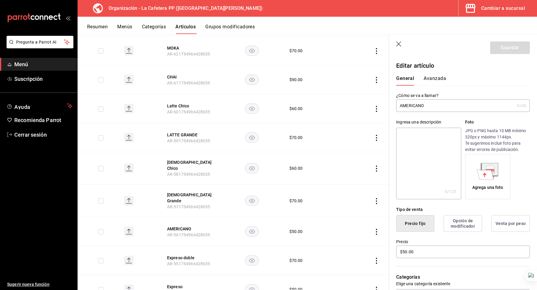
click at [413, 104] on input "AMERICANO" at bounding box center [455, 106] width 119 height 12
click at [413, 108] on input "Americano" at bounding box center [455, 106] width 119 height 12
type input "Americano"
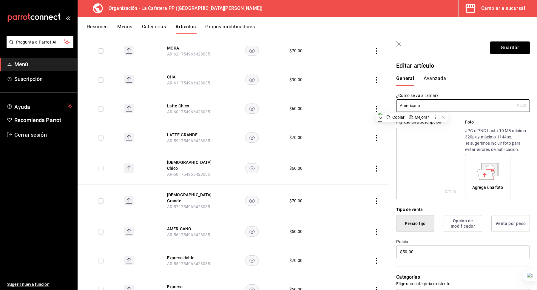
click at [409, 136] on textarea at bounding box center [428, 164] width 65 height 72
paste textarea "Americano"
type textarea "Americano"
type textarea "x"
type textarea "Americano"
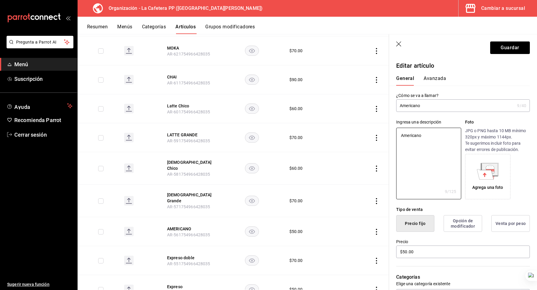
click at [525, 40] on header "Guardar" at bounding box center [463, 46] width 148 height 24
click at [515, 47] on button "Guardar" at bounding box center [511, 47] width 40 height 13
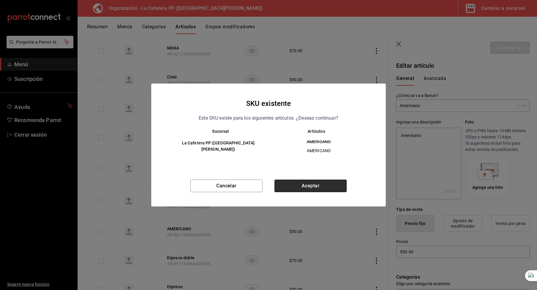
click at [291, 187] on button "Aceptar" at bounding box center [311, 186] width 72 height 13
type textarea "x"
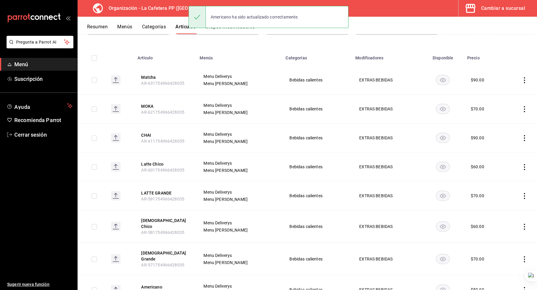
scroll to position [56, 0]
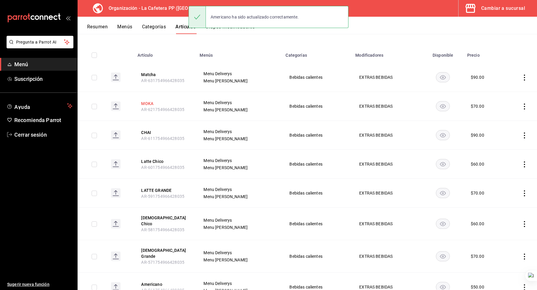
click at [151, 103] on button "MOKA" at bounding box center [165, 104] width 48 height 6
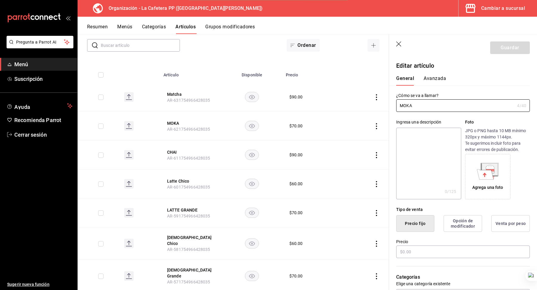
type input "$70.00"
click at [416, 107] on input "MOKA" at bounding box center [455, 106] width 119 height 12
click at [416, 107] on input "Moka" at bounding box center [455, 106] width 119 height 12
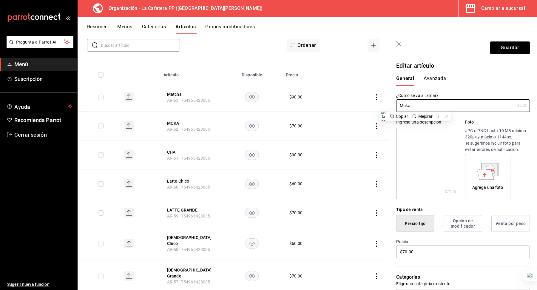
type input "Moka"
click at [412, 139] on textarea at bounding box center [428, 164] width 65 height 72
paste textarea "Moka"
type textarea "Moka"
type textarea "x"
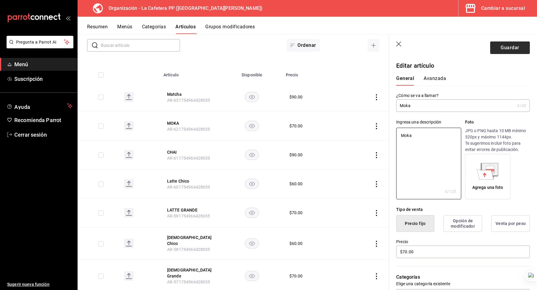
type textarea "Moka"
click at [508, 48] on button "Guardar" at bounding box center [511, 47] width 40 height 13
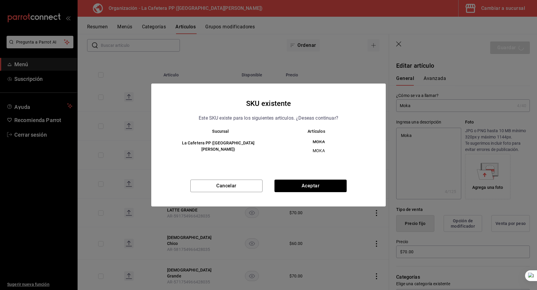
click at [319, 194] on div "Cancelar Aceptar" at bounding box center [268, 193] width 235 height 27
click at [310, 189] on button "Aceptar" at bounding box center [311, 186] width 72 height 13
type textarea "x"
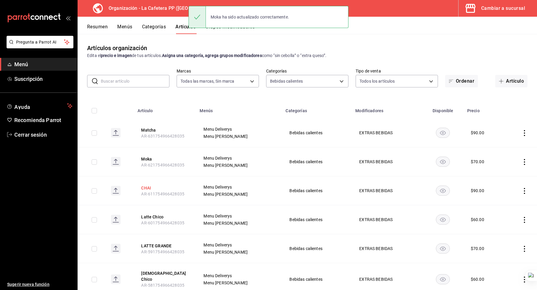
click at [153, 188] on button "CHAI" at bounding box center [165, 188] width 48 height 6
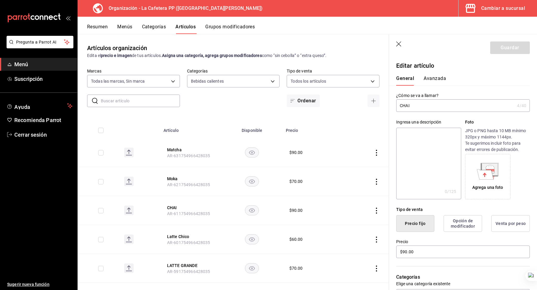
click at [415, 104] on input "CHAI" at bounding box center [455, 106] width 119 height 12
click at [415, 104] on input "Chai" at bounding box center [455, 106] width 119 height 12
type input "Chai"
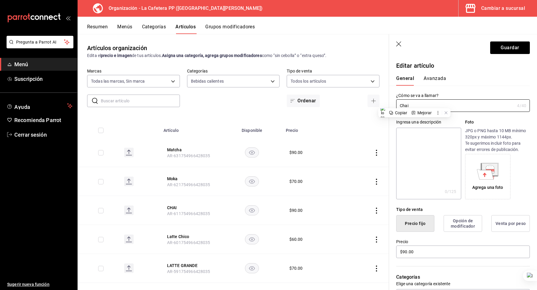
click at [411, 140] on textarea at bounding box center [428, 164] width 65 height 72
paste textarea "Chai"
type textarea "Chai"
type textarea "x"
type textarea "Chai"
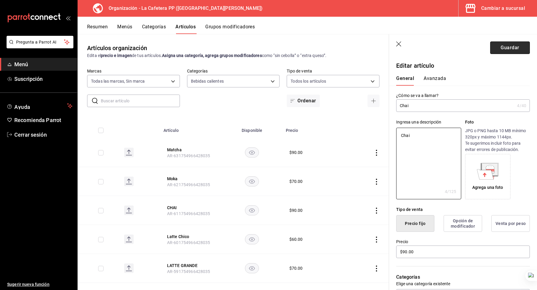
click at [503, 47] on button "Guardar" at bounding box center [511, 47] width 40 height 13
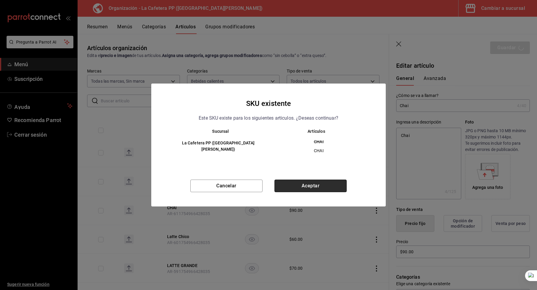
click at [316, 181] on button "Aceptar" at bounding box center [311, 186] width 72 height 13
type textarea "x"
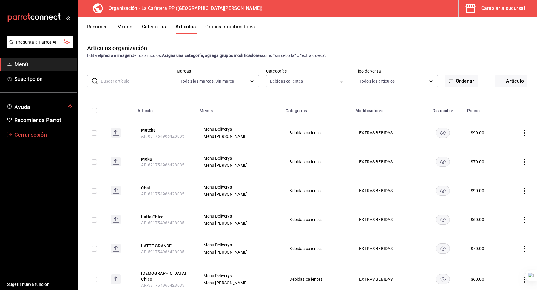
click at [39, 131] on span "Cerrar sesión" at bounding box center [43, 135] width 58 height 8
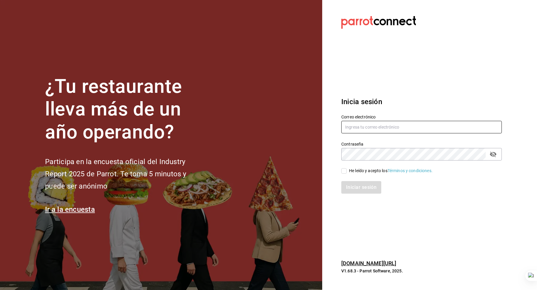
click at [372, 129] on input "text" at bounding box center [422, 127] width 161 height 13
type input "monchoso@tamps.com"
click at [358, 171] on div "He leído y acepto los Términos y condiciones." at bounding box center [391, 171] width 84 height 6
click at [347, 171] on input "He leído y acepto los Términos y condiciones." at bounding box center [344, 170] width 5 height 5
checkbox input "true"
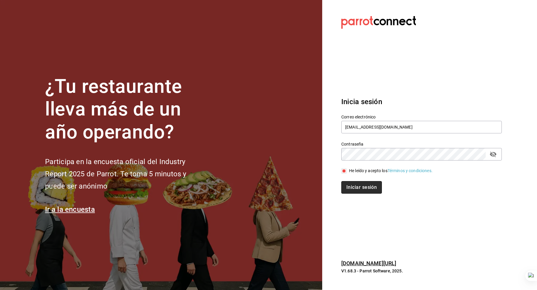
click at [354, 191] on button "Iniciar sesión" at bounding box center [362, 187] width 41 height 13
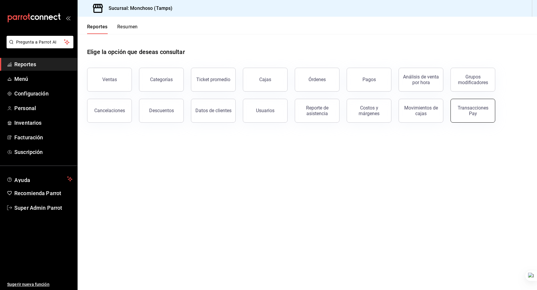
click at [473, 109] on div "Transacciones Pay" at bounding box center [473, 110] width 37 height 11
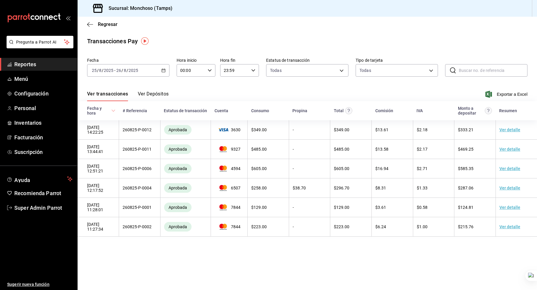
click at [127, 70] on span "/" at bounding box center [128, 70] width 2 height 5
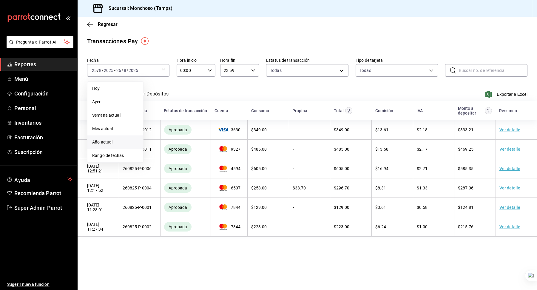
click at [110, 146] on li "Año actual" at bounding box center [115, 142] width 56 height 13
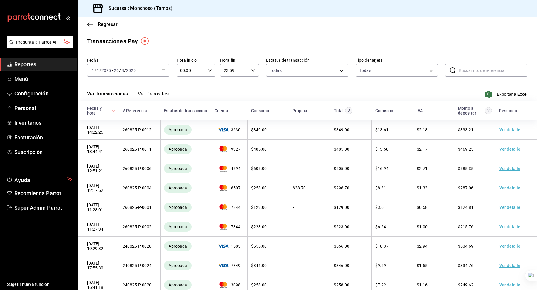
click at [163, 89] on div "Ver transacciones Ver Depósitos Exportar a Excel" at bounding box center [307, 92] width 441 height 17
click at [157, 96] on button "Ver Depósitos" at bounding box center [153, 96] width 31 height 10
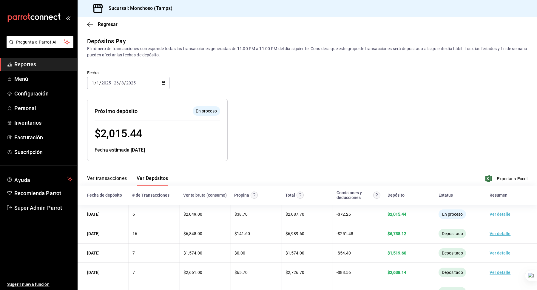
scroll to position [39, 0]
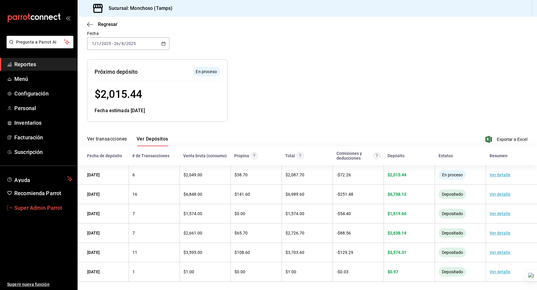
click at [37, 208] on span "Super Admin Parrot" at bounding box center [43, 208] width 58 height 8
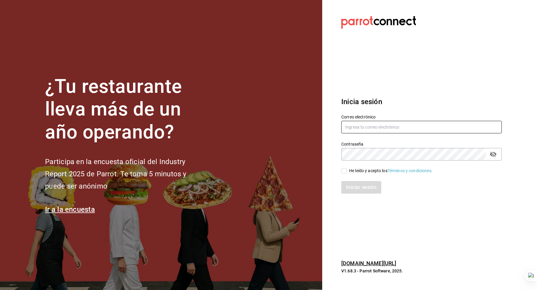
click at [396, 128] on input "text" at bounding box center [422, 127] width 161 height 13
type input "[EMAIL_ADDRESS][DOMAIN_NAME]"
click at [352, 170] on div "He leído y acepto los Términos y condiciones." at bounding box center [391, 171] width 84 height 6
click at [347, 170] on input "He leído y acepto los Términos y condiciones." at bounding box center [344, 170] width 5 height 5
checkbox input "true"
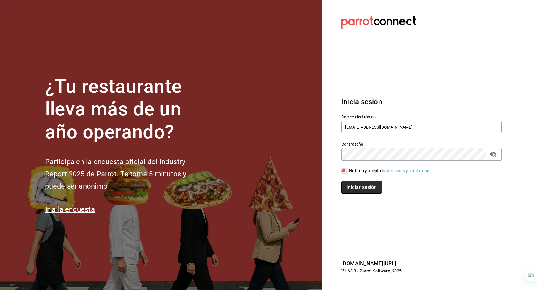
click at [347, 185] on button "Iniciar sesión" at bounding box center [362, 187] width 41 height 13
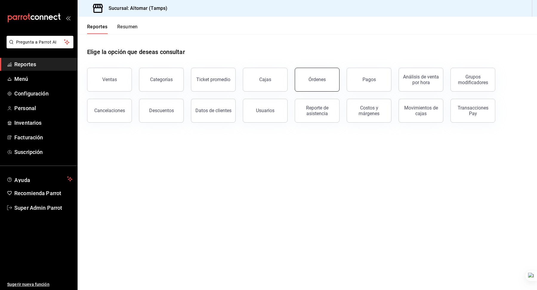
click at [314, 80] on div "Órdenes" at bounding box center [317, 80] width 17 height 6
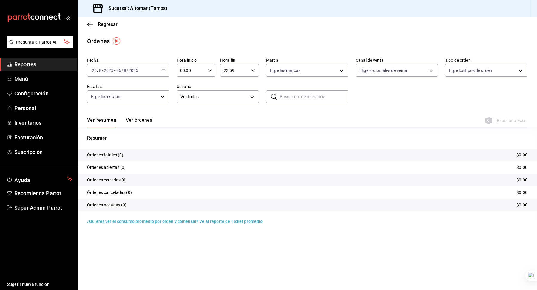
click at [113, 67] on div "[DATE] [DATE] - [DATE] [DATE]" at bounding box center [128, 70] width 82 height 13
click at [113, 128] on span "Mes actual" at bounding box center [115, 129] width 46 height 6
